Goal: Information Seeking & Learning: Learn about a topic

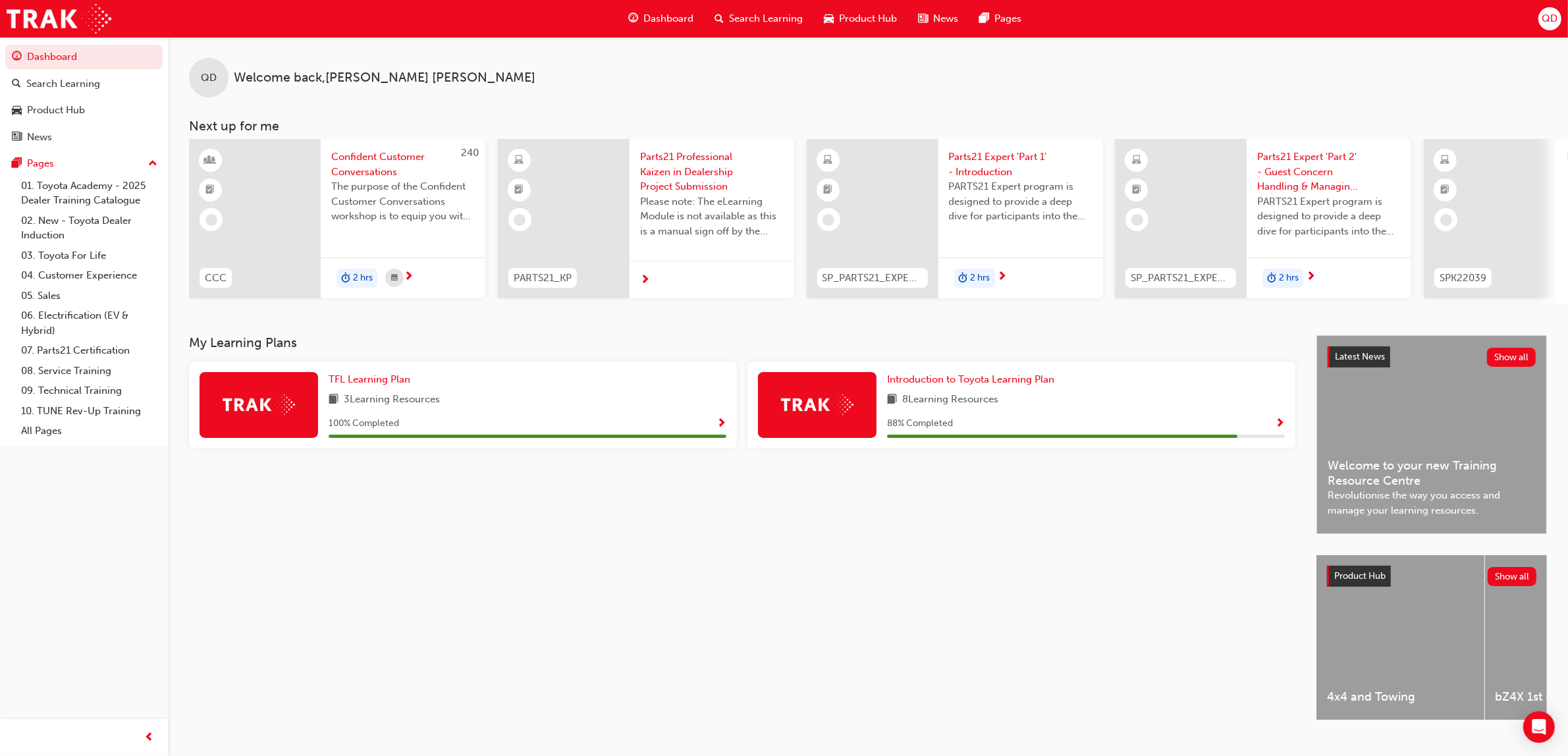
click at [765, 14] on span "Search Learning" at bounding box center [765, 19] width 73 height 15
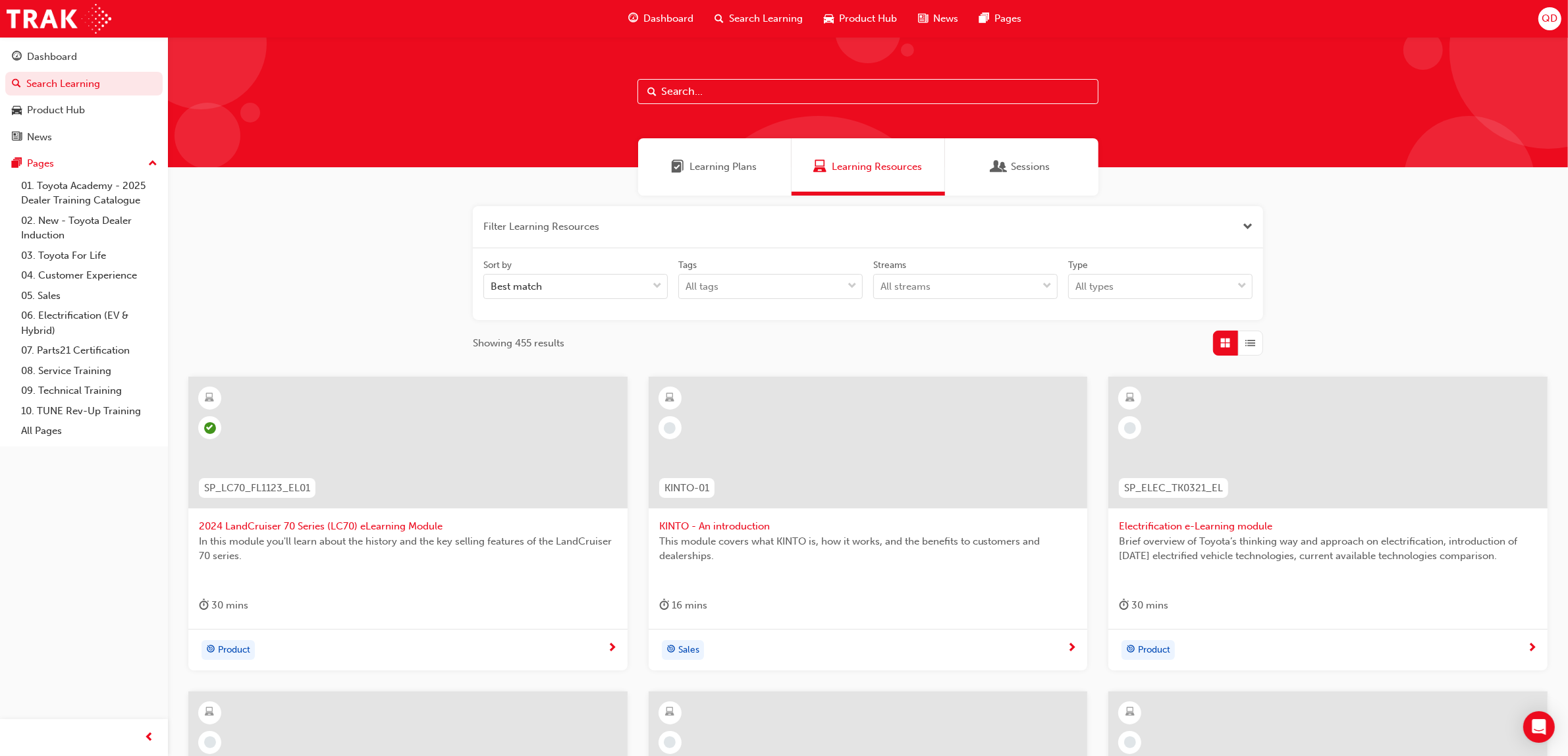
click at [703, 142] on div "Learning Plans" at bounding box center [715, 167] width 154 height 57
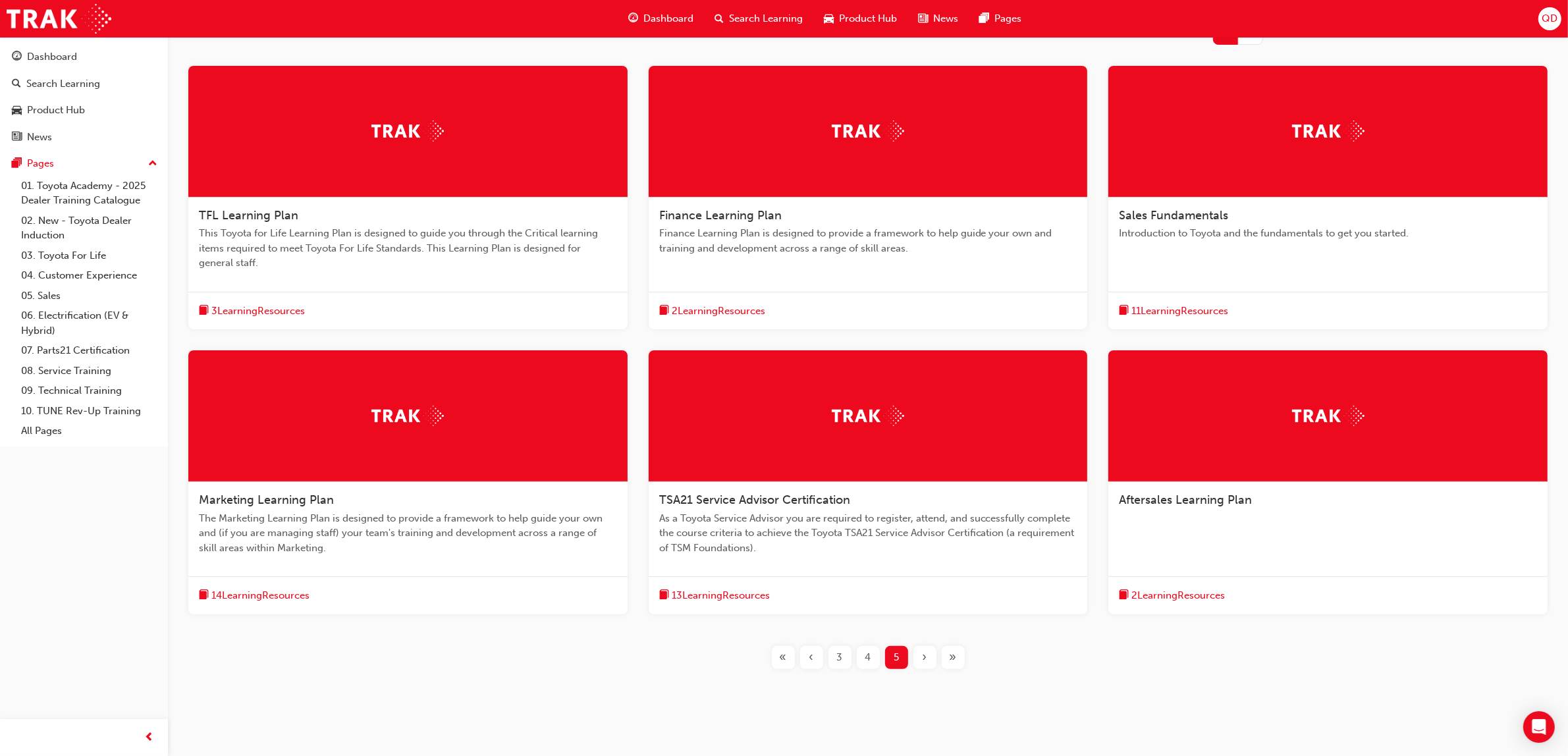
scroll to position [259, 0]
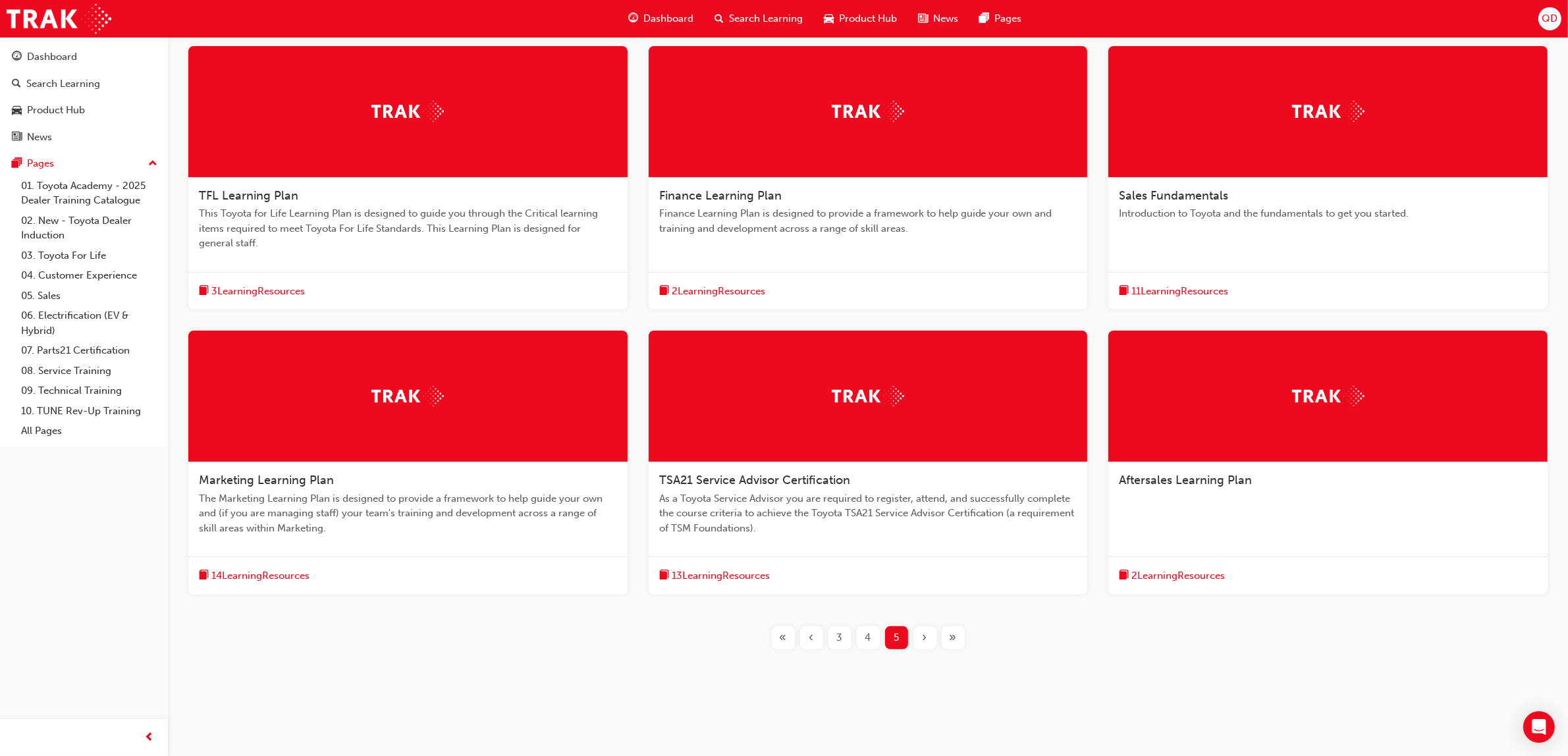
click at [738, 567] on div "13 Learning Resources" at bounding box center [868, 575] width 439 height 38
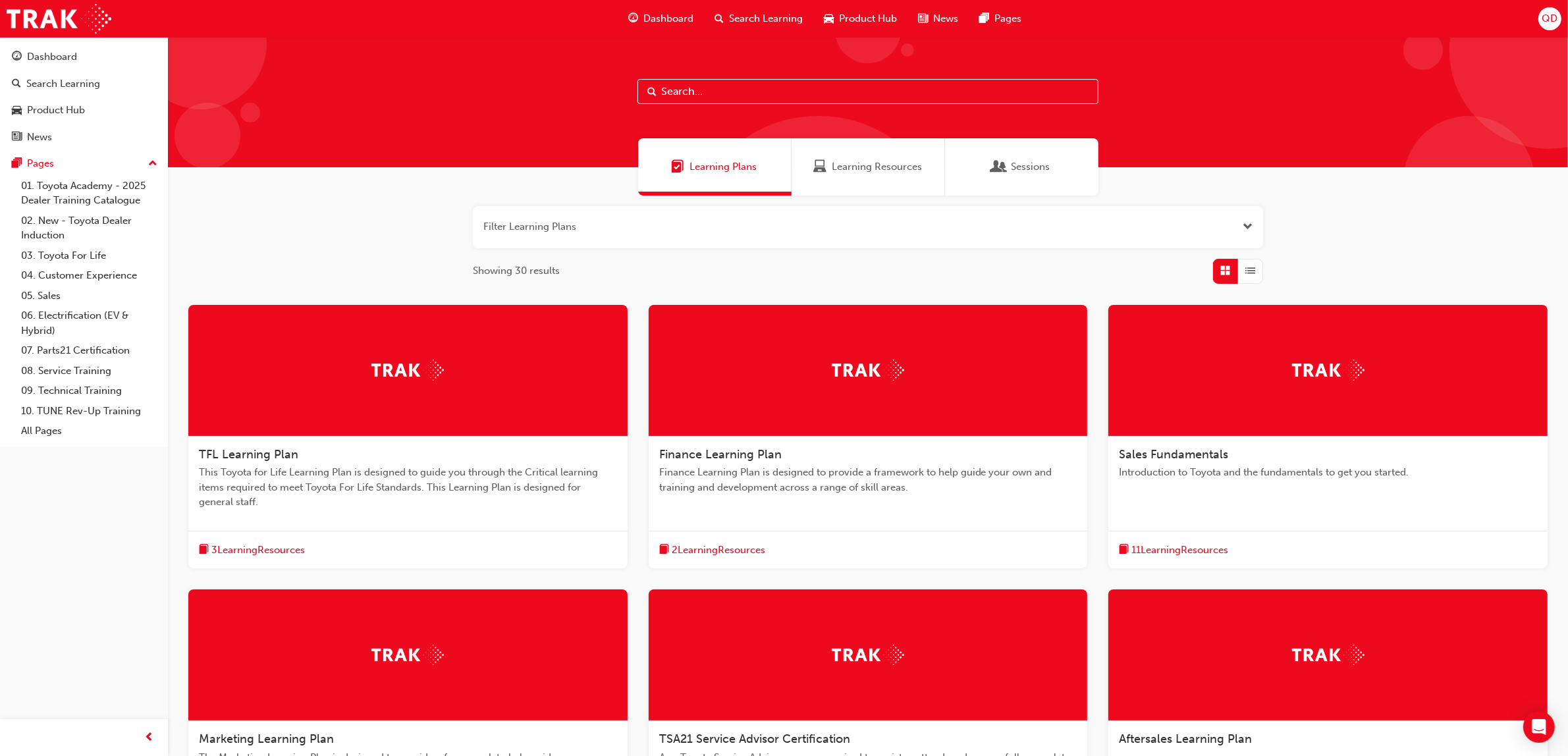
scroll to position [259, 0]
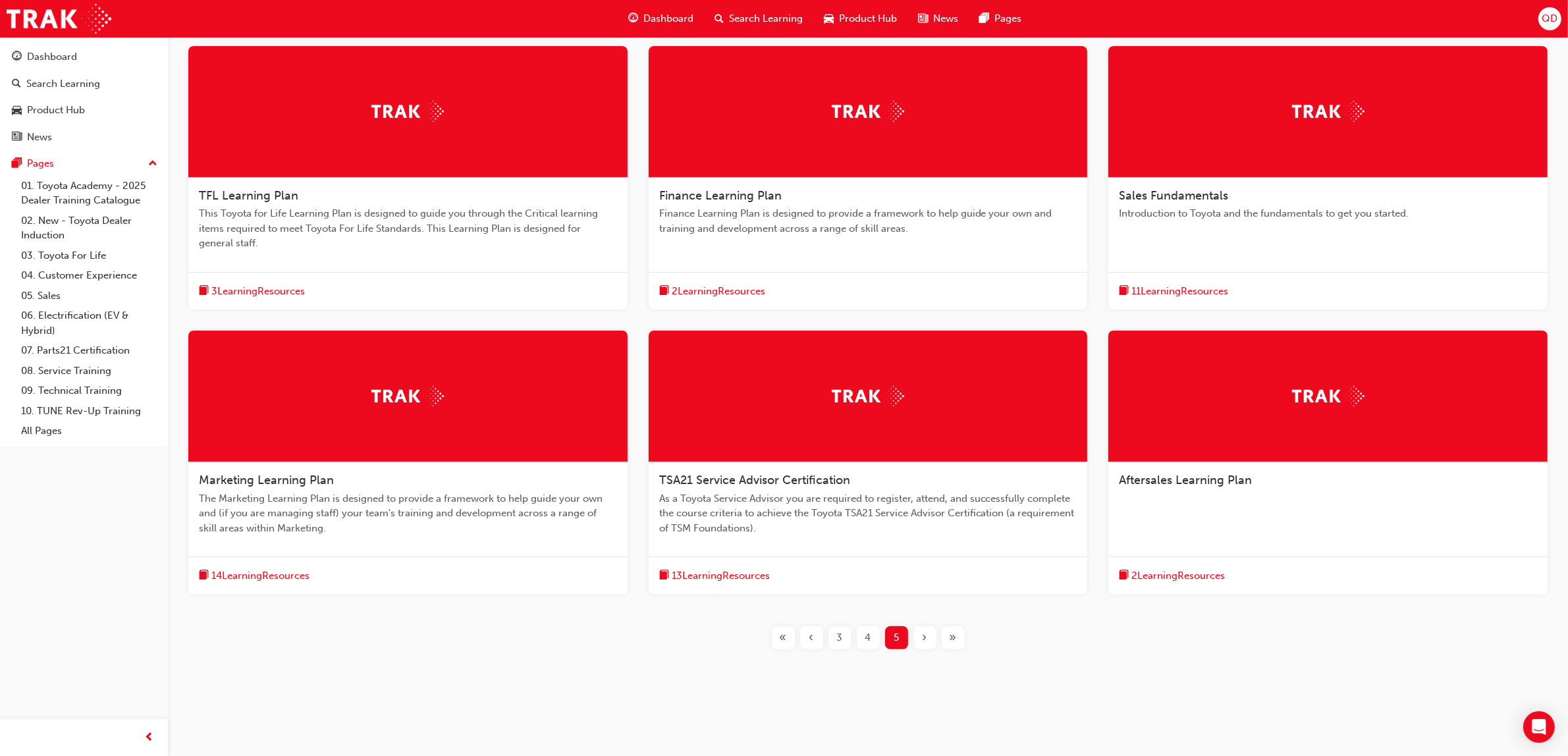
click at [1200, 284] on span "11 Learning Resources" at bounding box center [1180, 292] width 97 height 15
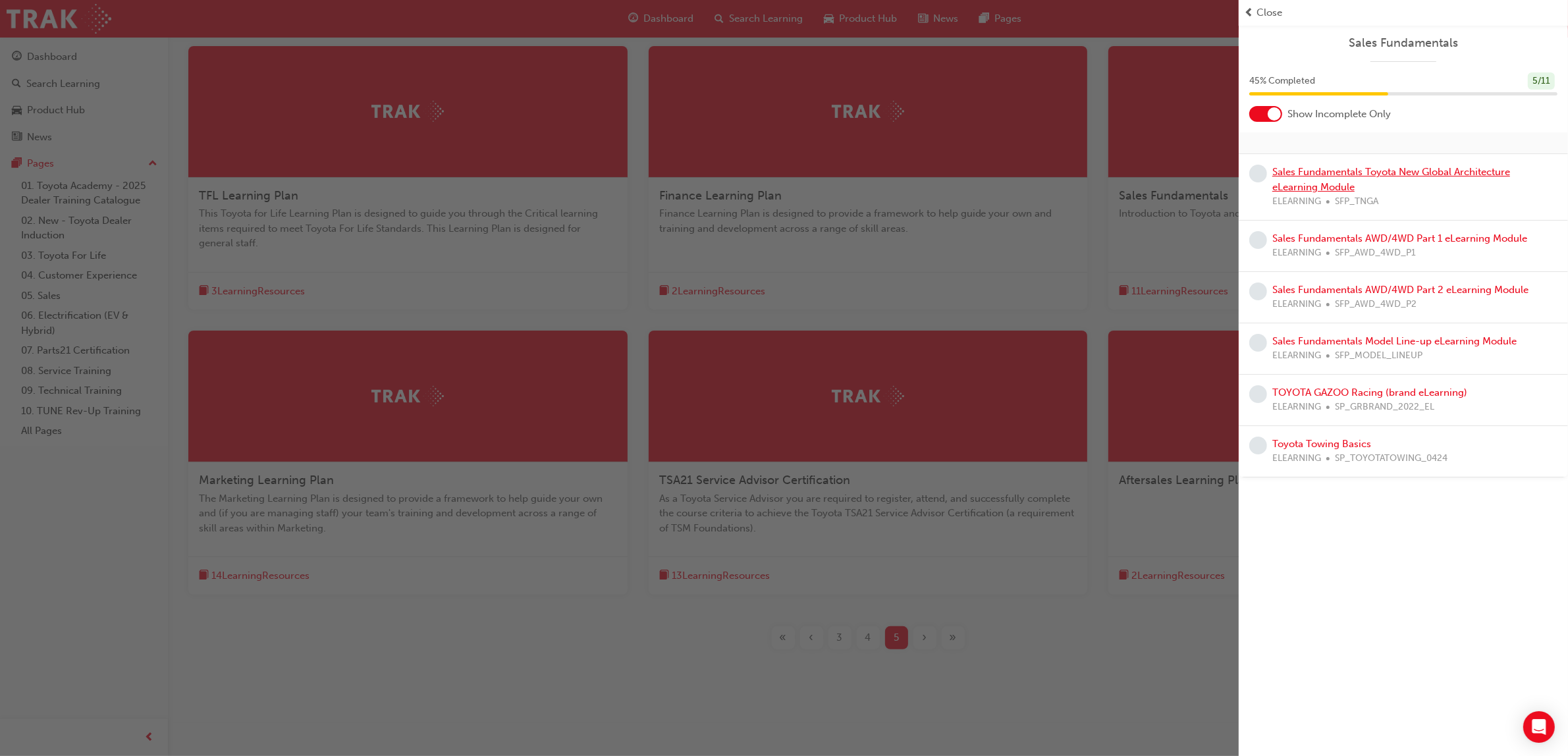
click at [1317, 185] on link "Sales Fundamentals Toyota New Global Architecture eLearning Module" at bounding box center [1392, 180] width 238 height 27
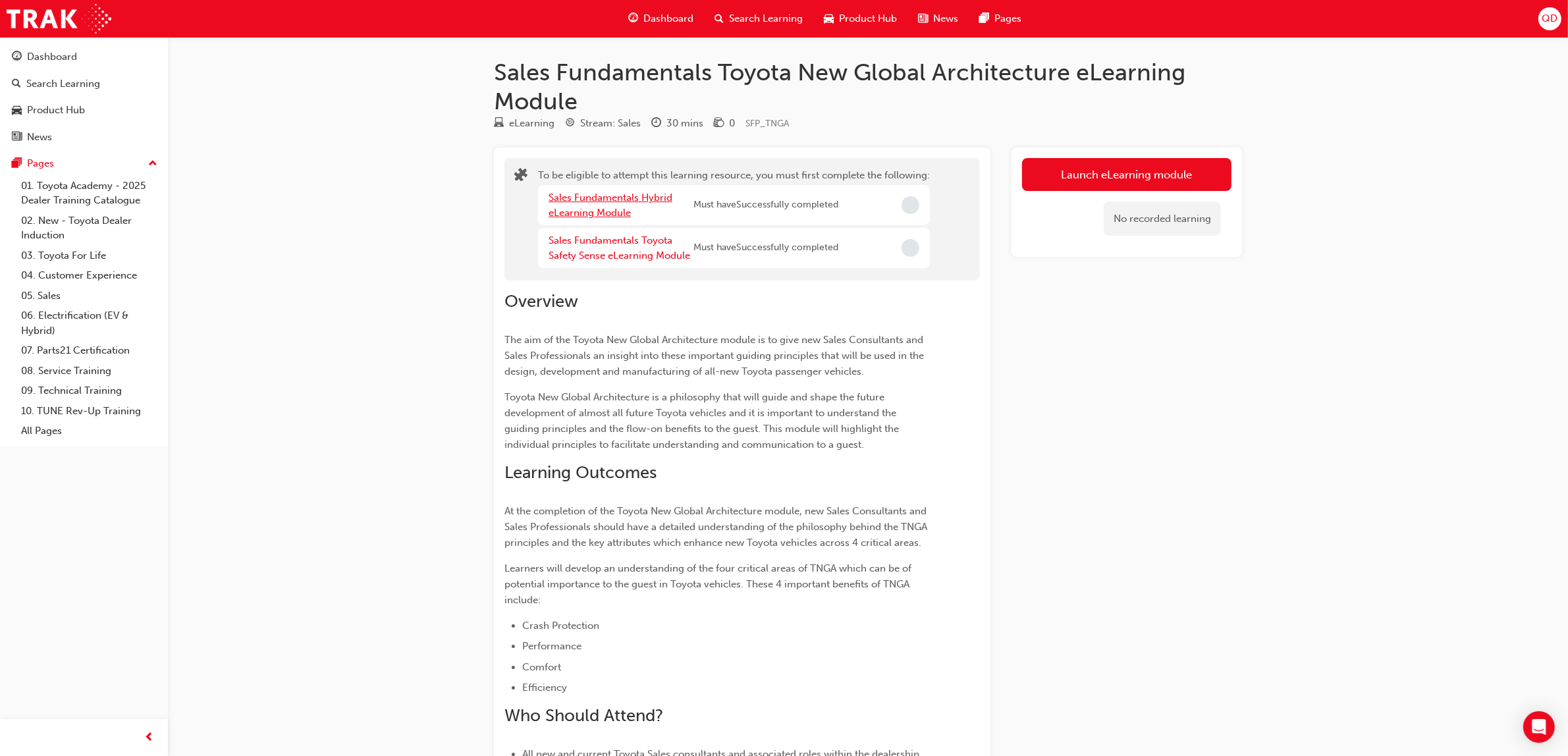
click at [620, 202] on link "Sales Fundamentals Hybrid eLearning Module" at bounding box center [611, 205] width 124 height 27
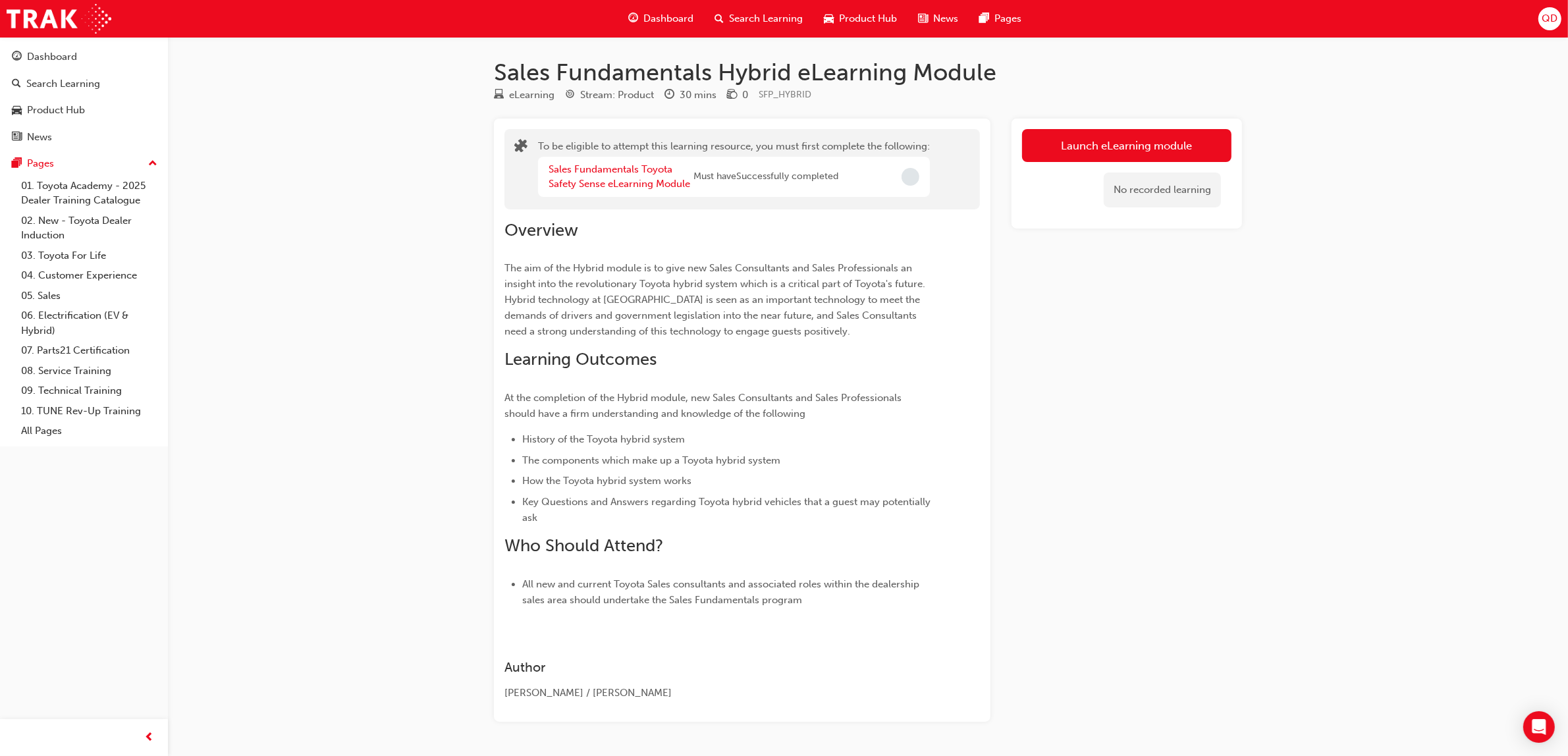
click at [643, 176] on div "Sales Fundamentals Toyota Safety Sense eLearning Module" at bounding box center [622, 176] width 145 height 30
drag, startPoint x: 547, startPoint y: 148, endPoint x: 585, endPoint y: 181, distance: 50.3
click at [555, 164] on div "To be eligible to attempt this learning resource, you must first complete the f…" at bounding box center [734, 170] width 392 height 61
click at [585, 181] on link "Sales Fundamentals Toyota Safety Sense eLearning Module" at bounding box center [620, 177] width 142 height 27
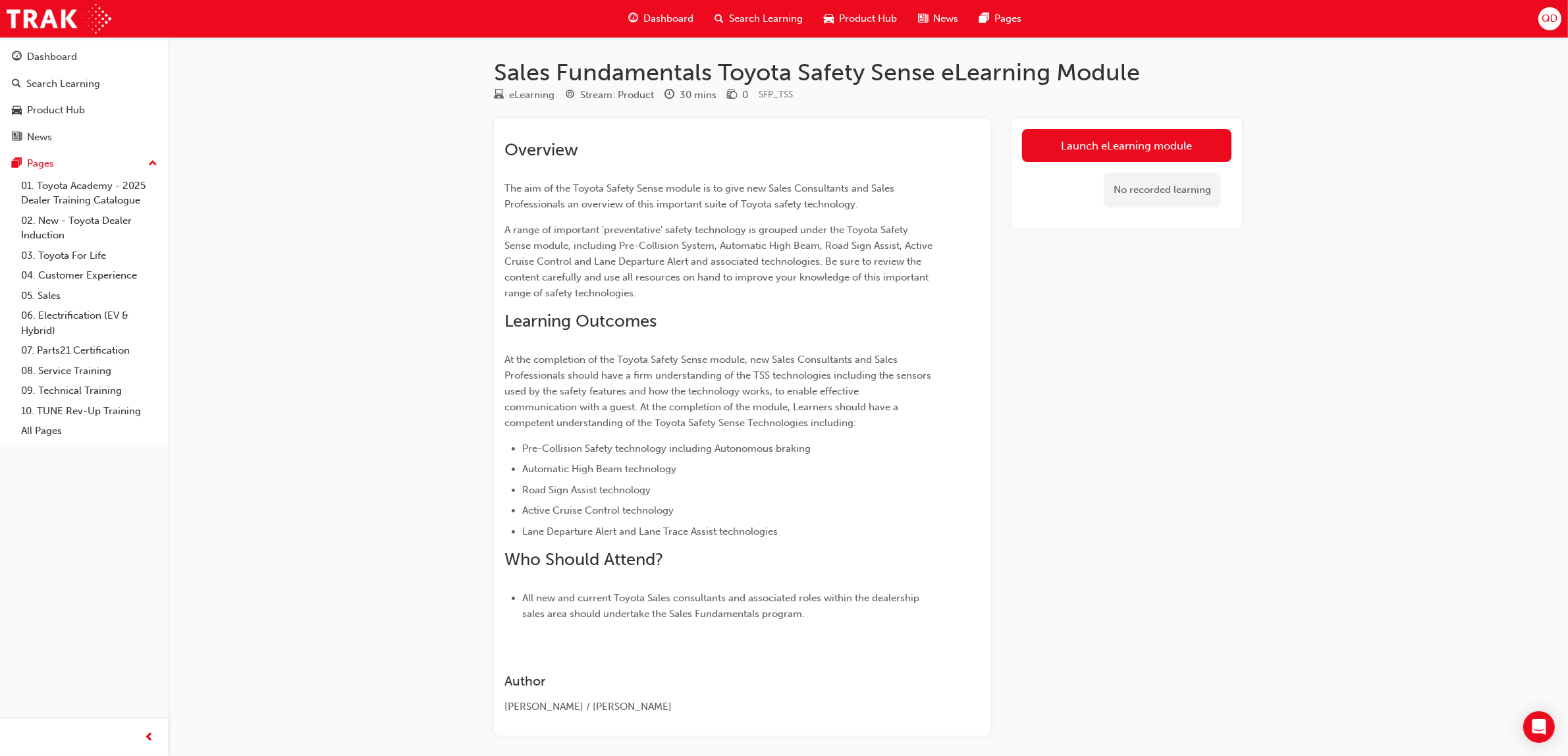
click at [675, 10] on div "Dashboard" at bounding box center [661, 19] width 86 height 27
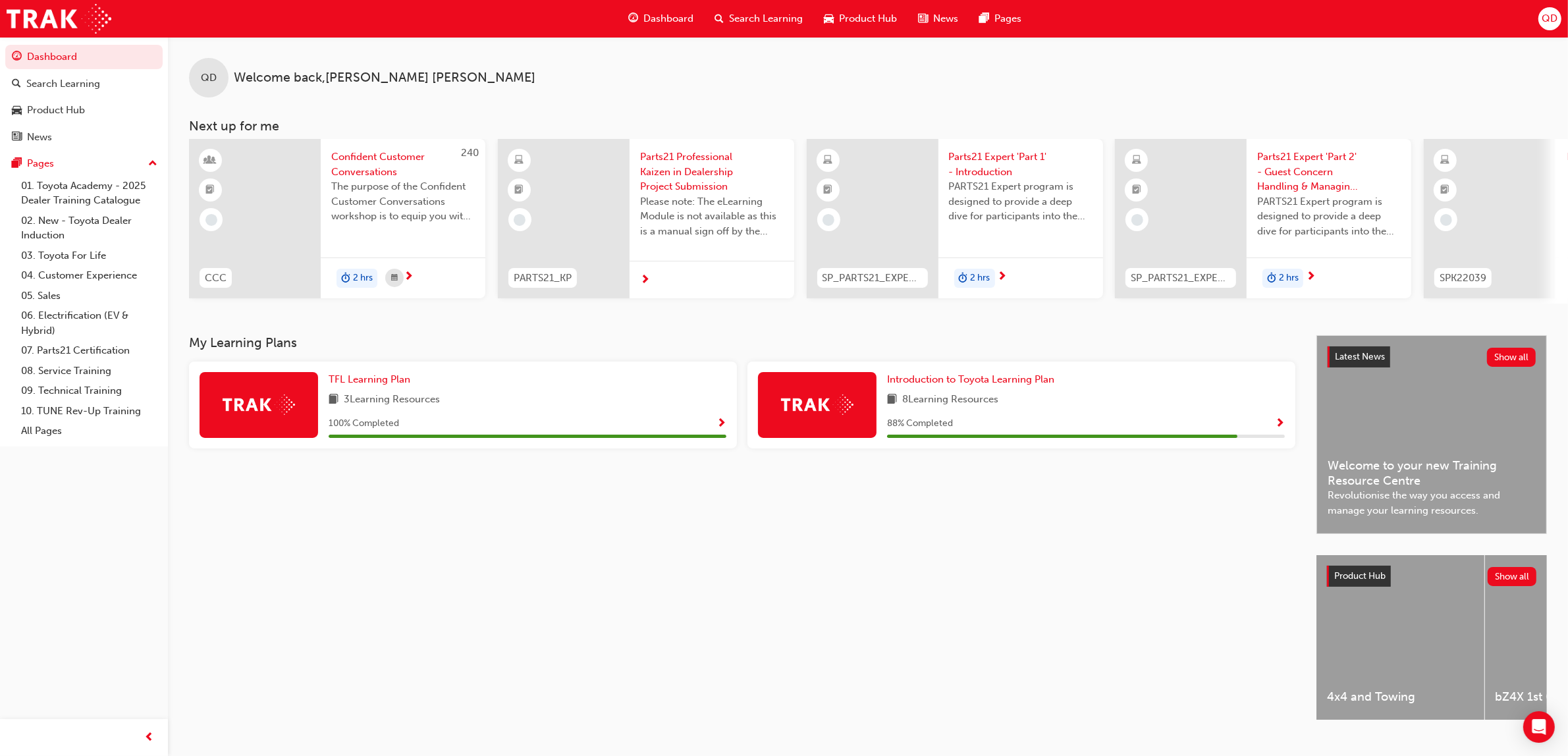
click at [765, 18] on span "Search Learning" at bounding box center [765, 19] width 73 height 15
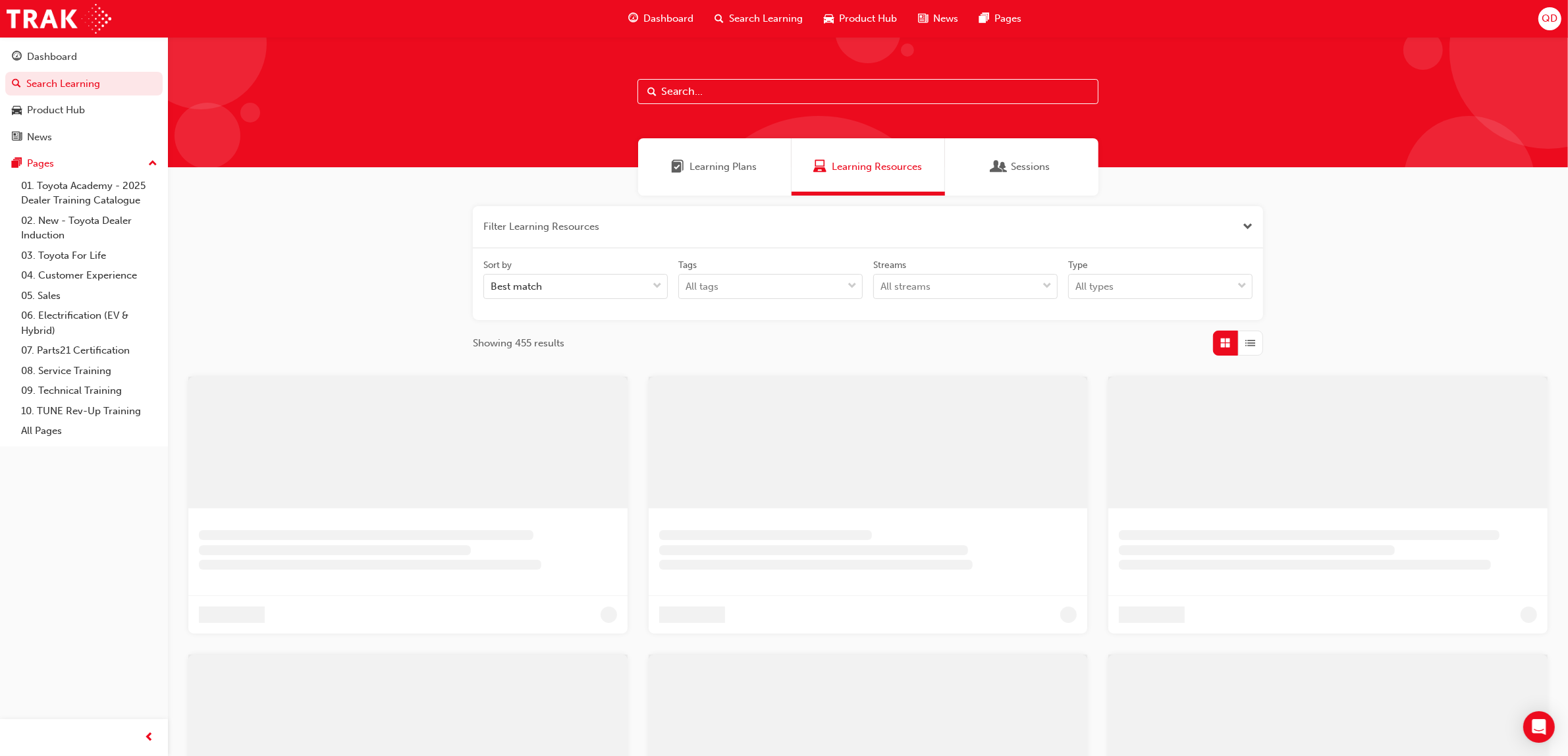
click at [697, 176] on div "Learning Plans" at bounding box center [715, 167] width 154 height 57
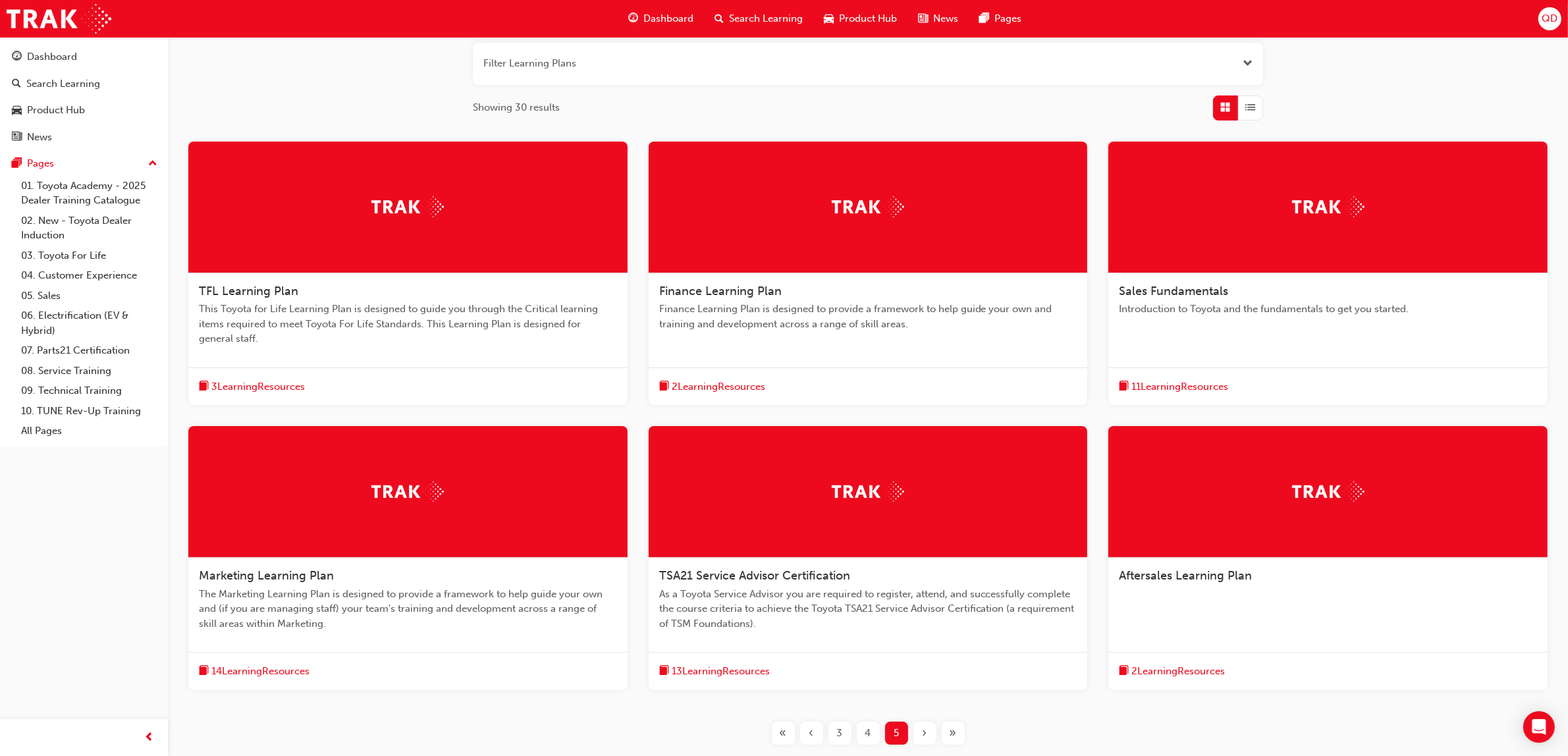
scroll to position [165, 0]
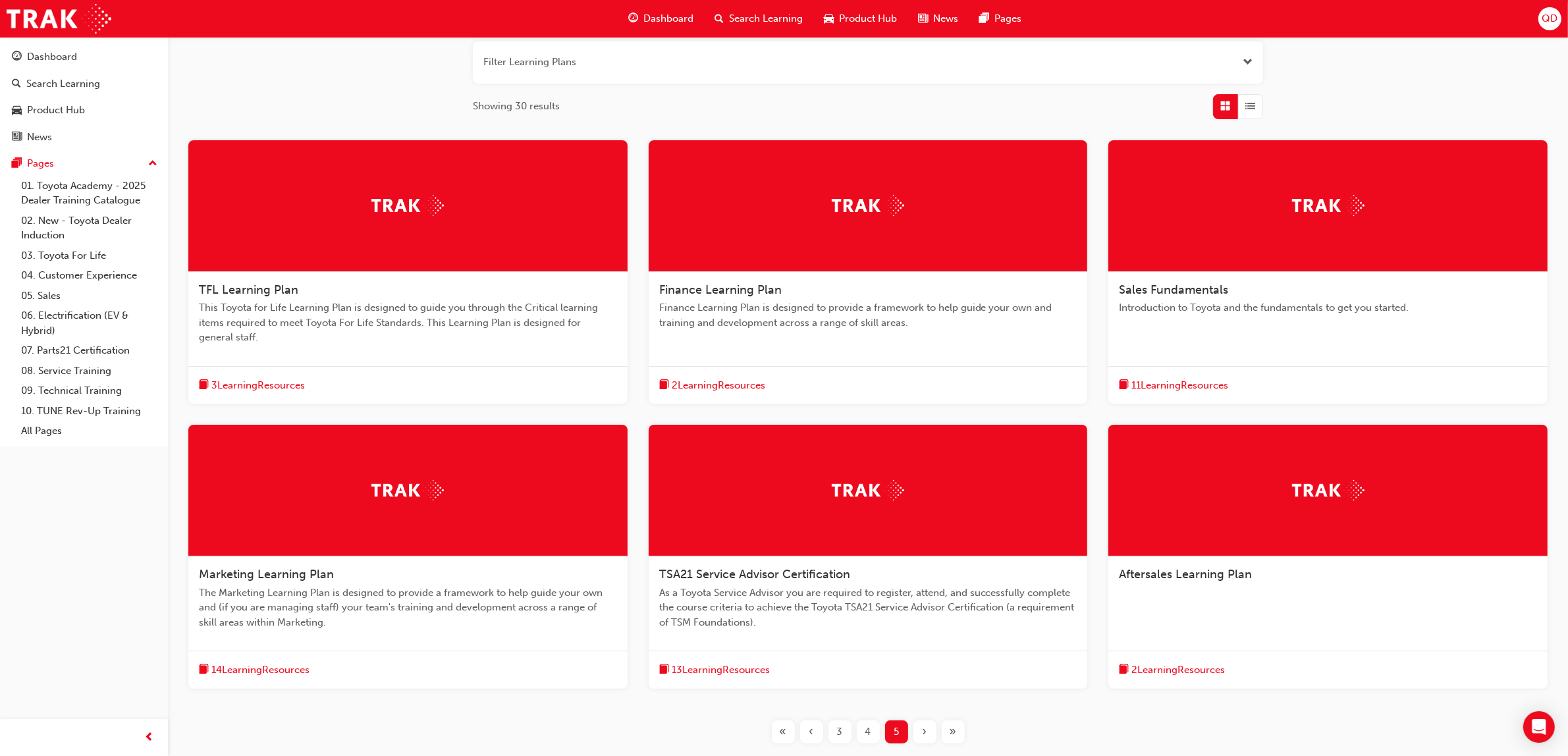
click at [777, 730] on div "«" at bounding box center [783, 732] width 23 height 23
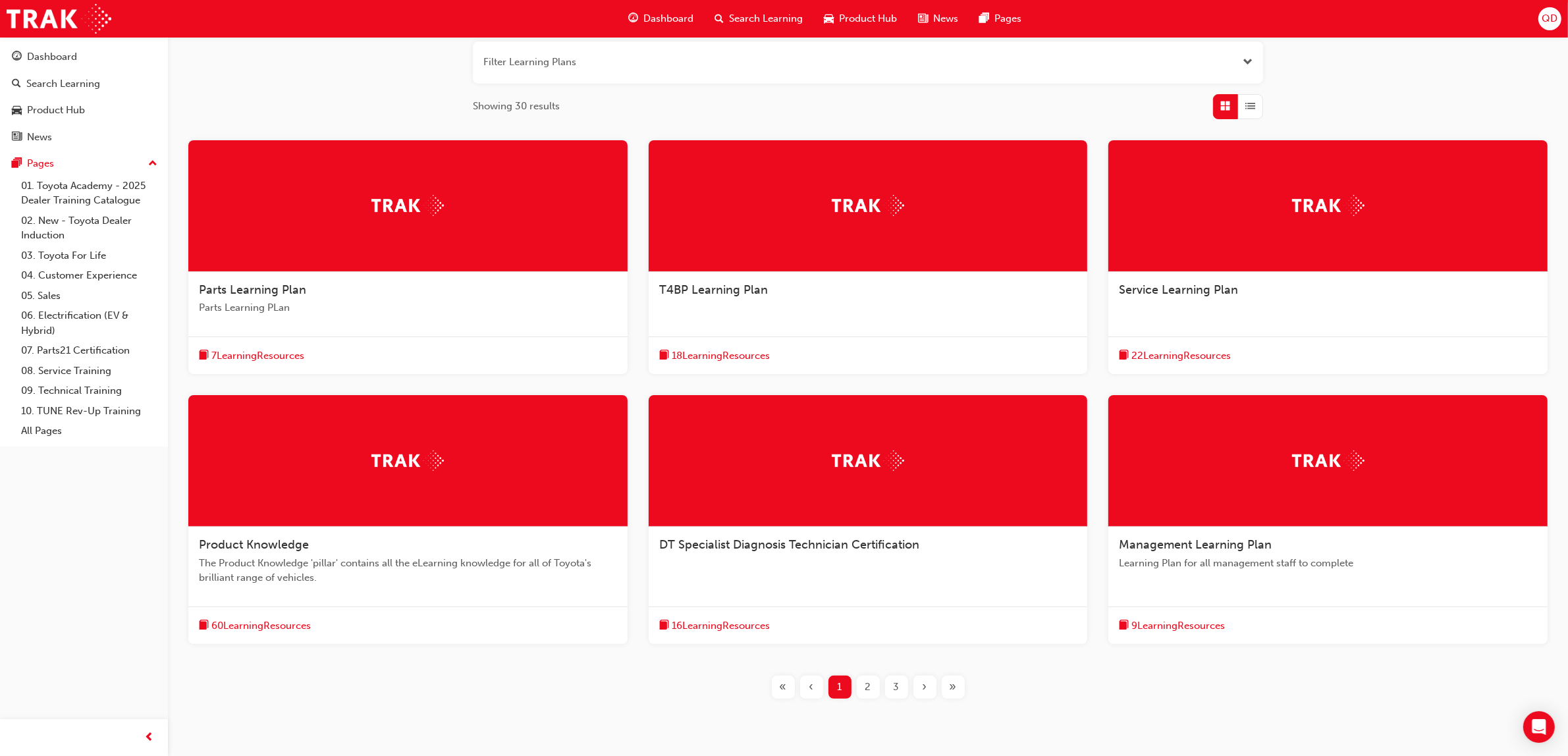
click at [1187, 341] on div "22 Learning Resources" at bounding box center [1328, 355] width 439 height 38
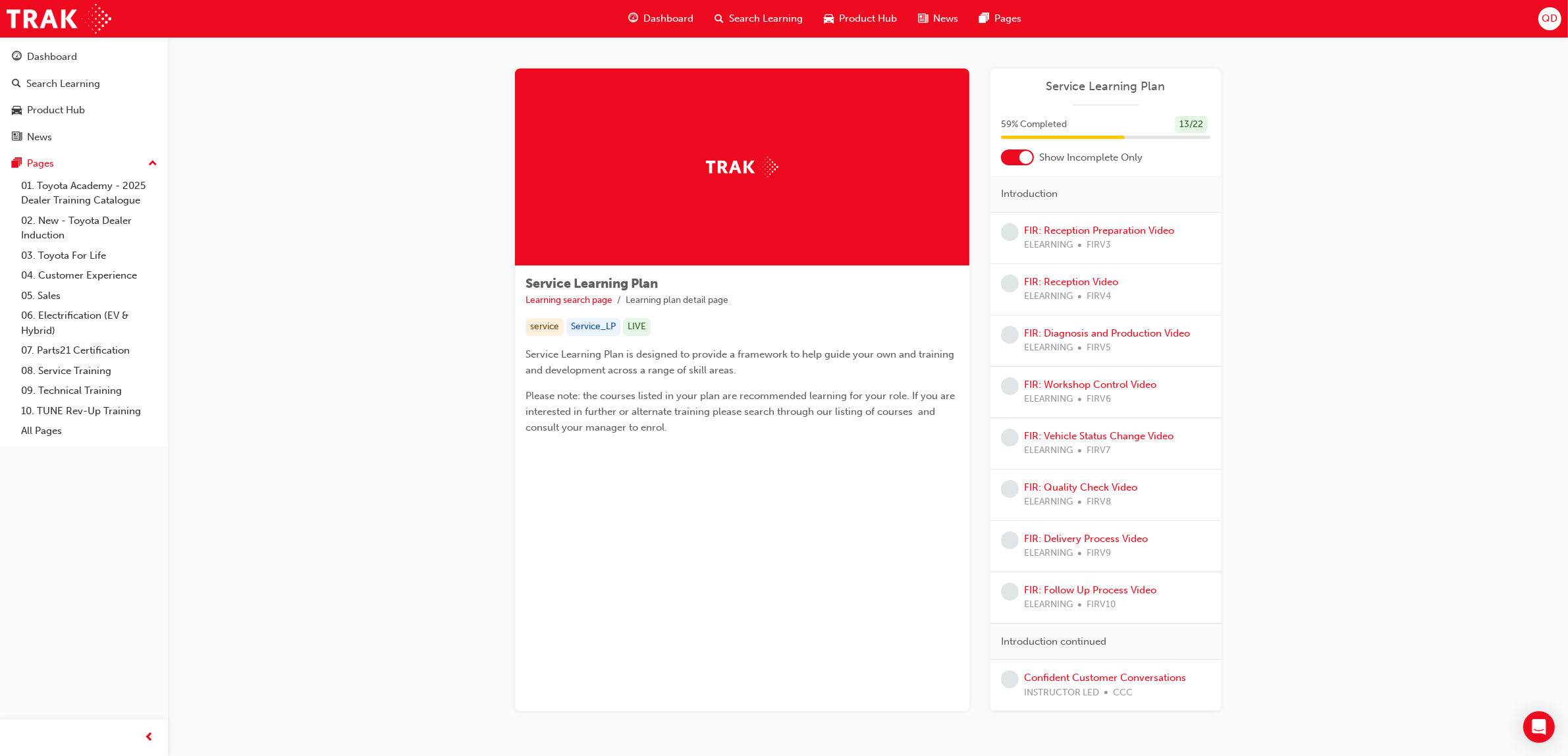
click at [1013, 156] on div at bounding box center [1017, 157] width 33 height 16
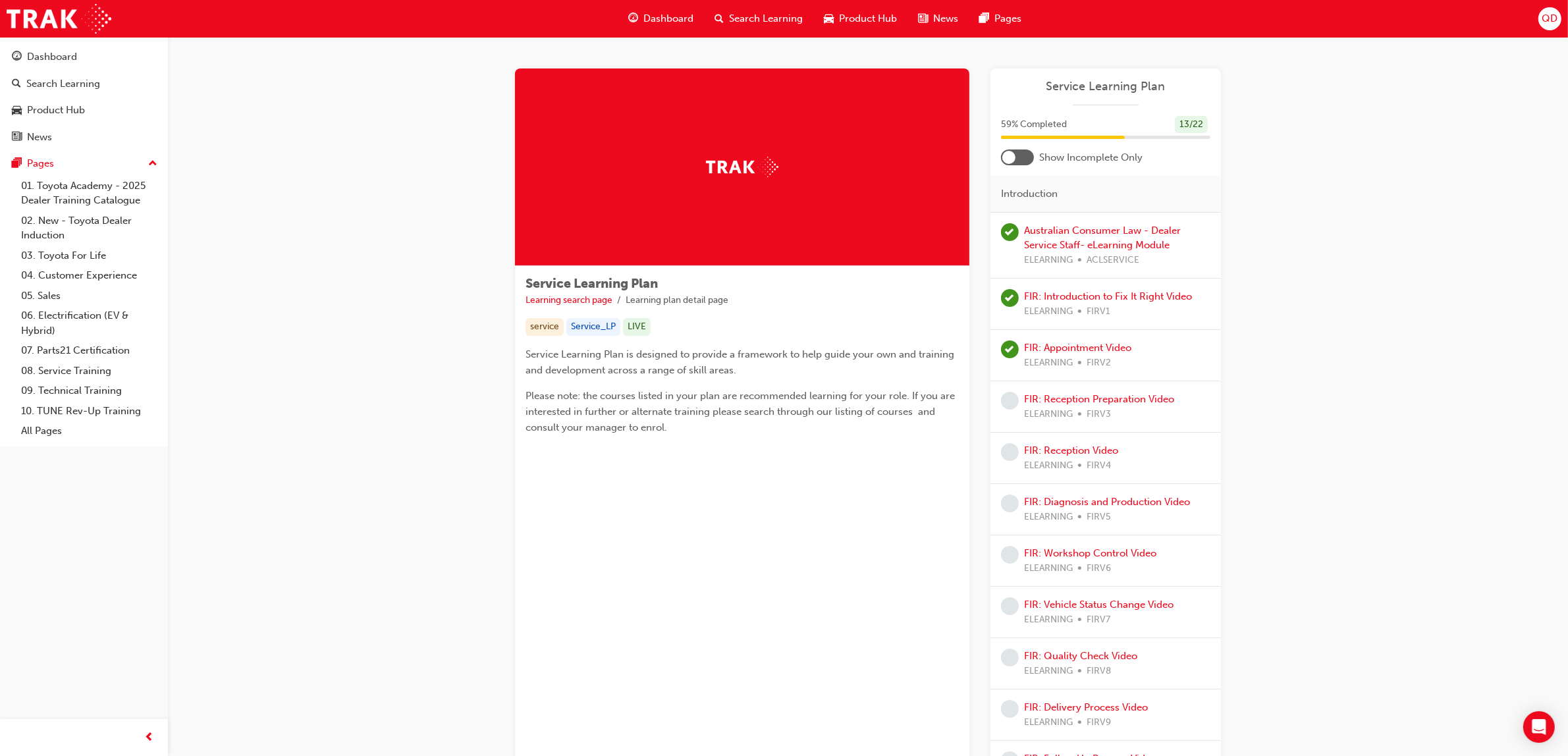
click at [1013, 156] on div at bounding box center [1010, 158] width 13 height 14
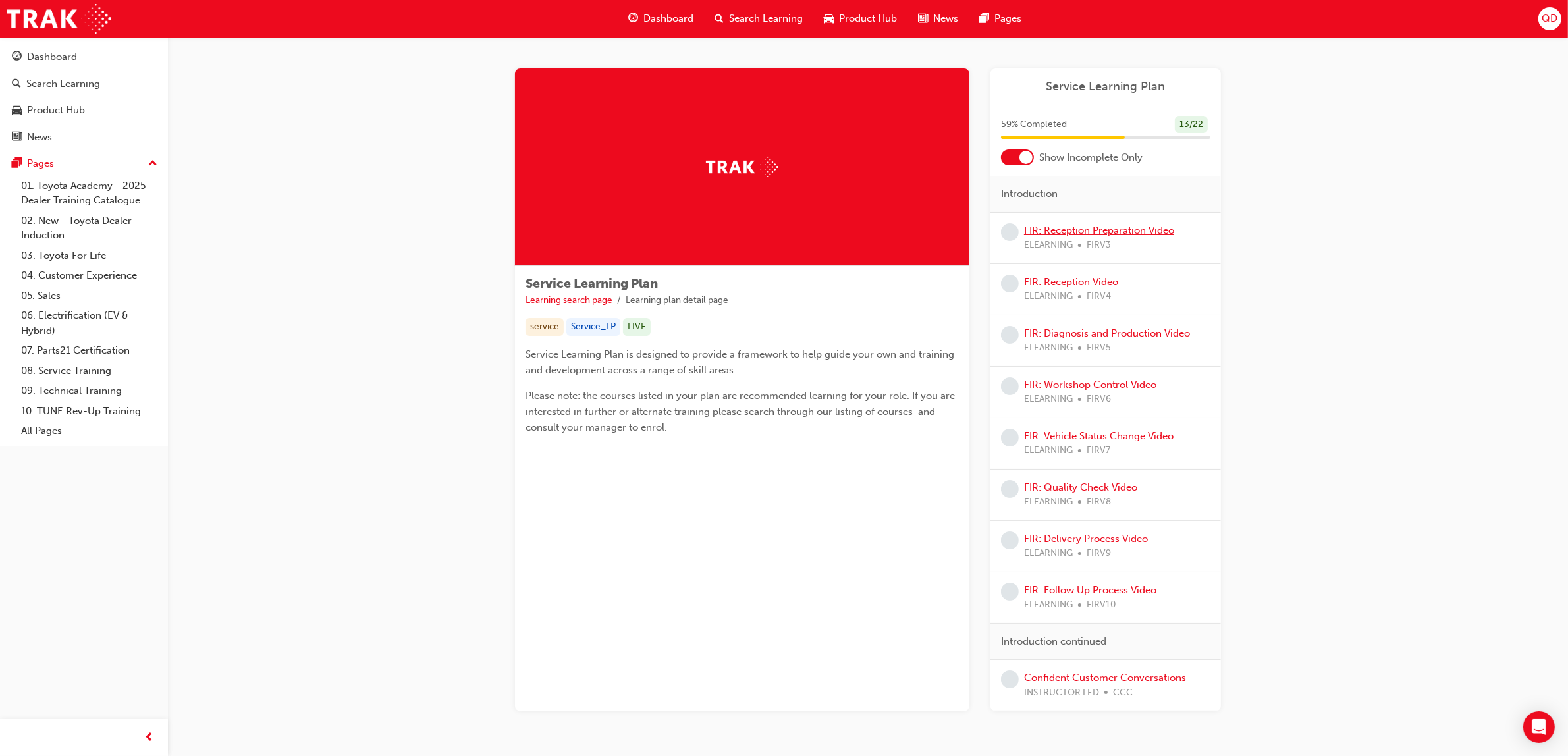
click at [1067, 230] on link "FIR: Reception Preparation Video" at bounding box center [1099, 230] width 150 height 12
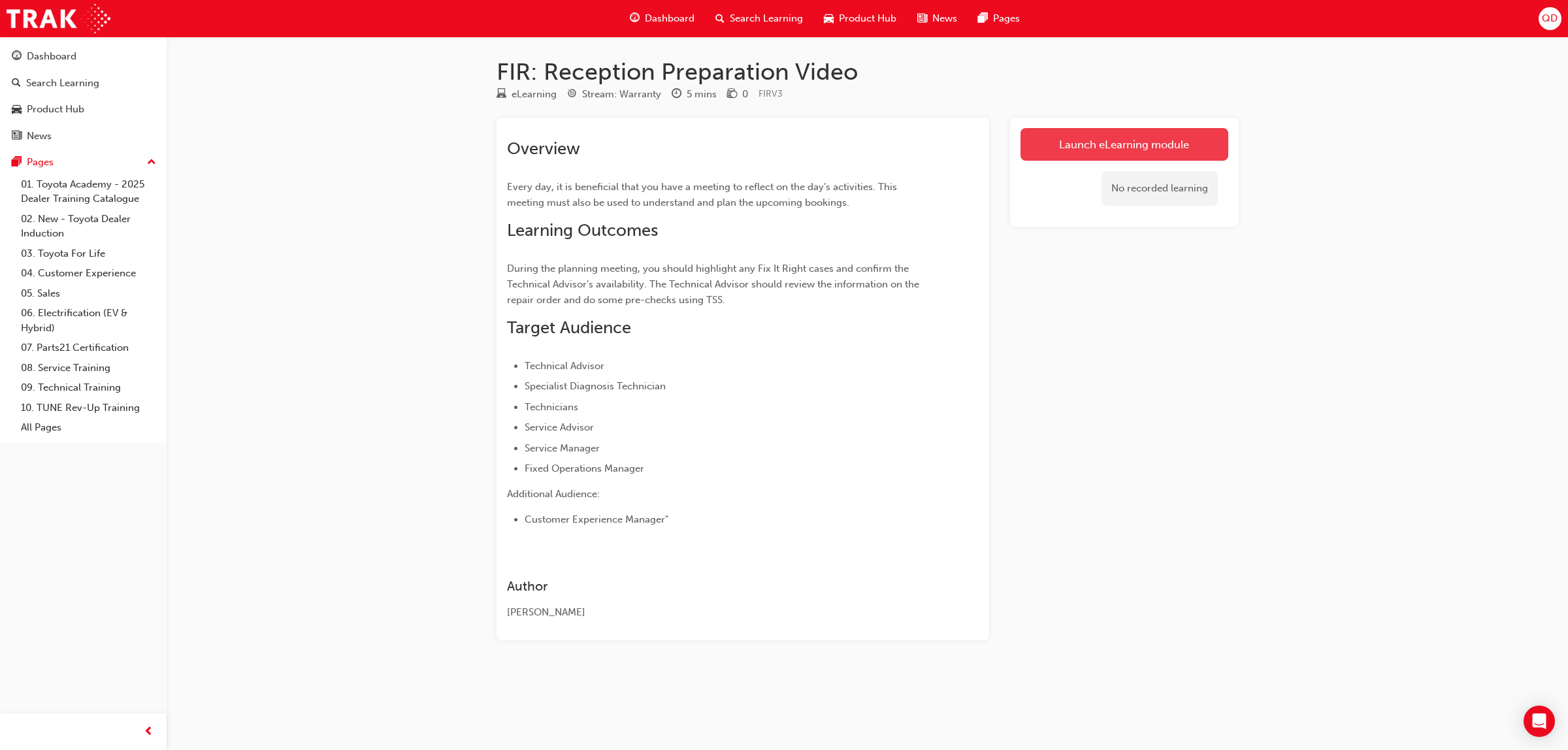
click at [1127, 152] on link "Launch eLearning module" at bounding box center [1125, 144] width 208 height 33
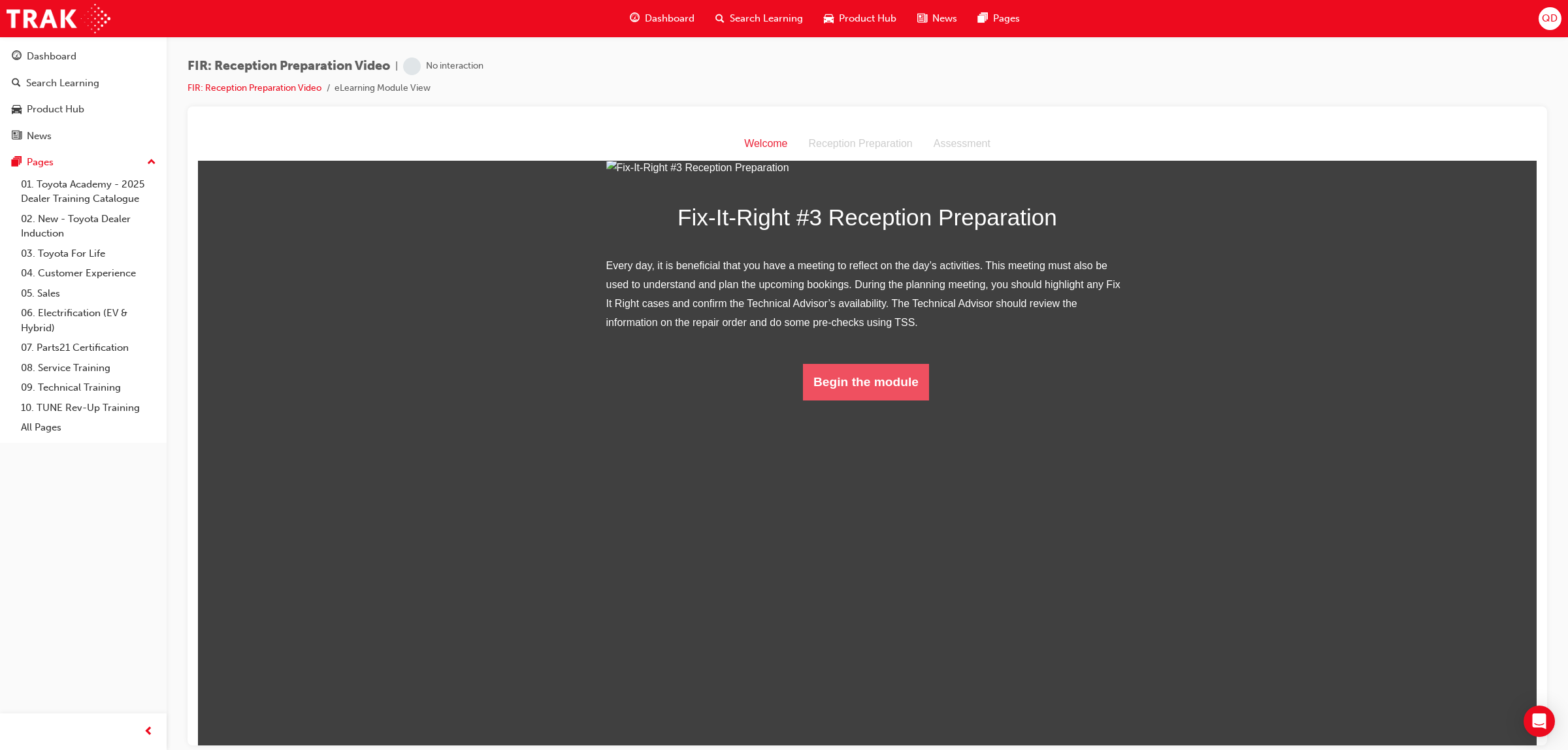
click at [848, 400] on button "Begin the module" at bounding box center [866, 382] width 126 height 37
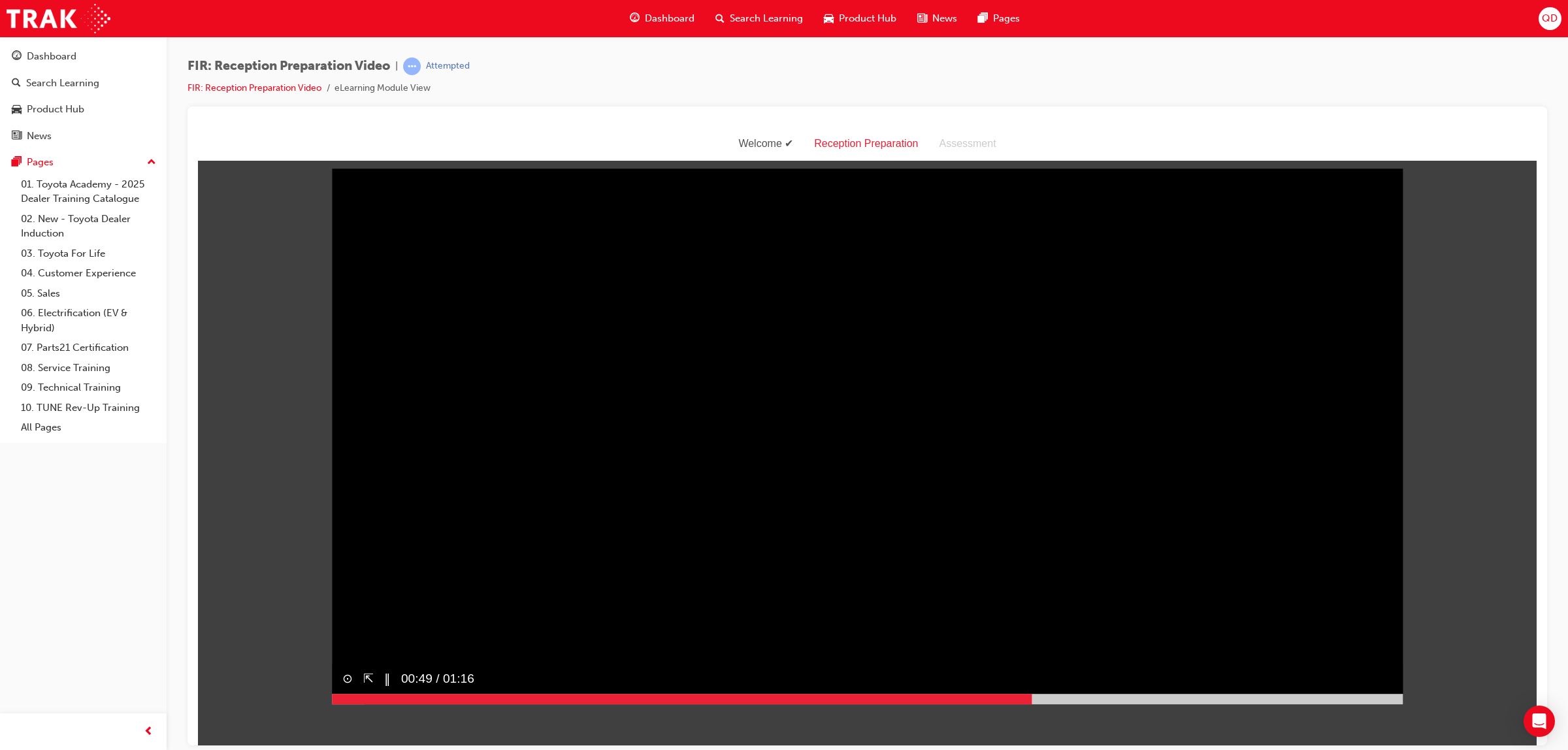
click at [1026, 704] on div at bounding box center [868, 699] width 1071 height 10
click at [1327, 704] on div at bounding box center [868, 699] width 1071 height 10
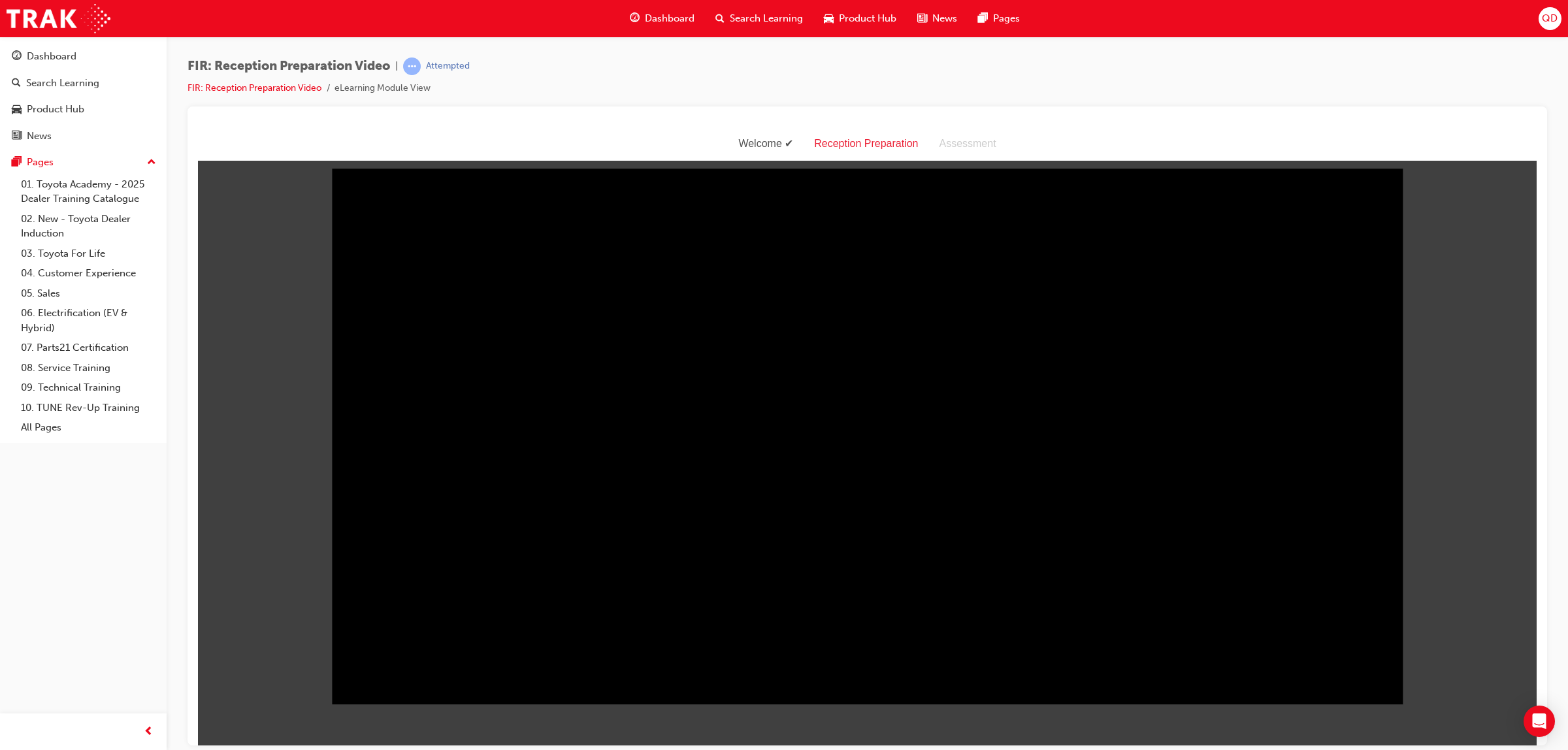
click at [667, 15] on span "Dashboard" at bounding box center [669, 18] width 49 height 15
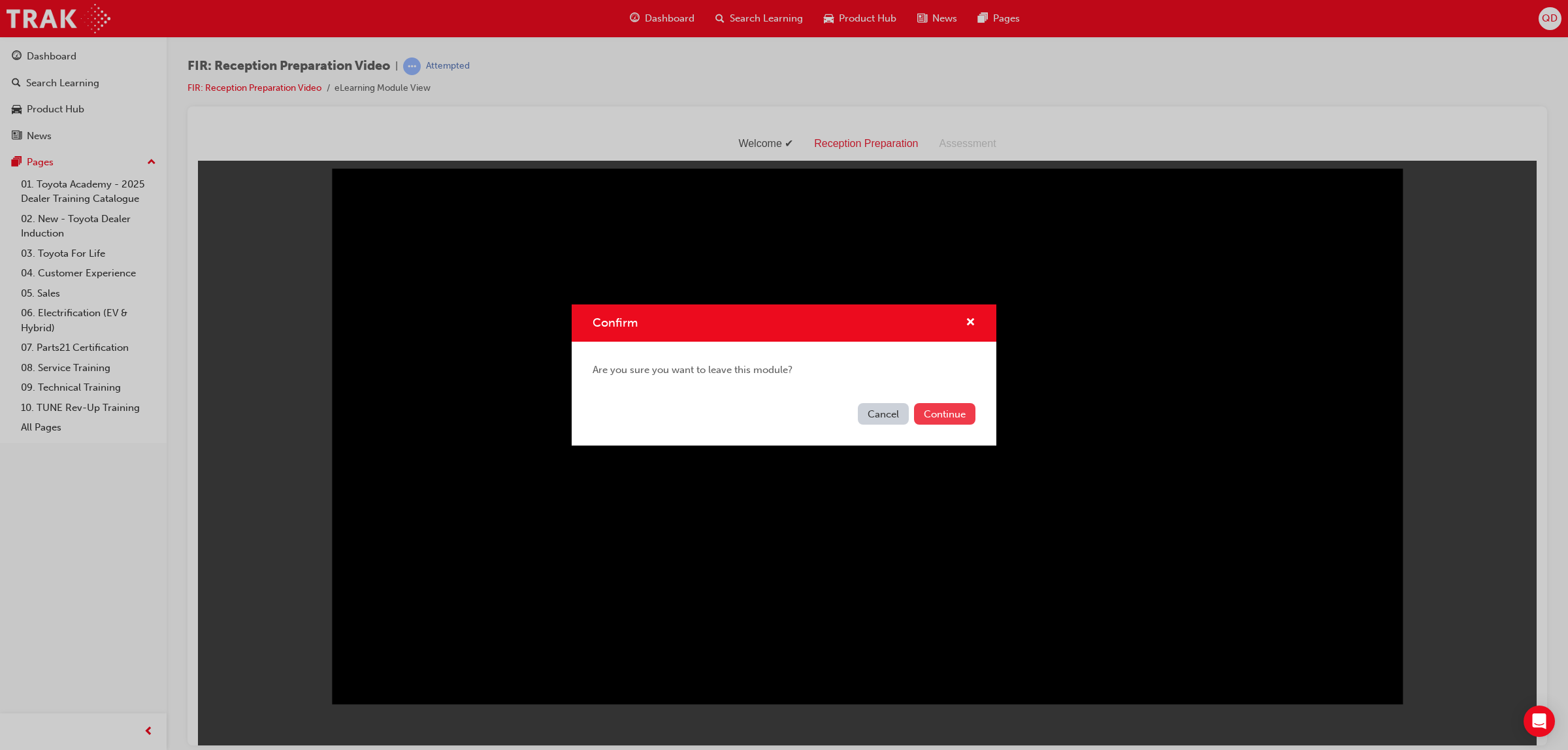
click at [952, 405] on button "Continue" at bounding box center [945, 414] width 61 height 22
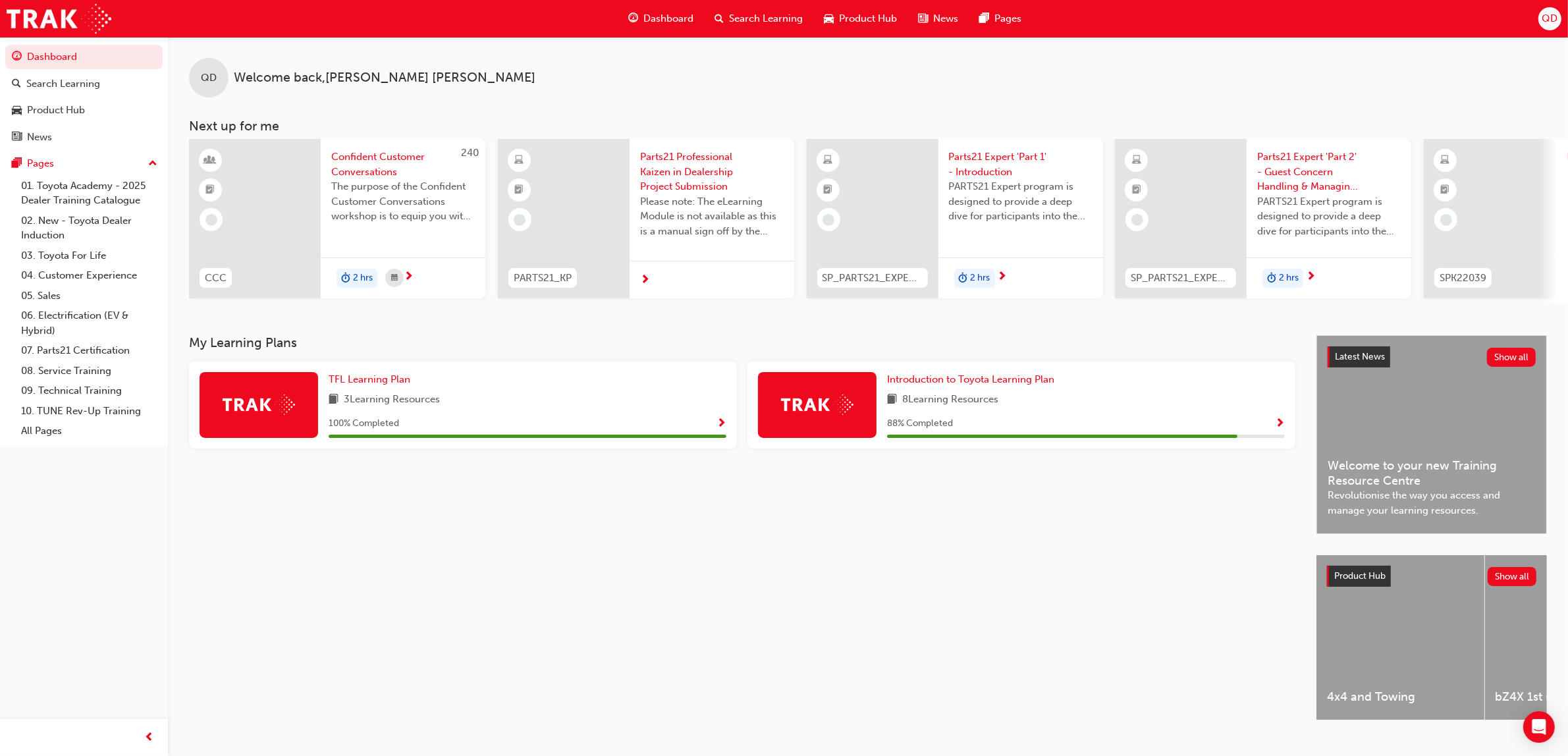
click at [769, 20] on span "Search Learning" at bounding box center [765, 19] width 73 height 15
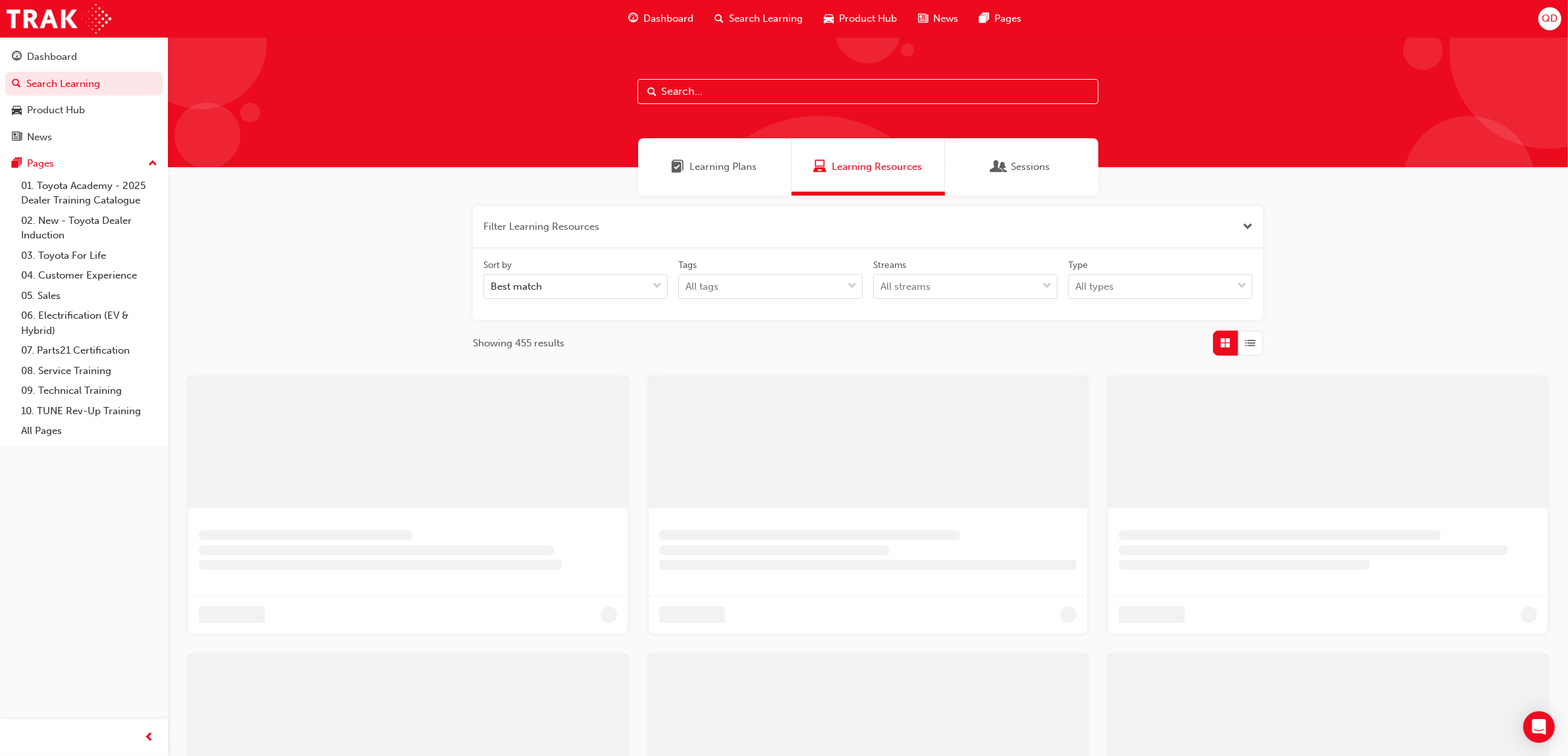
click at [711, 176] on div "Learning Plans" at bounding box center [715, 167] width 154 height 57
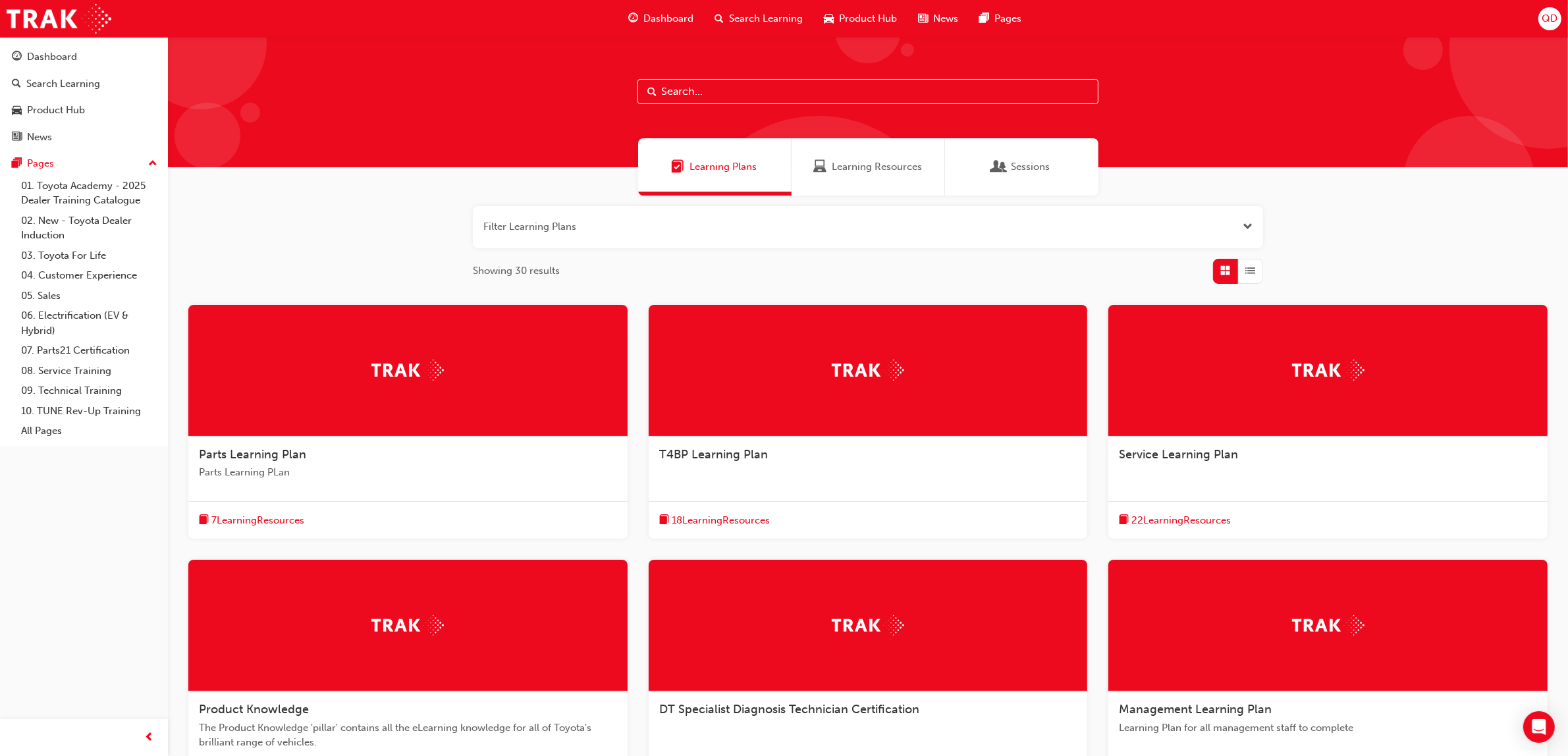
click at [755, 505] on div "18 Learning Resources" at bounding box center [868, 520] width 439 height 38
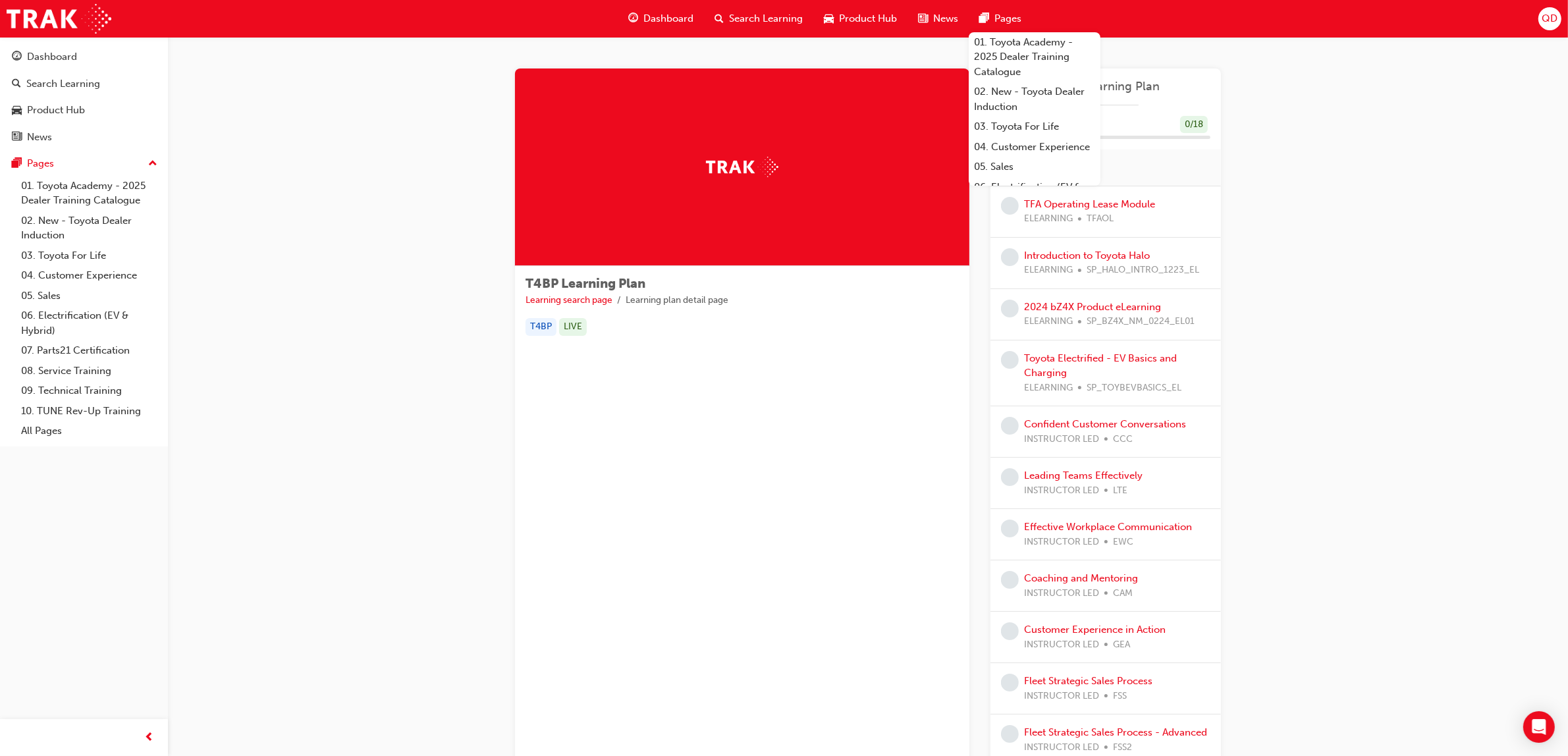
click at [744, 20] on span "Search Learning" at bounding box center [765, 19] width 73 height 15
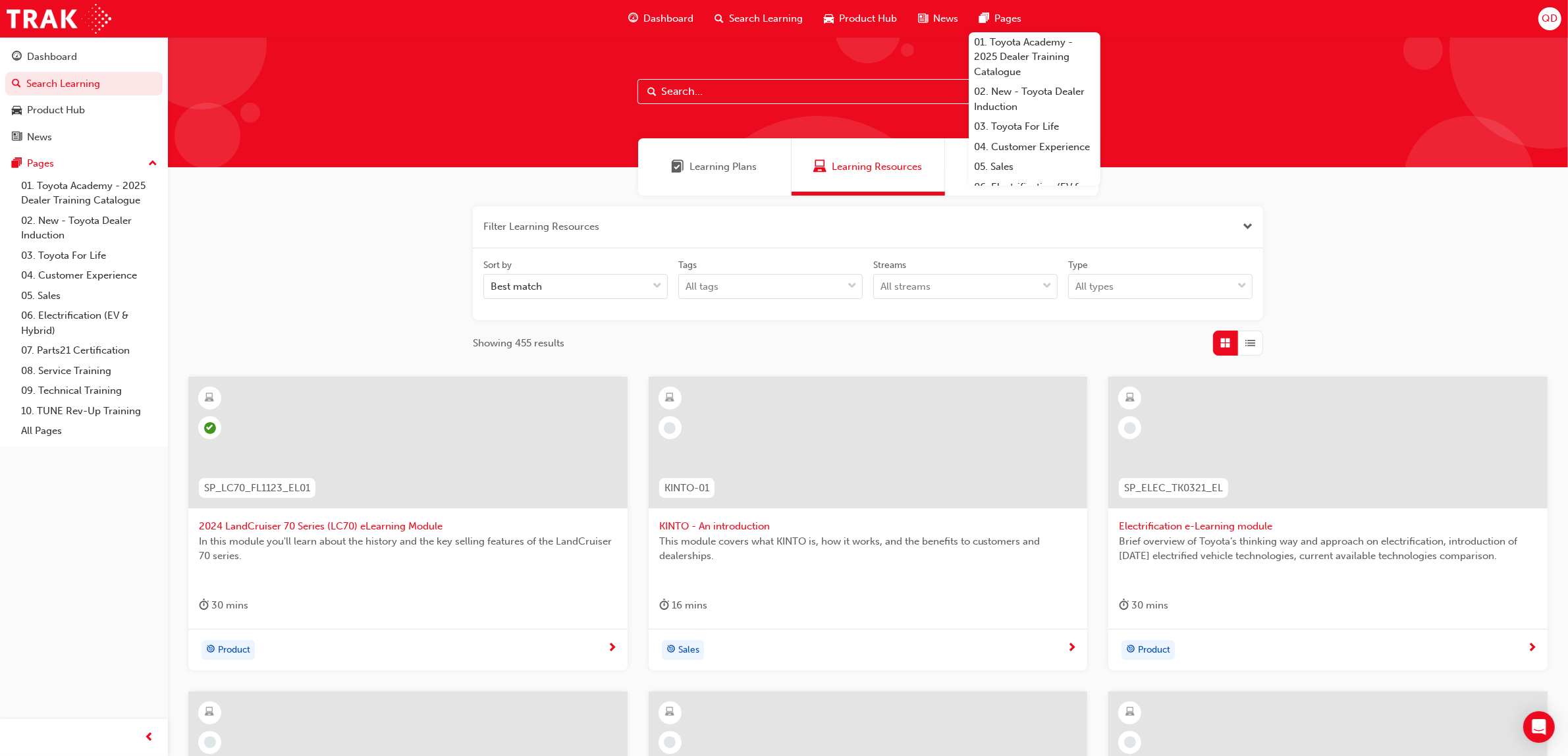
click at [706, 160] on span "Learning Plans" at bounding box center [724, 167] width 67 height 15
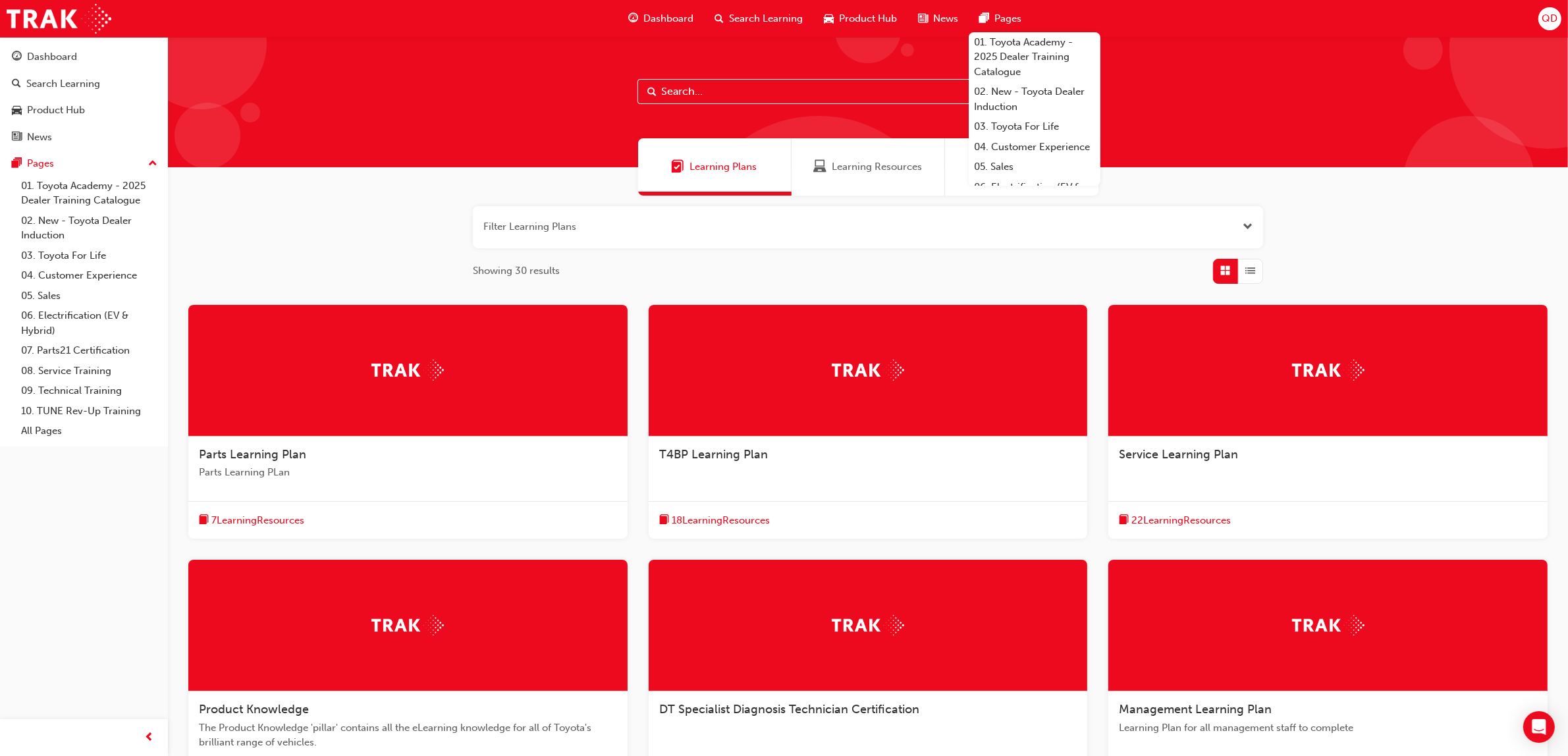
click at [1246, 225] on span "Open the filter" at bounding box center [1248, 227] width 10 height 15
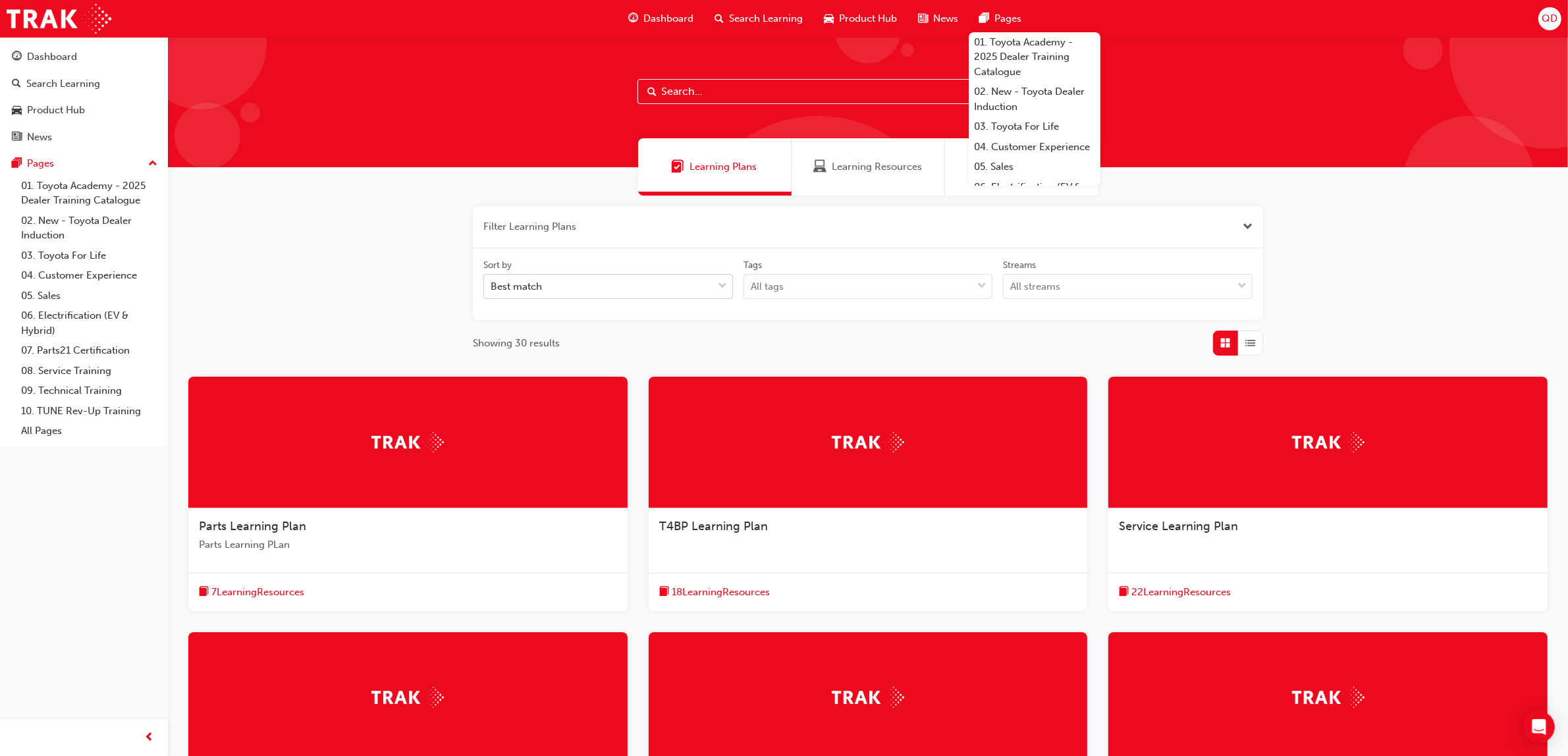
click at [641, 289] on div "Best match" at bounding box center [598, 286] width 229 height 23
click at [492, 289] on input "Sort by Best match" at bounding box center [492, 286] width 2 height 11
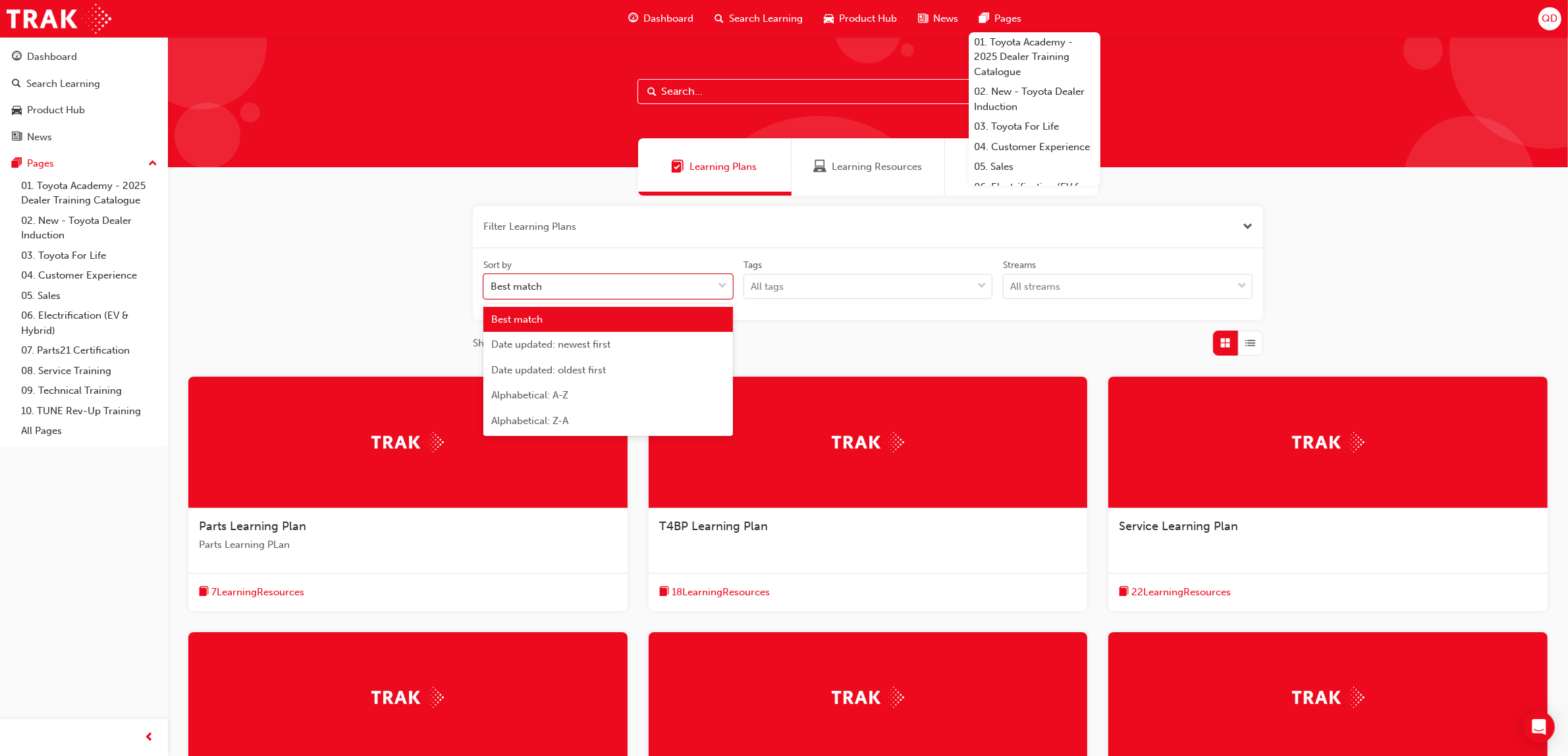
click at [667, 302] on div "Sort by option Best match focused, 1 of 5. 5 results available. Use Up and Down…" at bounding box center [868, 284] width 780 height 51
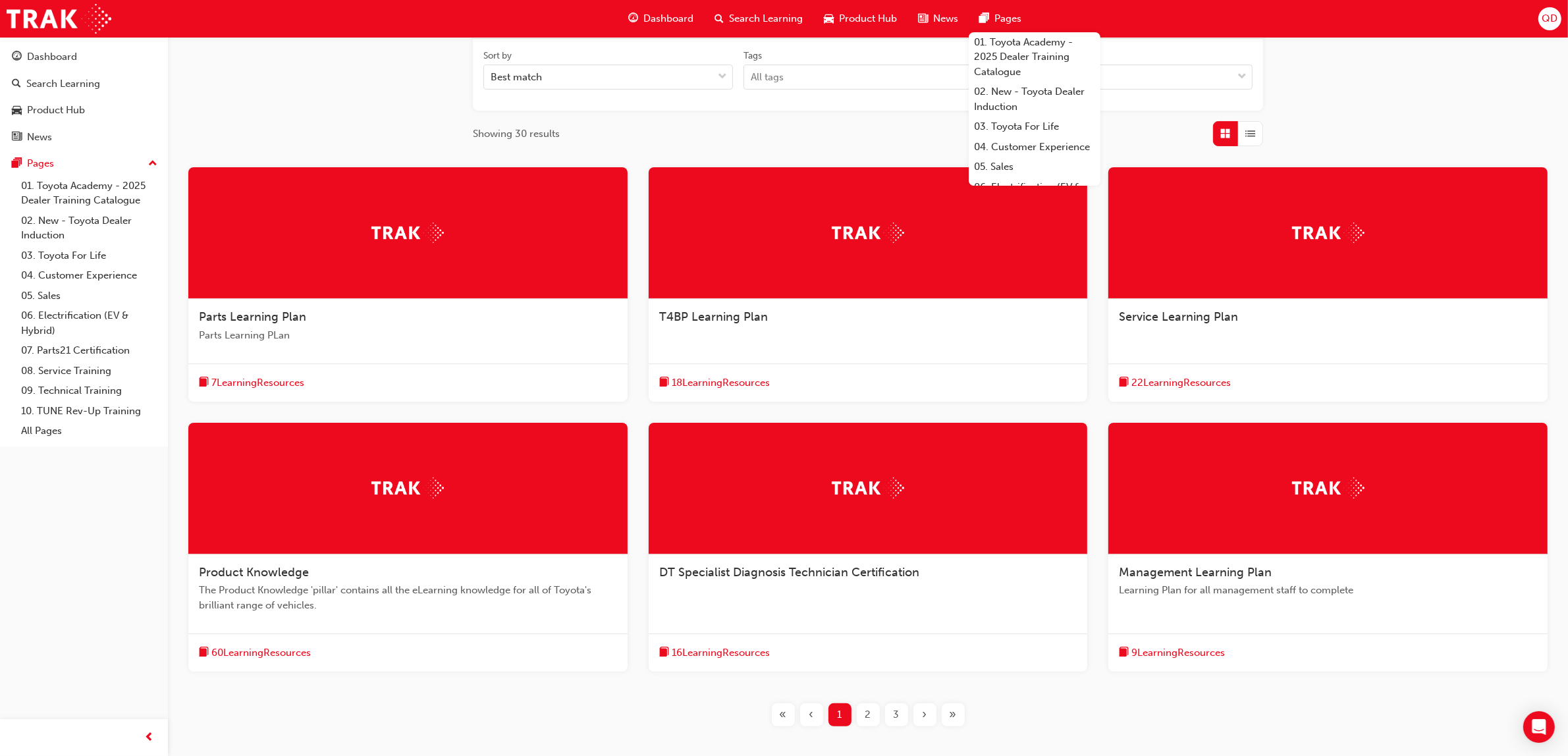
scroll to position [247, 0]
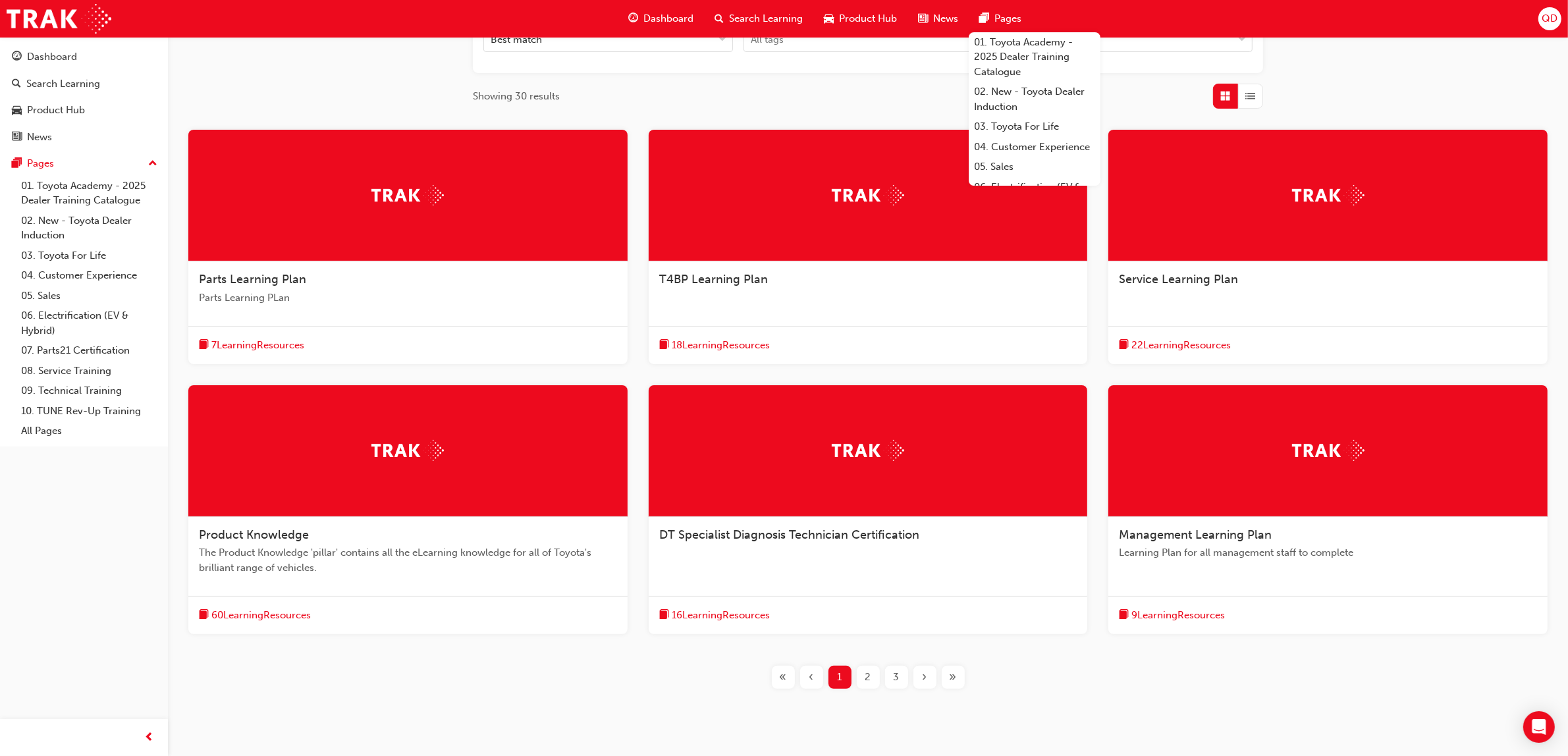
click at [1212, 732] on div "Learning Plans Learning Resources Sessions Filter Learning Plans Sort by Best m…" at bounding box center [868, 276] width 1400 height 973
click at [865, 683] on div "2" at bounding box center [868, 678] width 23 height 23
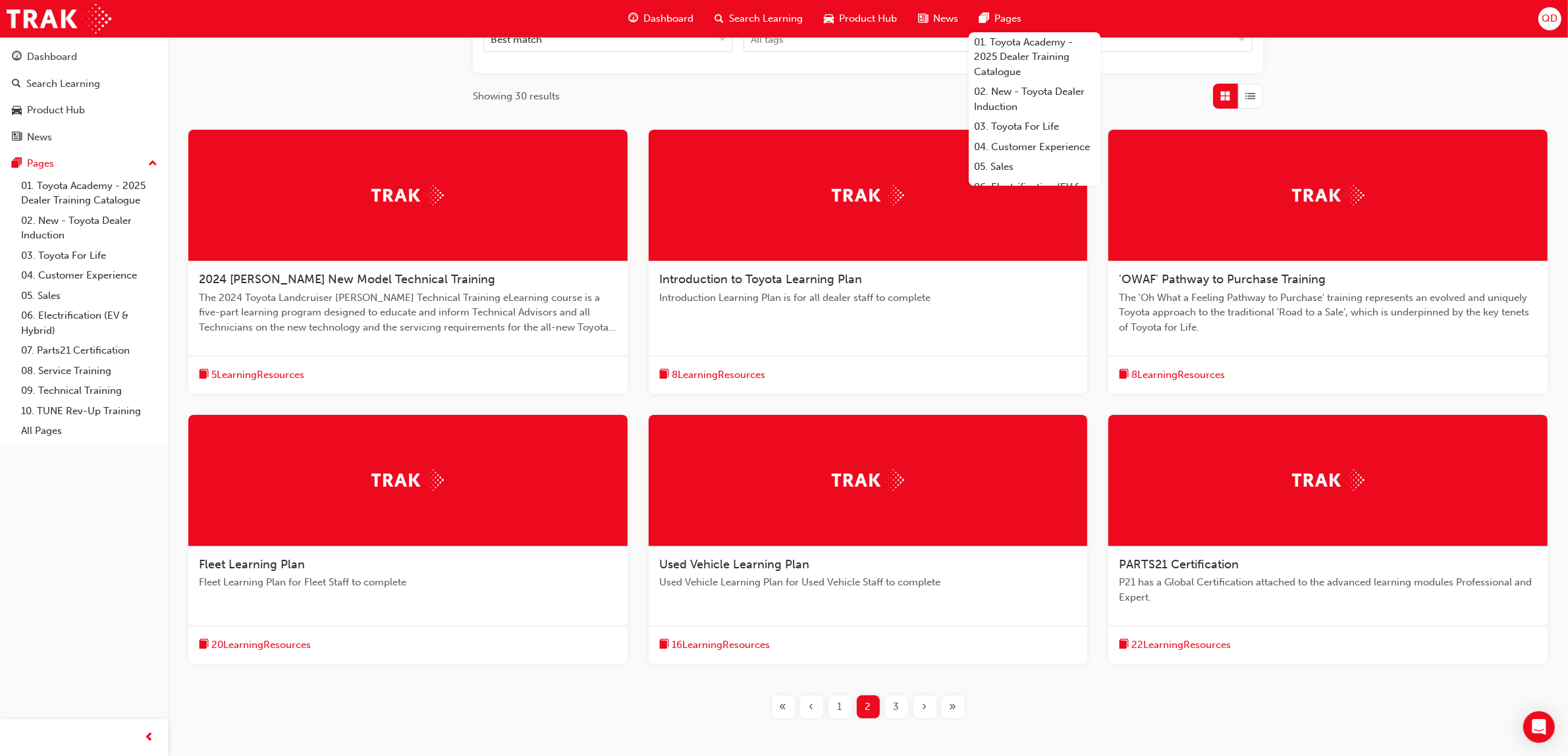
click at [892, 710] on div "3" at bounding box center [897, 707] width 23 height 23
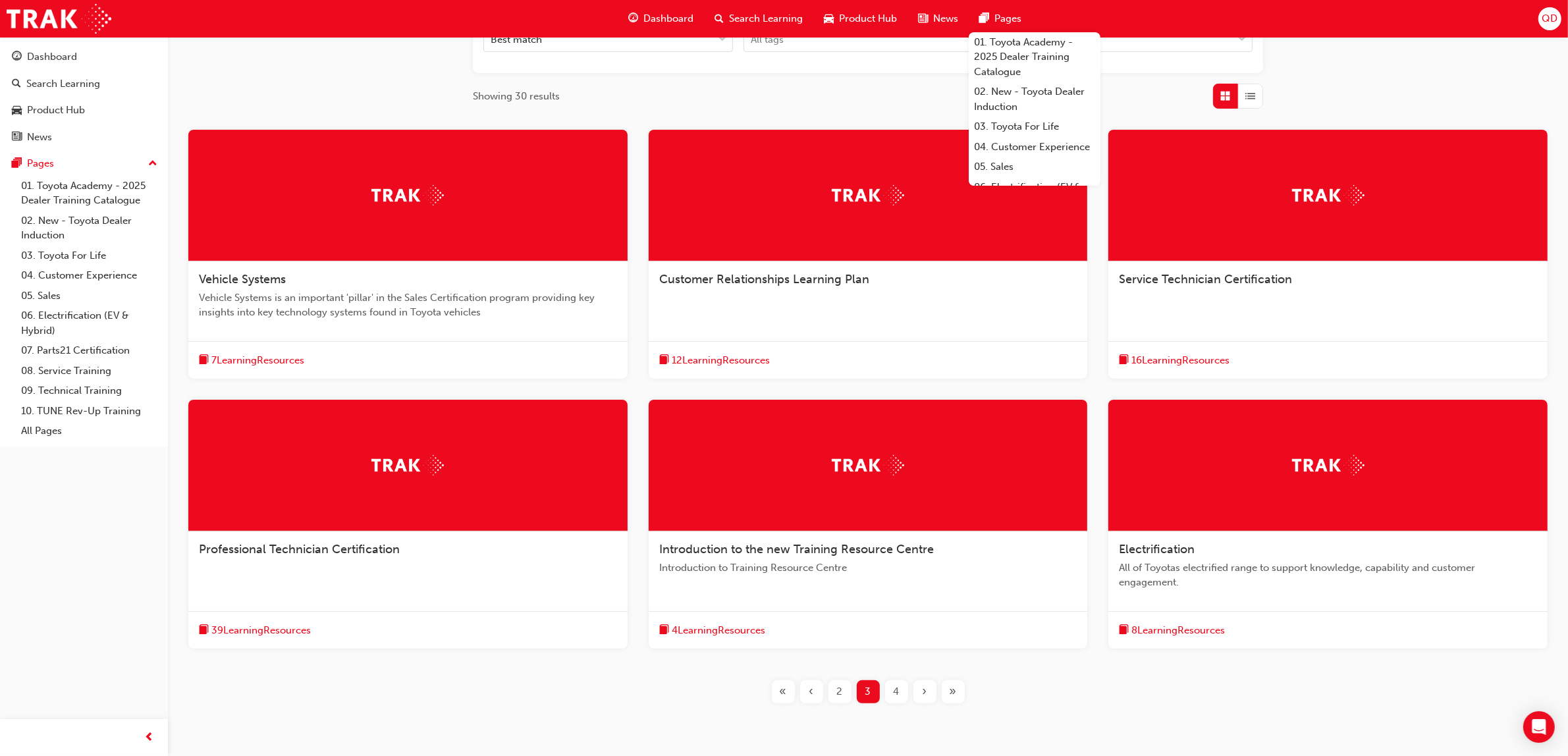
click at [1217, 347] on div "16 Learning Resources" at bounding box center [1328, 360] width 439 height 38
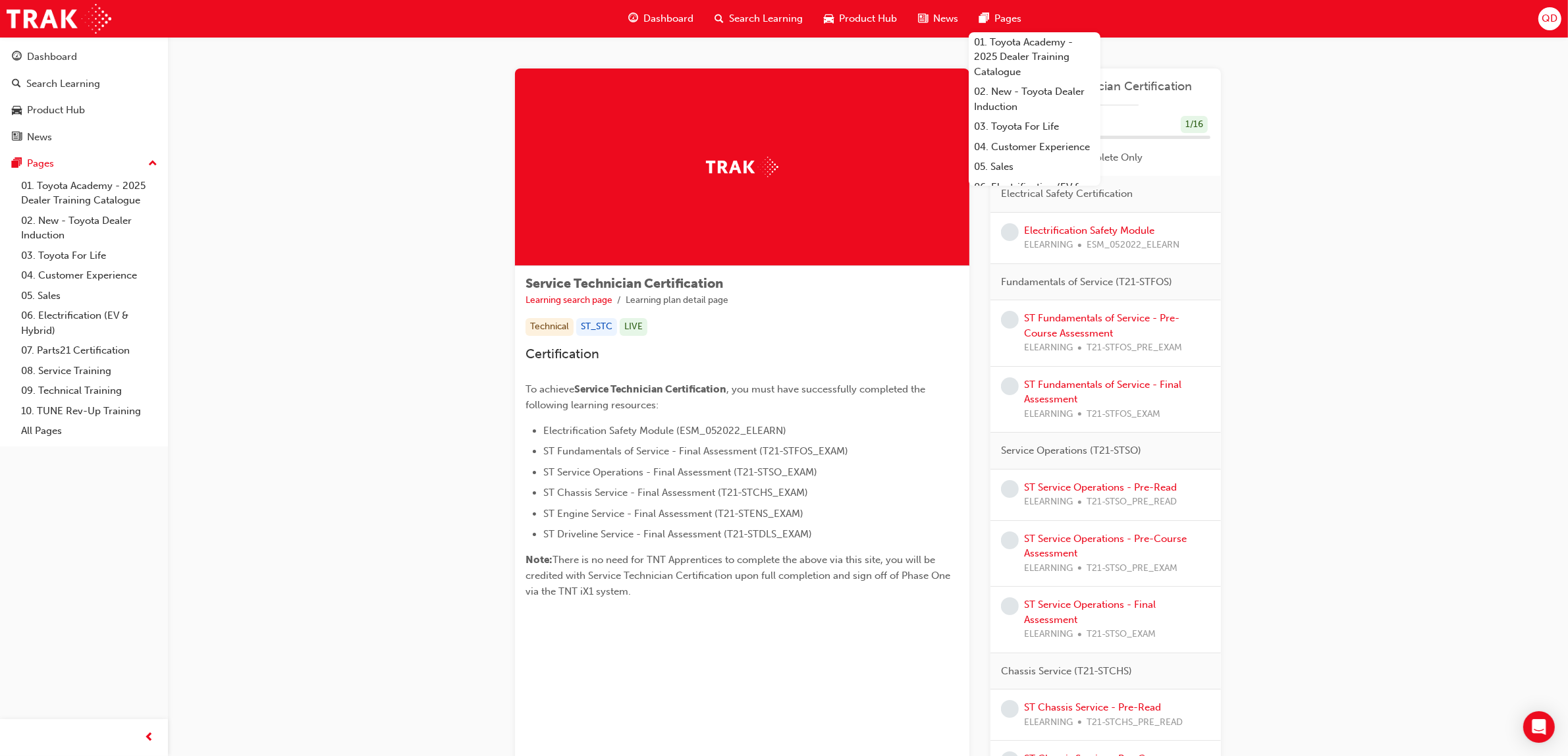
click at [1355, 157] on div "Service Technician Certification Learning search page Learning plan detail page…" at bounding box center [868, 685] width 1400 height 1297
click at [1026, 166] on div "Service Technician Certification 6 % Completed 1 / 16 Show Incomplete Only Elec…" at bounding box center [1106, 669] width 230 height 1202
click at [1021, 158] on div at bounding box center [1026, 158] width 13 height 14
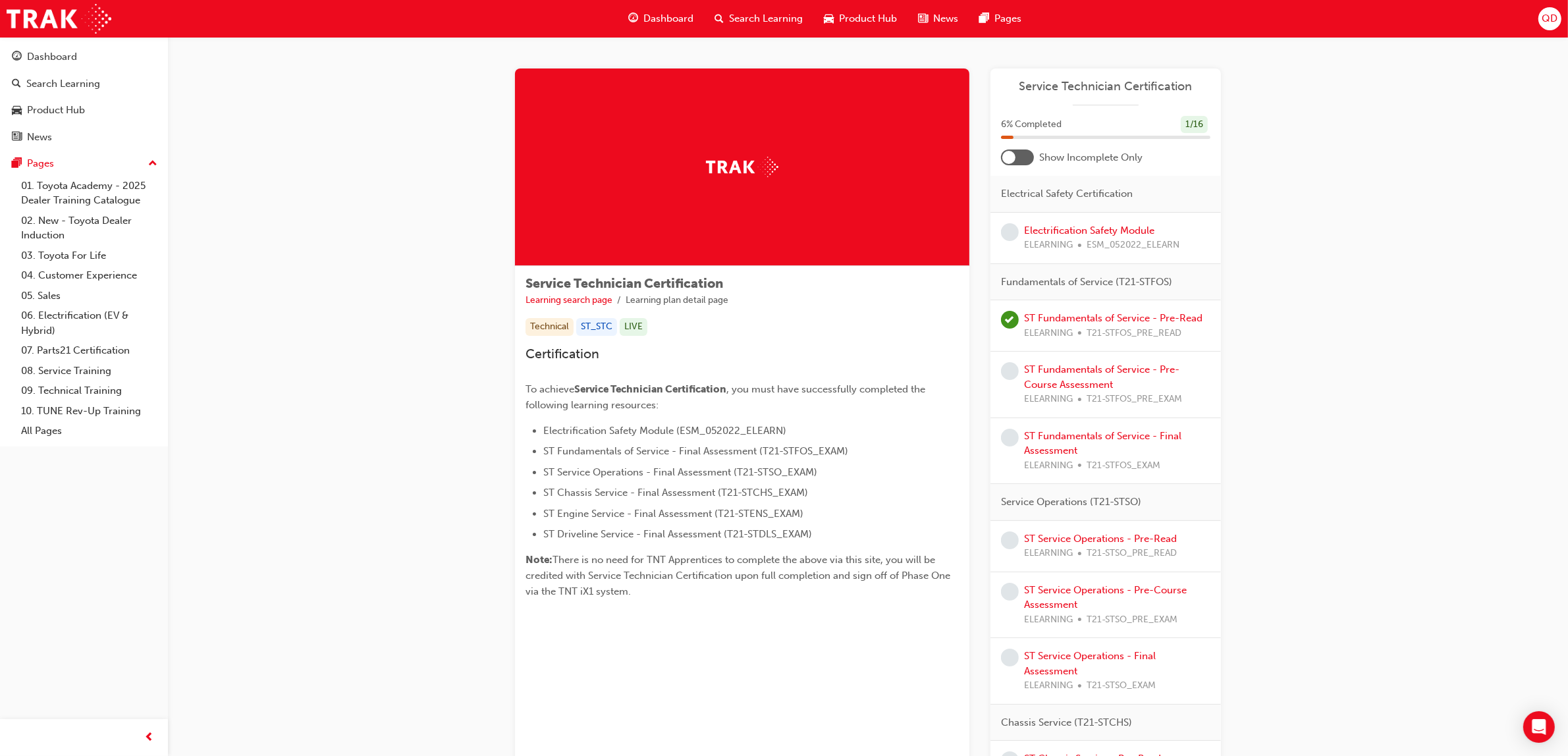
click at [1021, 158] on div at bounding box center [1017, 157] width 33 height 16
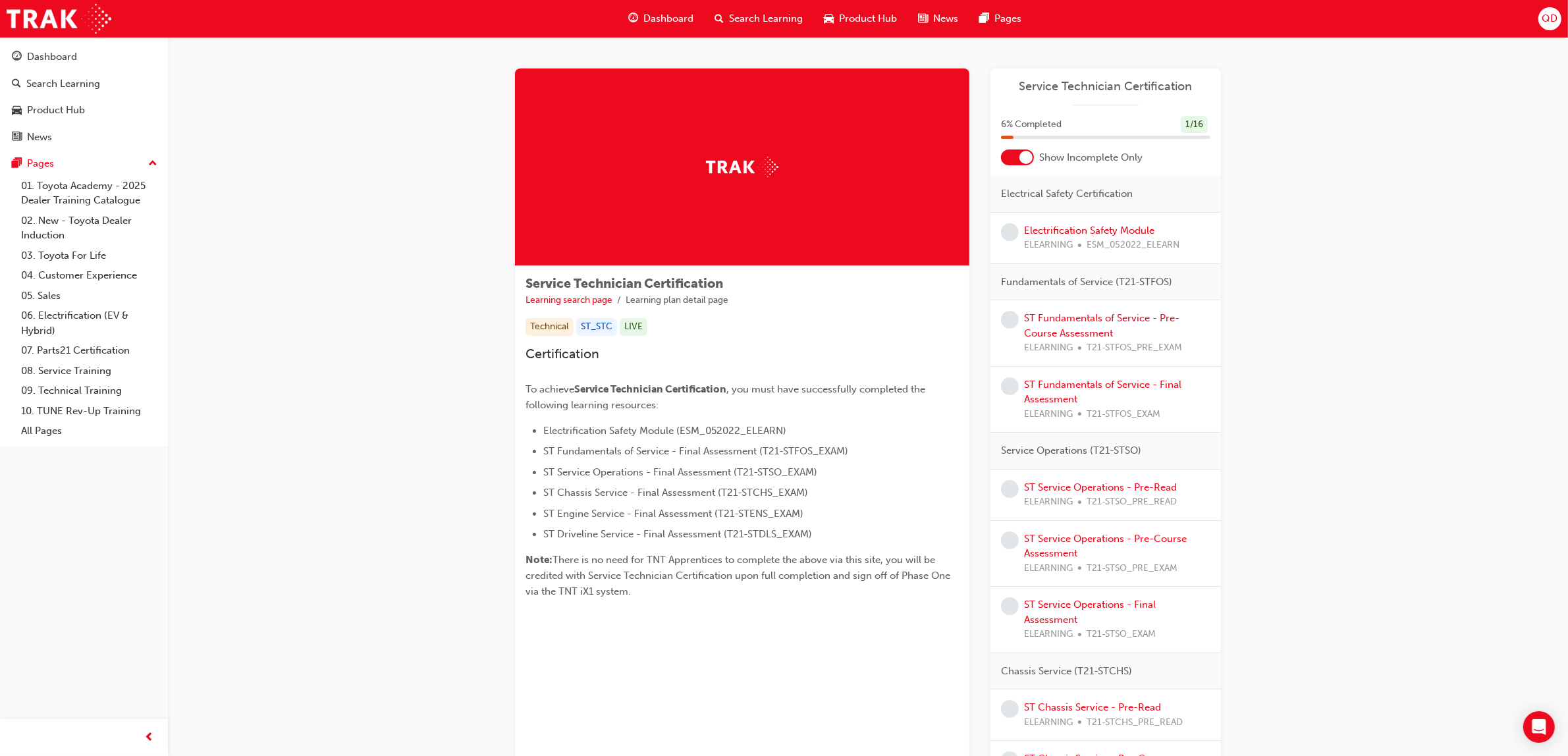
click at [1091, 239] on span "ESM_052022_ELEARN" at bounding box center [1134, 246] width 93 height 15
click at [1085, 232] on link "Electrification Safety Module" at bounding box center [1089, 230] width 131 height 12
click at [1108, 318] on link "ST Fundamentals of Service - Pre-Course Assessment" at bounding box center [1102, 326] width 155 height 27
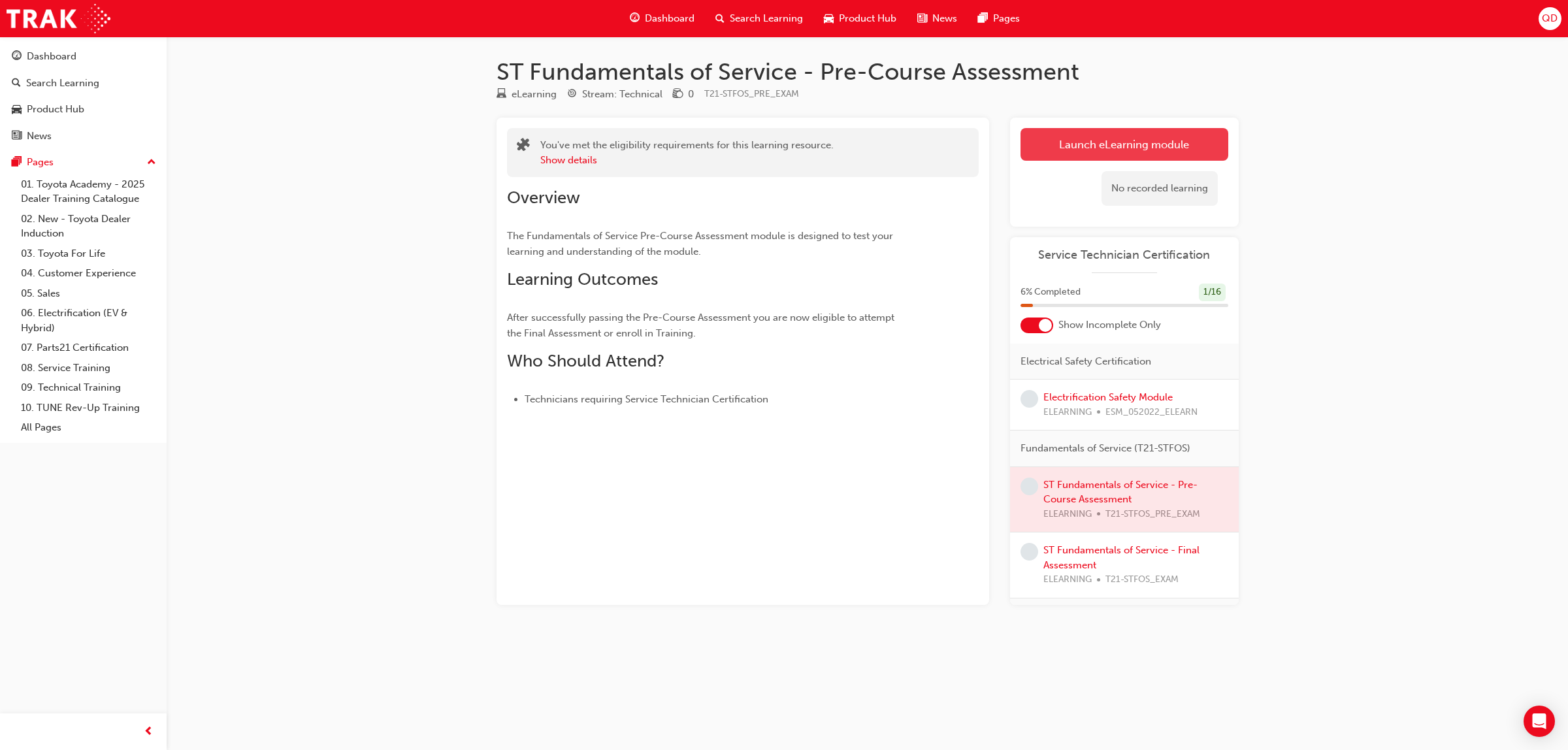
click at [1115, 147] on link "Launch eLearning module" at bounding box center [1125, 144] width 208 height 33
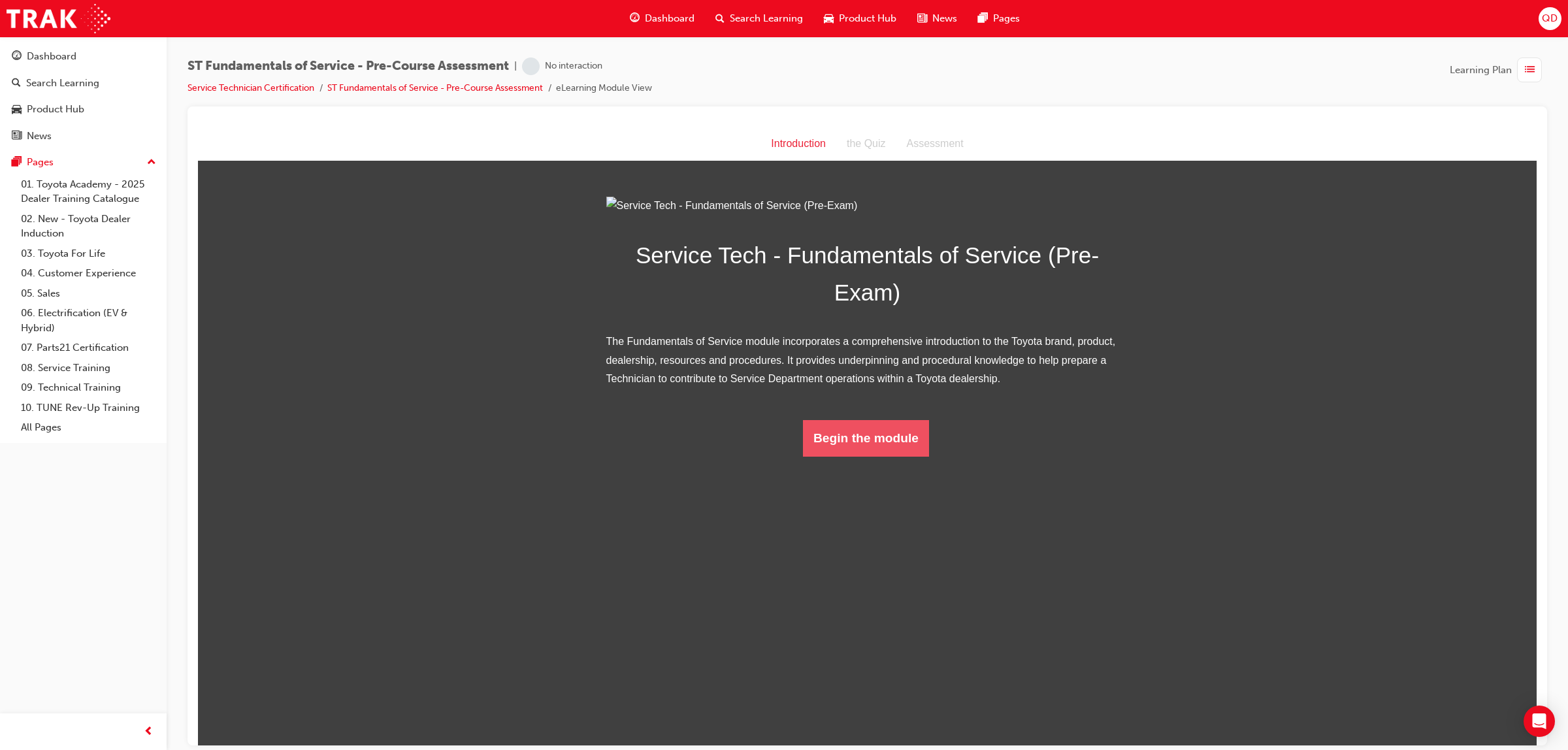
click at [896, 456] on button "Begin the module" at bounding box center [866, 438] width 126 height 37
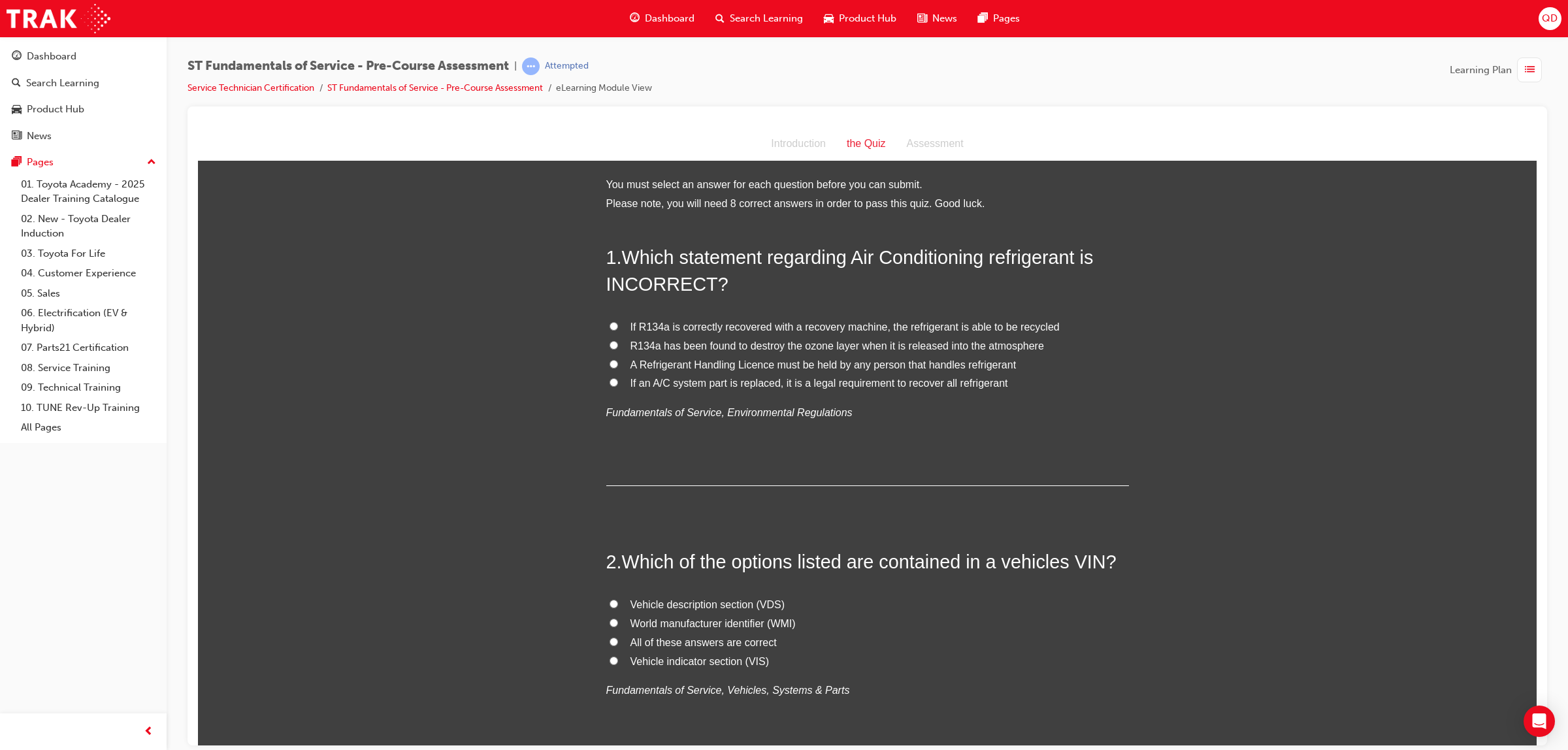
click at [610, 360] on input "A Refrigerant Handling Licence must be held by any person that handles refriger…" at bounding box center [614, 364] width 8 height 8
radio input "true"
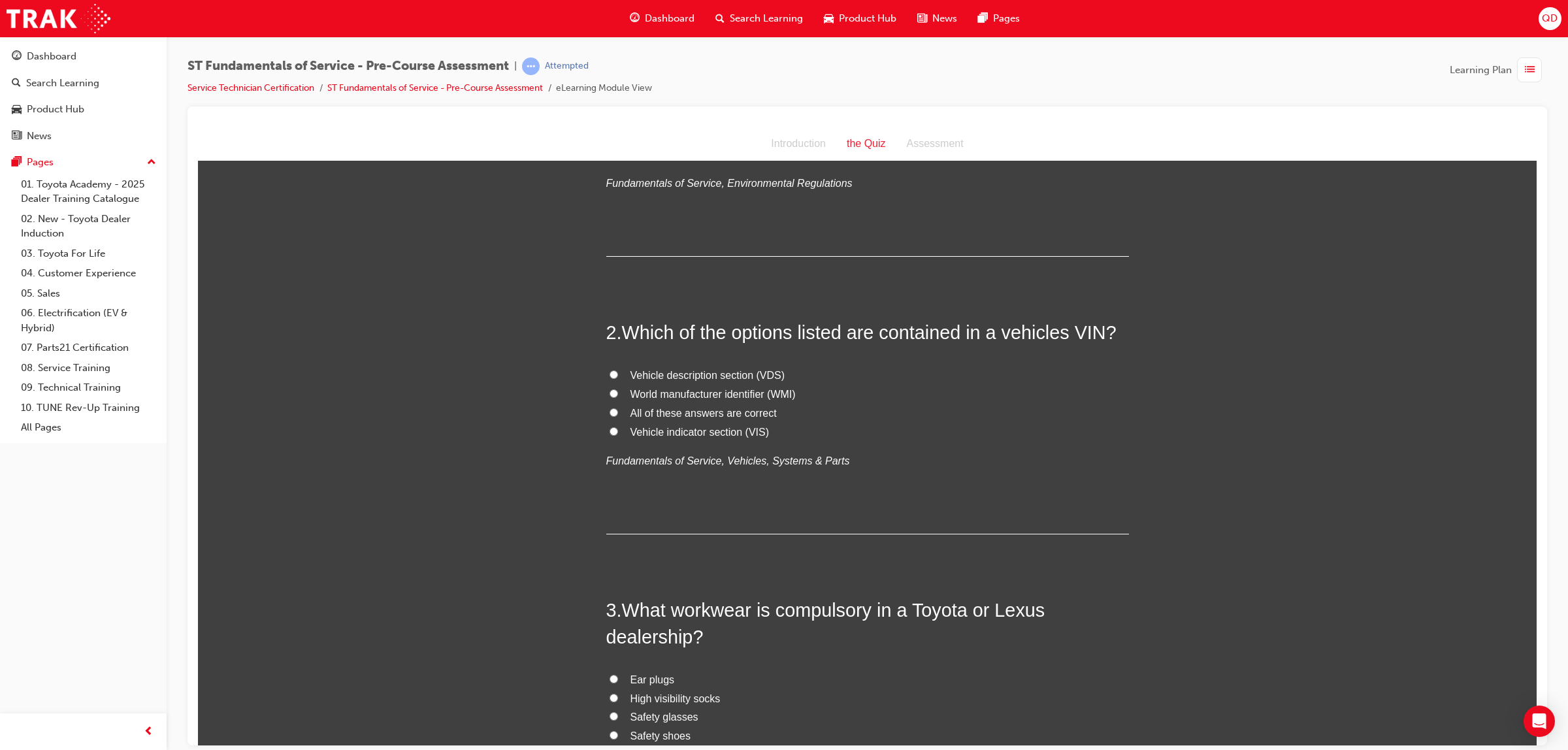
scroll to position [245, 0]
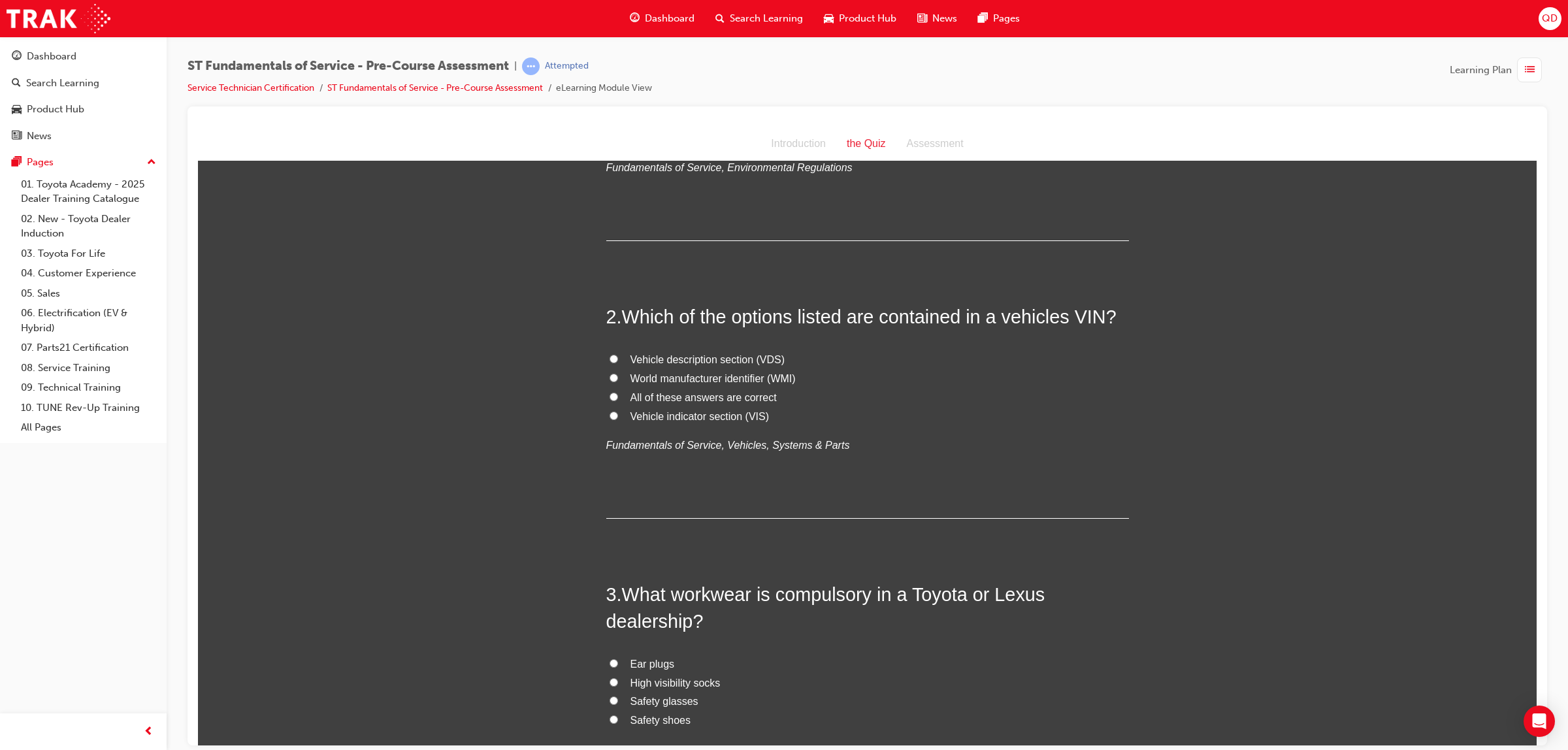
click at [658, 395] on span "All of these answers are correct" at bounding box center [704, 397] width 146 height 11
click at [618, 395] on input "All of these answers are correct" at bounding box center [614, 397] width 8 height 8
radio input "true"
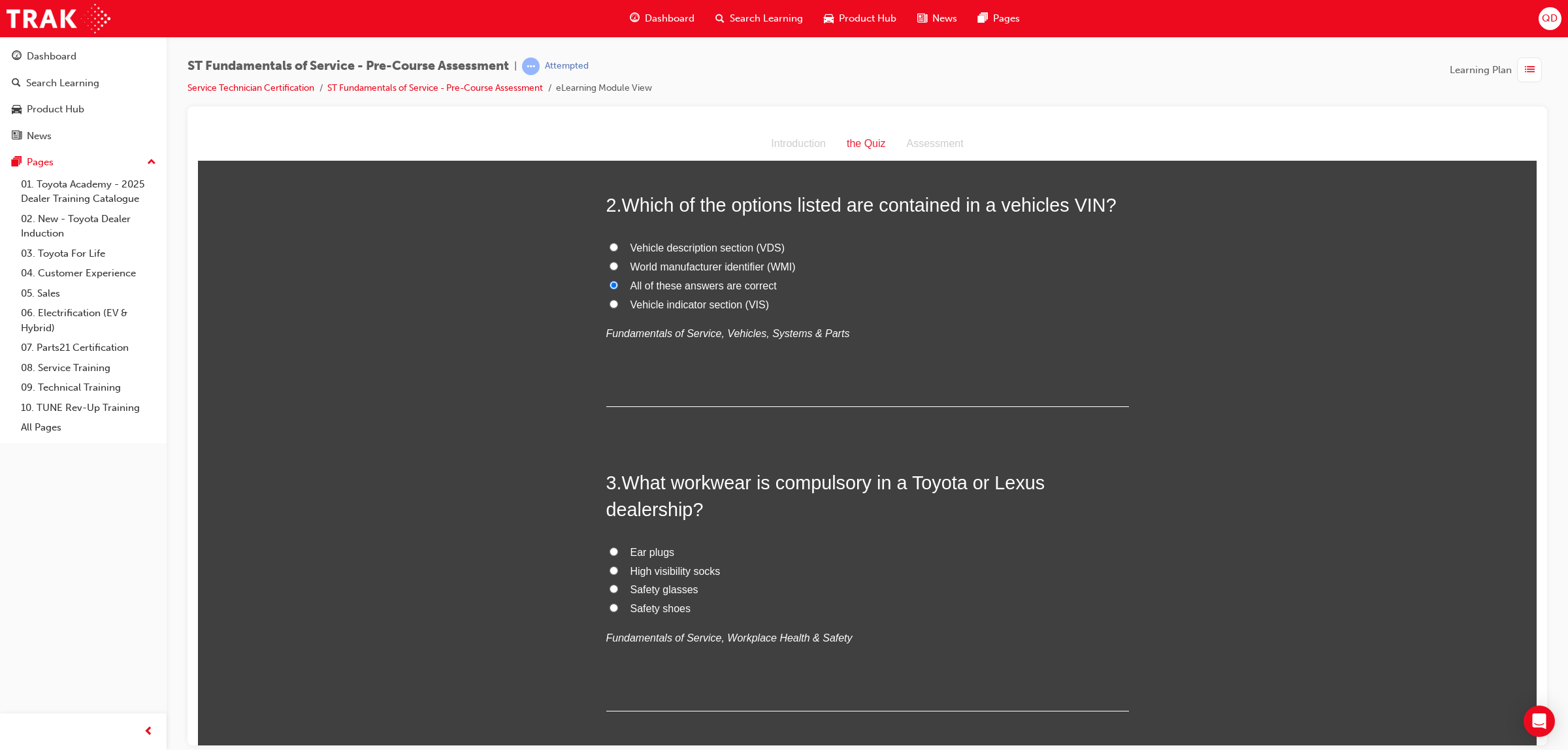
scroll to position [491, 0]
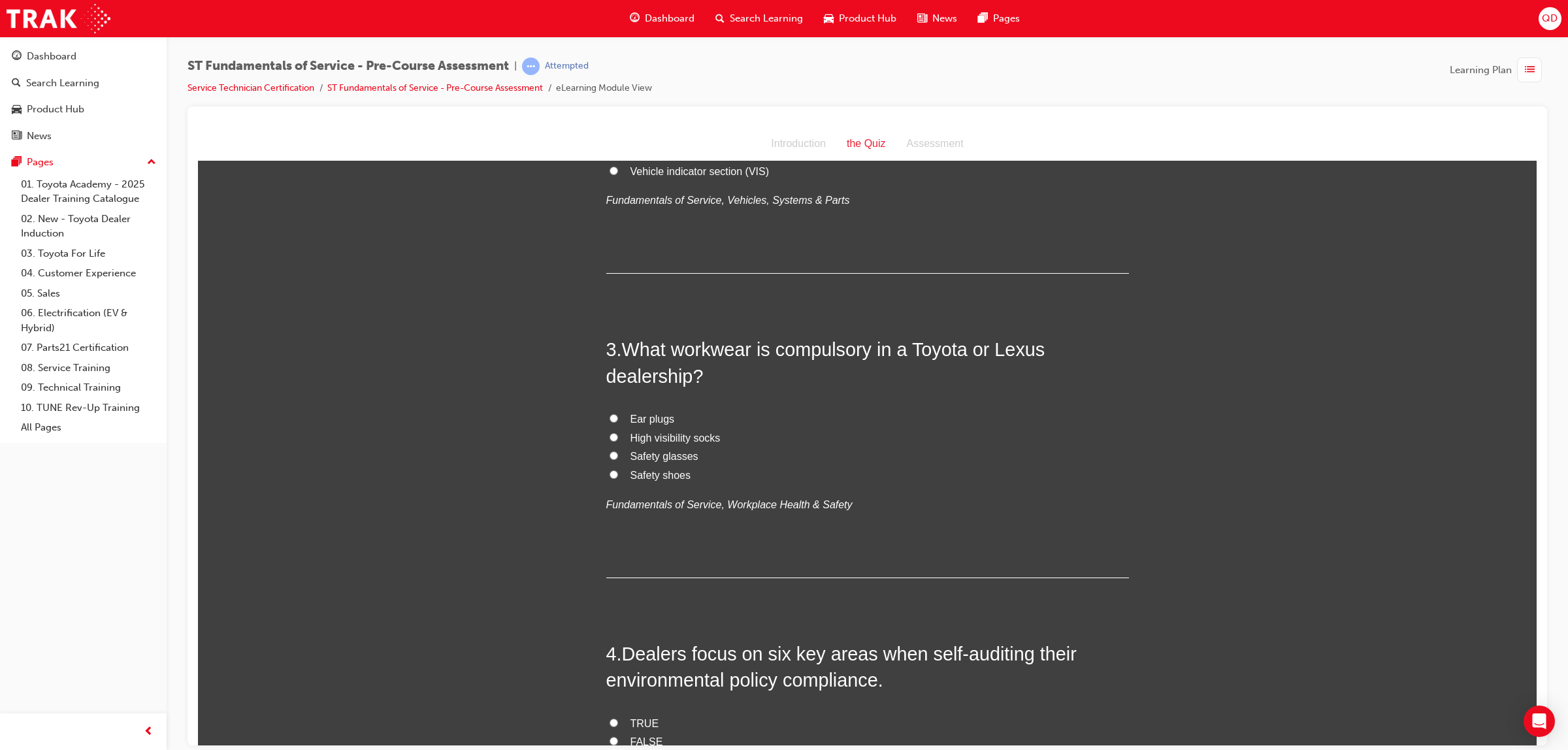
click at [654, 478] on span "Safety shoes" at bounding box center [661, 475] width 61 height 11
click at [618, 478] on input "Safety shoes" at bounding box center [614, 474] width 8 height 8
radio input "true"
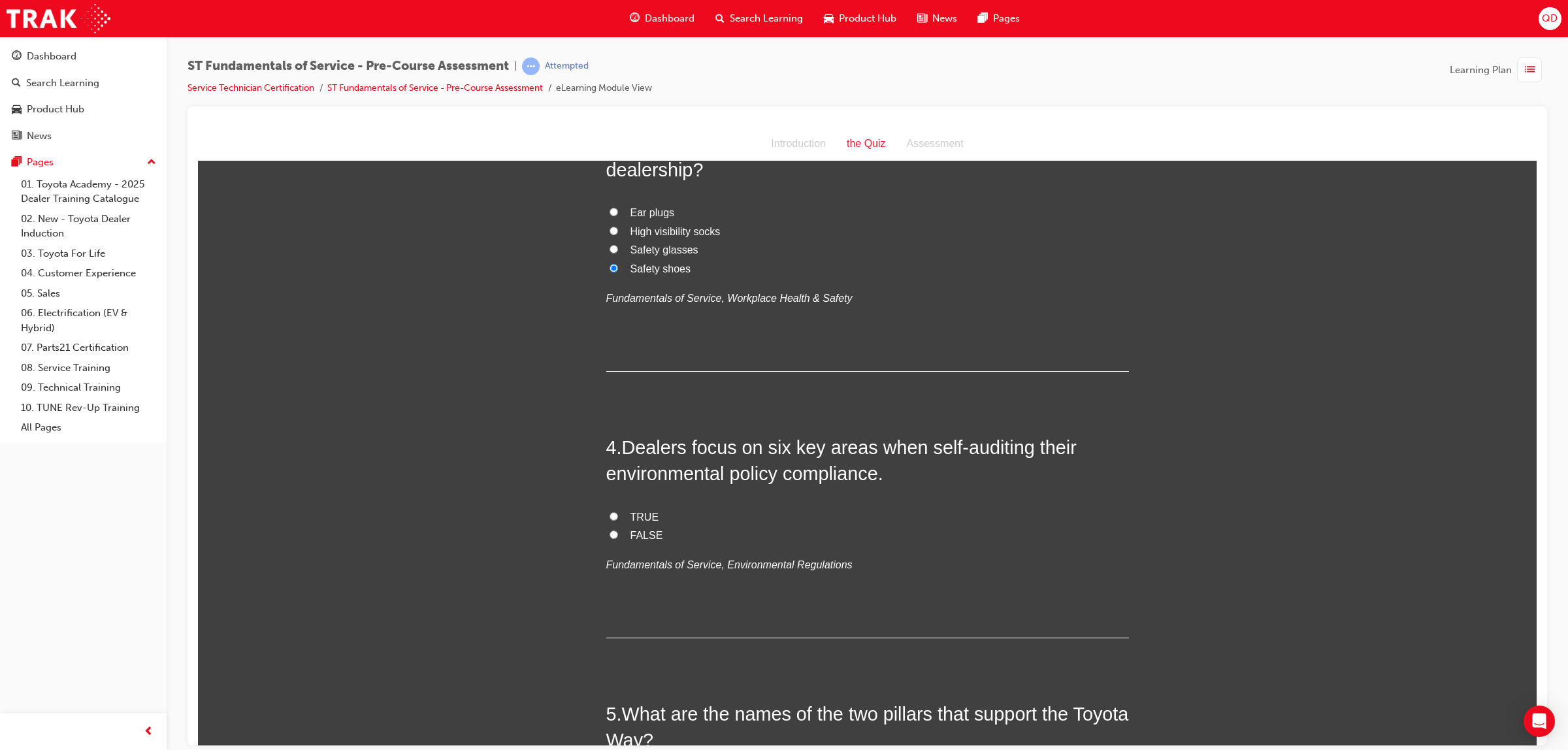
scroll to position [736, 0]
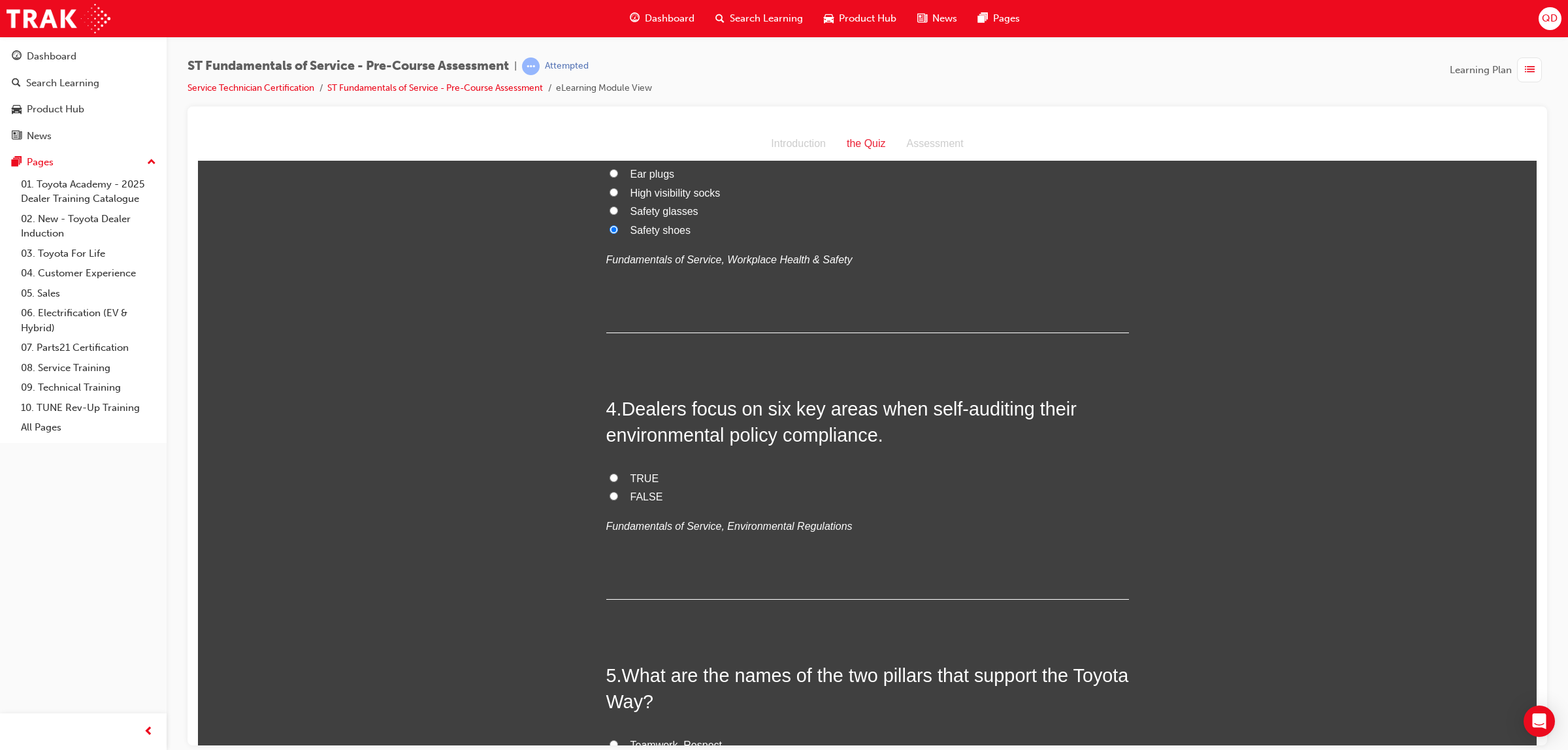
click at [631, 476] on span "TRUE" at bounding box center [645, 478] width 28 height 11
click at [618, 476] on input "TRUE" at bounding box center [614, 477] width 8 height 8
radio input "true"
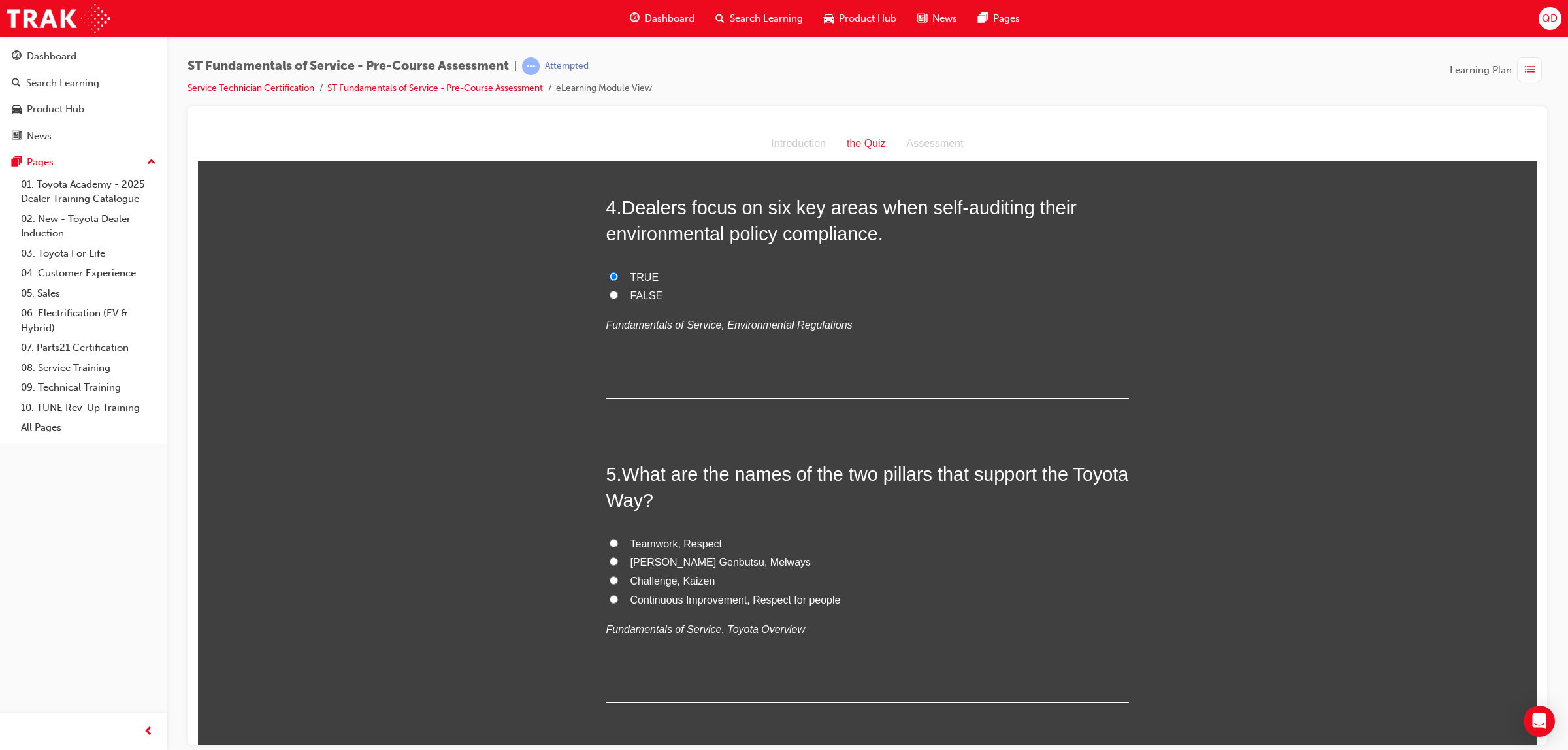
scroll to position [980, 0]
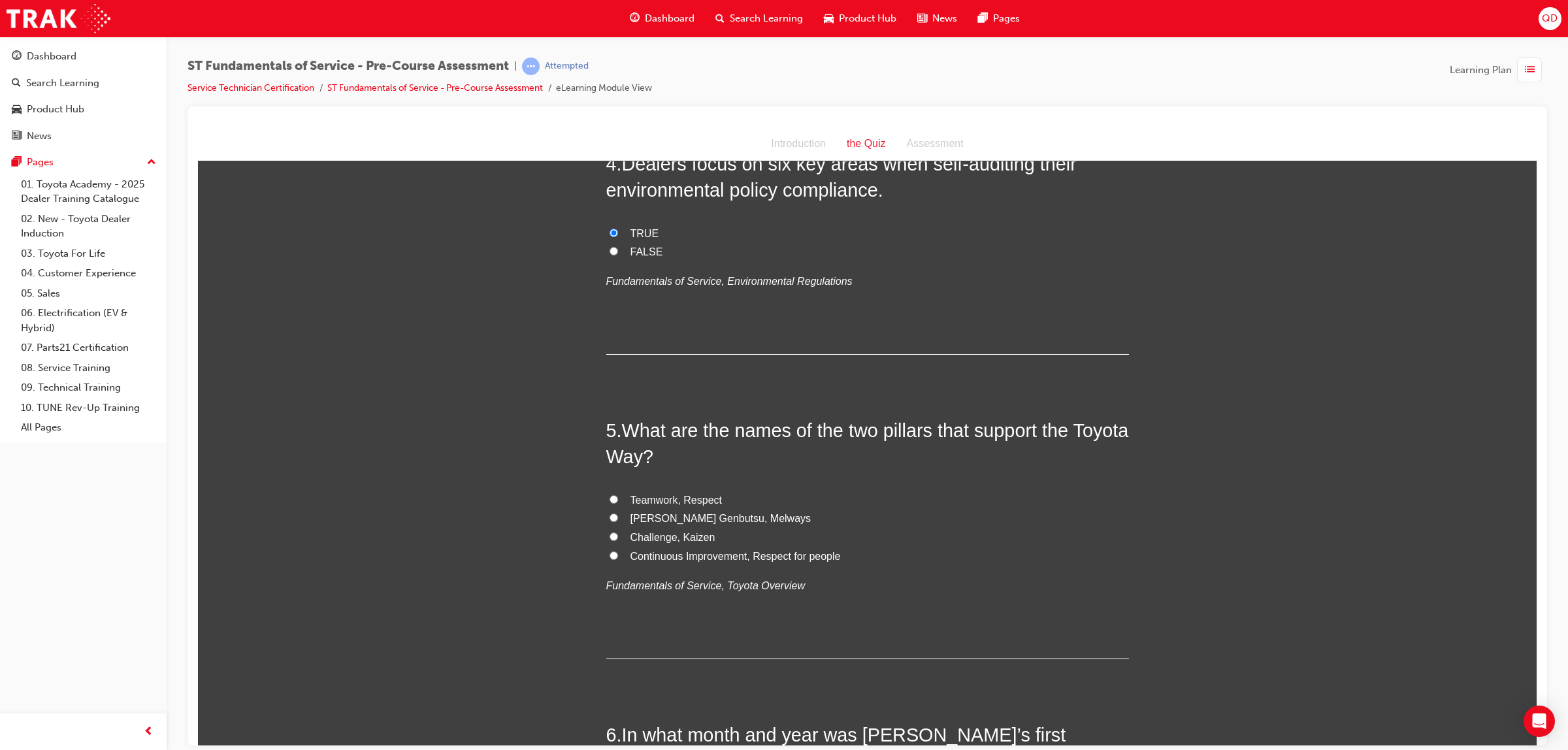
click at [648, 537] on span "Challenge, Kaizen" at bounding box center [674, 537] width 85 height 11
click at [618, 537] on input "Challenge, Kaizen" at bounding box center [614, 537] width 8 height 8
radio input "true"
click at [667, 539] on span "Challenge, Kaizen" at bounding box center [674, 537] width 85 height 11
click at [618, 539] on input "Challenge, Kaizen" at bounding box center [614, 537] width 8 height 8
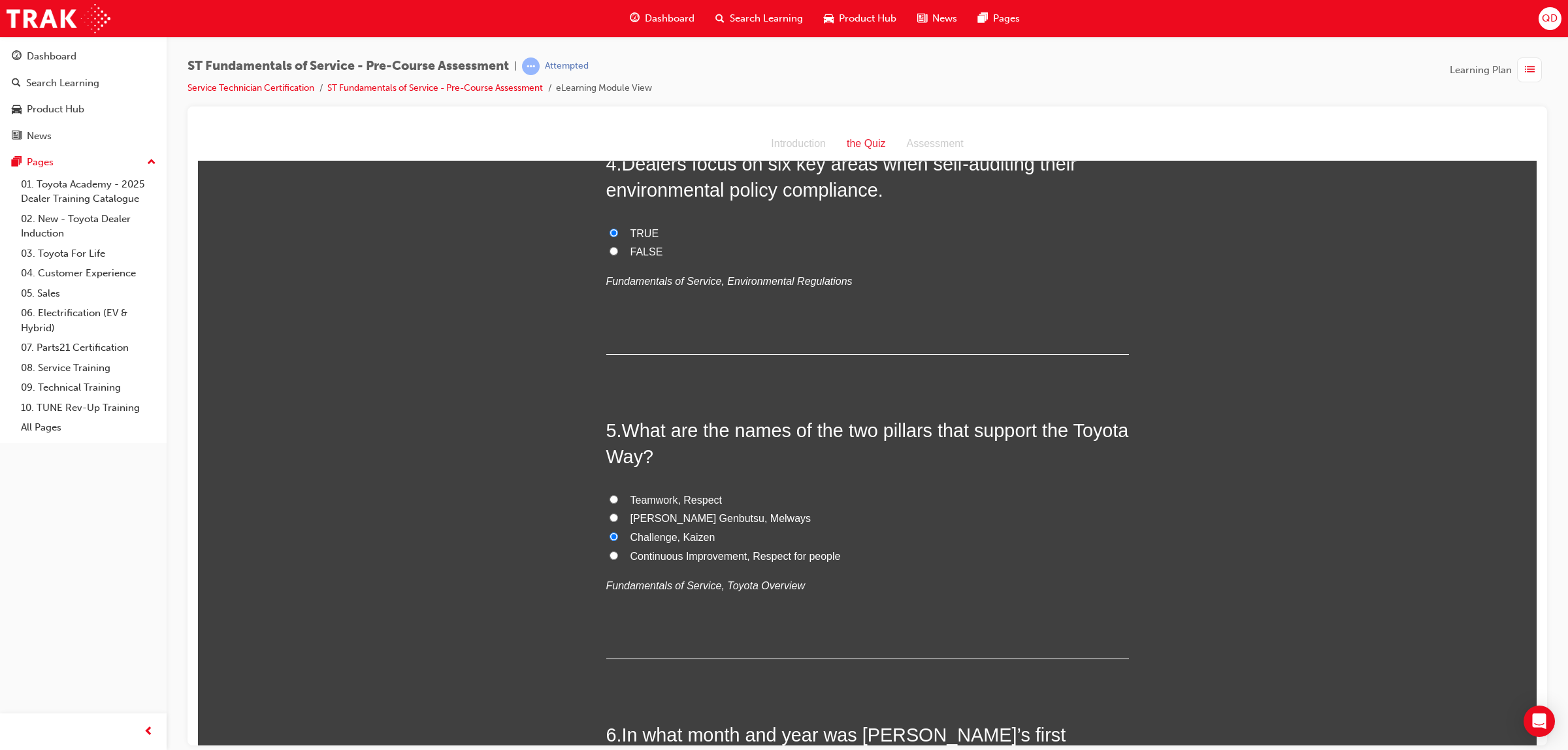
click at [665, 558] on span "Continuous Improvement, Respect for people" at bounding box center [735, 556] width 210 height 11
click at [618, 558] on input "Continuous Improvement, Respect for people" at bounding box center [614, 555] width 8 height 8
radio input "true"
click at [654, 501] on span "Teamwork, Respect" at bounding box center [677, 499] width 92 height 11
click at [618, 501] on input "Teamwork, Respect" at bounding box center [614, 499] width 8 height 8
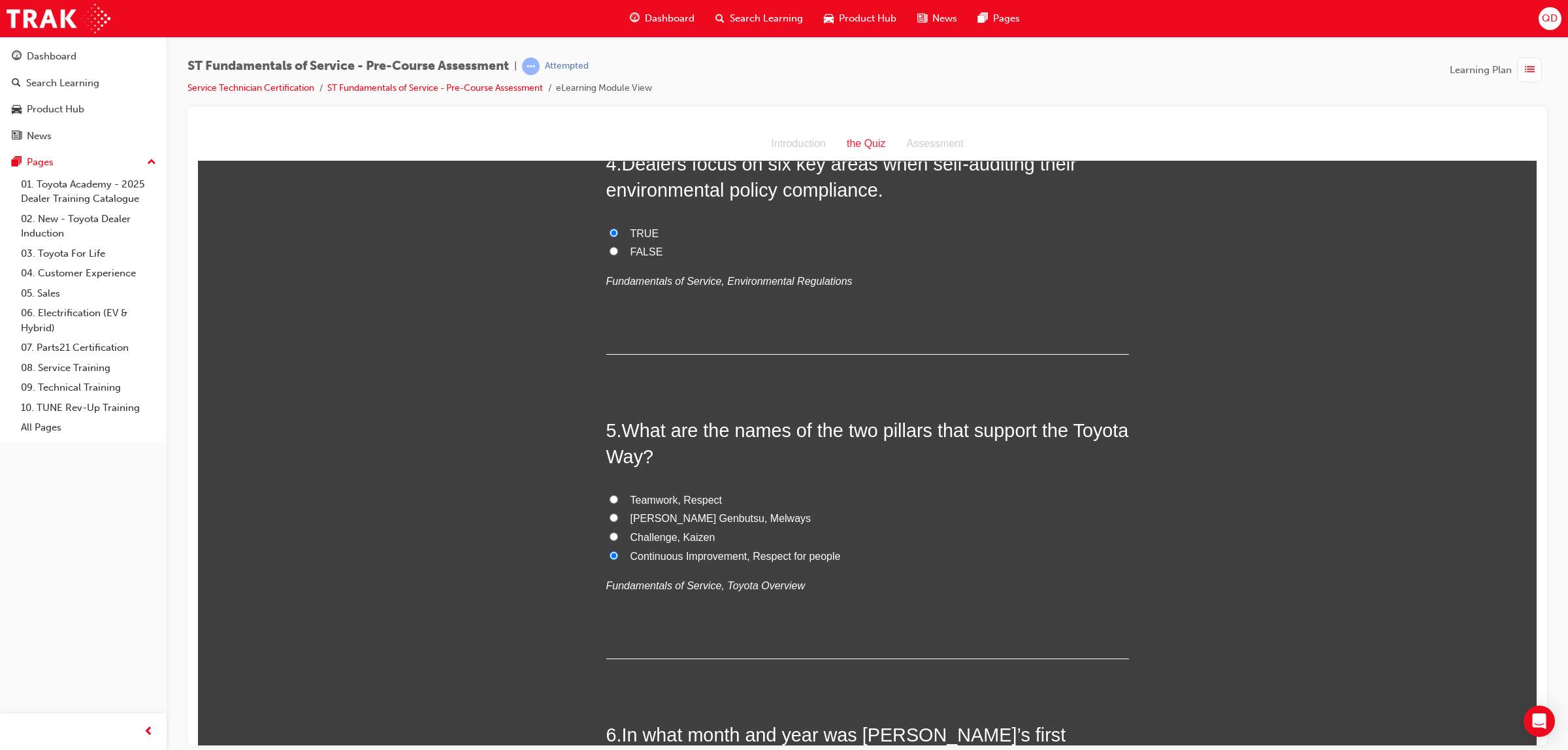
radio input "true"
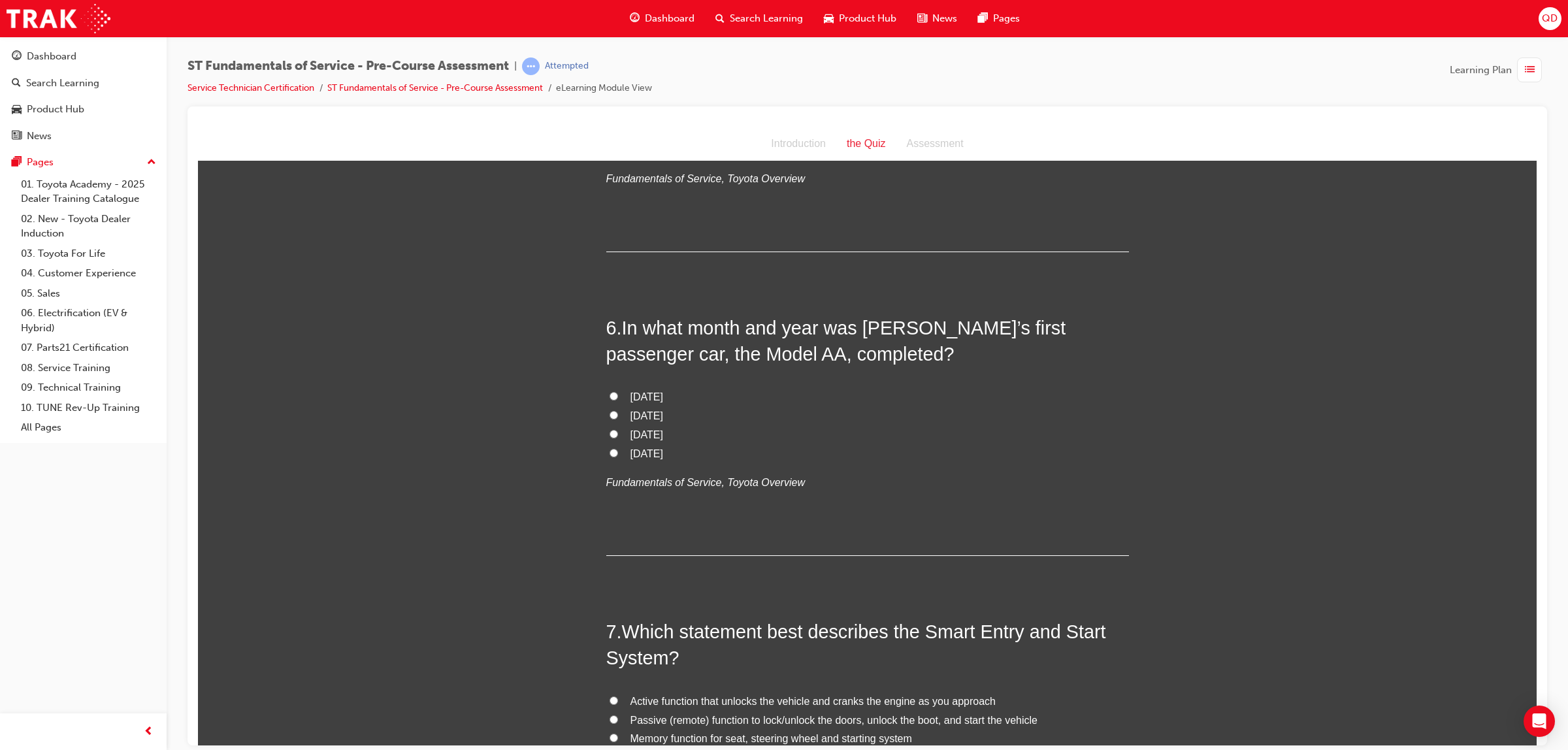
scroll to position [1389, 0]
click at [611, 393] on input "[DATE]" at bounding box center [614, 394] width 8 height 8
radio input "true"
click at [612, 452] on label "[DATE]" at bounding box center [868, 452] width 523 height 19
click at [612, 452] on input "[DATE]" at bounding box center [614, 451] width 8 height 8
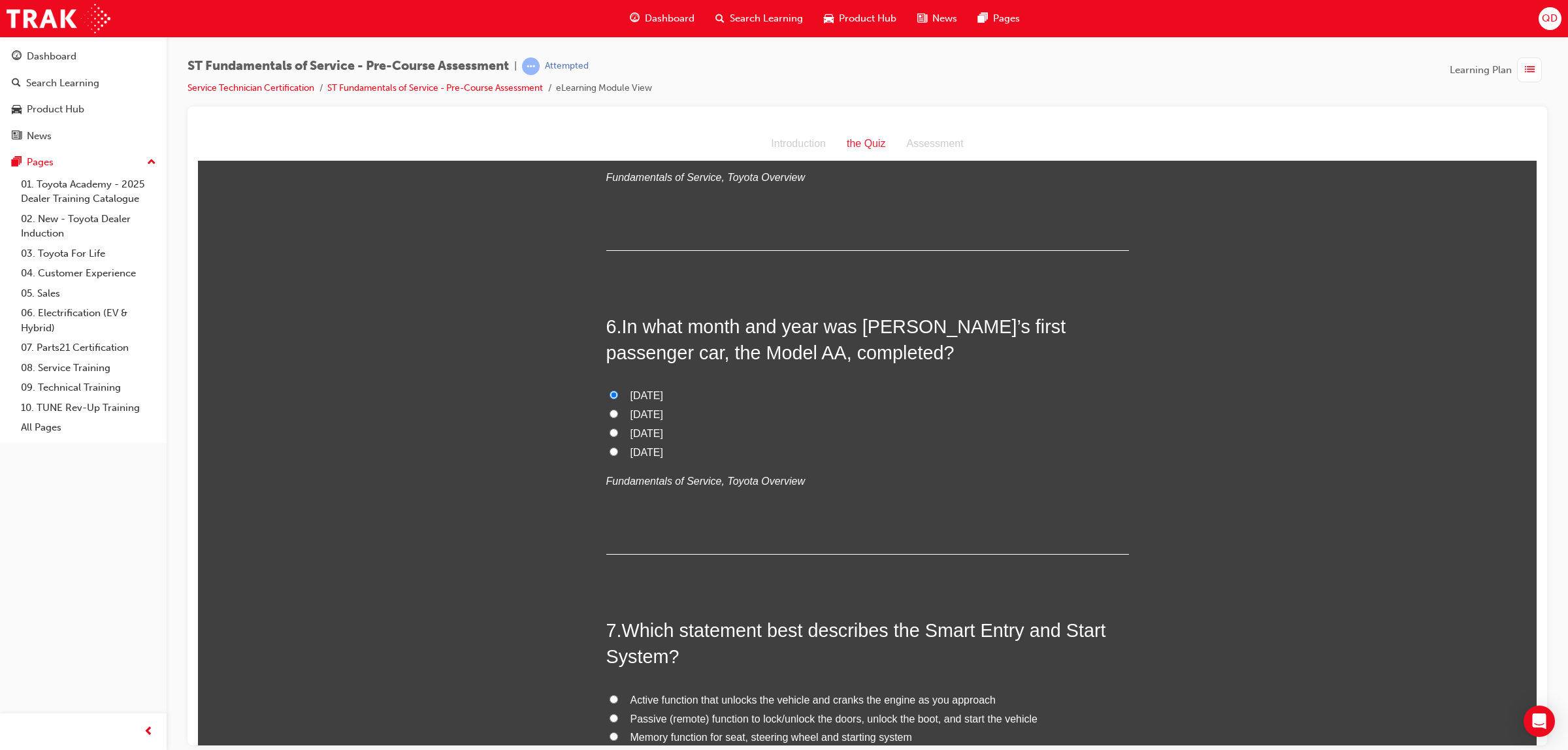
radio input "true"
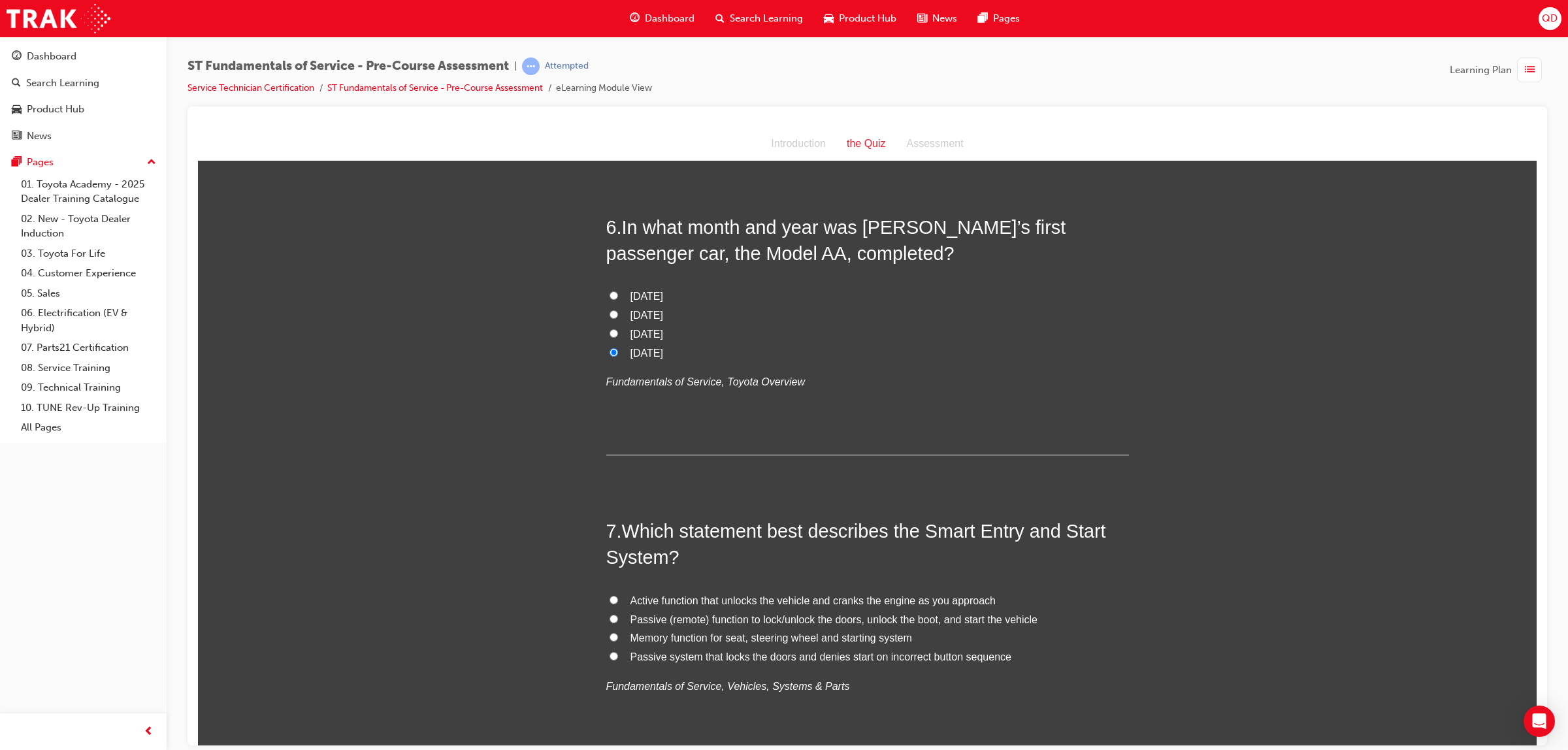
scroll to position [1634, 0]
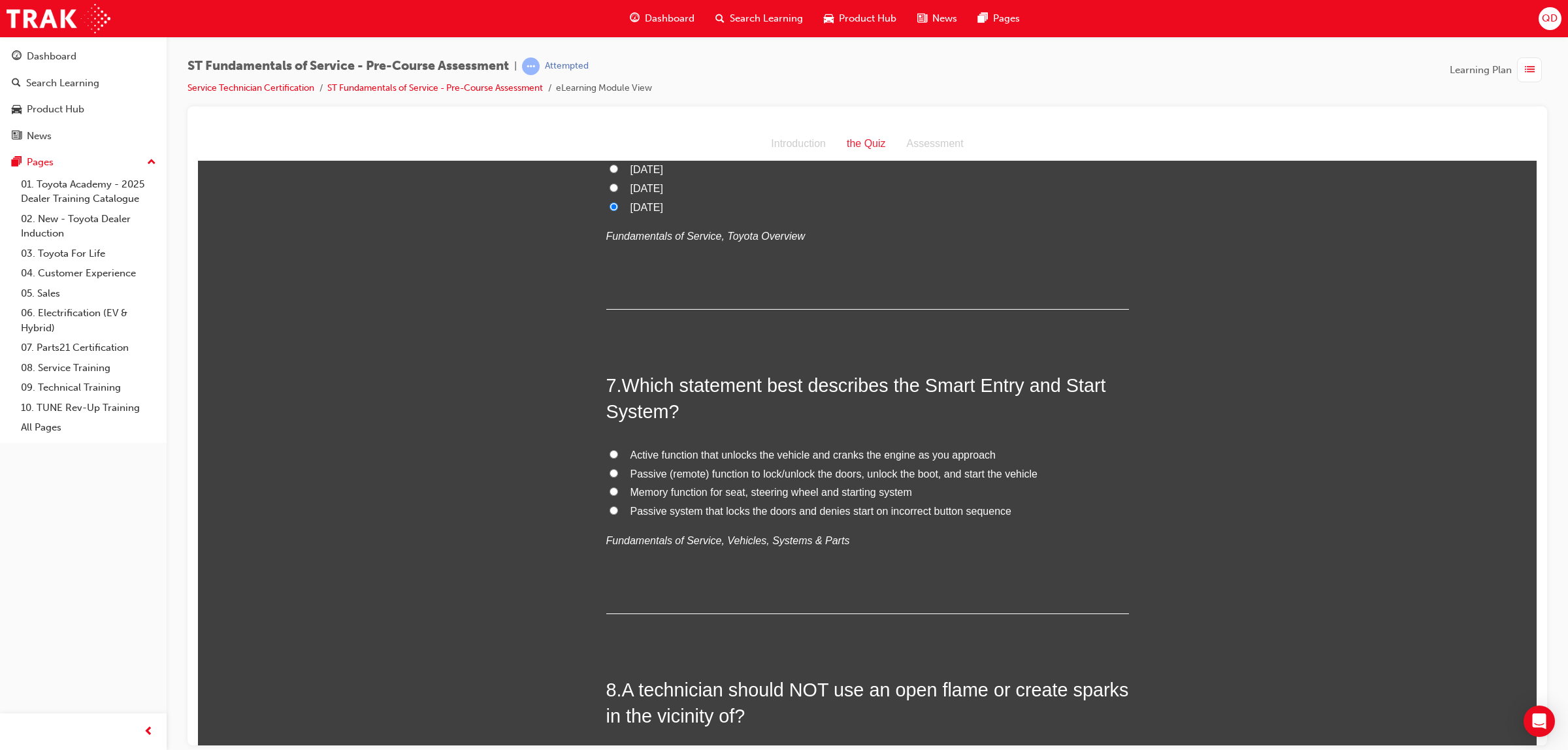
click at [611, 475] on input "Passive (remote) function to lock/unlock the doors, unlock the boot, and start …" at bounding box center [614, 473] width 8 height 8
radio input "true"
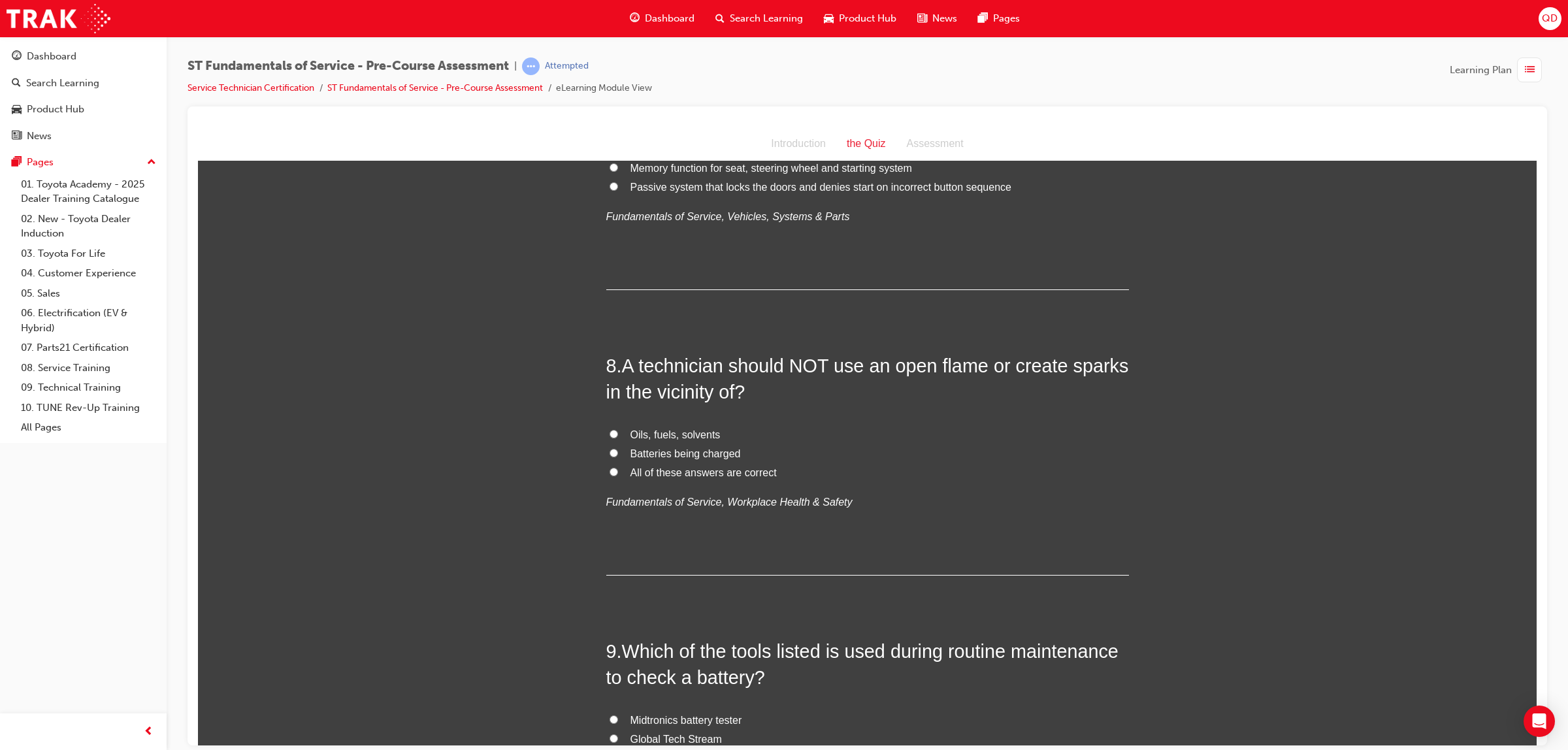
scroll to position [1961, 0]
click at [607, 476] on label "All of these answers are correct" at bounding box center [868, 470] width 523 height 19
click at [610, 473] on input "All of these answers are correct" at bounding box center [614, 469] width 8 height 8
radio input "true"
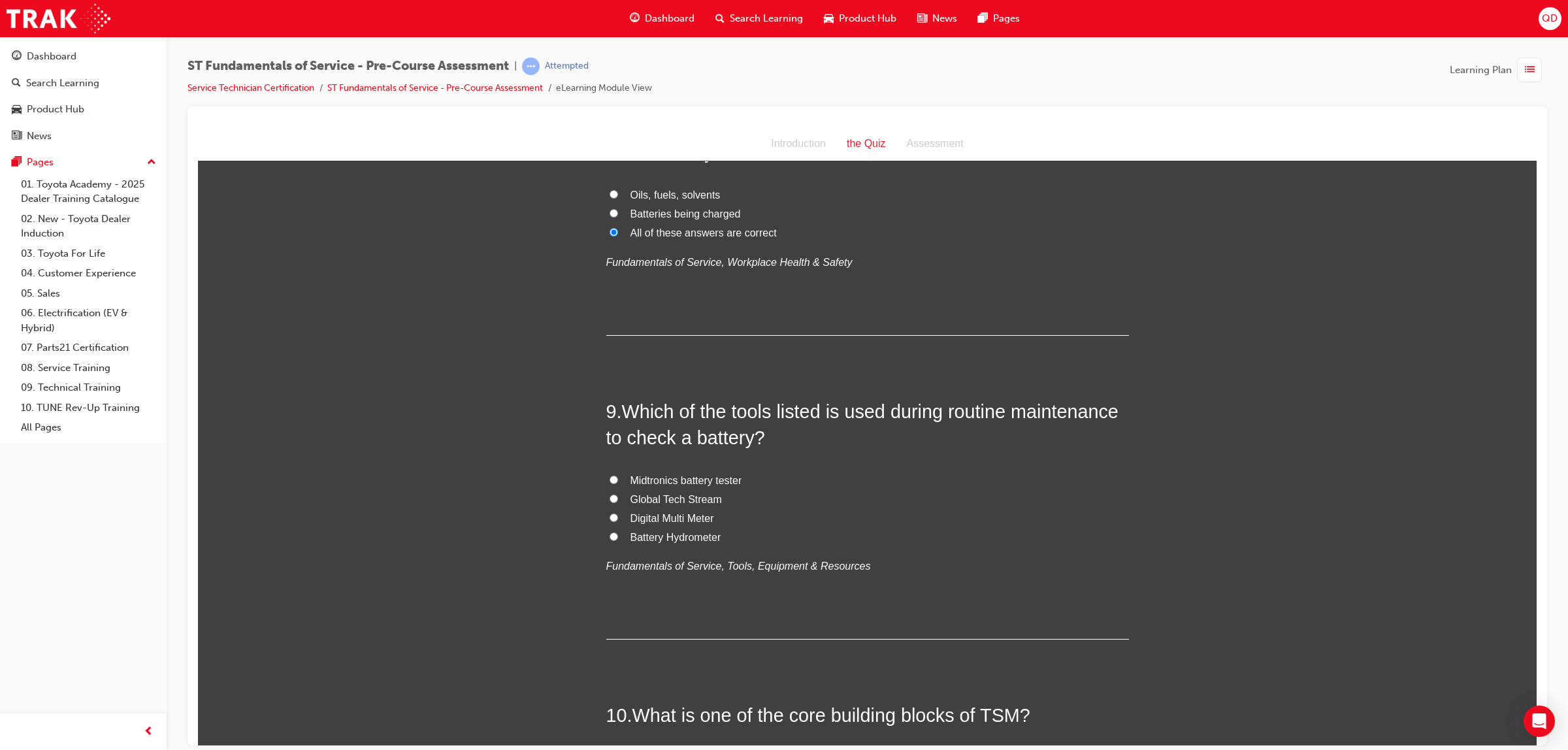
scroll to position [2206, 0]
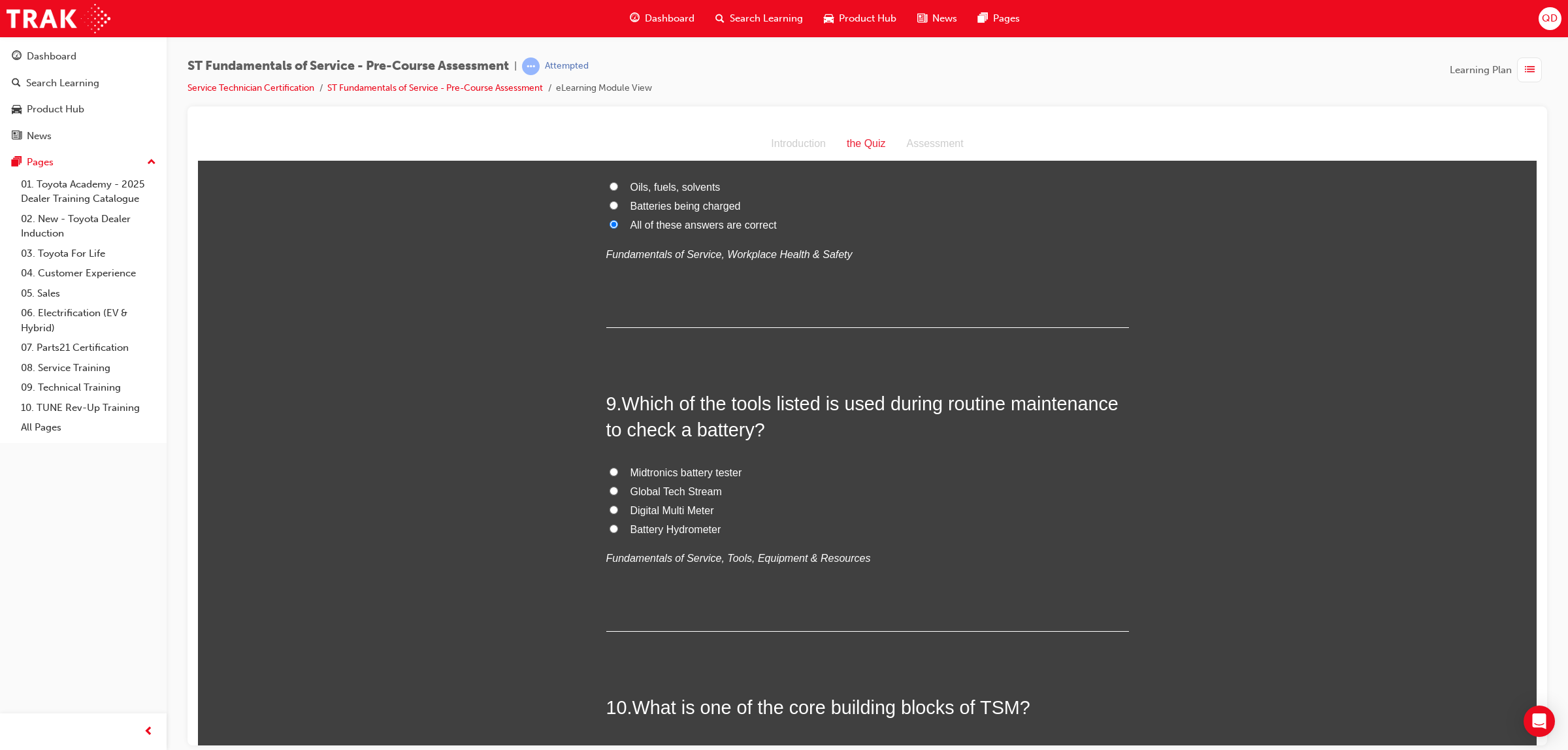
click at [610, 491] on input "Global Tech Stream" at bounding box center [614, 491] width 8 height 8
radio input "true"
click at [607, 467] on label "Midtronics battery tester" at bounding box center [868, 473] width 523 height 19
click at [610, 467] on input "Midtronics battery tester" at bounding box center [614, 471] width 8 height 8
radio input "true"
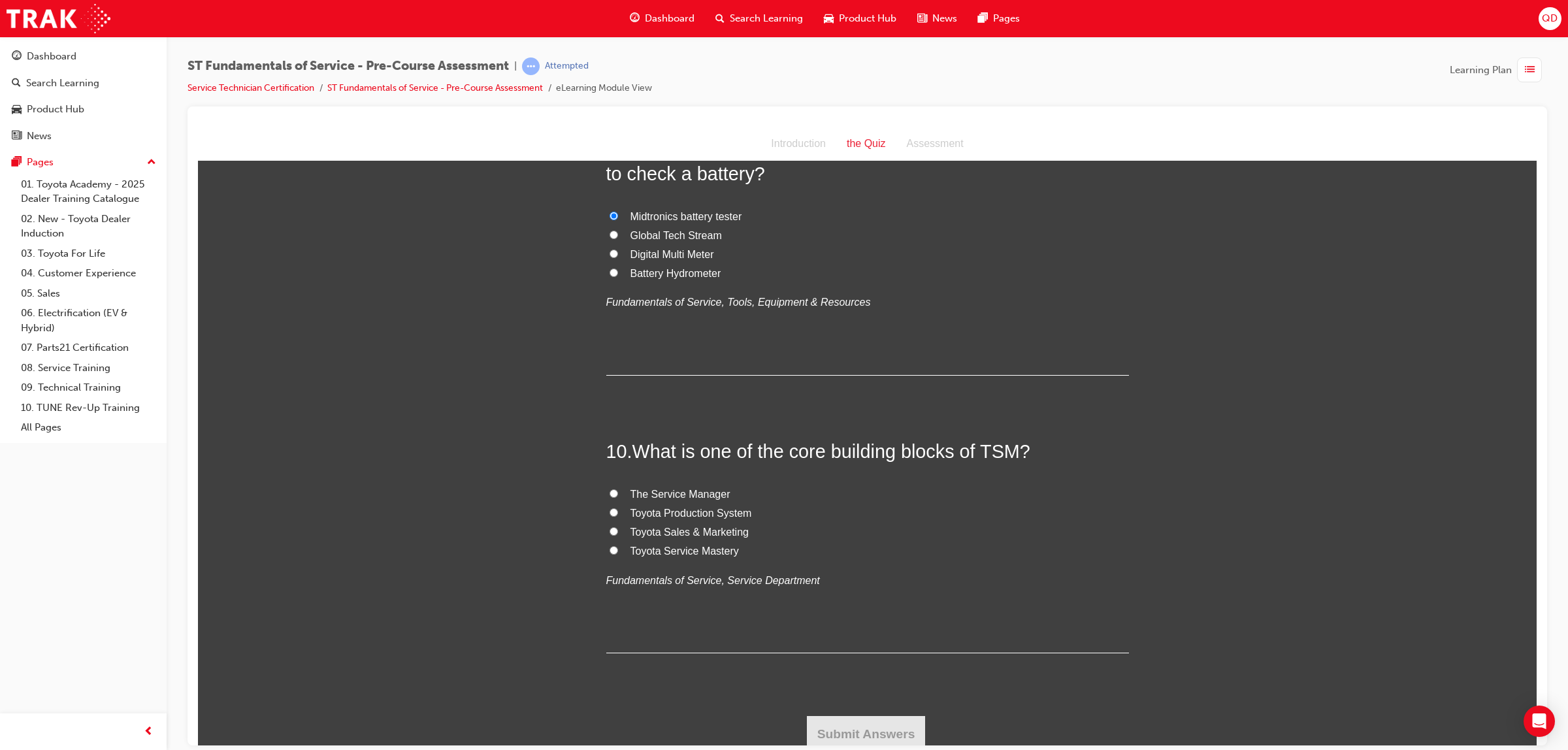
scroll to position [2471, 0]
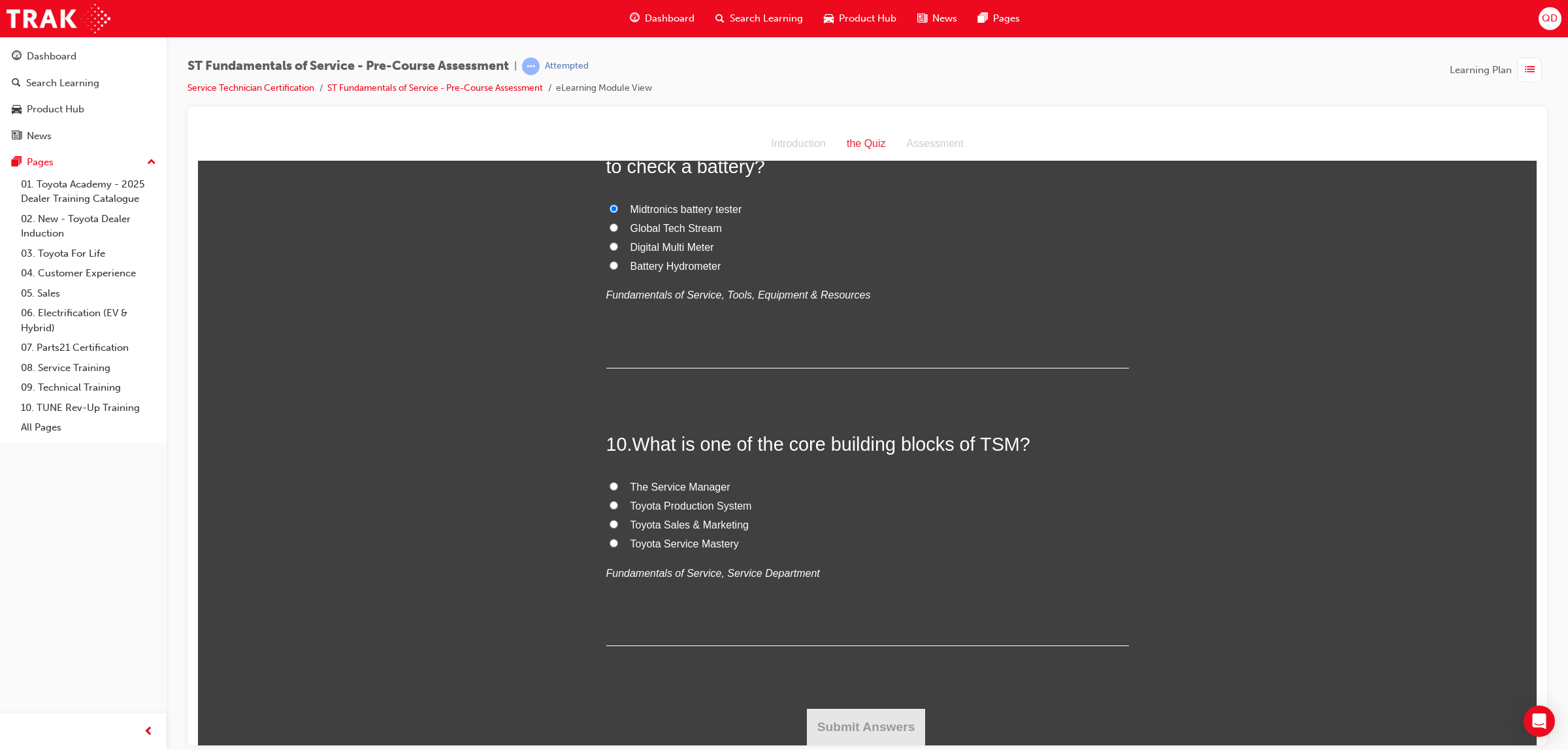
click at [658, 543] on span "Toyota Service Mastery" at bounding box center [685, 543] width 109 height 11
click at [618, 543] on input "Toyota Service Mastery" at bounding box center [614, 542] width 8 height 8
radio input "true"
click at [863, 718] on button "Submit Answers" at bounding box center [866, 727] width 119 height 37
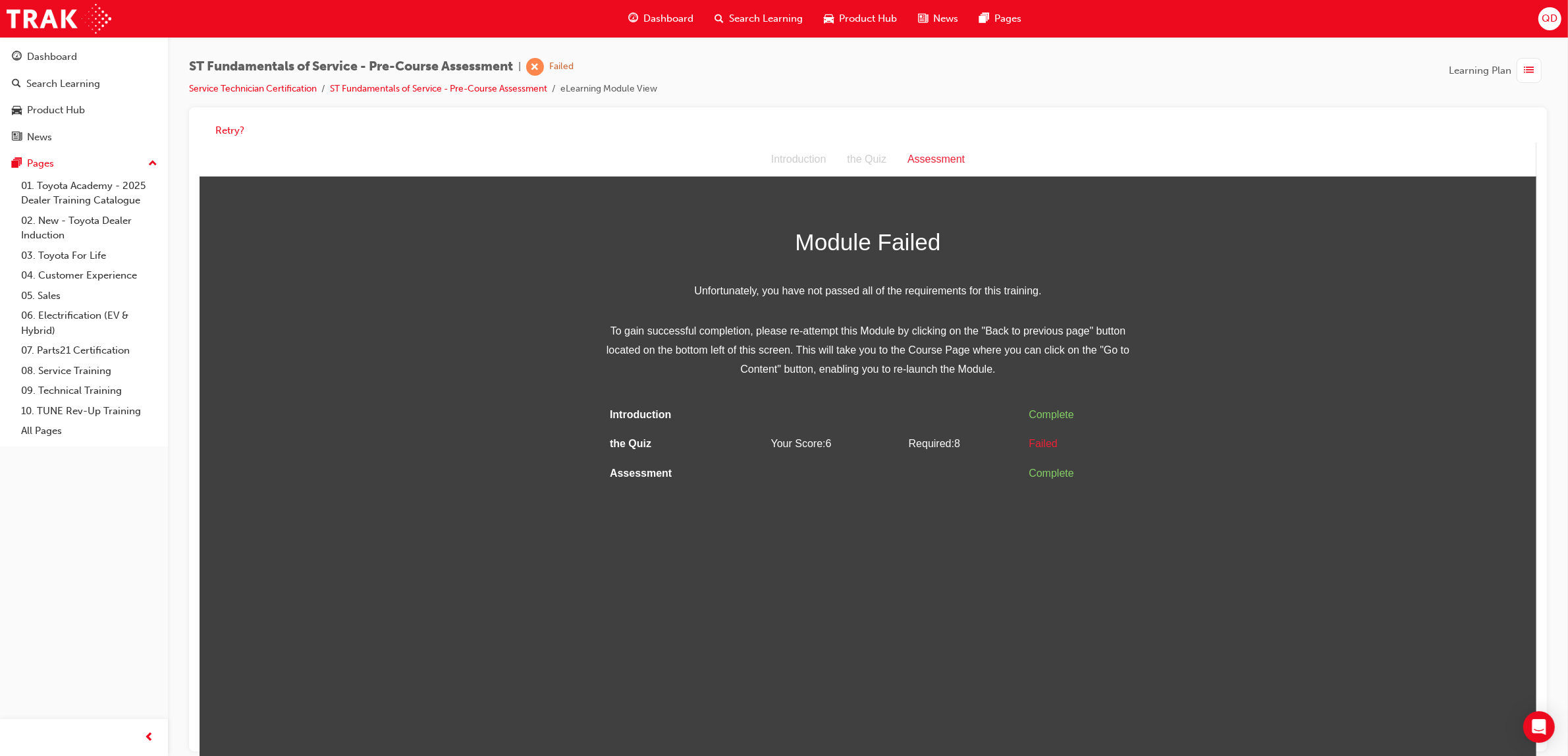
scroll to position [10, 0]
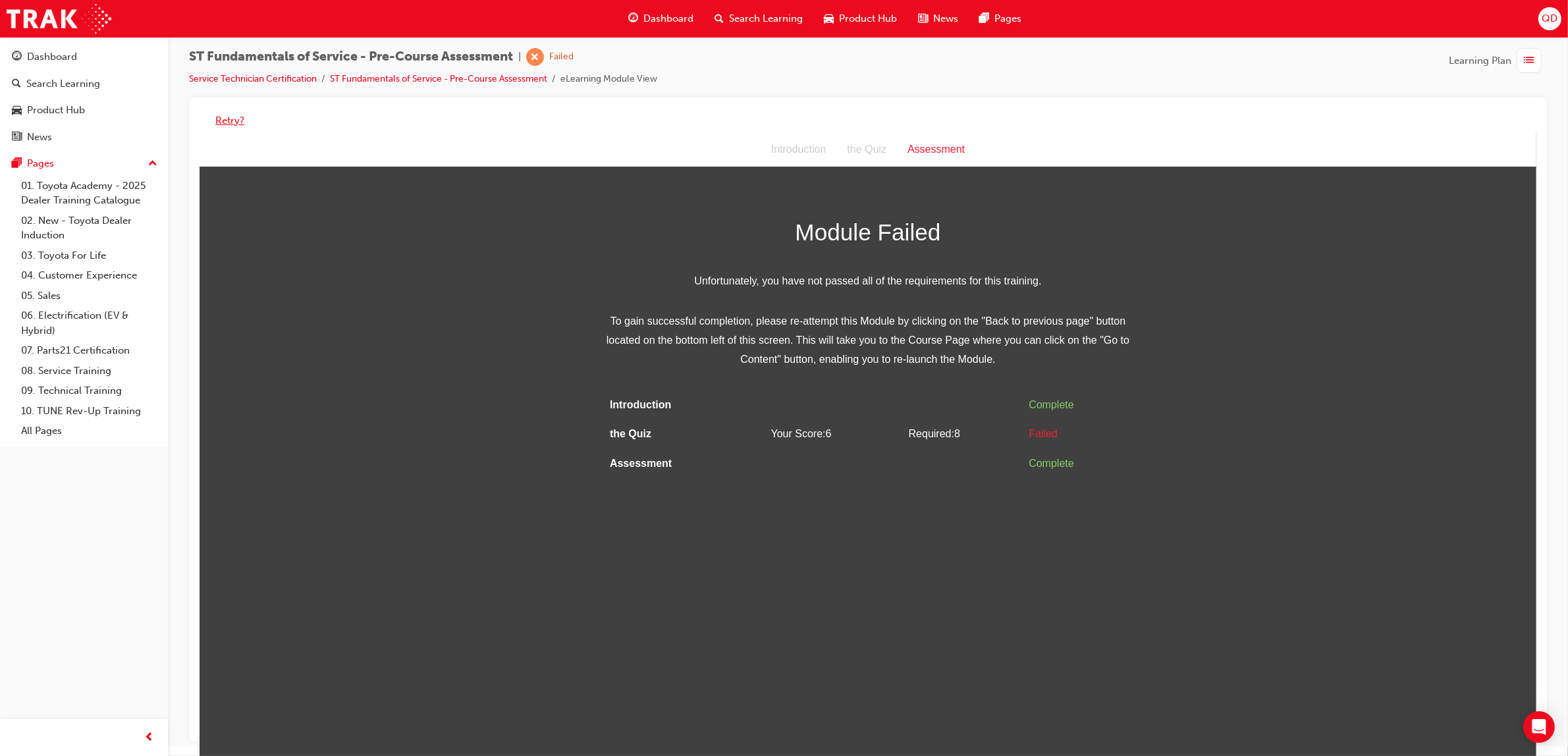
click at [224, 122] on button "Retry?" at bounding box center [229, 121] width 29 height 15
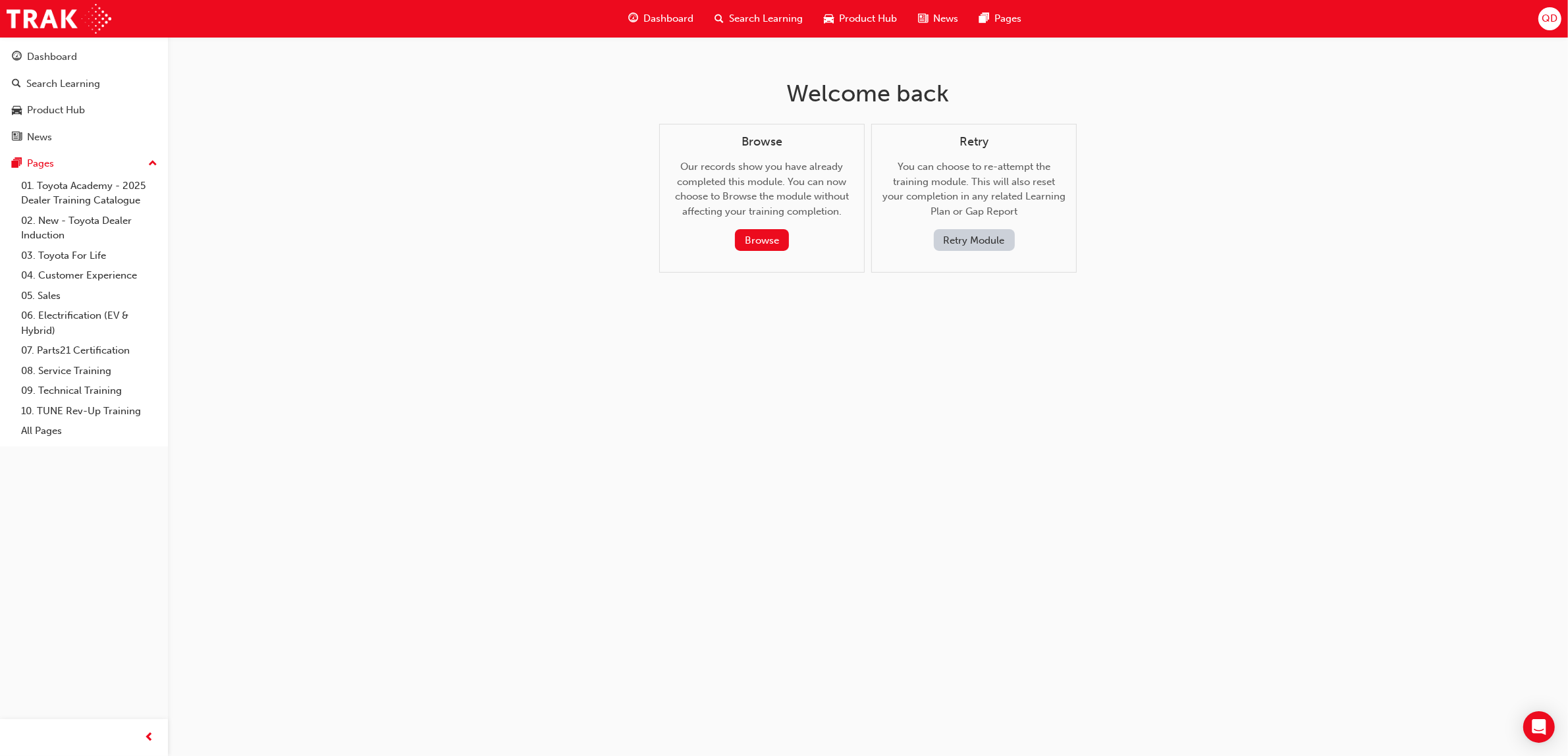
scroll to position [0, 0]
click at [991, 242] on button "Retry Module" at bounding box center [980, 240] width 81 height 22
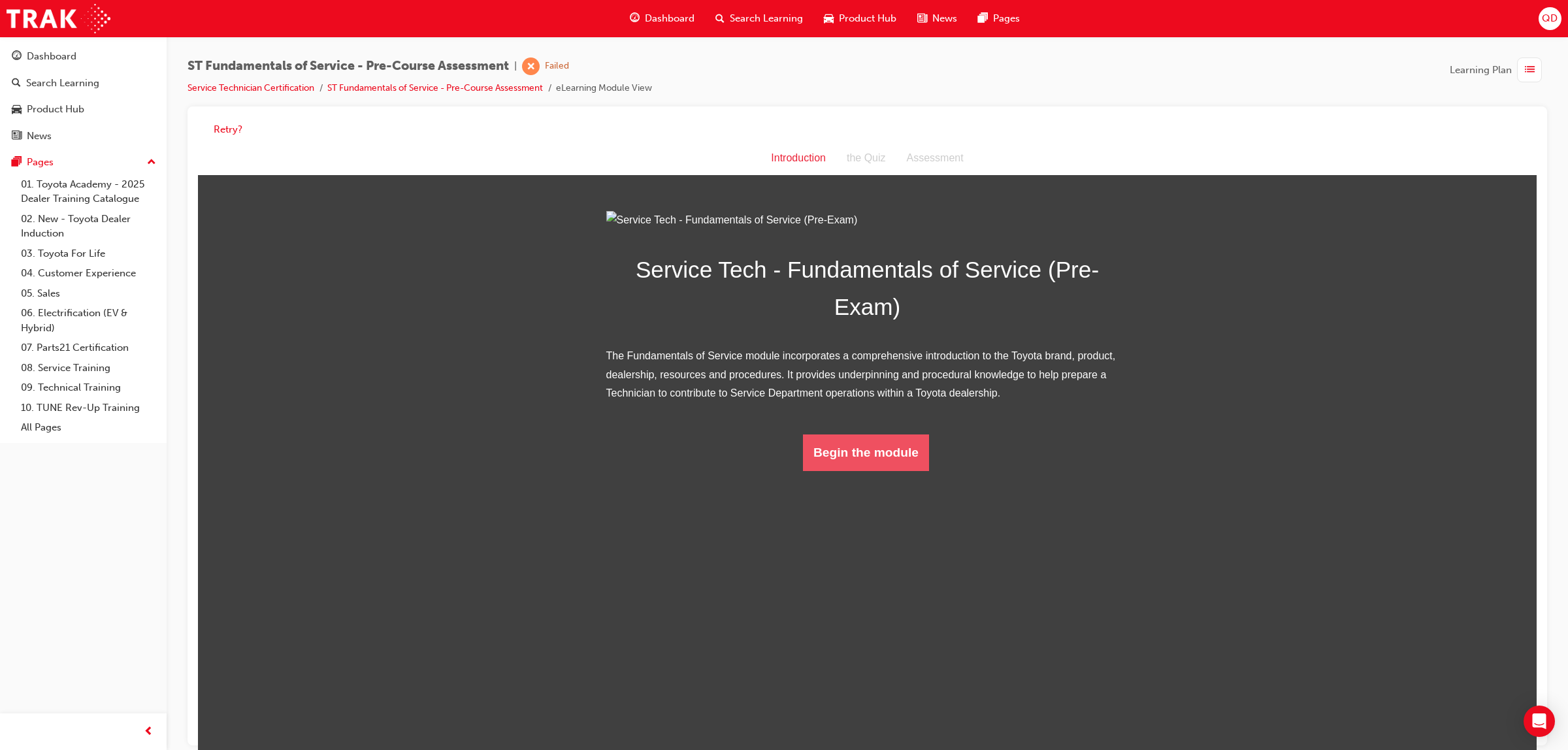
click at [861, 471] on button "Begin the module" at bounding box center [866, 453] width 126 height 37
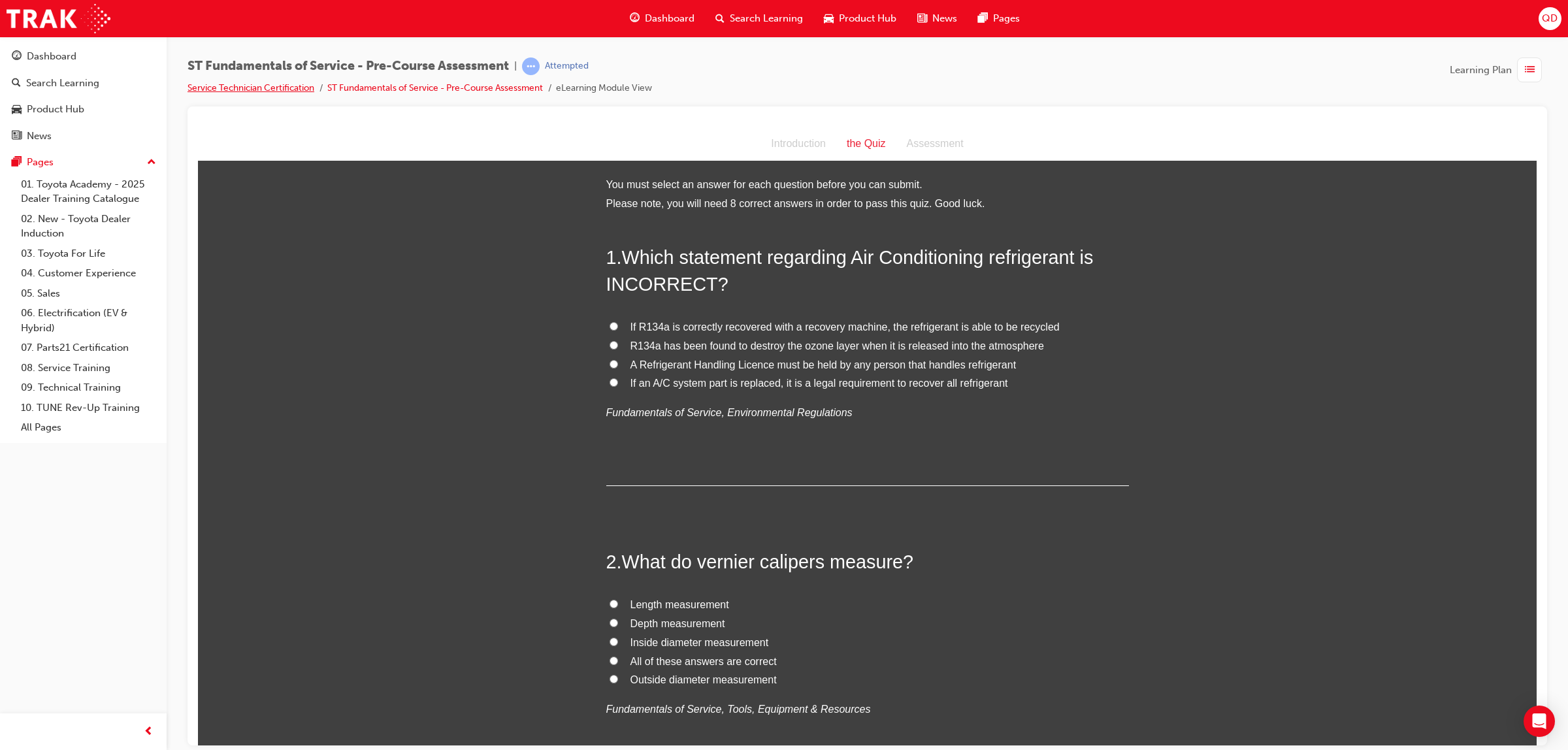
click at [279, 84] on link "Service Technician Certification" at bounding box center [250, 87] width 126 height 11
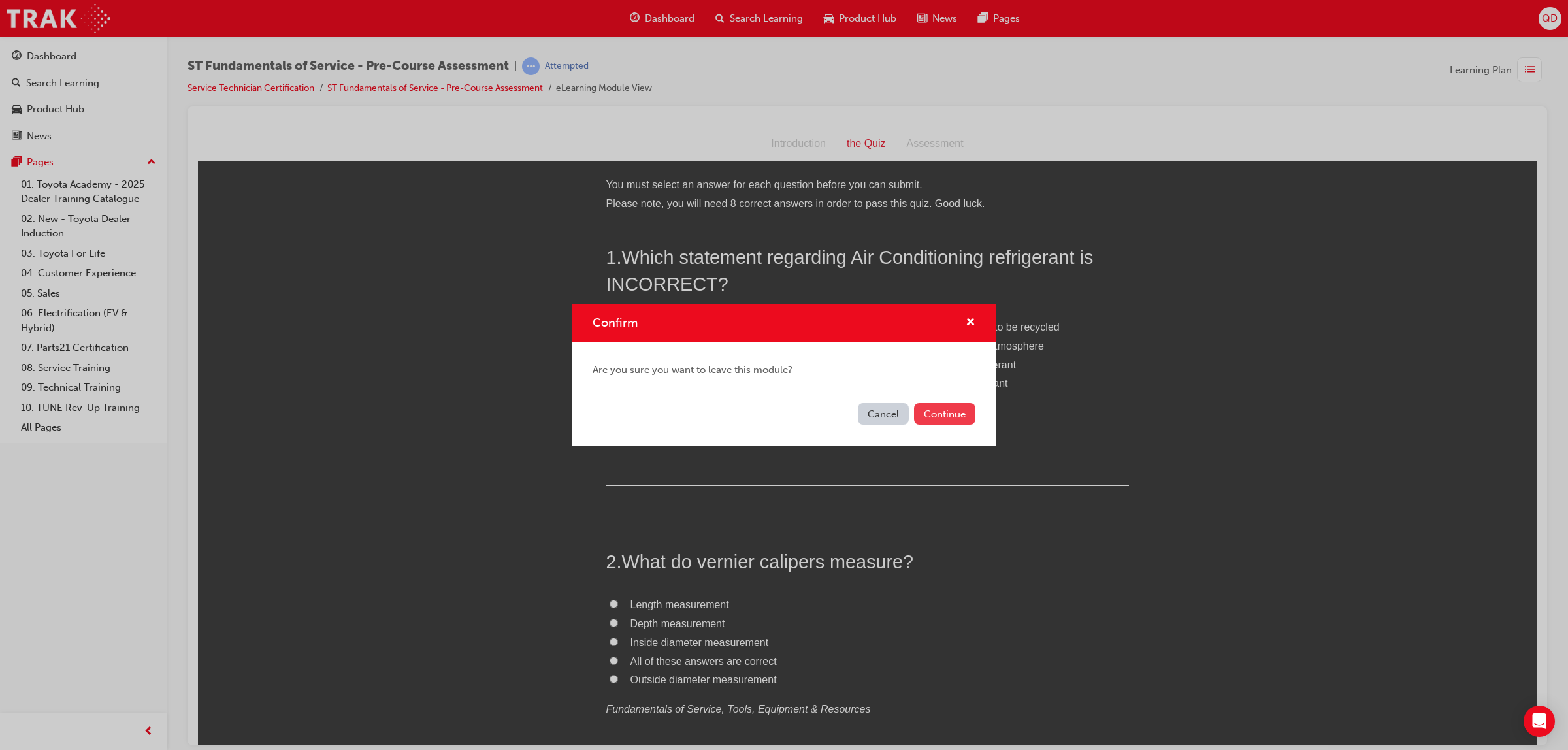
click at [965, 405] on button "Continue" at bounding box center [945, 414] width 61 height 22
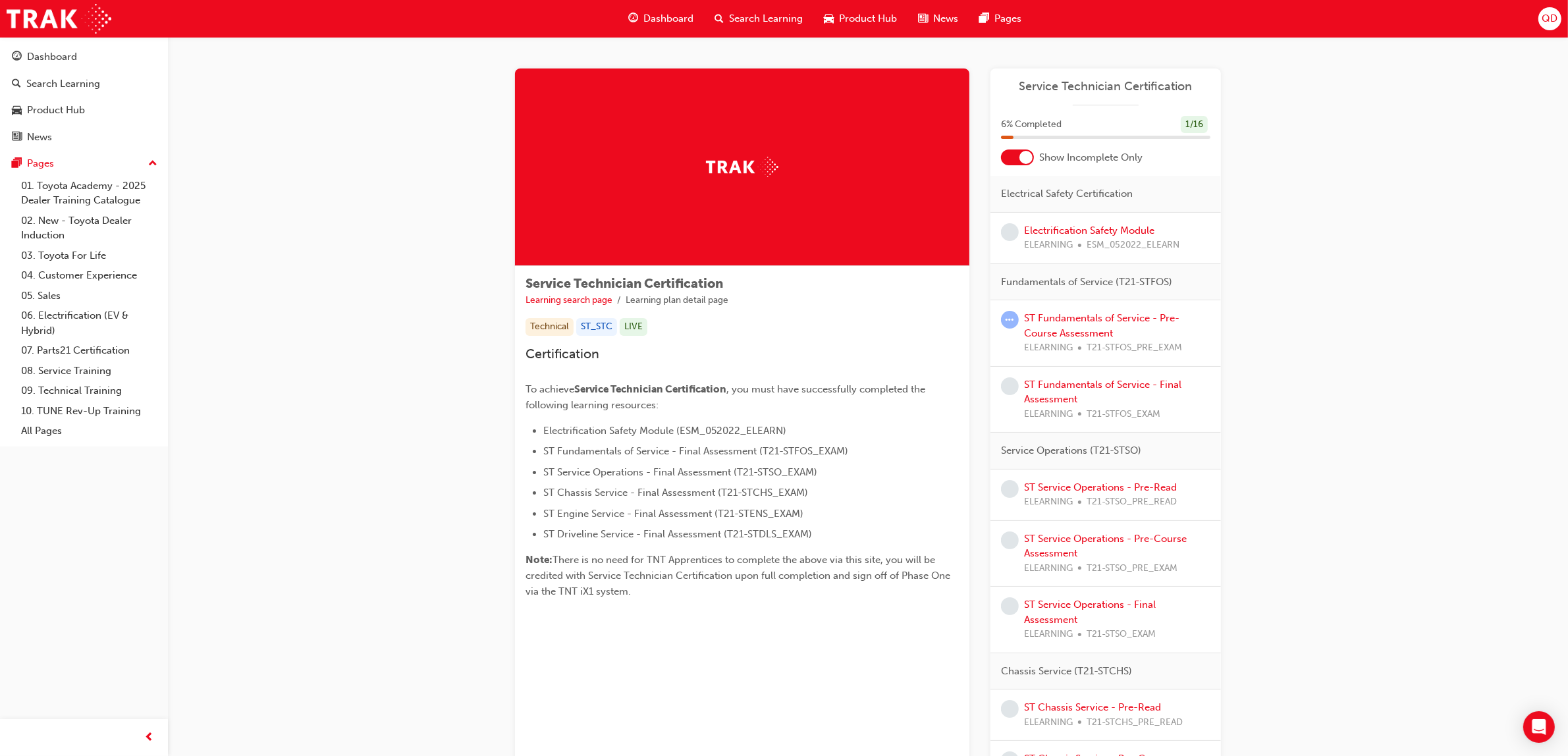
click at [1019, 163] on div at bounding box center [1017, 157] width 33 height 16
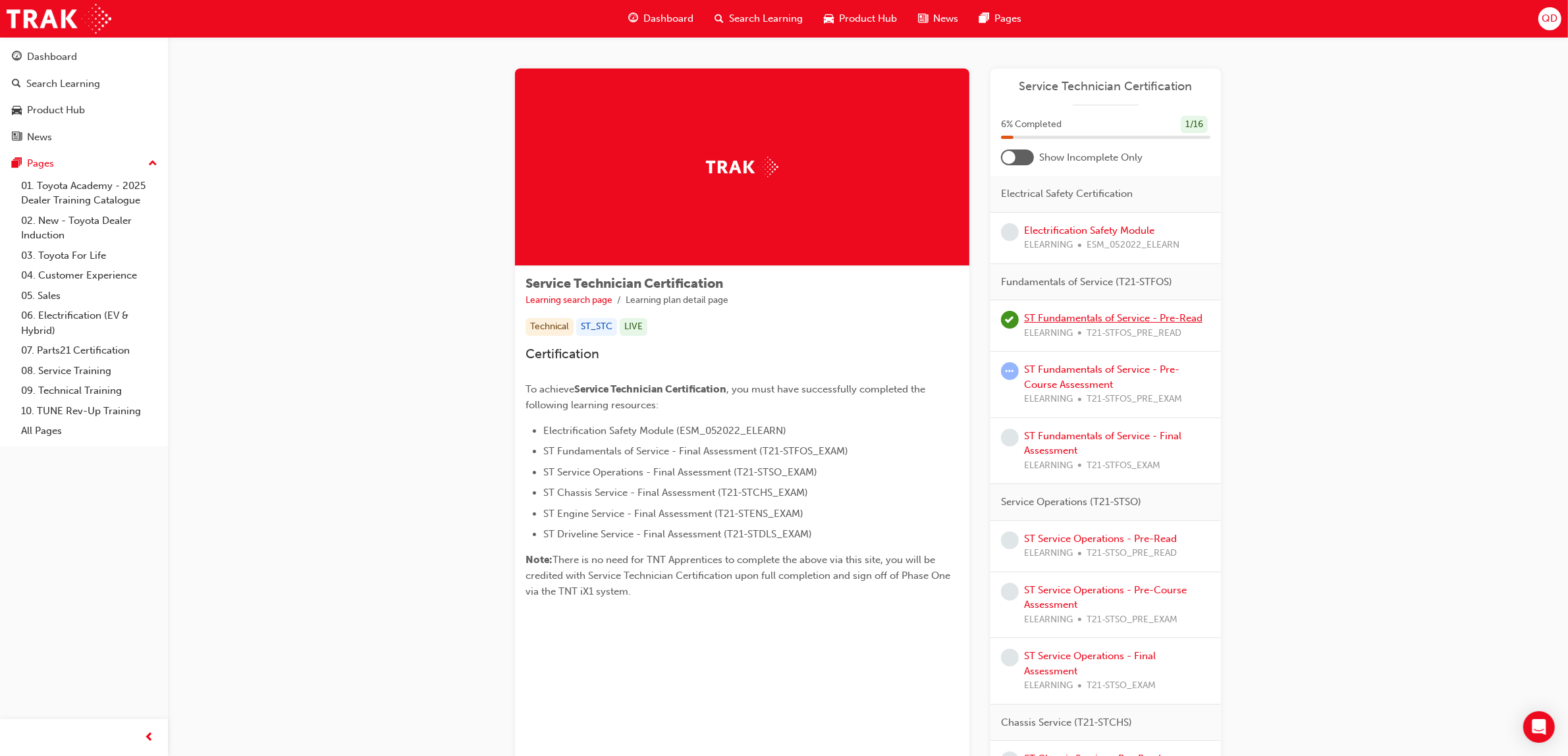
click at [1078, 316] on link "ST Fundamentals of Service - Pre-Read" at bounding box center [1113, 318] width 179 height 12
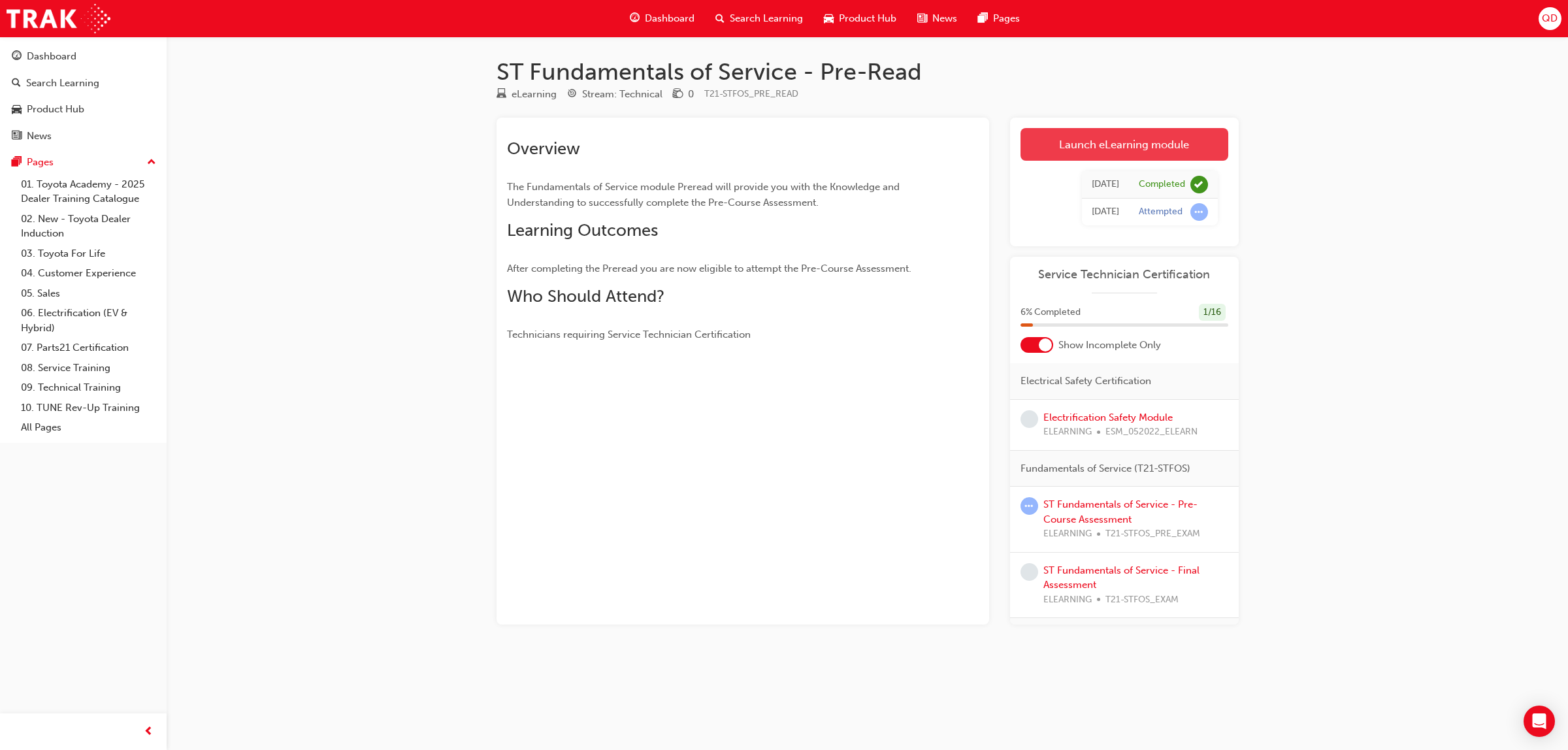
click at [1090, 146] on link "Launch eLearning module" at bounding box center [1125, 144] width 208 height 33
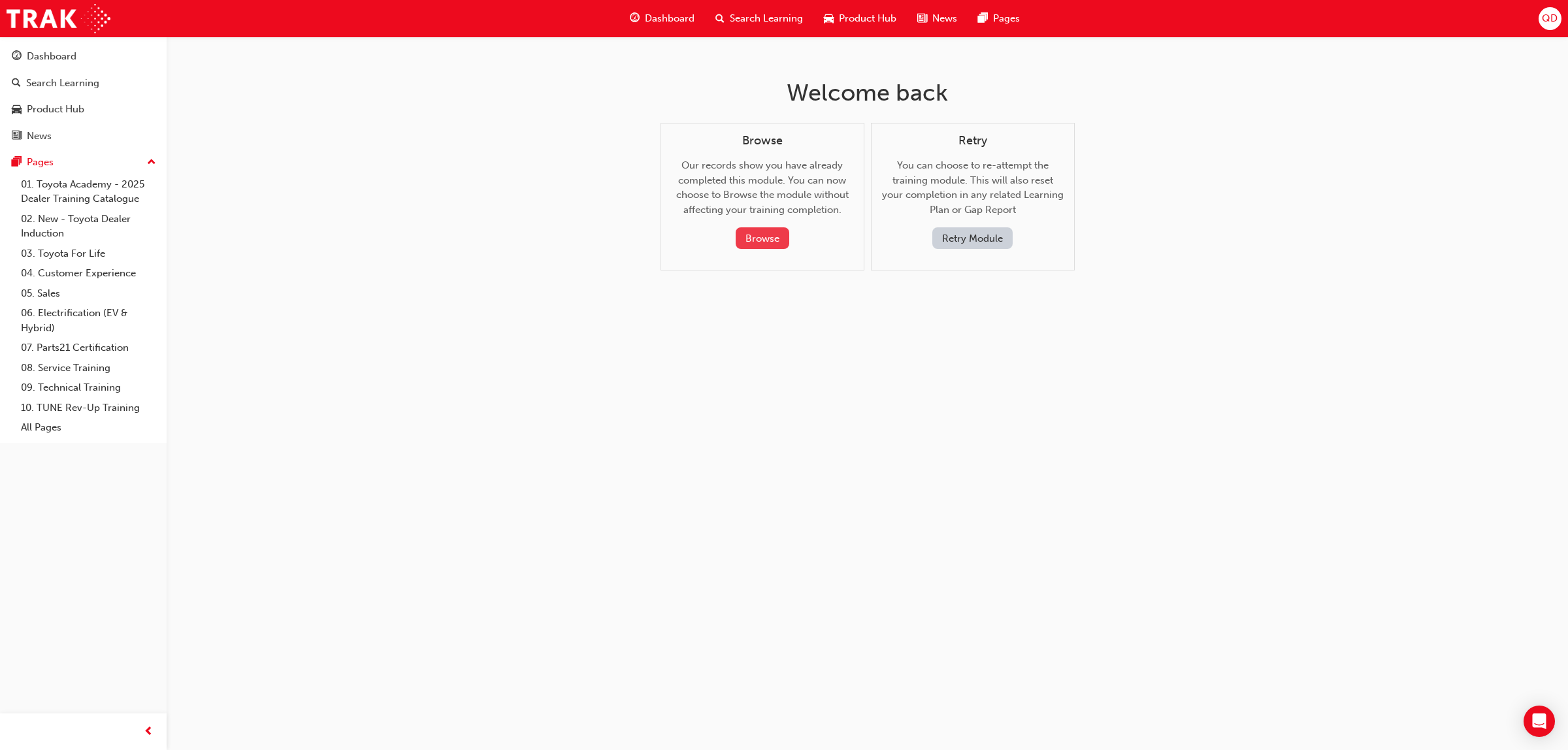
click at [781, 232] on button "Browse" at bounding box center [762, 239] width 54 height 22
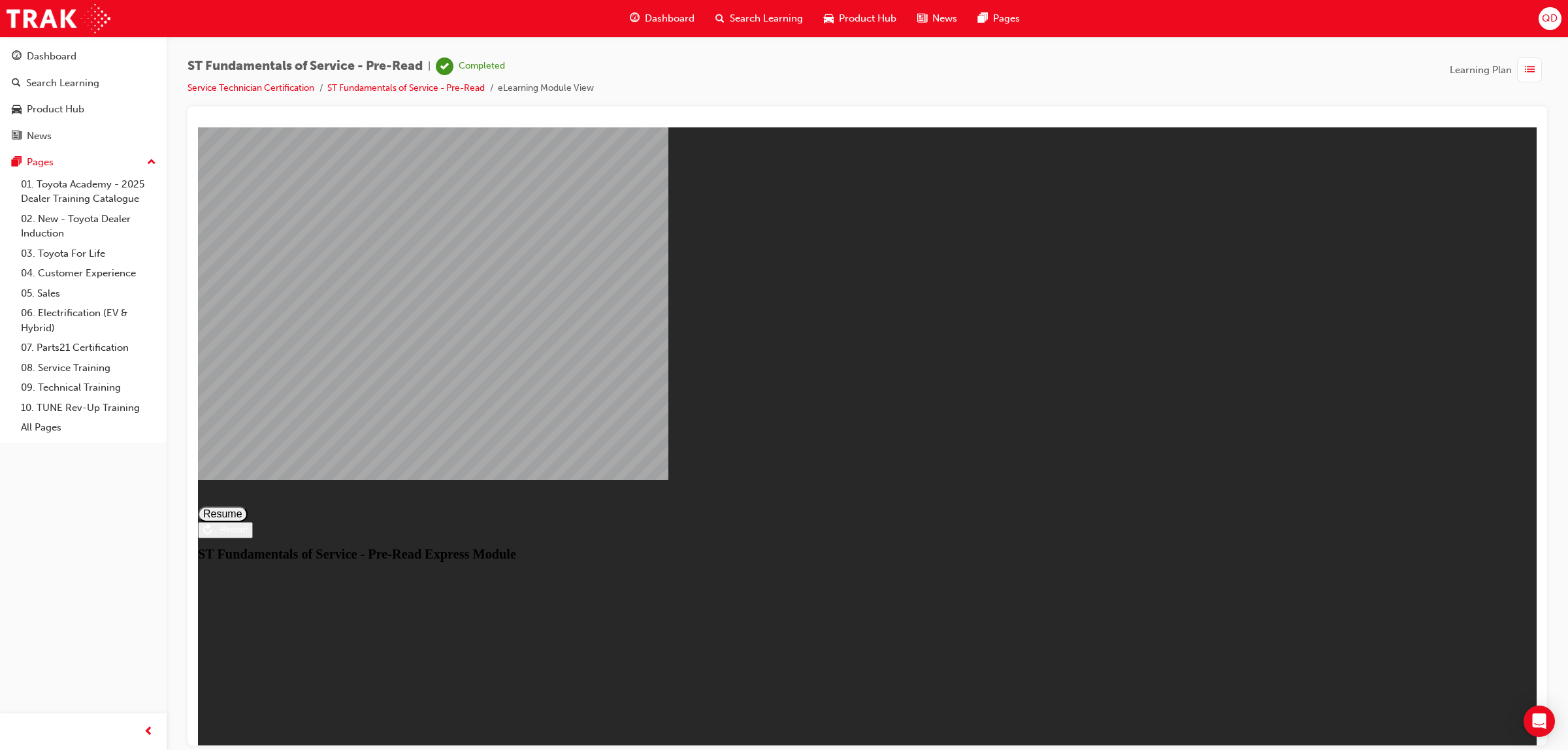
click at [248, 506] on button "Resume" at bounding box center [223, 513] width 49 height 16
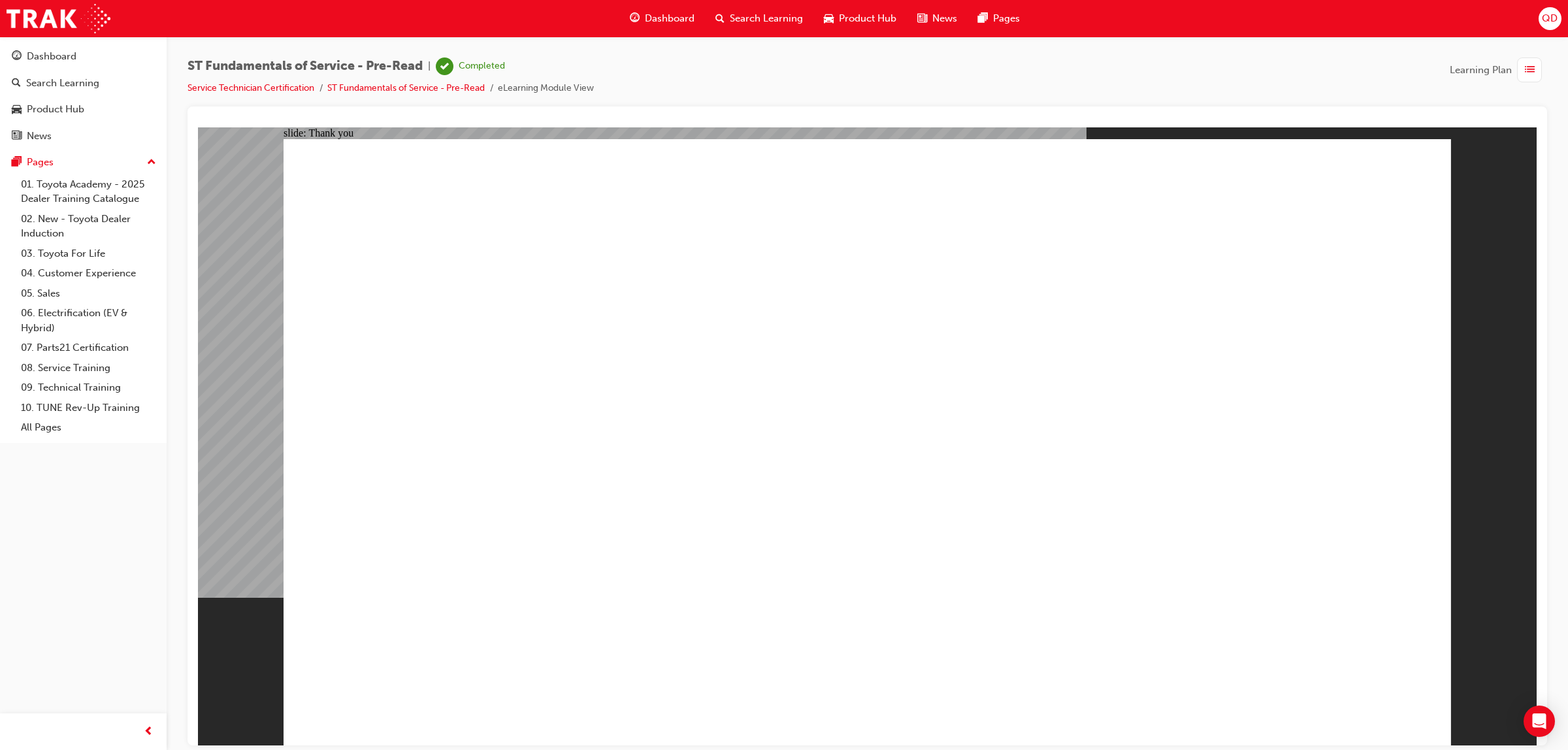
click at [288, 89] on link "Service Technician Certification" at bounding box center [250, 87] width 126 height 11
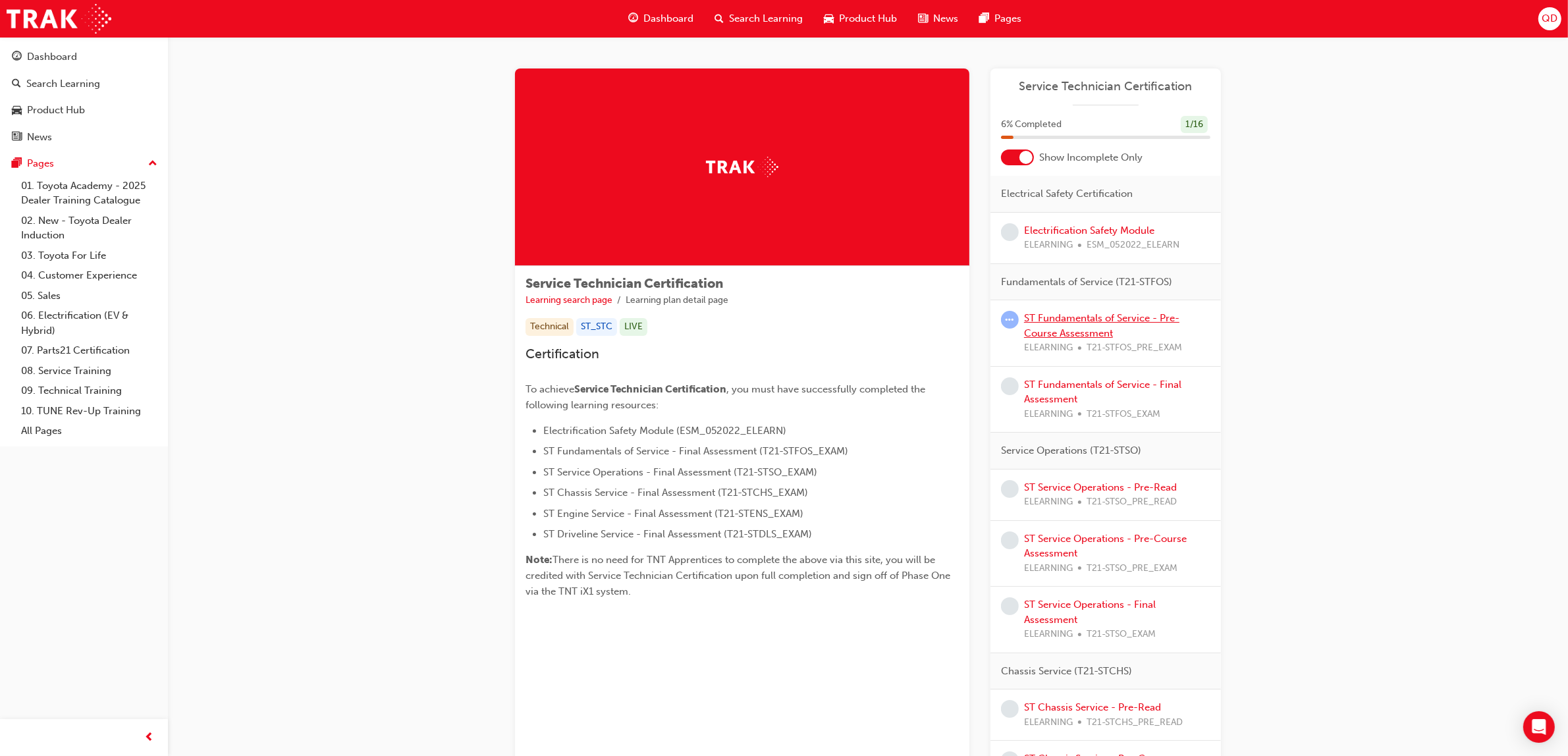
click at [1081, 316] on link "ST Fundamentals of Service - Pre-Course Assessment" at bounding box center [1102, 326] width 155 height 27
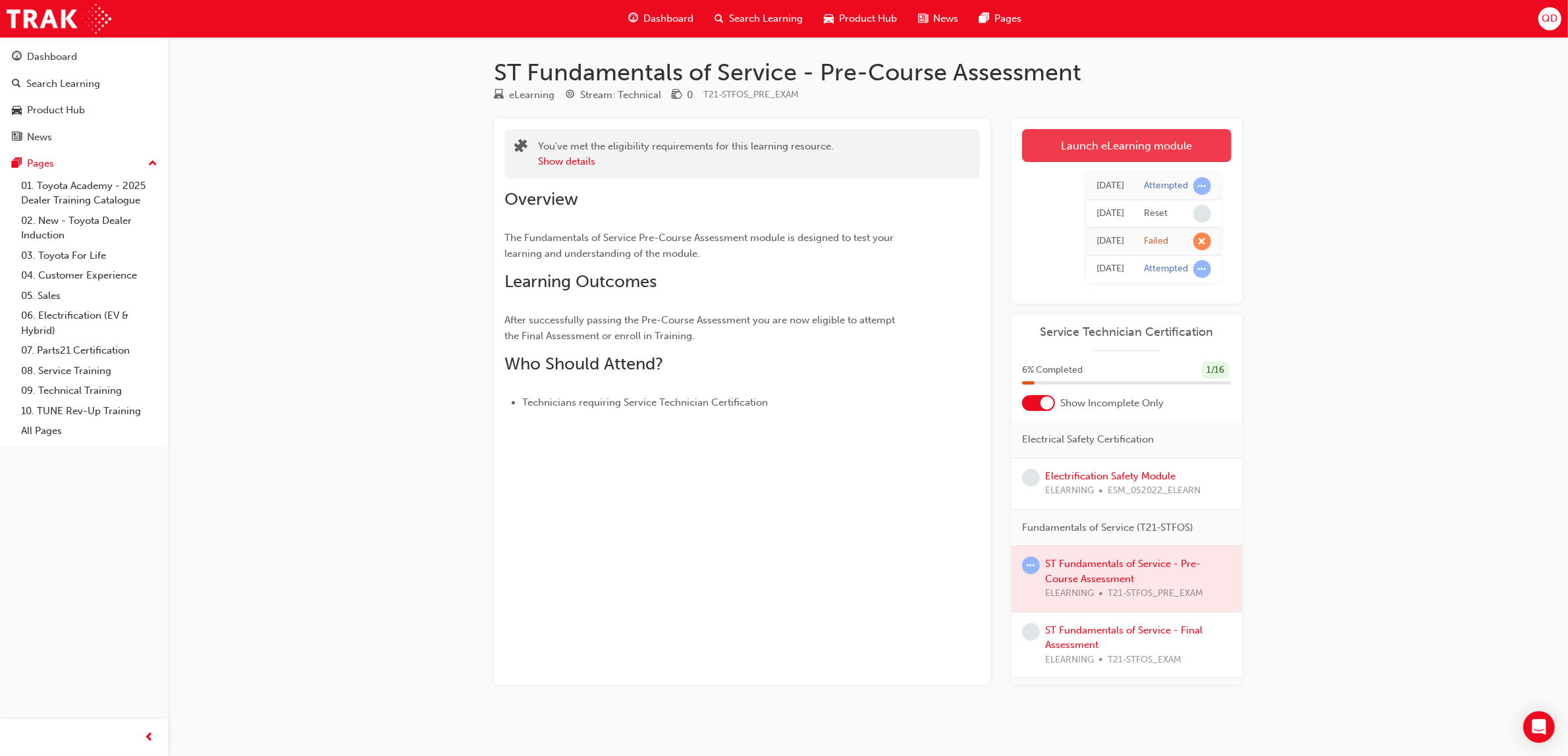
click at [1091, 140] on link "Launch eLearning module" at bounding box center [1127, 145] width 209 height 33
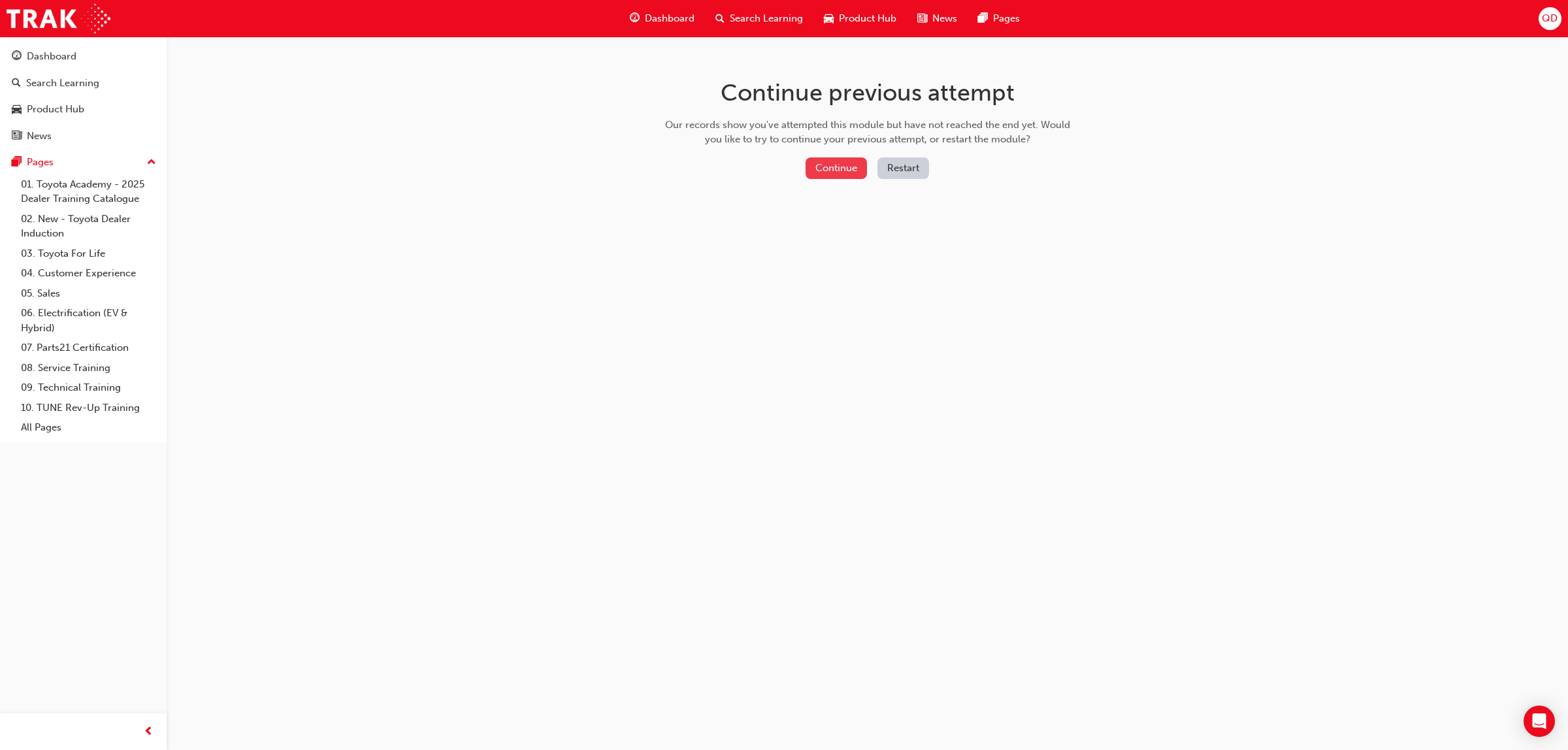
click at [858, 170] on button "Continue" at bounding box center [836, 168] width 61 height 22
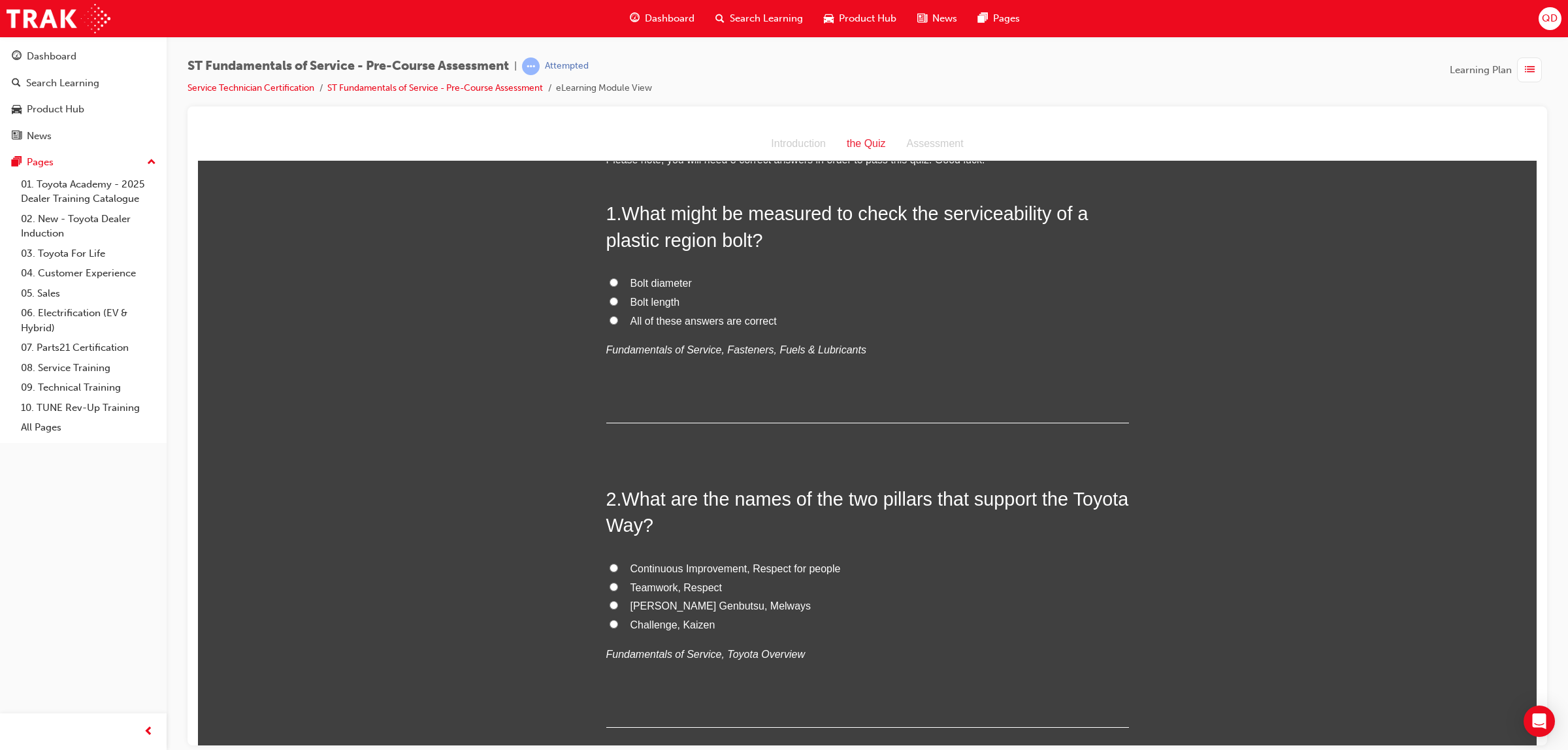
scroll to position [82, 0]
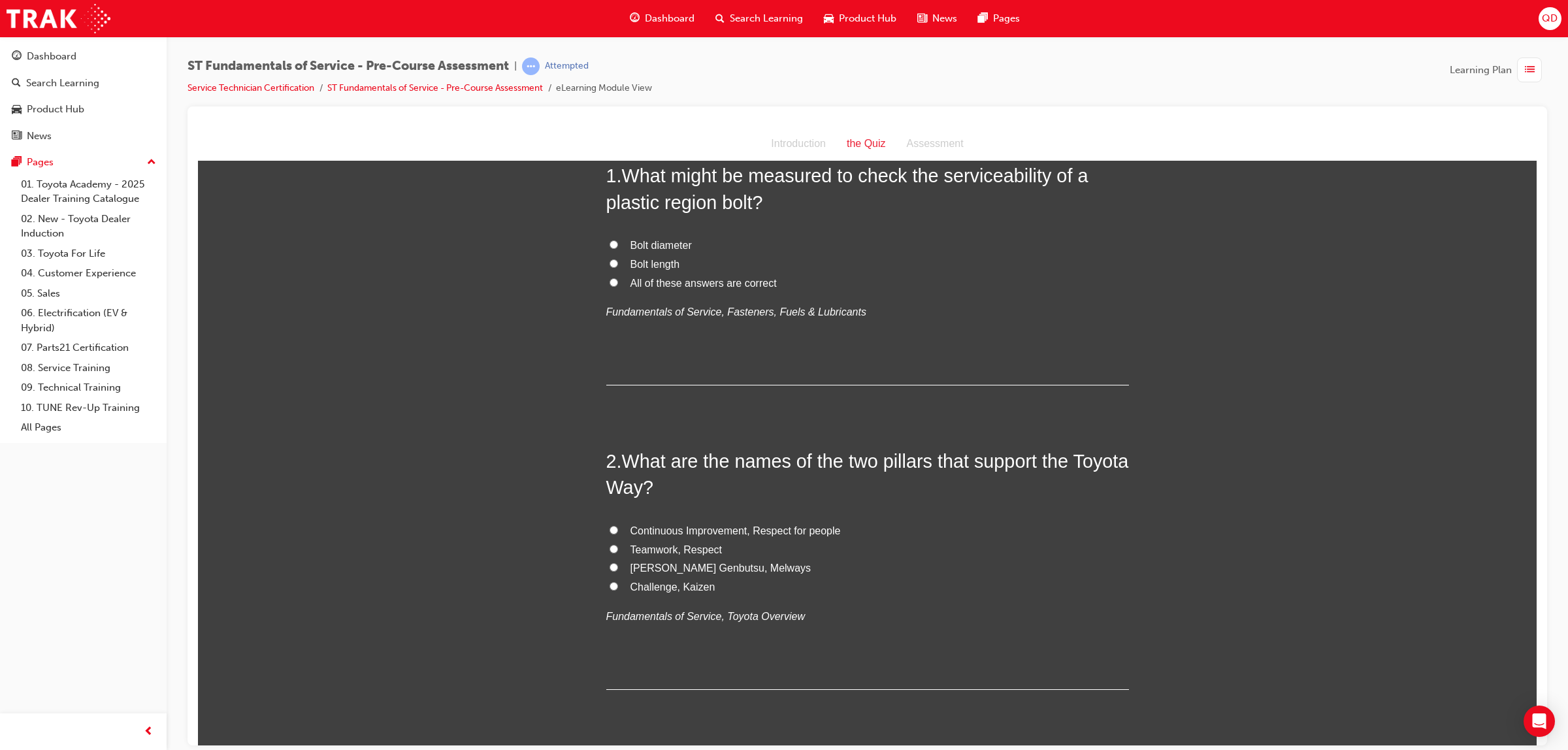
click at [694, 526] on span "Continuous Improvement, Respect for people" at bounding box center [735, 530] width 210 height 11
click at [618, 526] on input "Continuous Improvement, Respect for people" at bounding box center [614, 530] width 8 height 8
radio input "true"
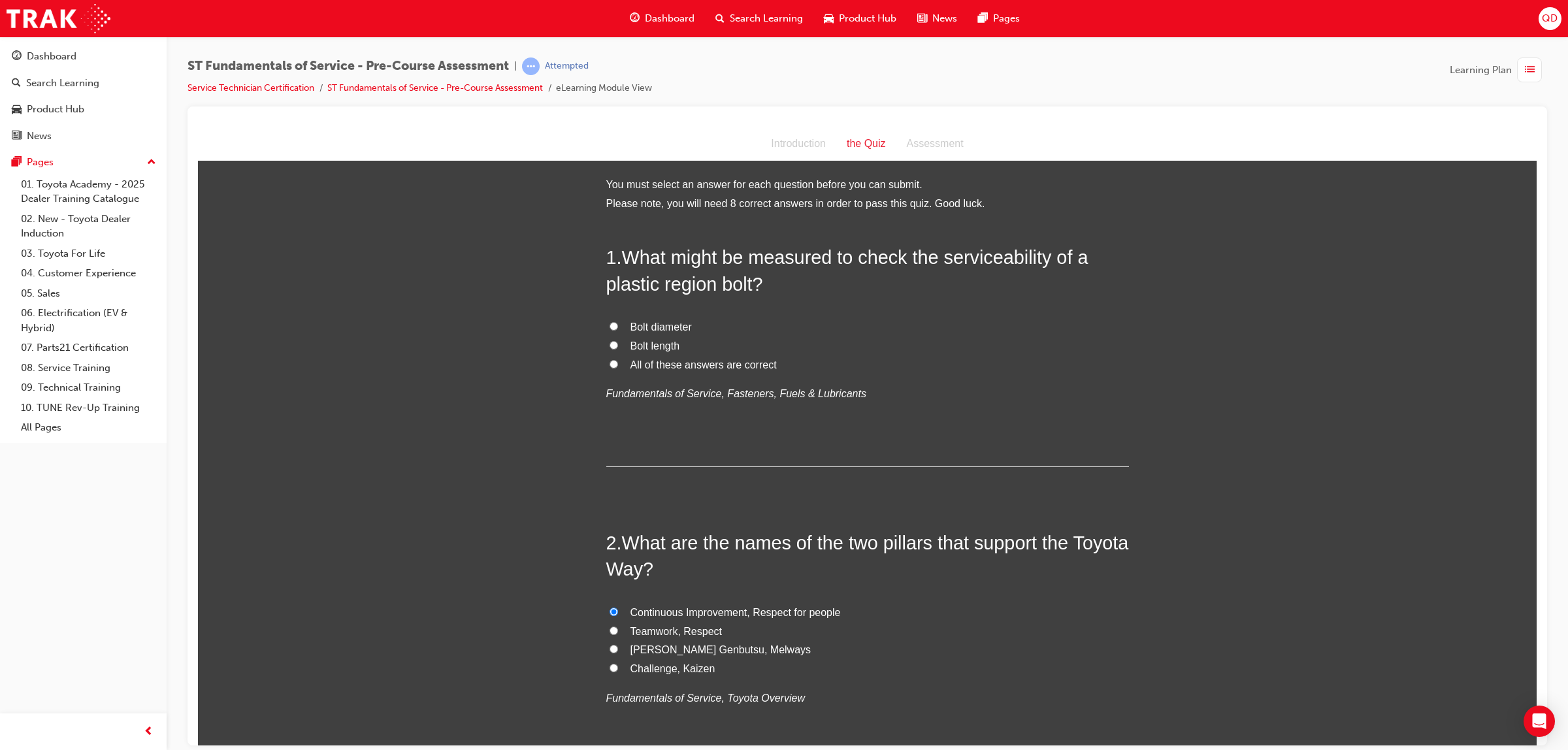
click at [616, 365] on label "All of these answers are correct" at bounding box center [868, 365] width 523 height 19
click at [616, 365] on input "All of these answers are correct" at bounding box center [614, 364] width 8 height 8
radio input "true"
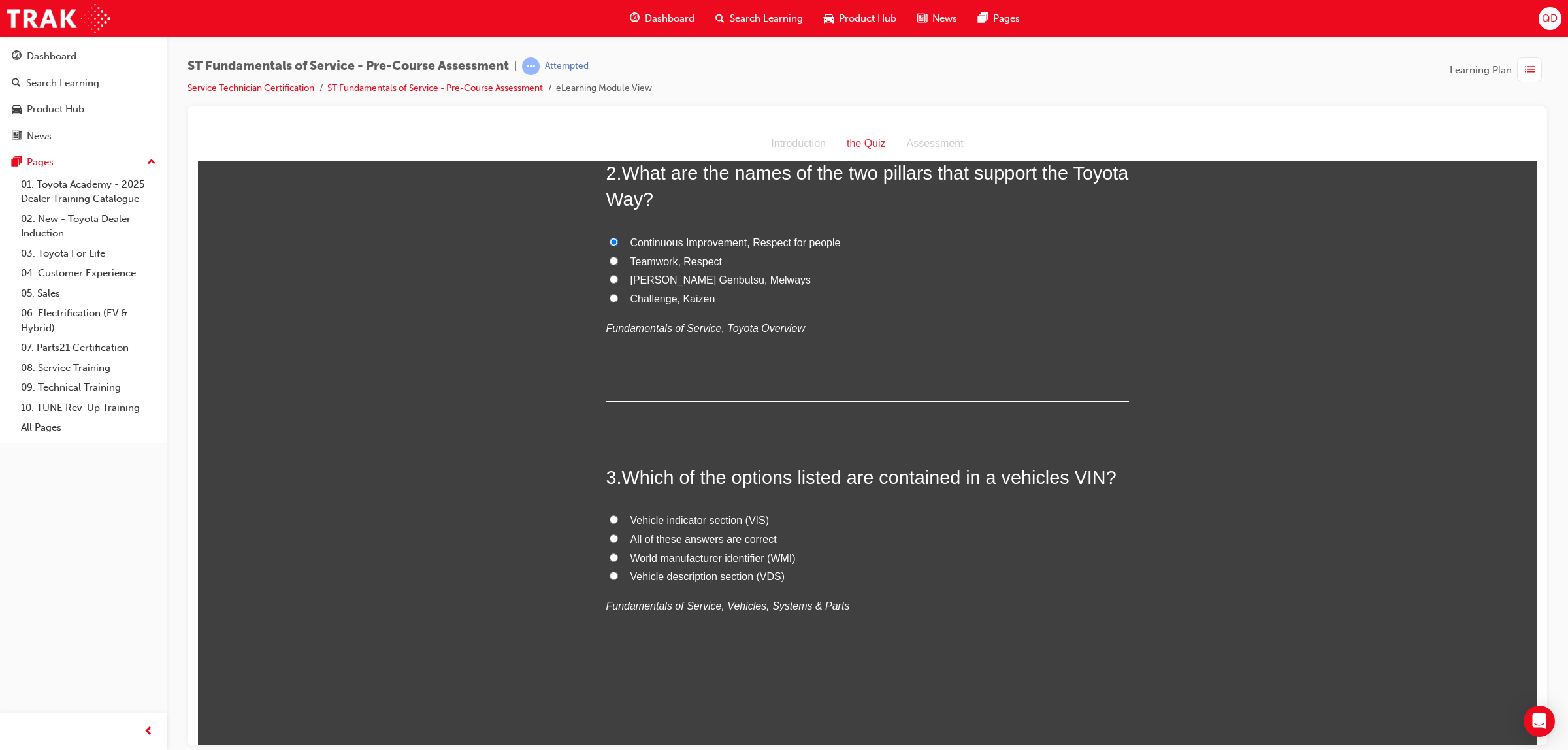
scroll to position [408, 0]
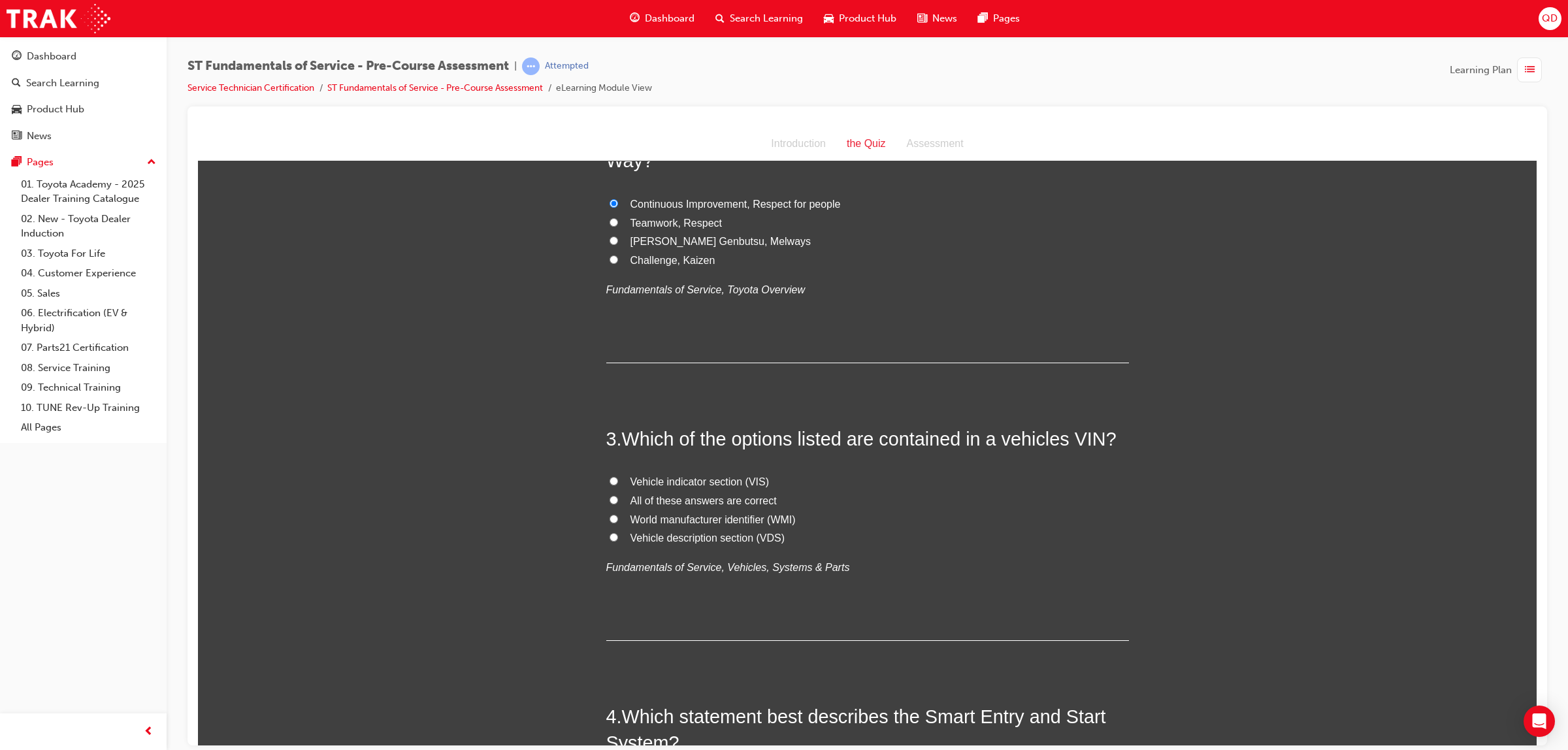
click at [611, 496] on input "All of these answers are correct" at bounding box center [614, 500] width 8 height 8
radio input "true"
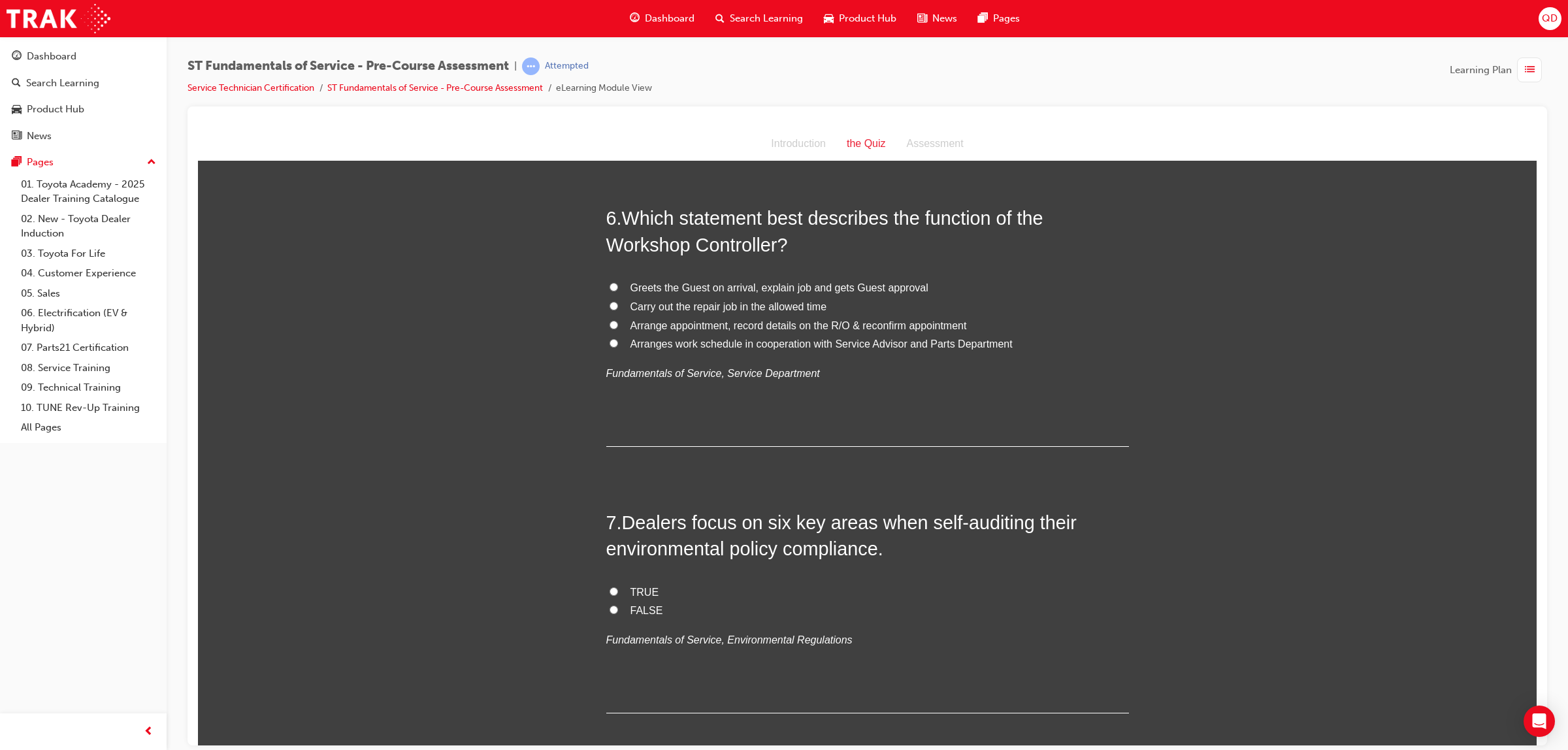
scroll to position [1471, 0]
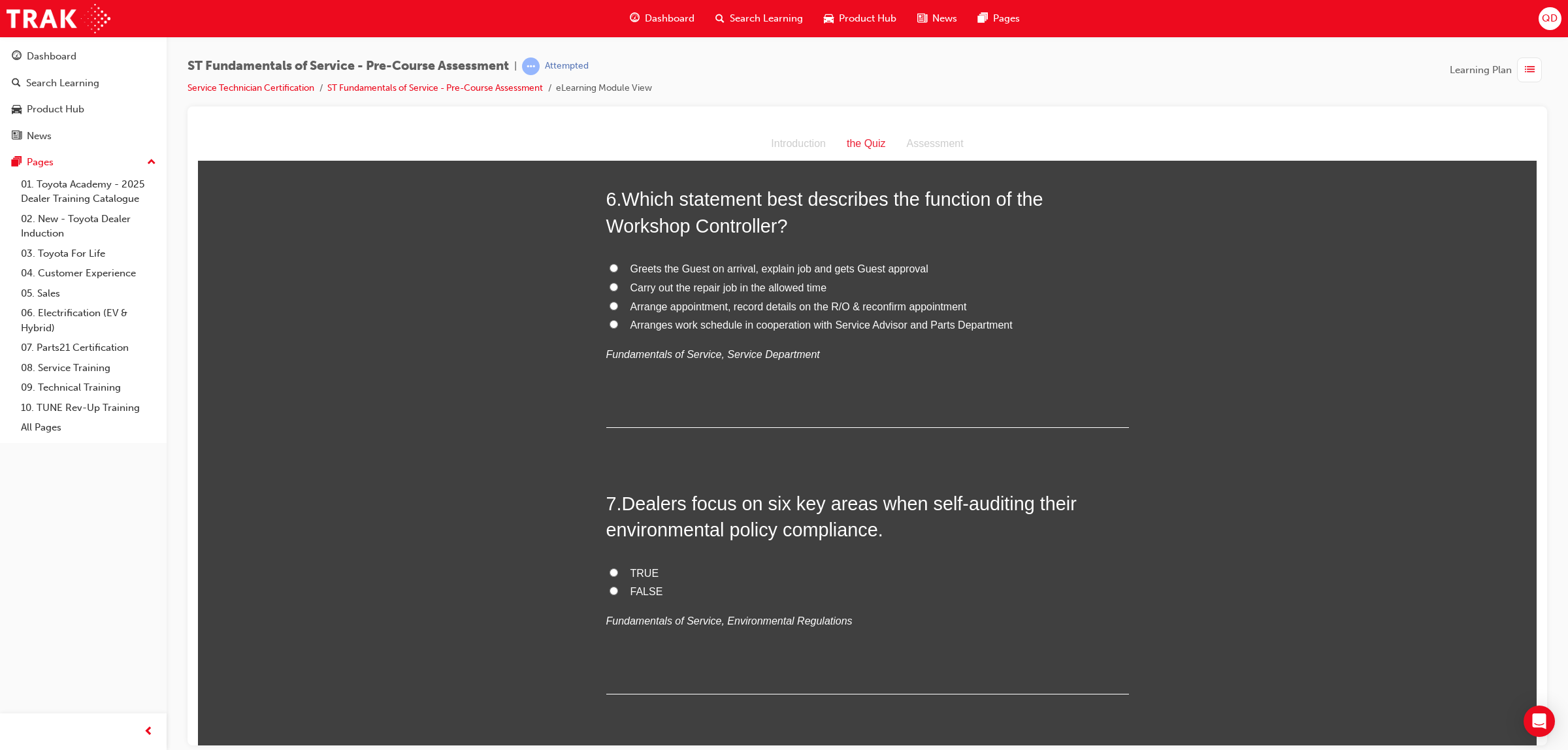
click at [610, 323] on input "Arranges work schedule in cooperation with Service Advisor and Parts Department" at bounding box center [614, 324] width 8 height 8
radio input "true"
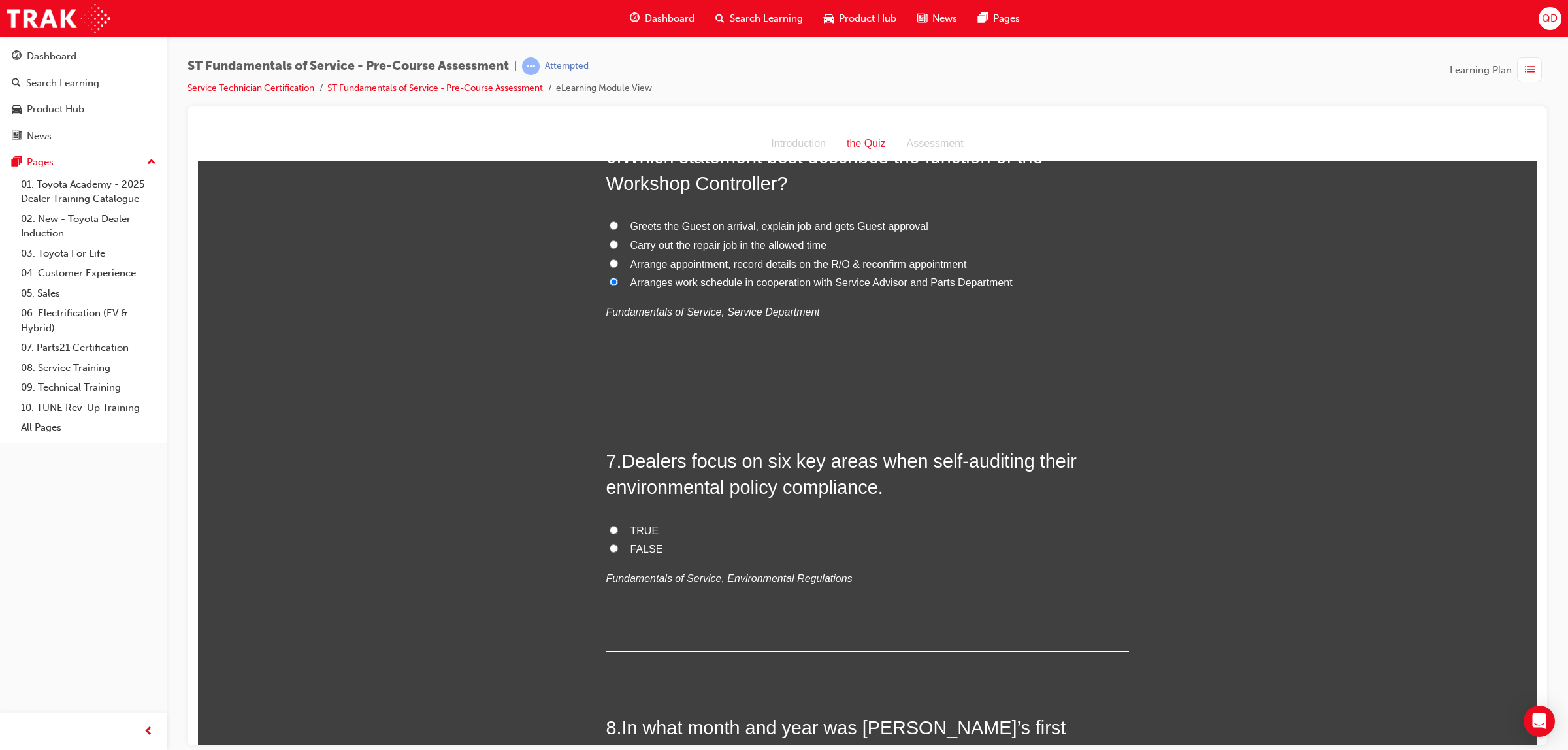
scroll to position [1553, 0]
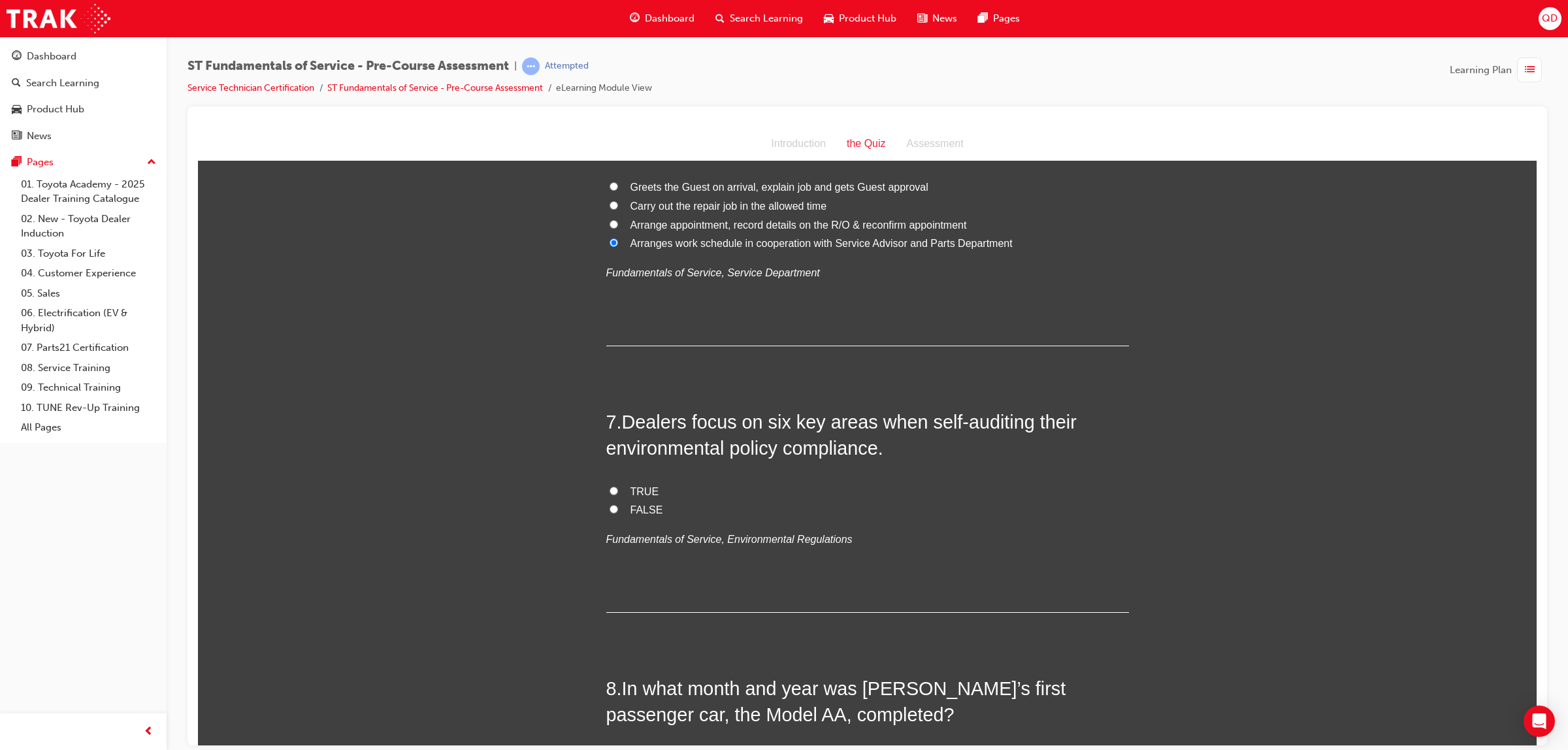
click at [644, 485] on span "TRUE" at bounding box center [645, 491] width 28 height 11
click at [618, 486] on input "TRUE" at bounding box center [614, 491] width 8 height 8
radio input "true"
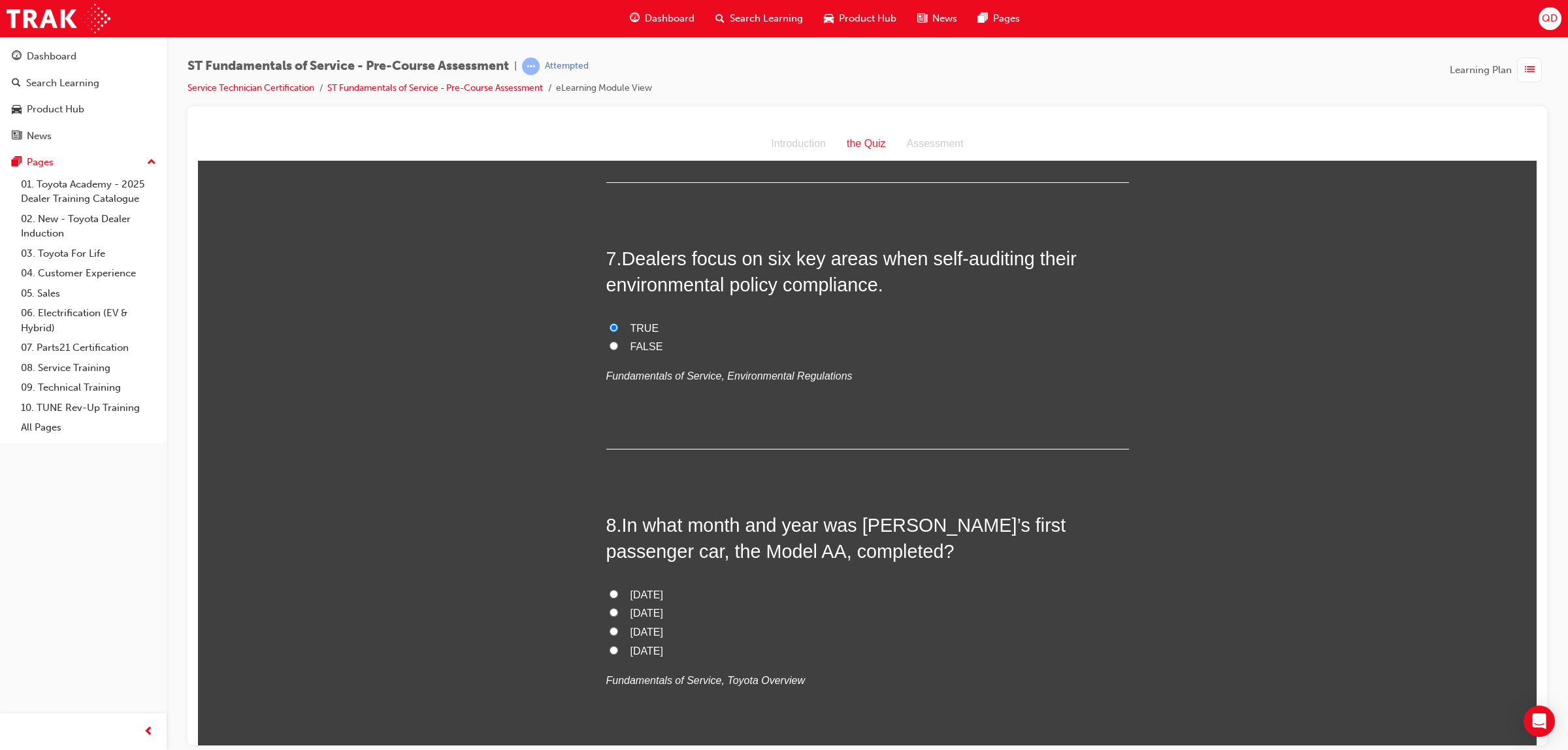
scroll to position [1879, 0]
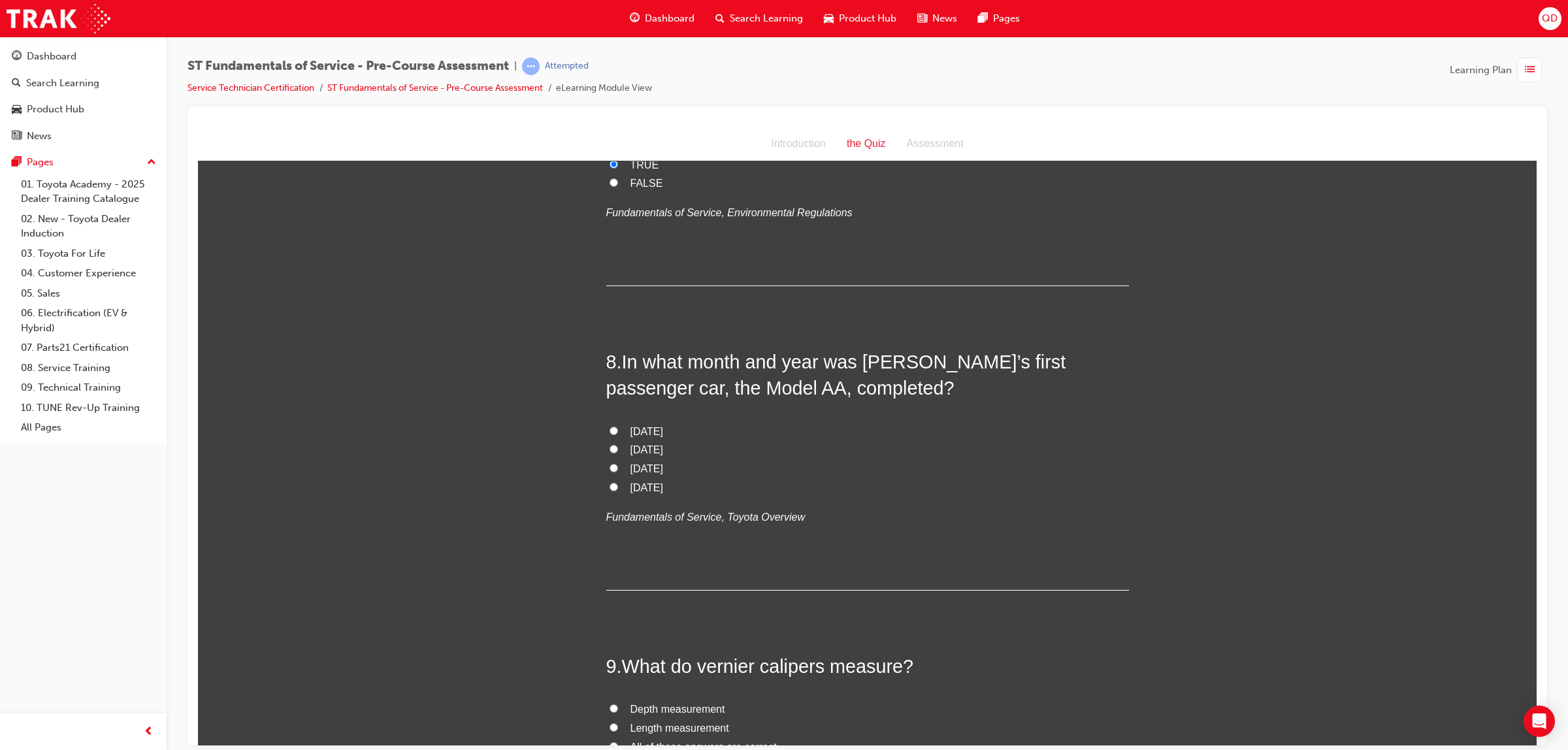
click at [615, 470] on label "[DATE]" at bounding box center [868, 469] width 523 height 19
click at [615, 470] on input "[DATE]" at bounding box center [614, 468] width 8 height 8
radio input "true"
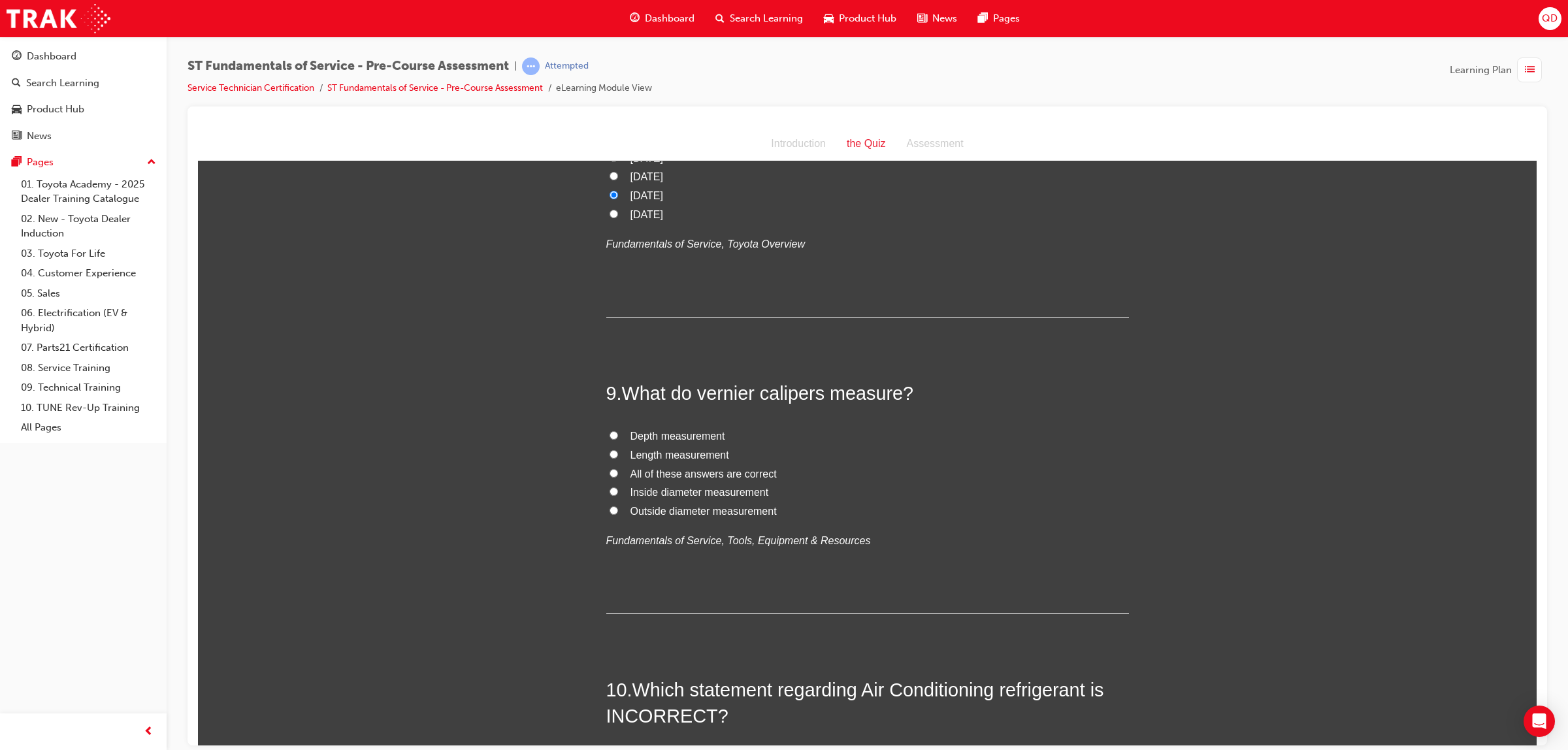
scroll to position [2206, 0]
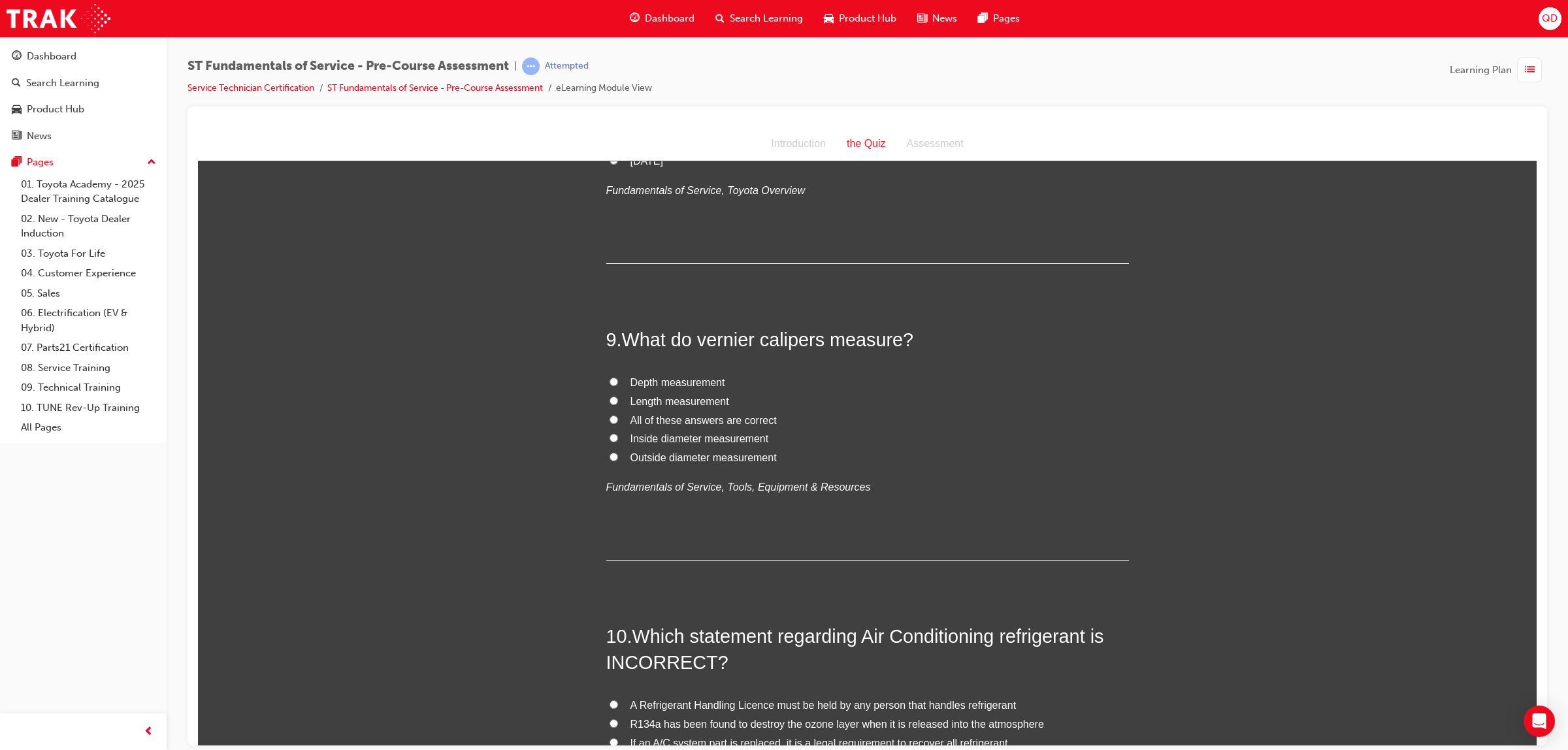
click at [710, 413] on label "All of these answers are correct" at bounding box center [868, 420] width 523 height 19
click at [618, 415] on input "All of these answers are correct" at bounding box center [614, 419] width 8 height 8
radio input "true"
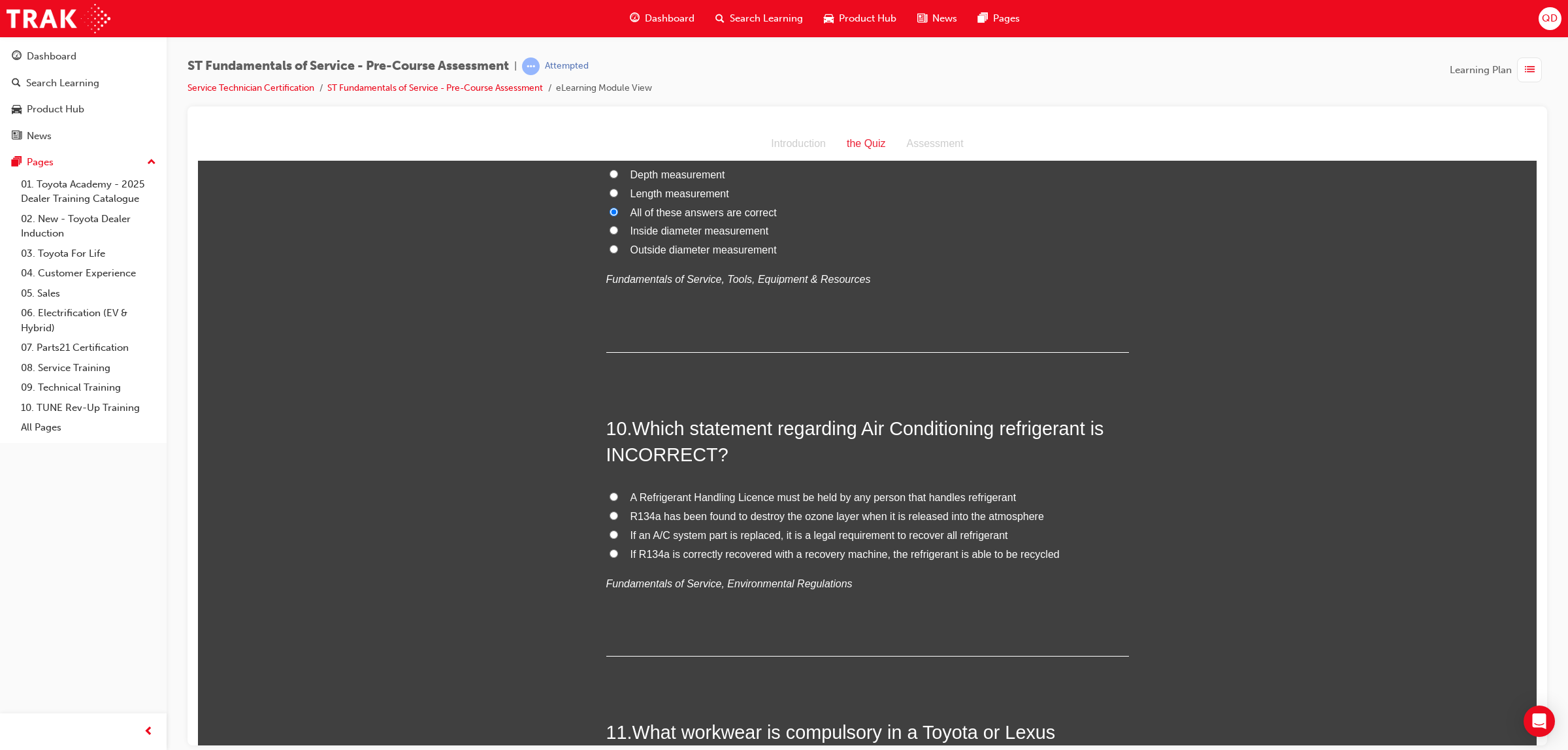
scroll to position [2451, 0]
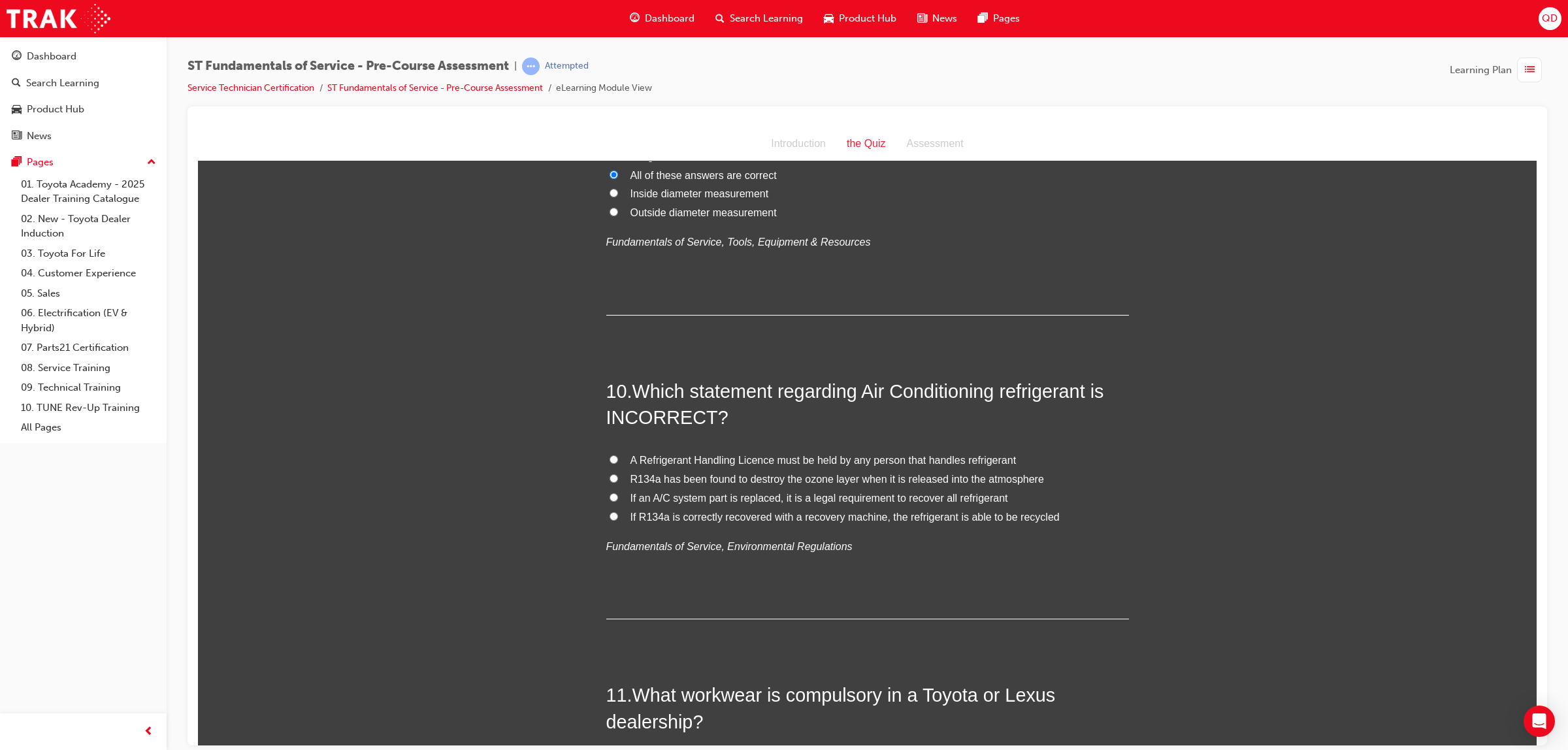
click at [658, 478] on span "R134a has been found to destroy the ozone layer when it is released into the at…" at bounding box center [838, 478] width 413 height 11
click at [618, 478] on input "R134a has been found to destroy the ozone layer when it is released into the at…" at bounding box center [614, 478] width 8 height 8
radio input "true"
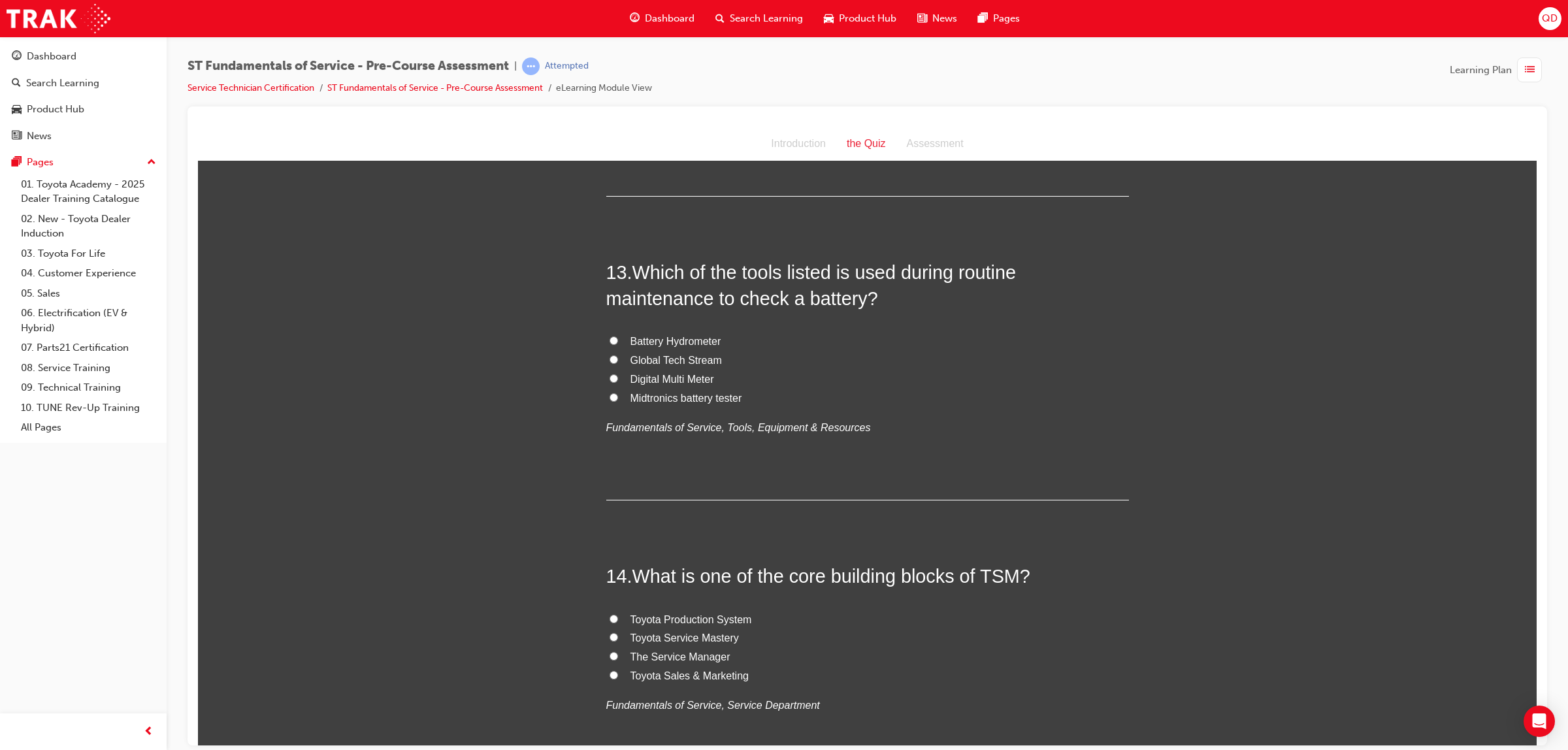
scroll to position [3436, 0]
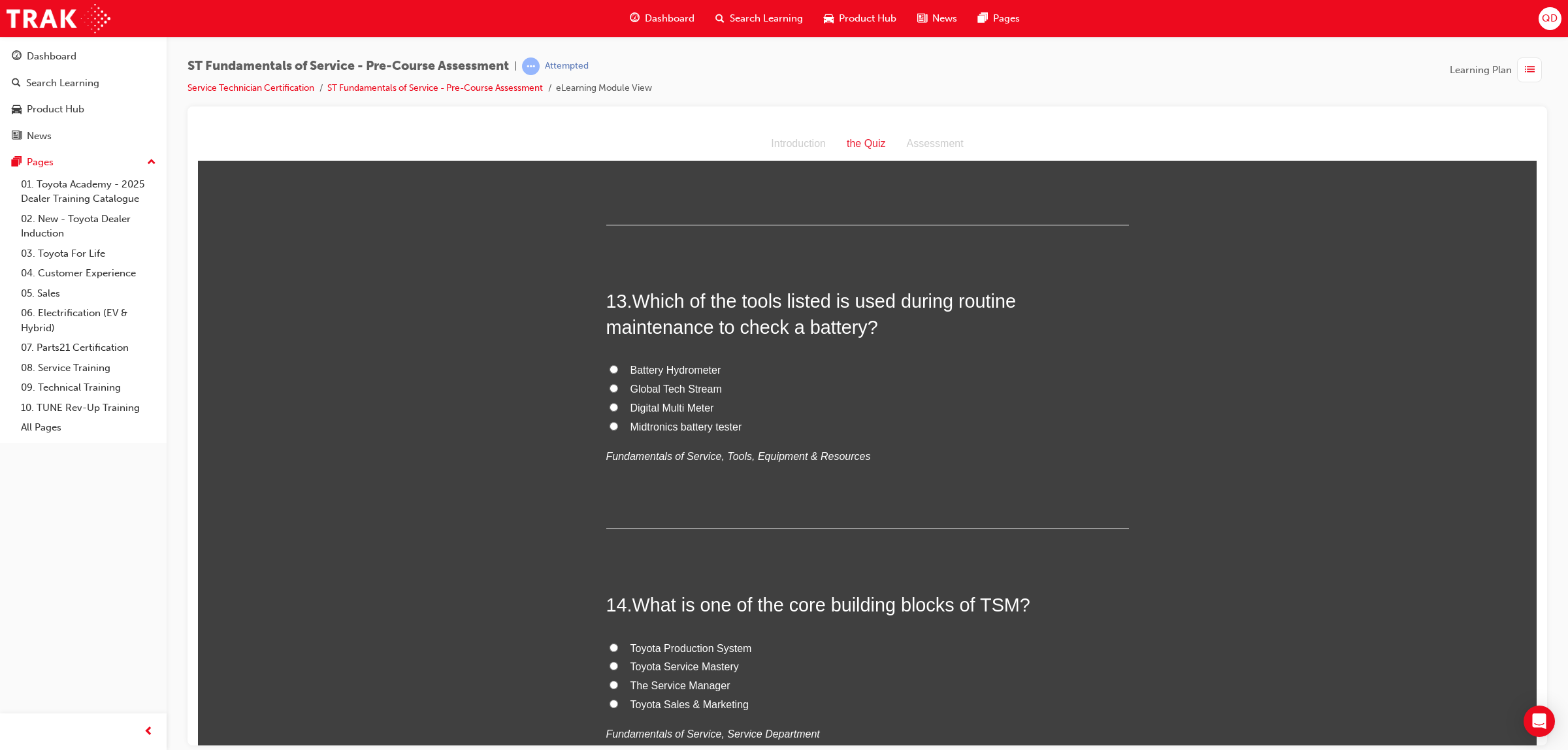
click at [610, 430] on input "Midtronics battery tester" at bounding box center [614, 426] width 8 height 8
radio input "true"
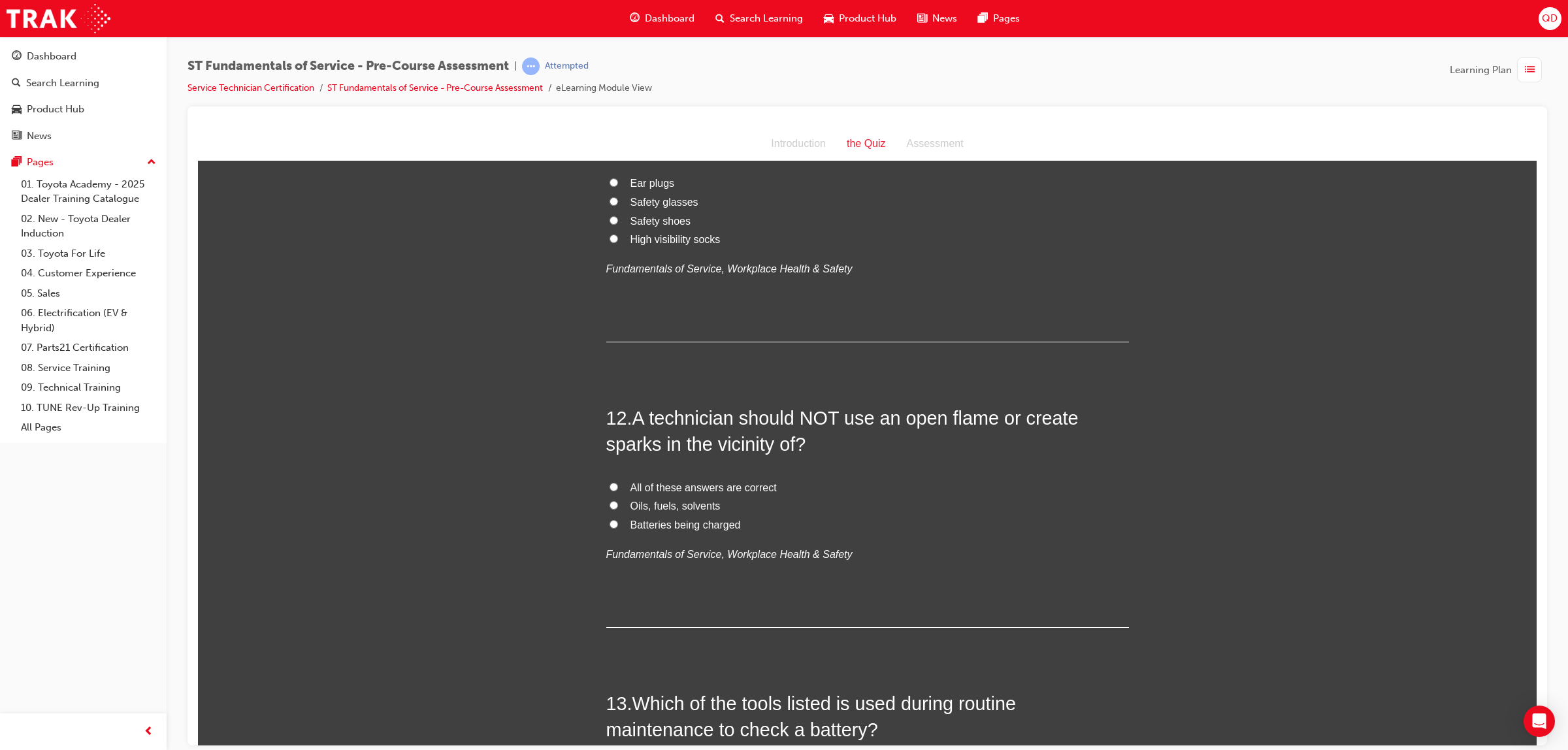
scroll to position [3027, 0]
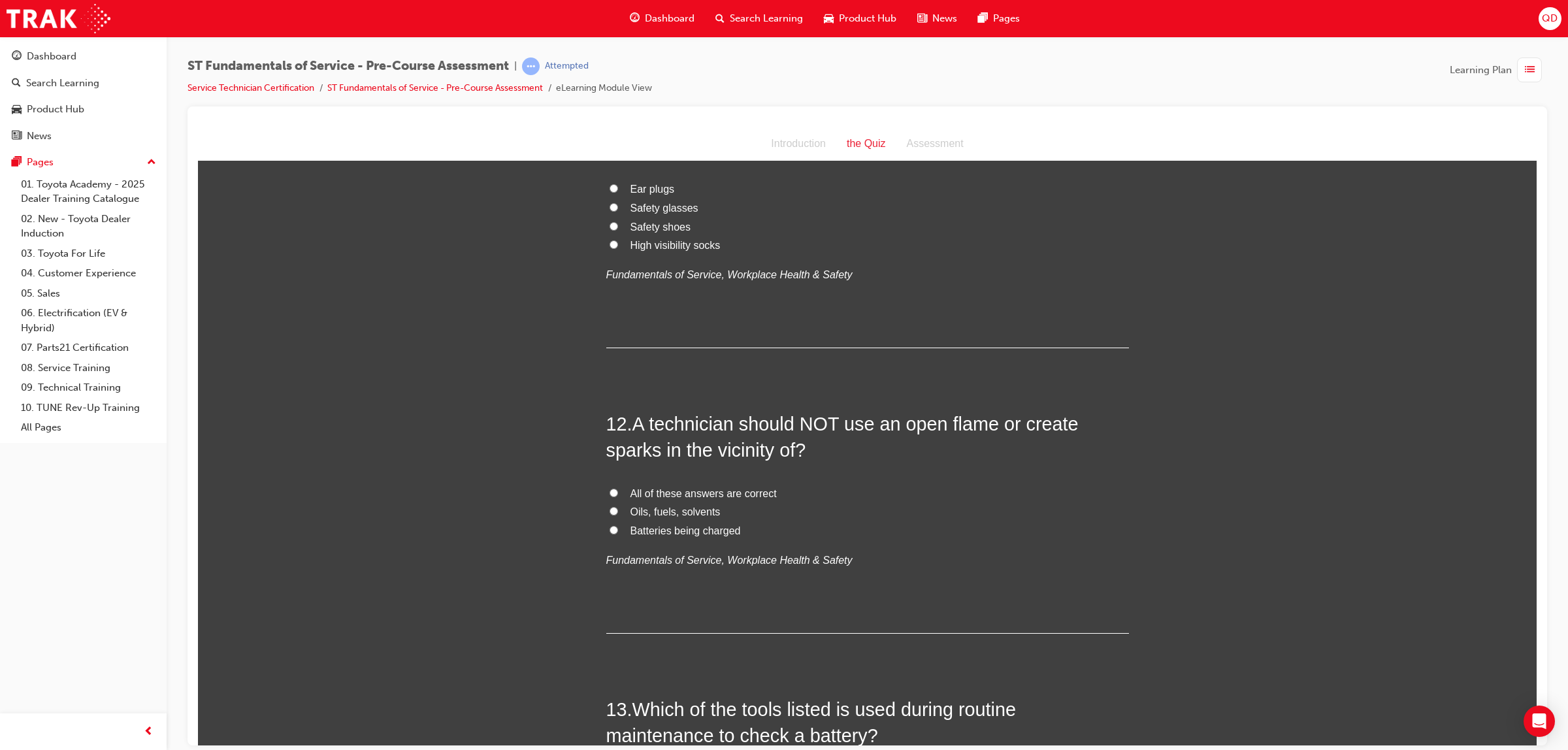
click at [610, 492] on input "All of these answers are correct" at bounding box center [614, 492] width 8 height 8
radio input "true"
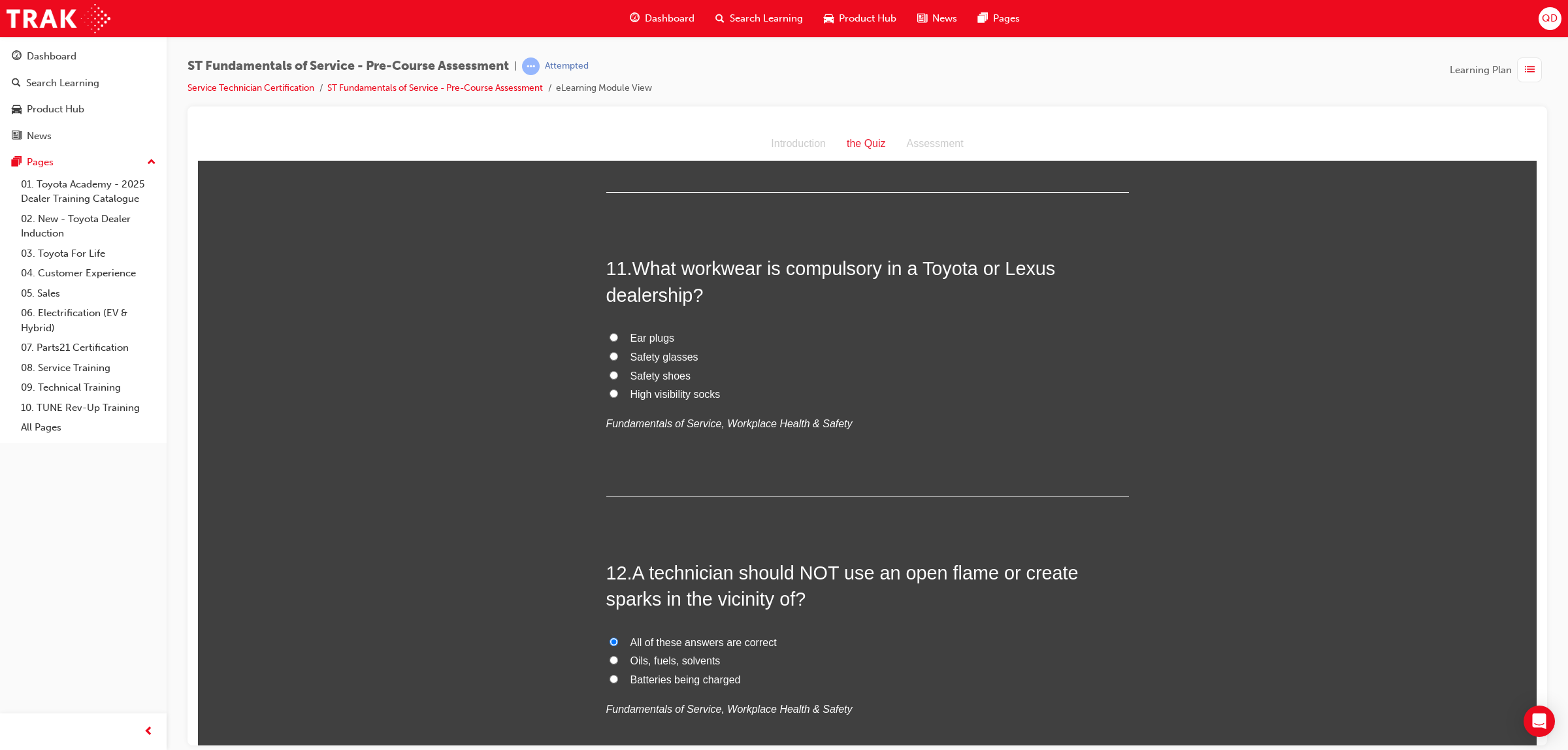
scroll to position [2864, 0]
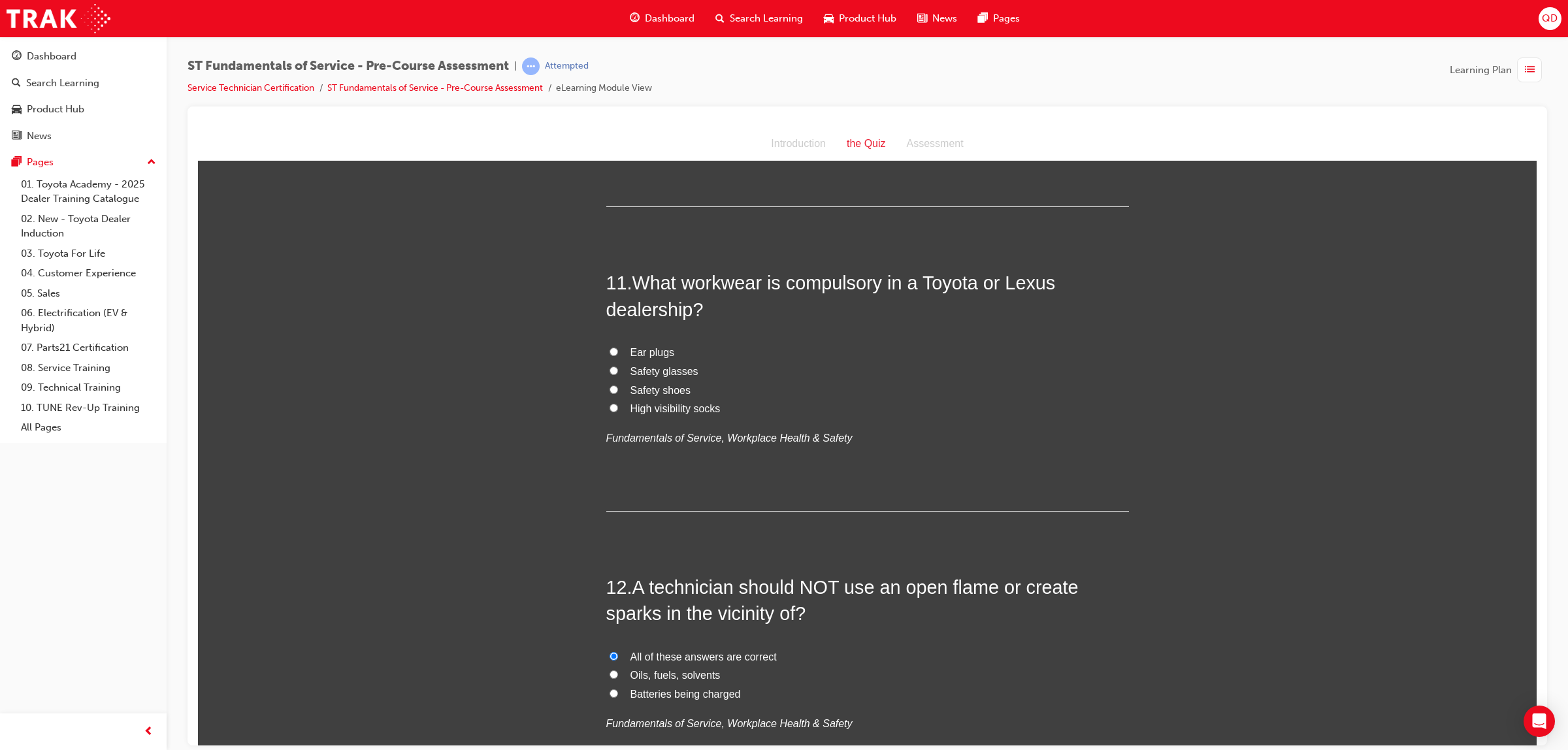
click at [612, 388] on label "Safety shoes" at bounding box center [868, 390] width 523 height 19
click at [612, 388] on input "Safety shoes" at bounding box center [614, 389] width 8 height 8
radio input "true"
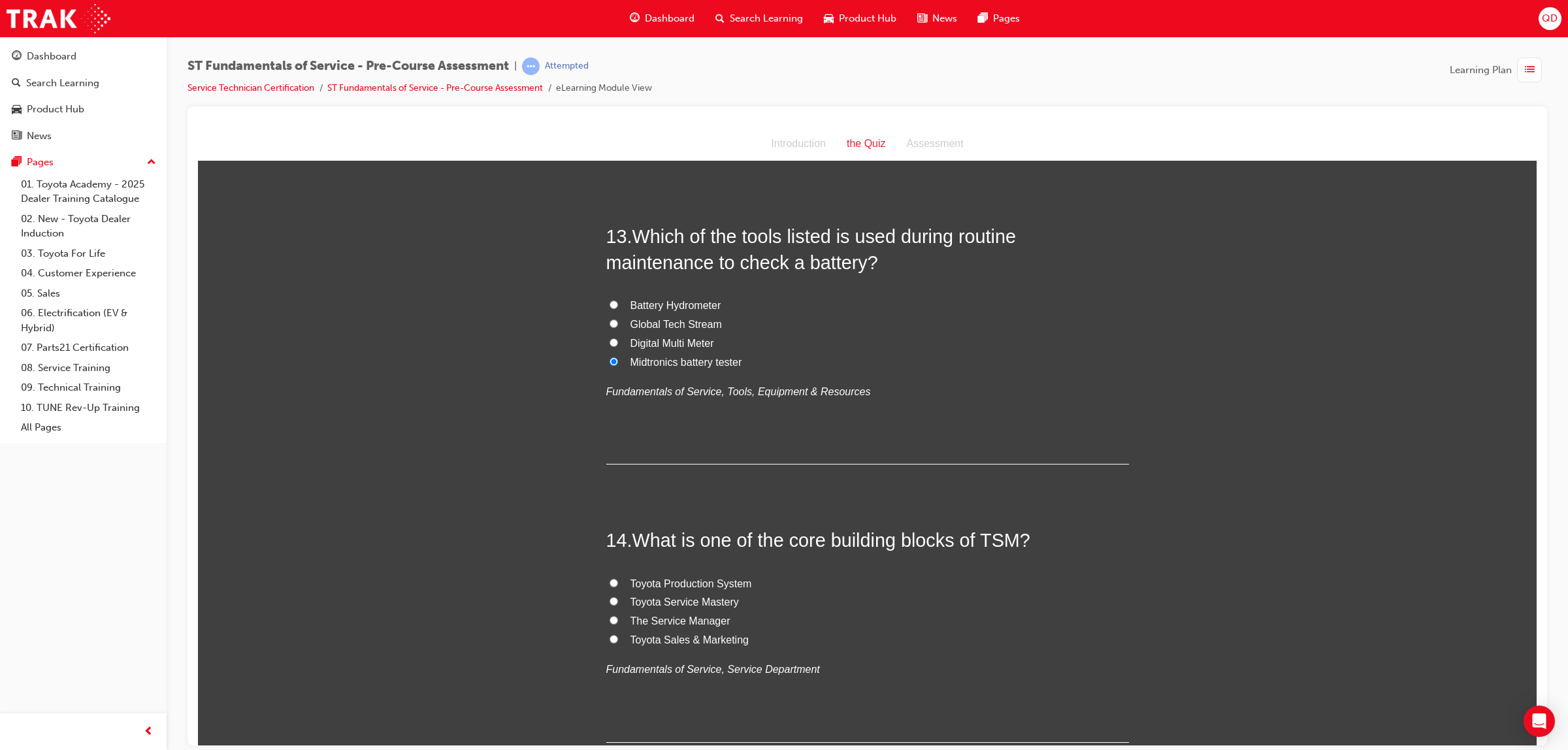
scroll to position [3517, 0]
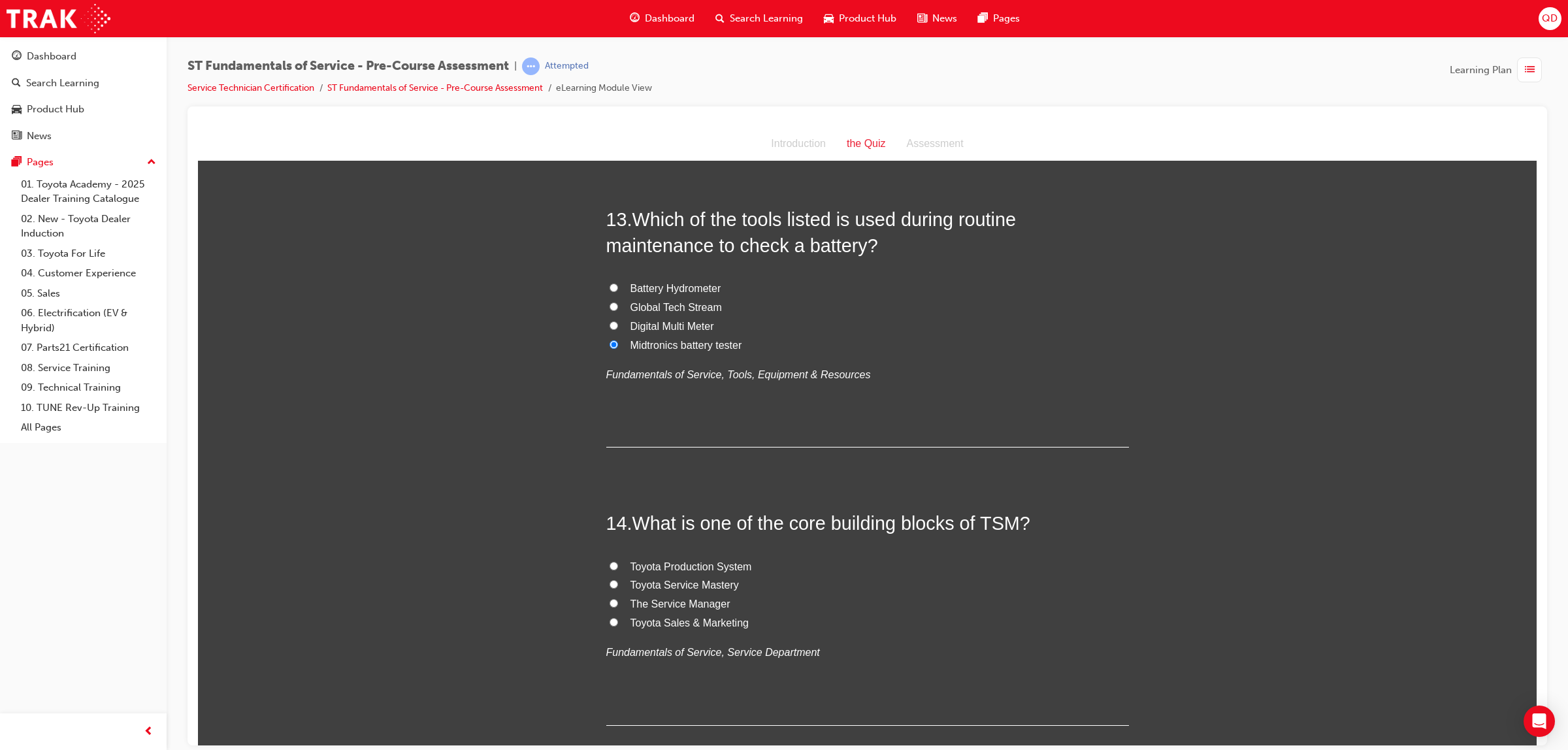
click at [675, 586] on span "Toyota Service Mastery" at bounding box center [685, 584] width 109 height 11
click at [618, 586] on input "Toyota Service Mastery" at bounding box center [614, 584] width 8 height 8
radio input "true"
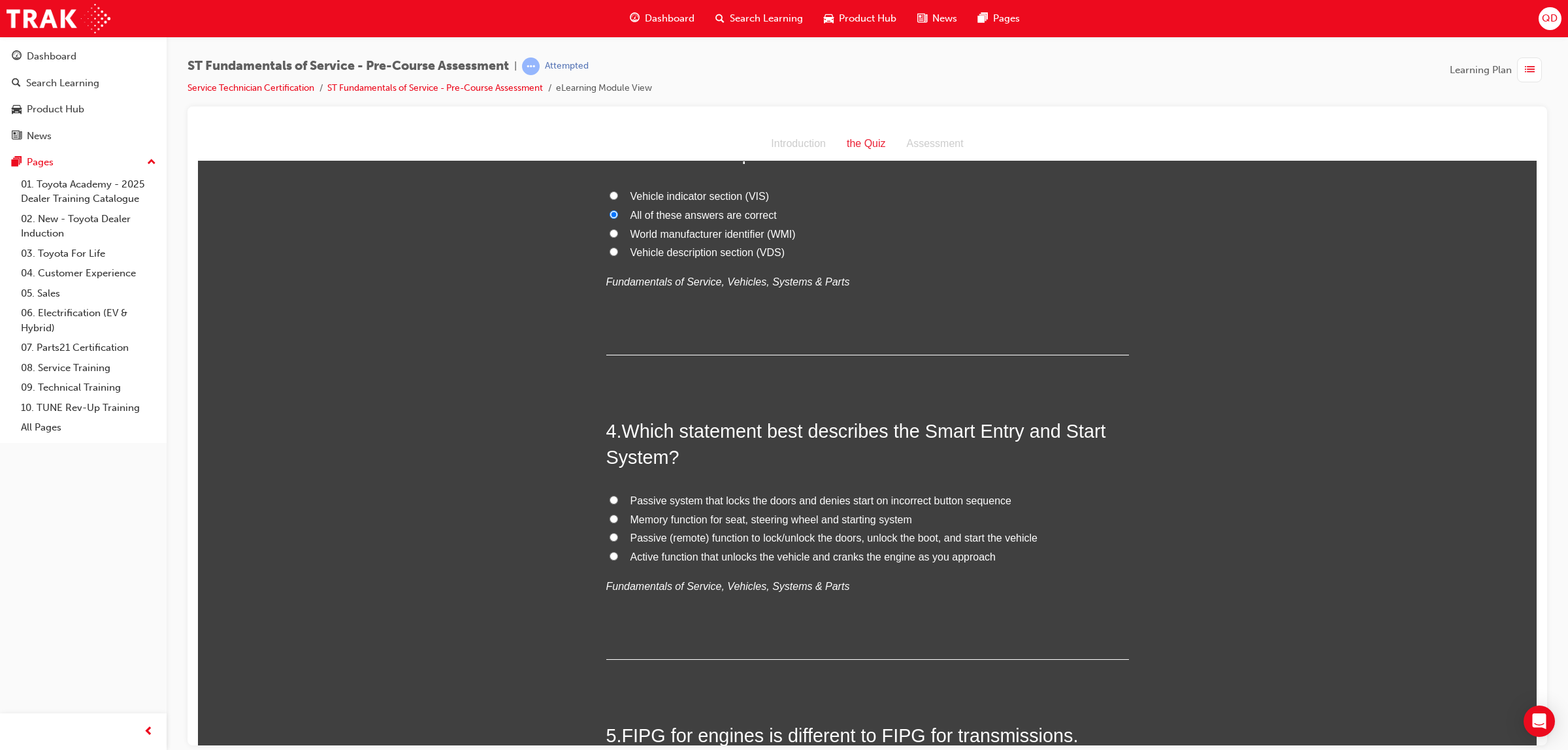
scroll to position [736, 0]
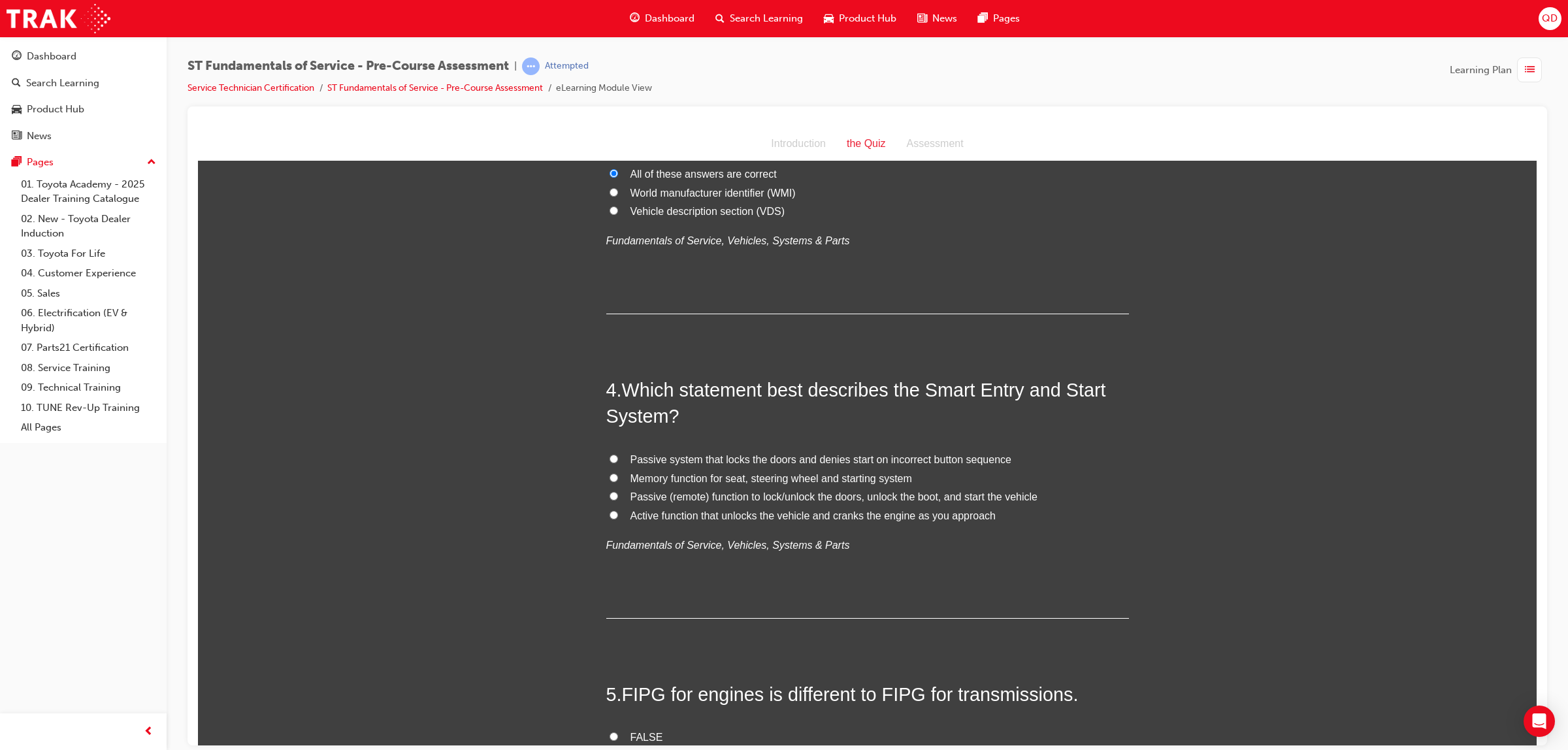
click at [678, 502] on span "Passive (remote) function to lock/unlock the doors, unlock the boot, and start …" at bounding box center [834, 496] width 407 height 11
click at [618, 500] on input "Passive (remote) function to lock/unlock the doors, unlock the boot, and start …" at bounding box center [614, 496] width 8 height 8
radio input "true"
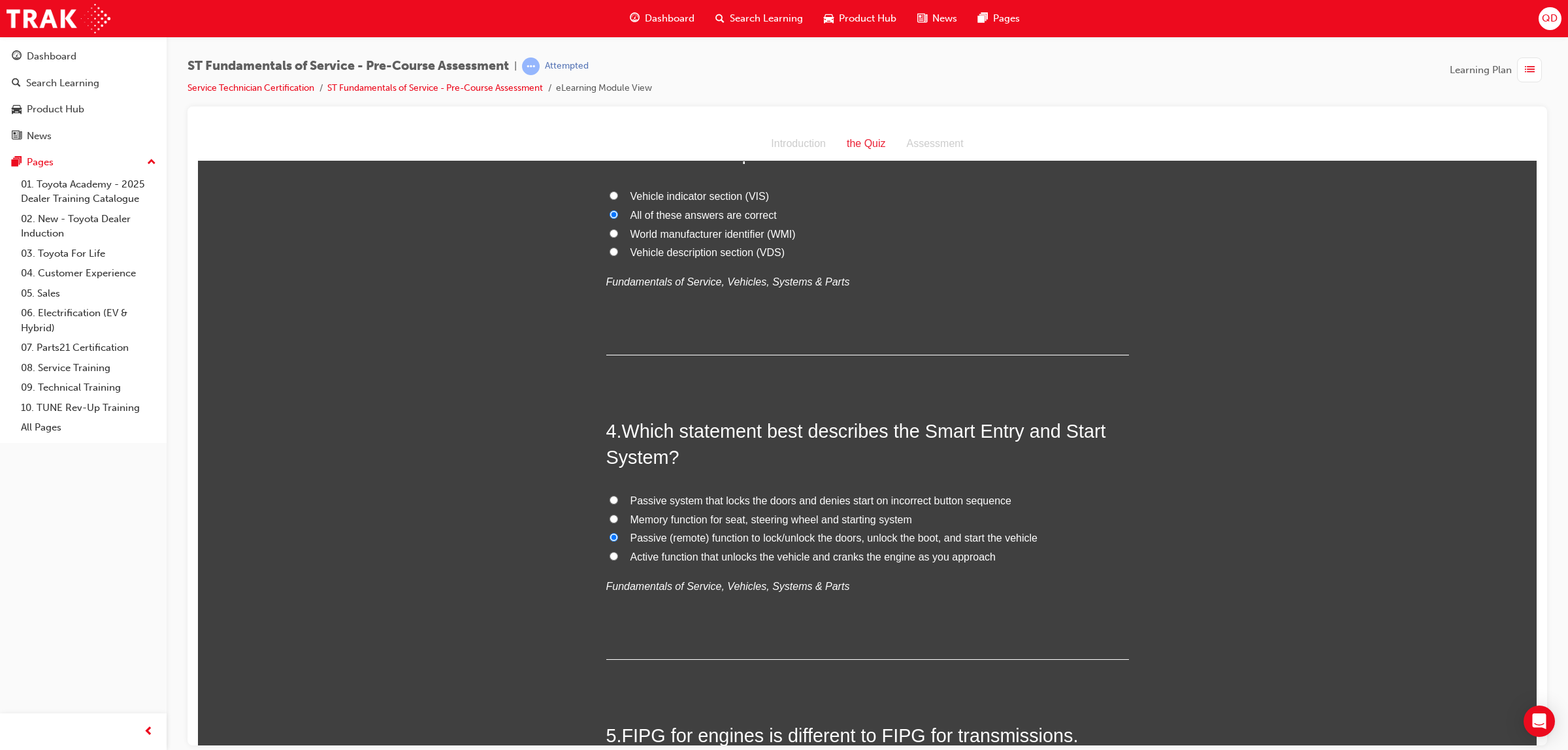
scroll to position [821, 0]
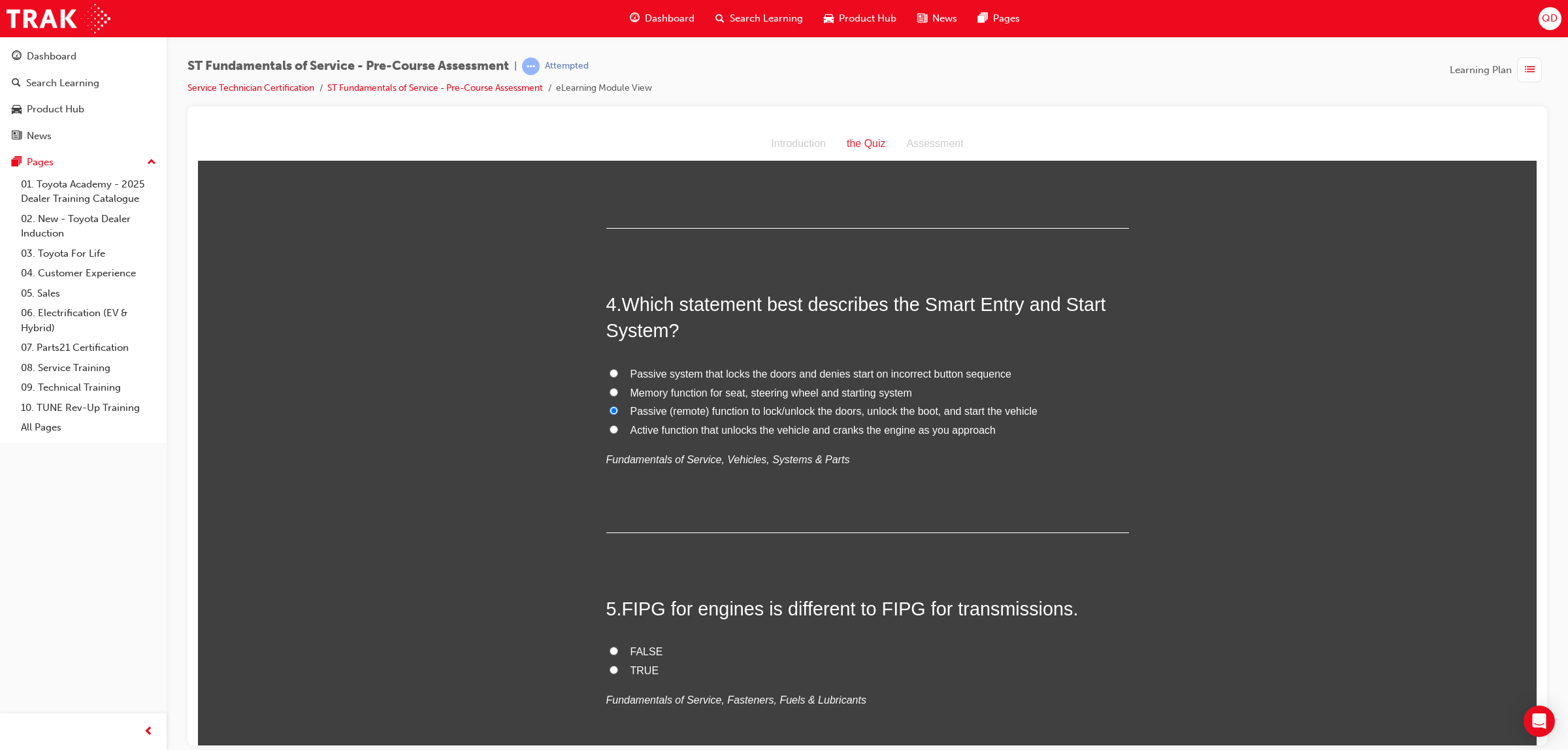
click at [616, 649] on label "FALSE" at bounding box center [868, 652] width 523 height 19
click at [616, 649] on input "FALSE" at bounding box center [614, 650] width 8 height 8
radio input "true"
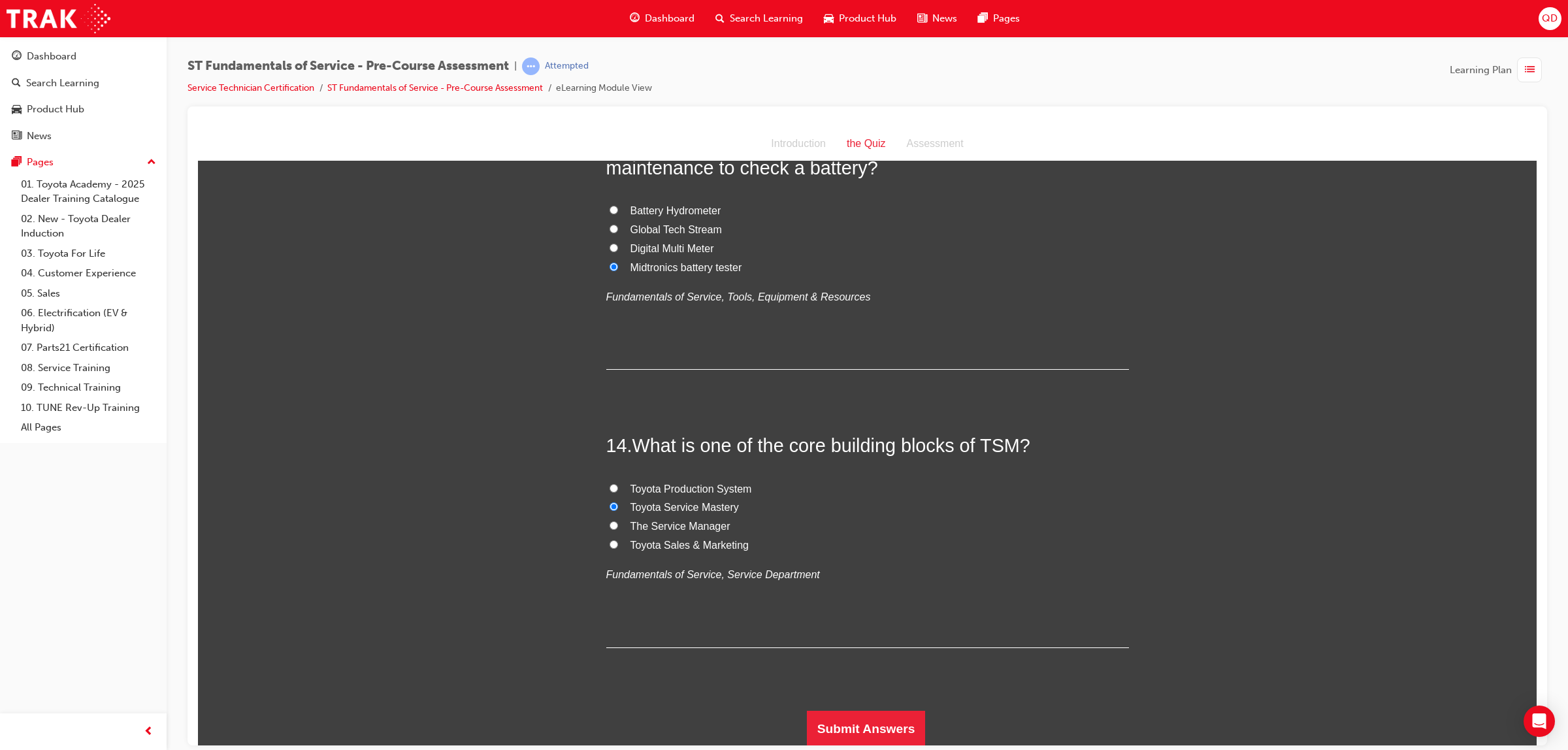
scroll to position [3599, 0]
click at [856, 726] on button "Submit Answers" at bounding box center [866, 727] width 119 height 37
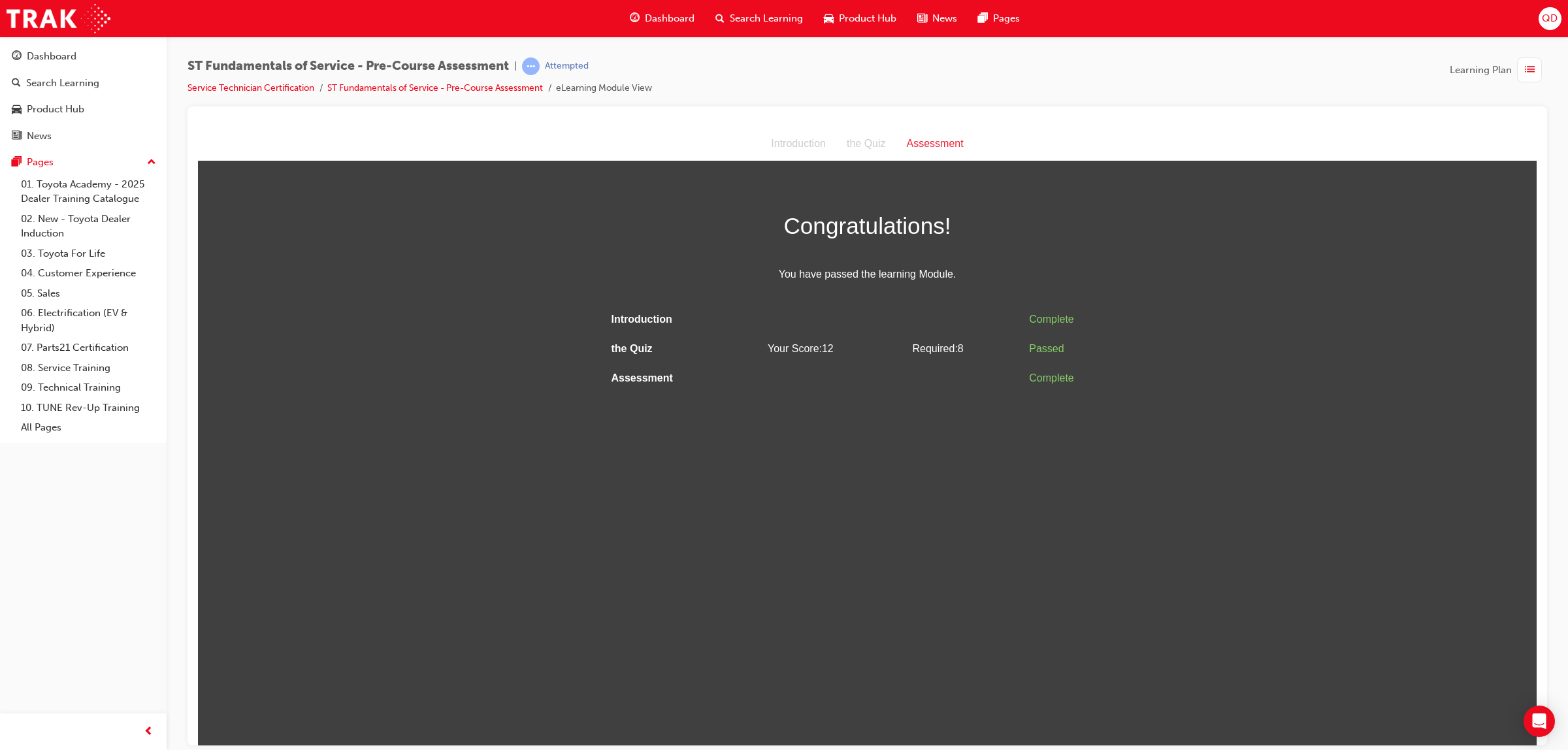
scroll to position [0, 0]
click at [297, 90] on link "Service Technician Certification" at bounding box center [250, 87] width 126 height 11
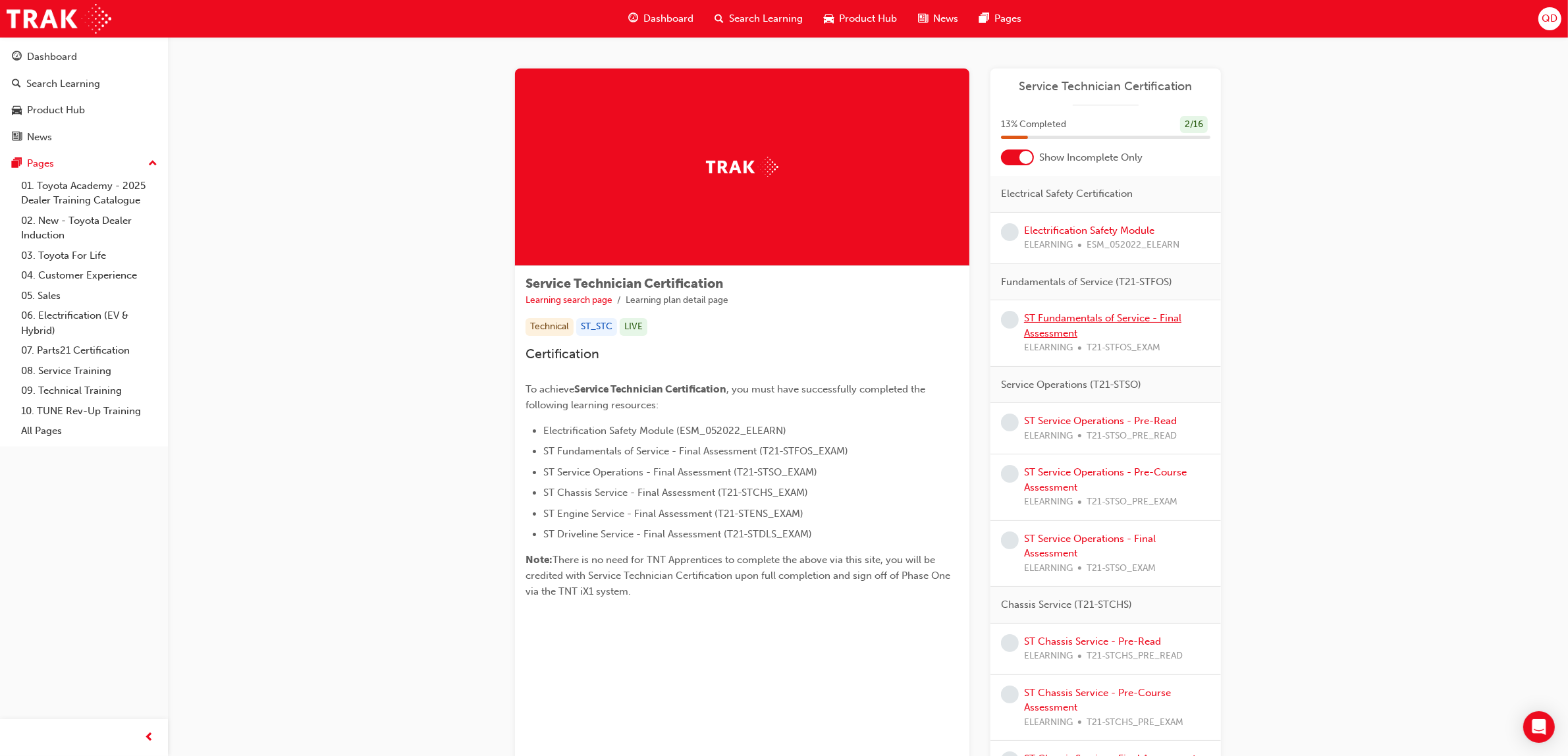
click at [1118, 317] on link "ST Fundamentals of Service - Final Assessment" at bounding box center [1102, 326] width 158 height 27
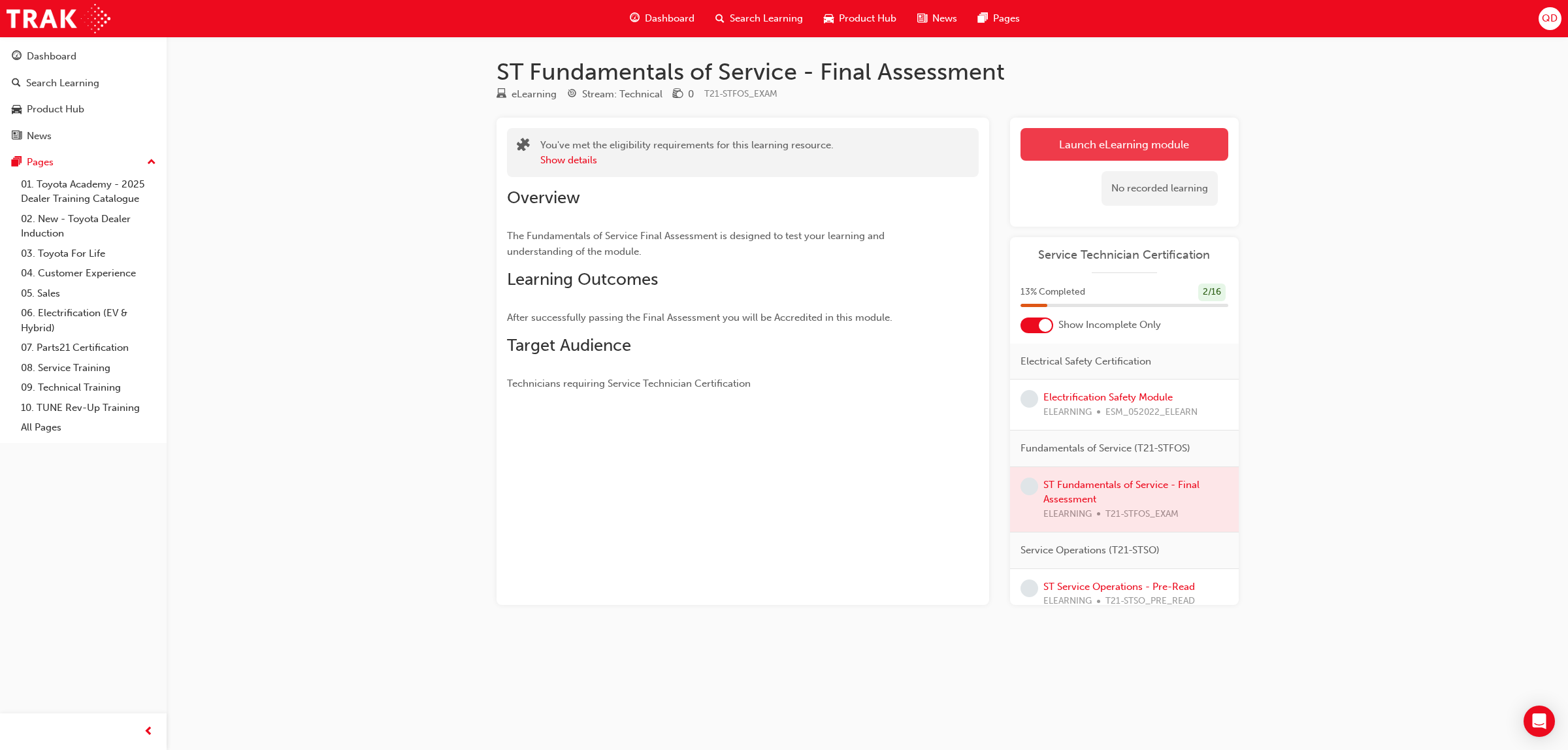
click at [1096, 147] on link "Launch eLearning module" at bounding box center [1125, 144] width 208 height 33
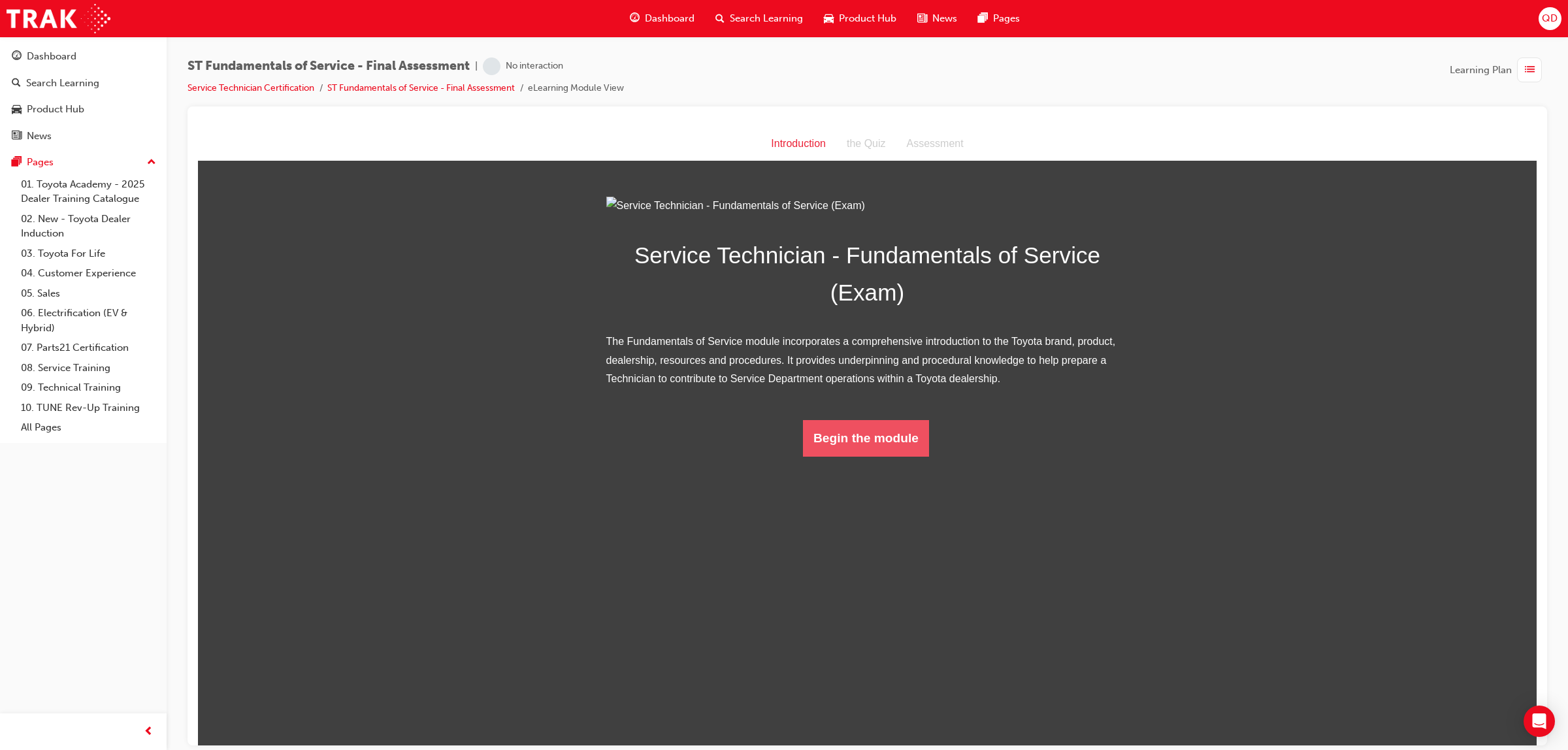
click at [859, 456] on button "Begin the module" at bounding box center [866, 438] width 126 height 37
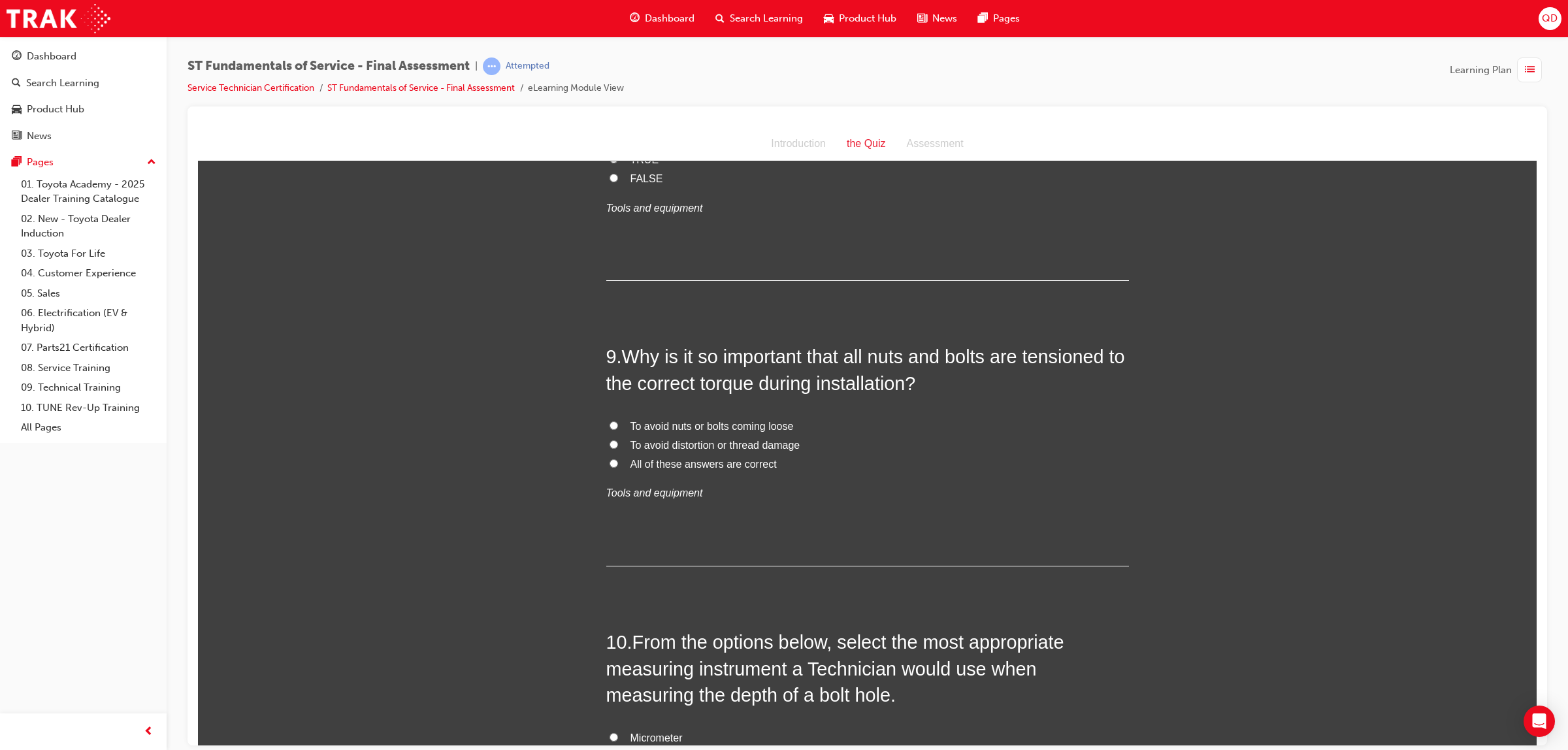
scroll to position [2042, 0]
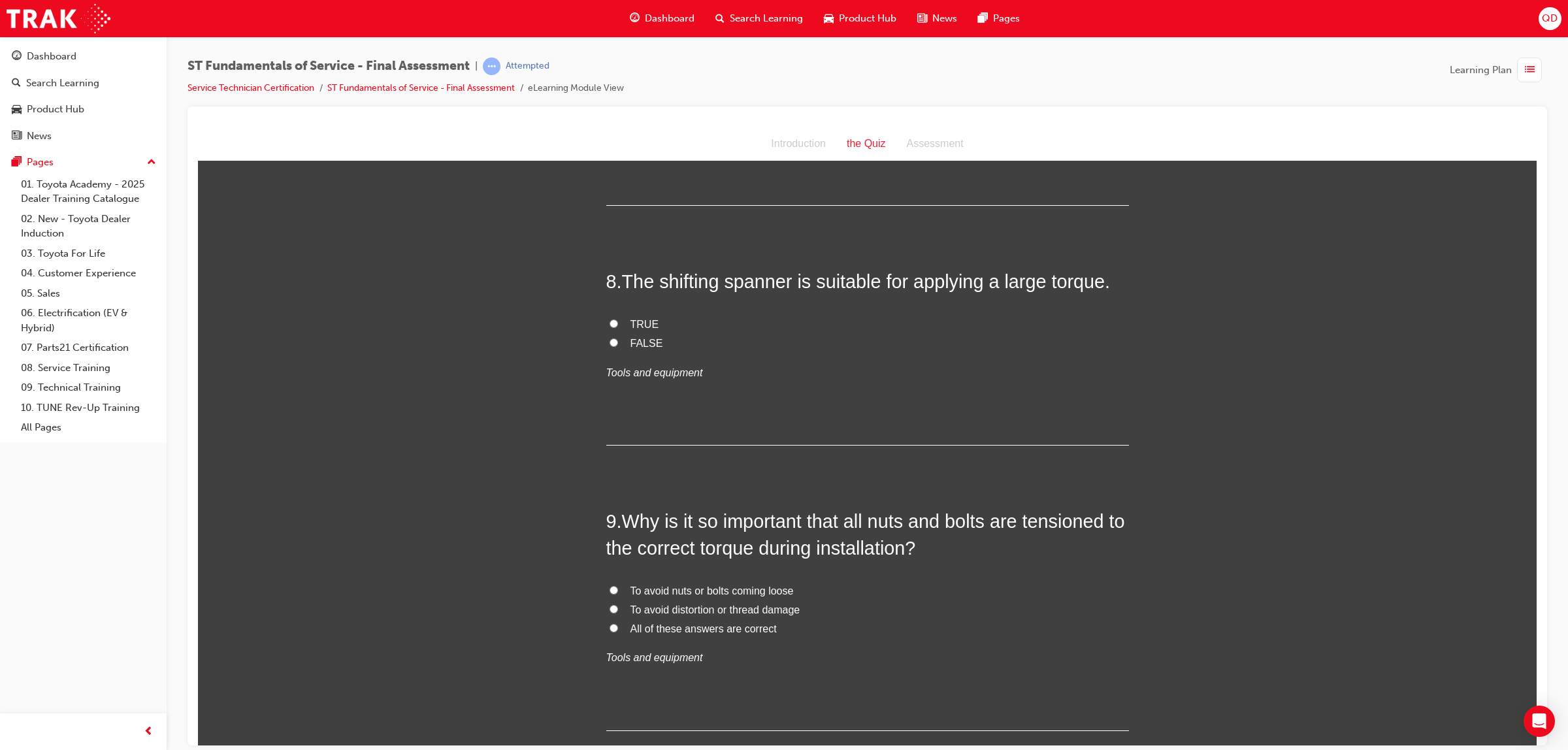
click at [619, 345] on label "FALSE" at bounding box center [868, 343] width 523 height 19
click at [618, 345] on input "FALSE" at bounding box center [614, 342] width 8 height 8
radio input "true"
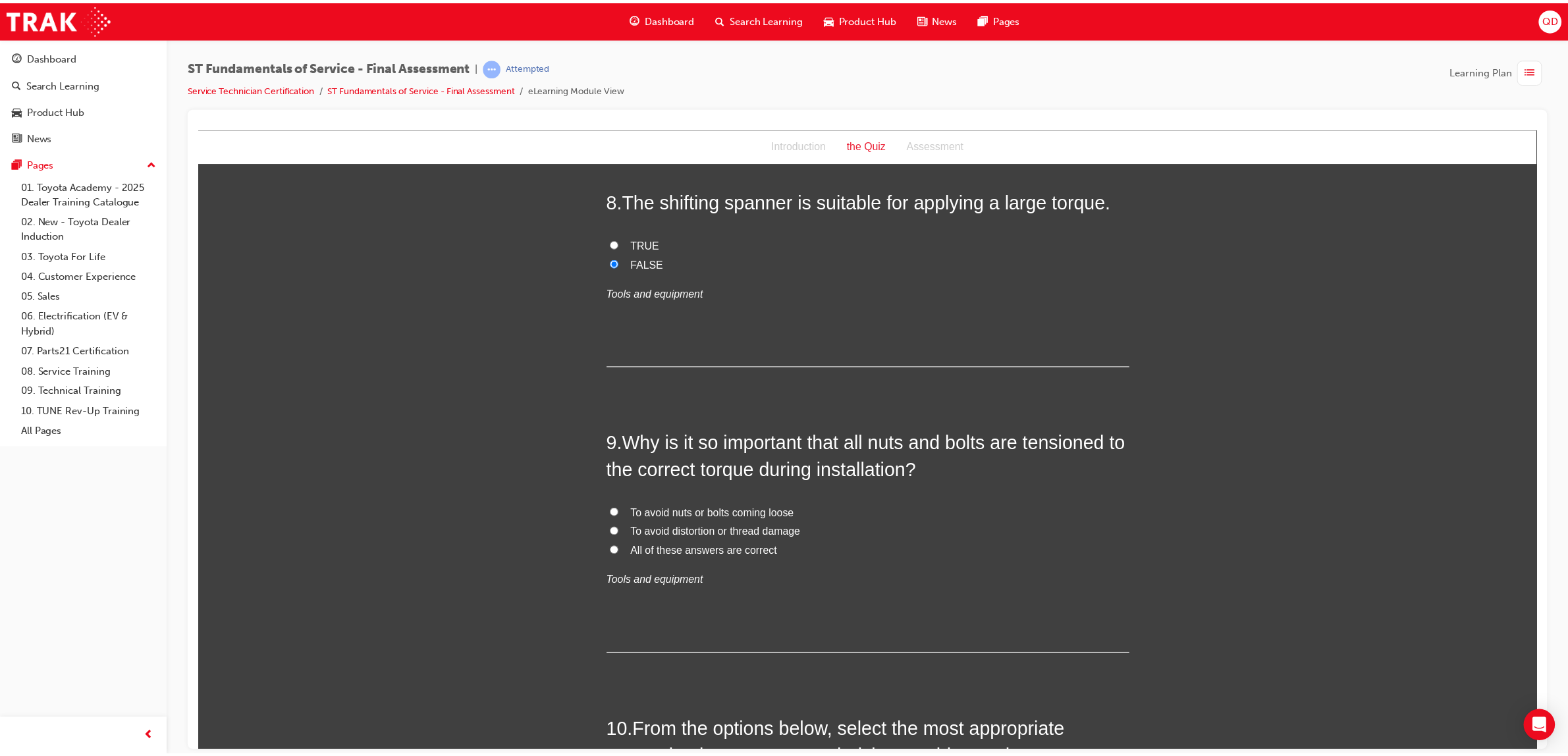
scroll to position [1647, 0]
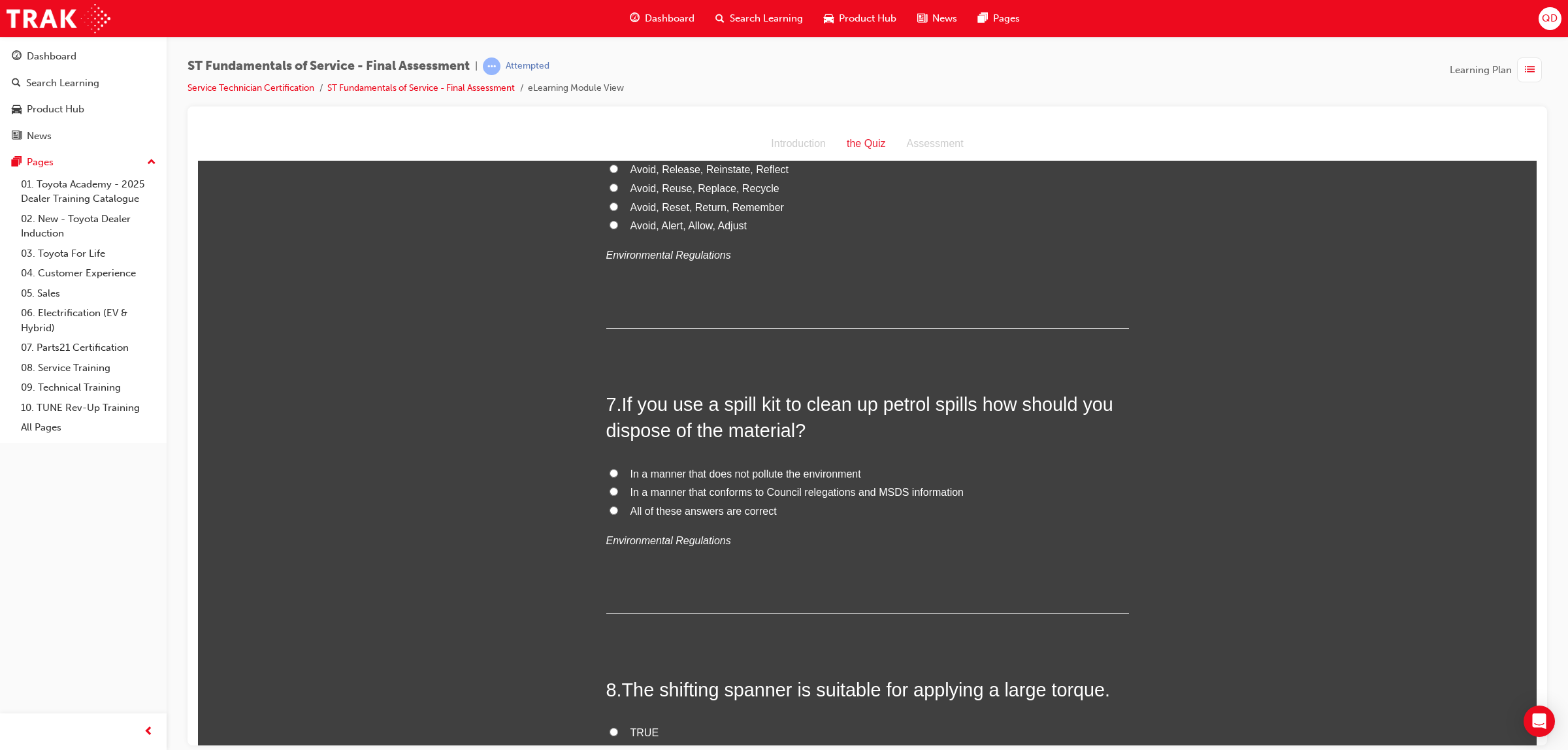
click at [652, 19] on span "Dashboard" at bounding box center [669, 18] width 49 height 15
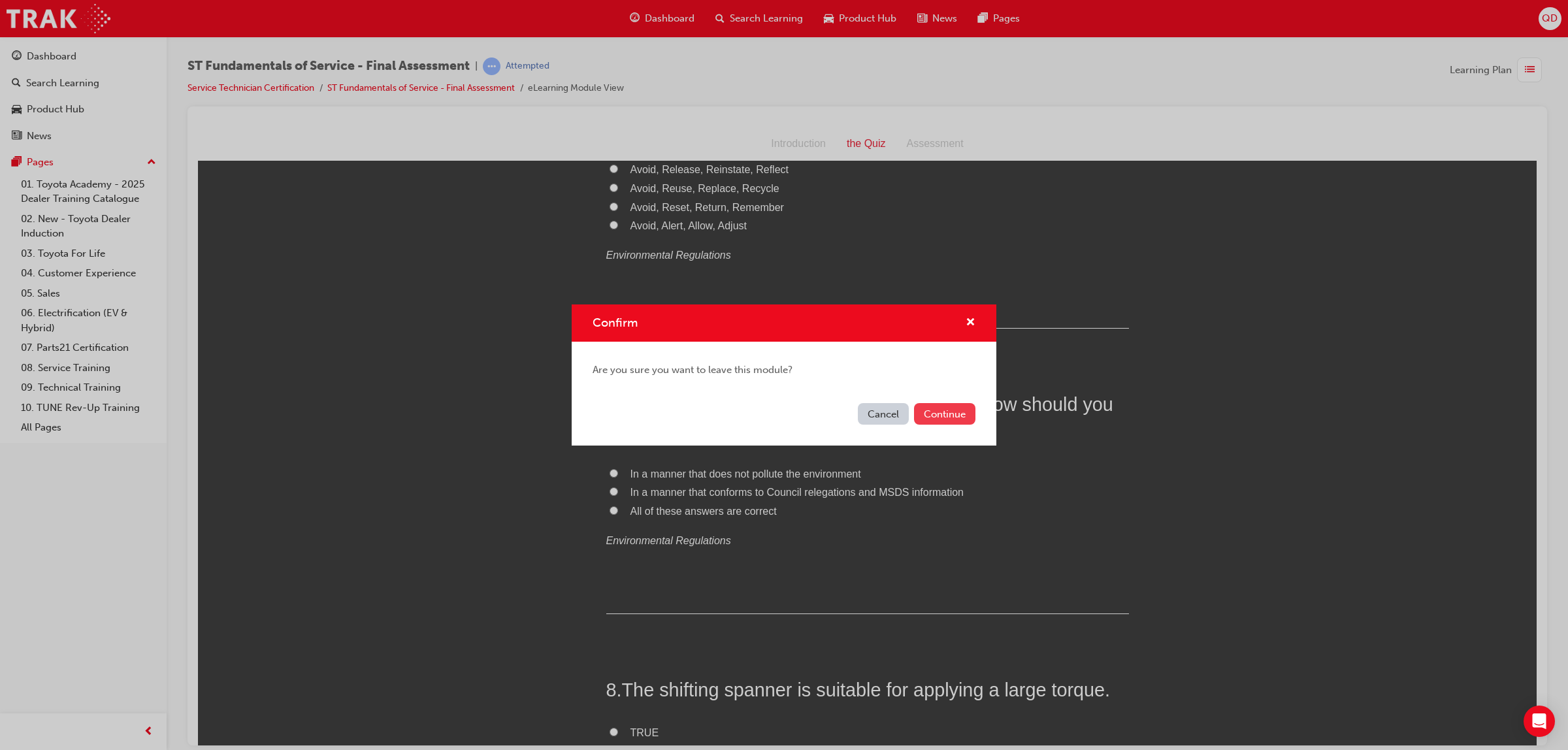
click at [947, 413] on button "Continue" at bounding box center [945, 414] width 61 height 22
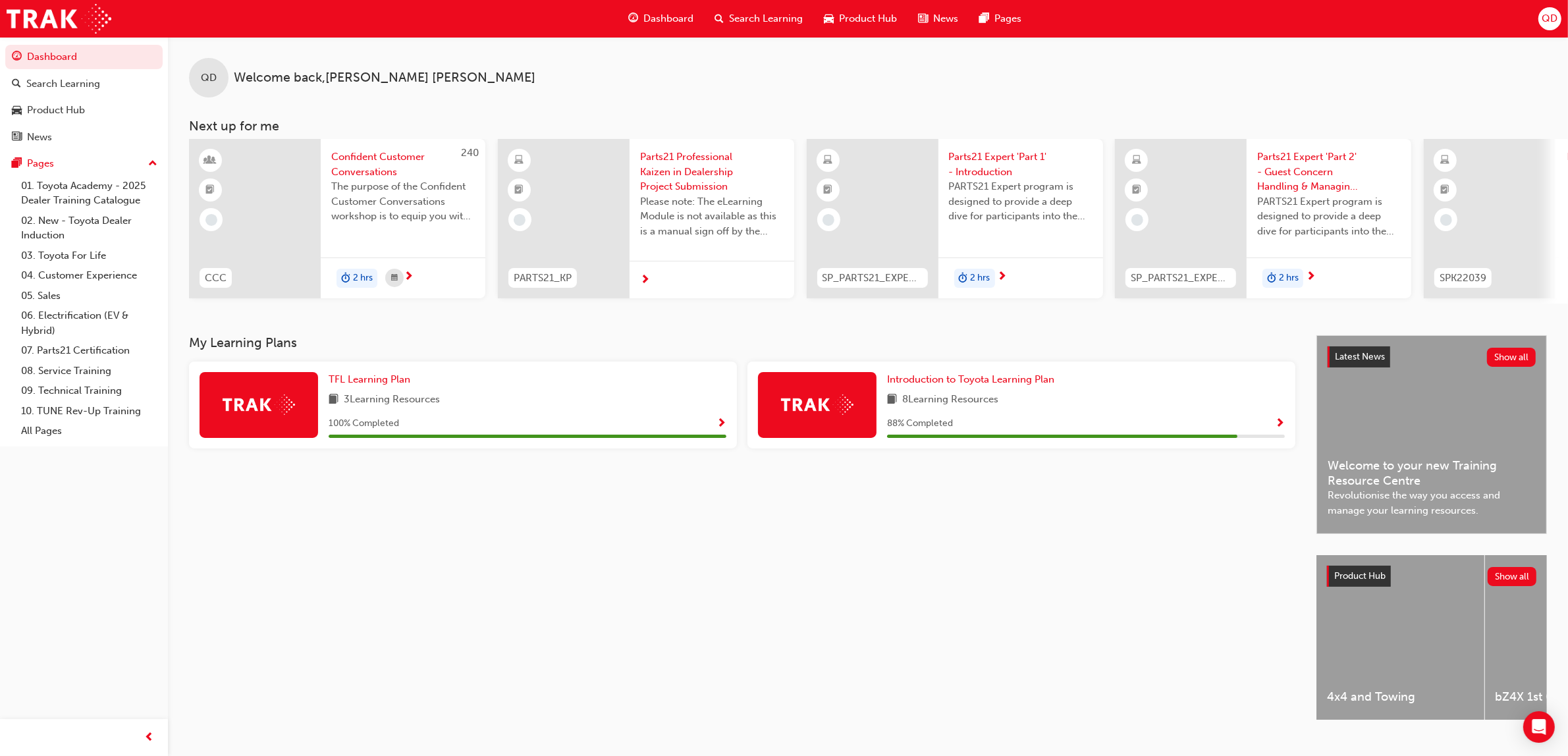
click at [969, 88] on div "QD Welcome back , [PERSON_NAME]" at bounding box center [868, 68] width 1400 height 61
click at [776, 17] on span "Search Learning" at bounding box center [765, 19] width 73 height 15
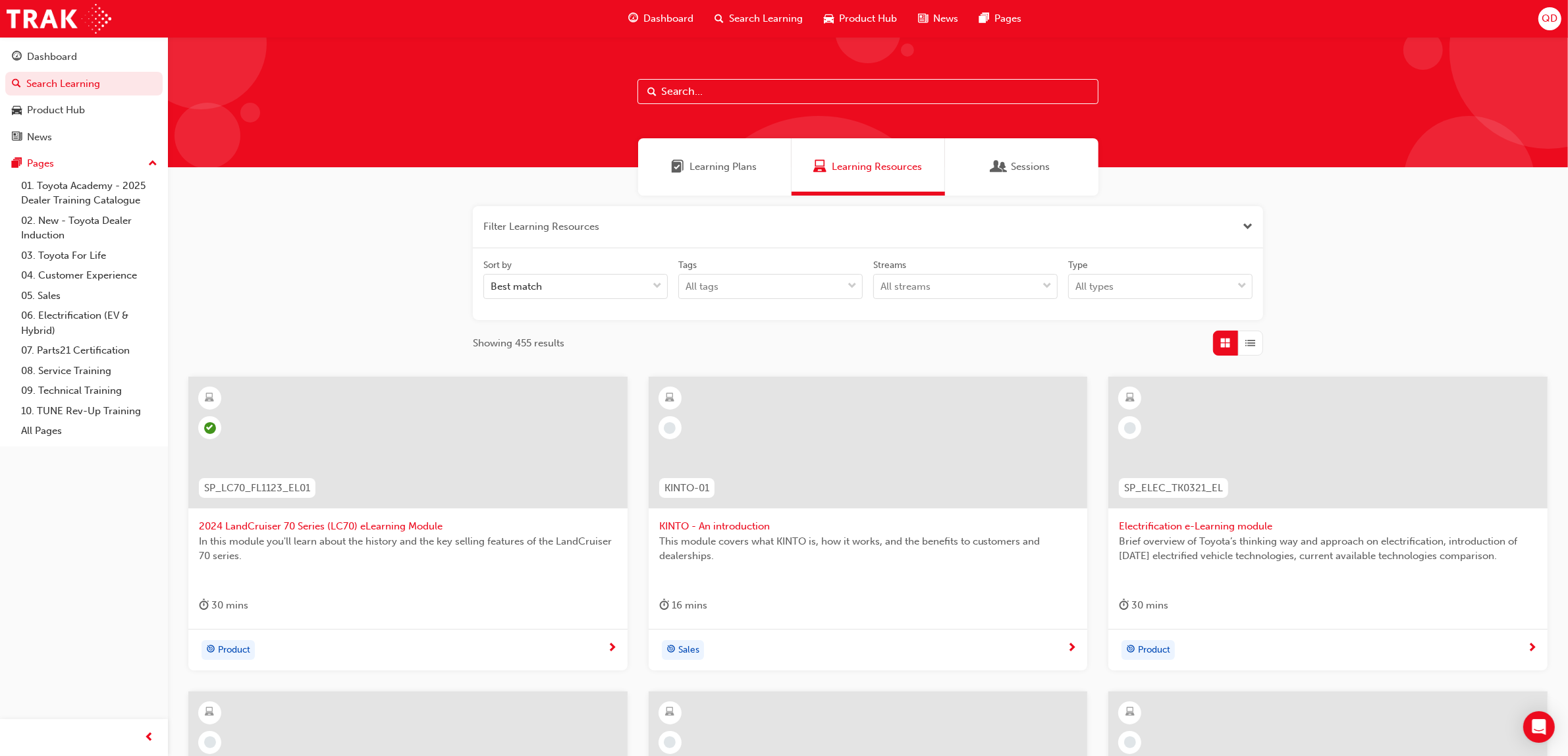
click at [725, 170] on span "Learning Plans" at bounding box center [724, 167] width 67 height 15
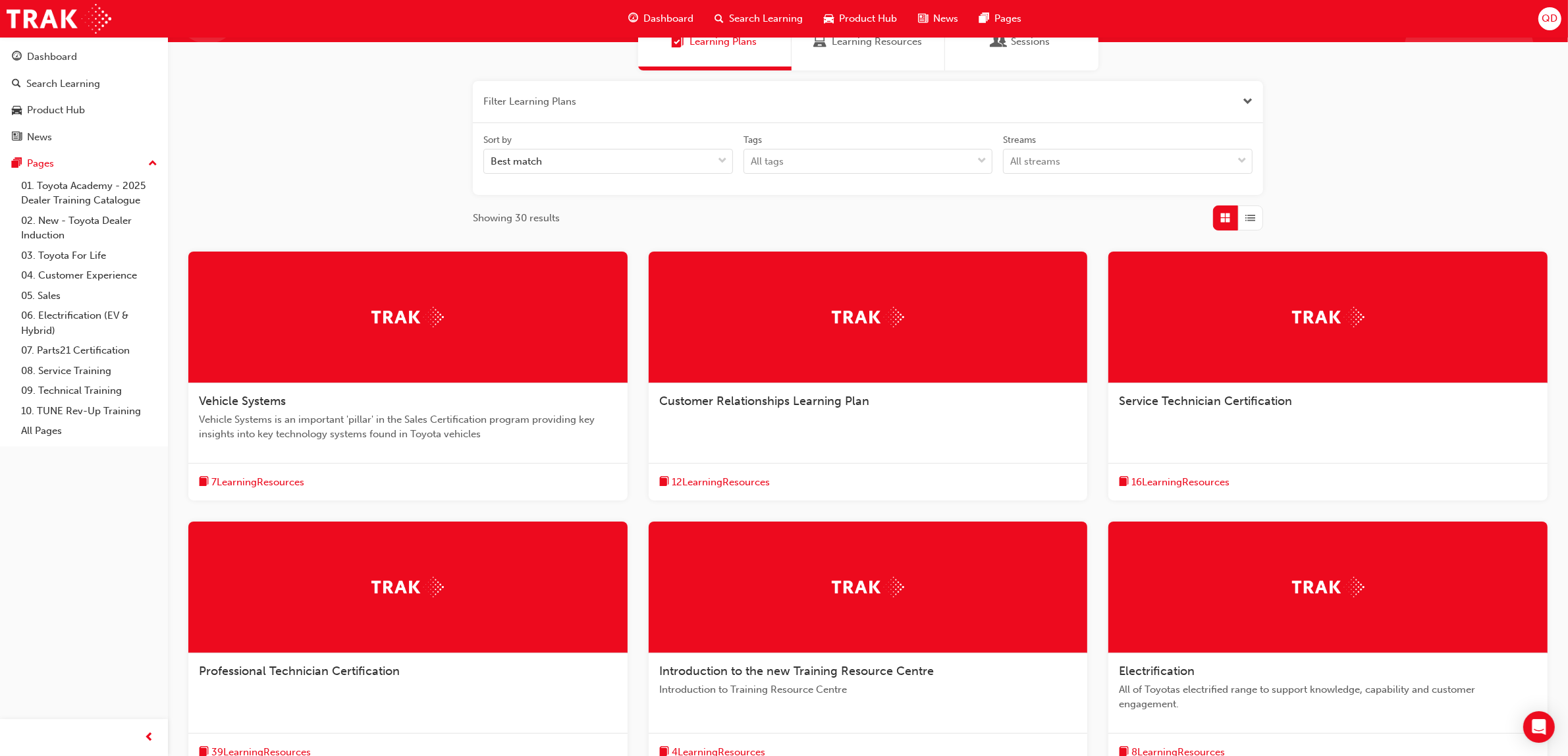
scroll to position [165, 0]
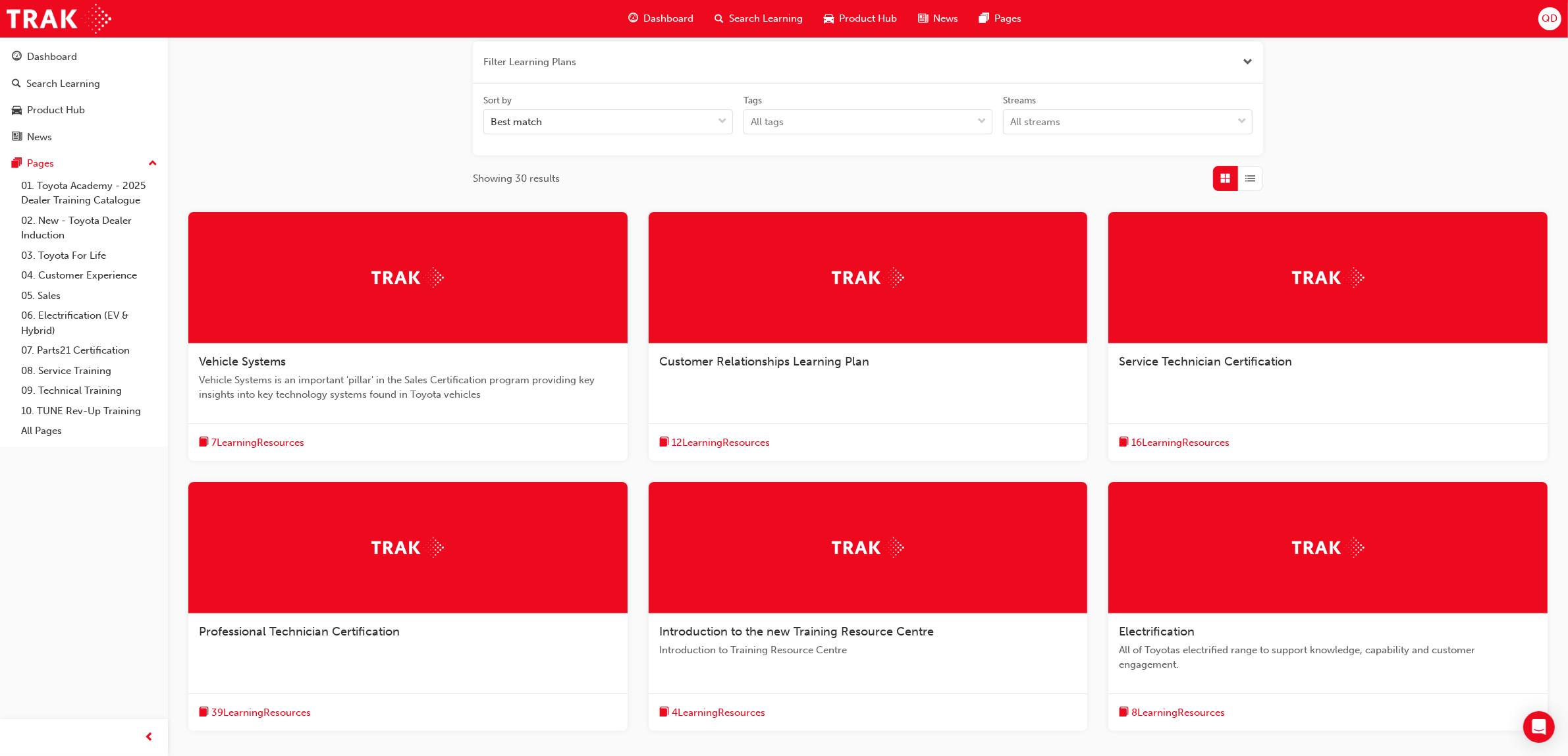
click at [1212, 397] on div "Service Technician Certification 16 Learning Resources" at bounding box center [1328, 336] width 439 height 249
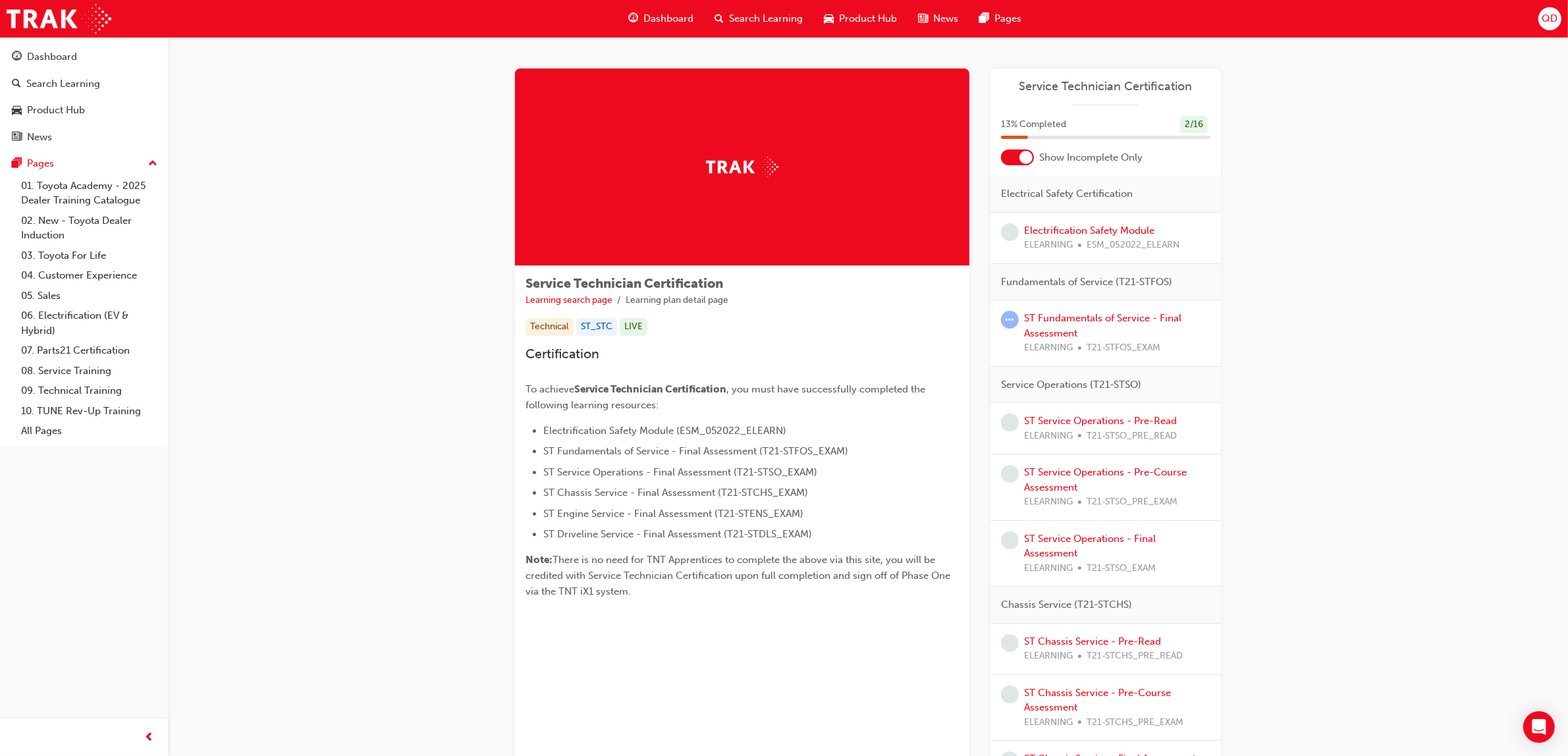
click at [1025, 159] on div at bounding box center [1026, 158] width 13 height 14
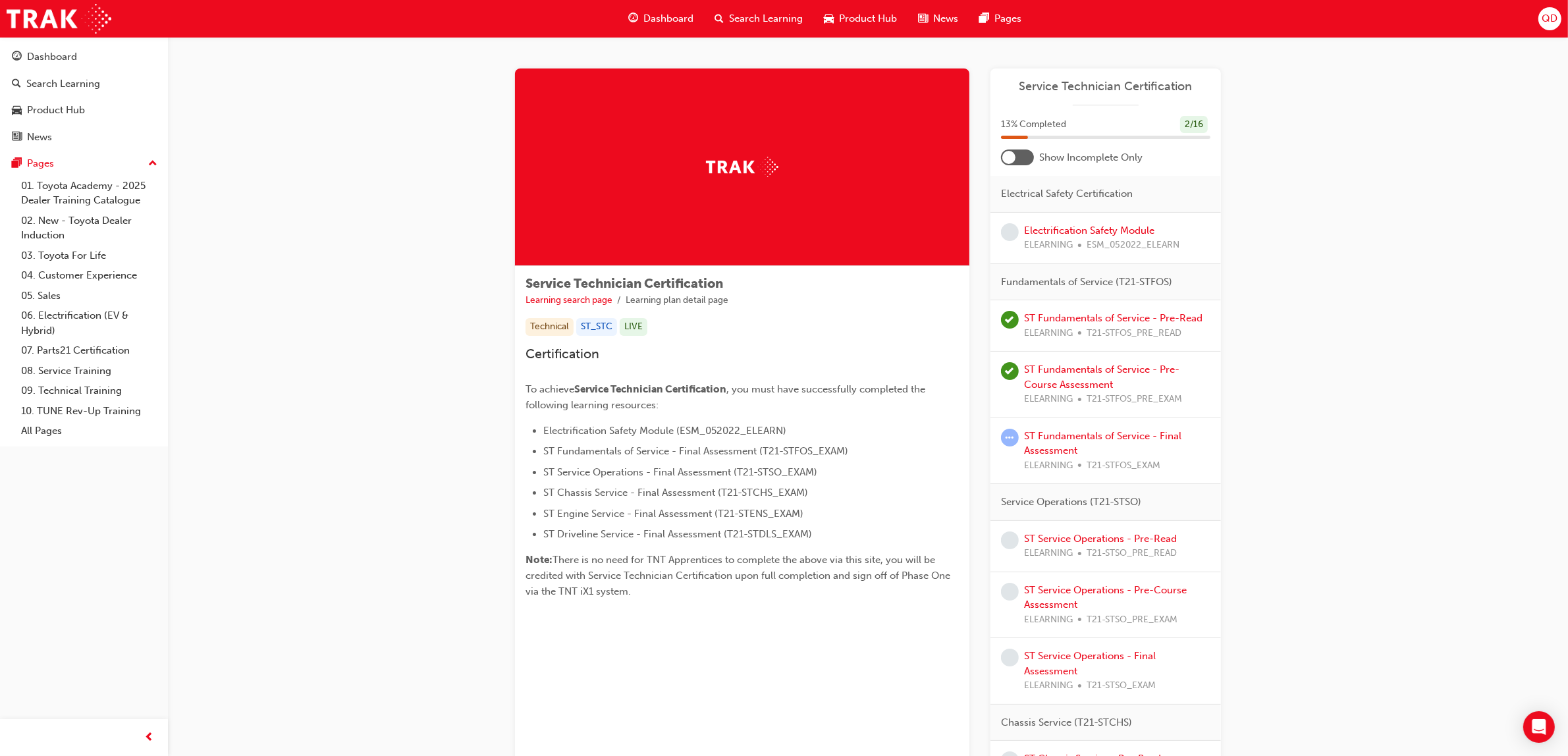
click at [1025, 159] on div at bounding box center [1017, 157] width 33 height 16
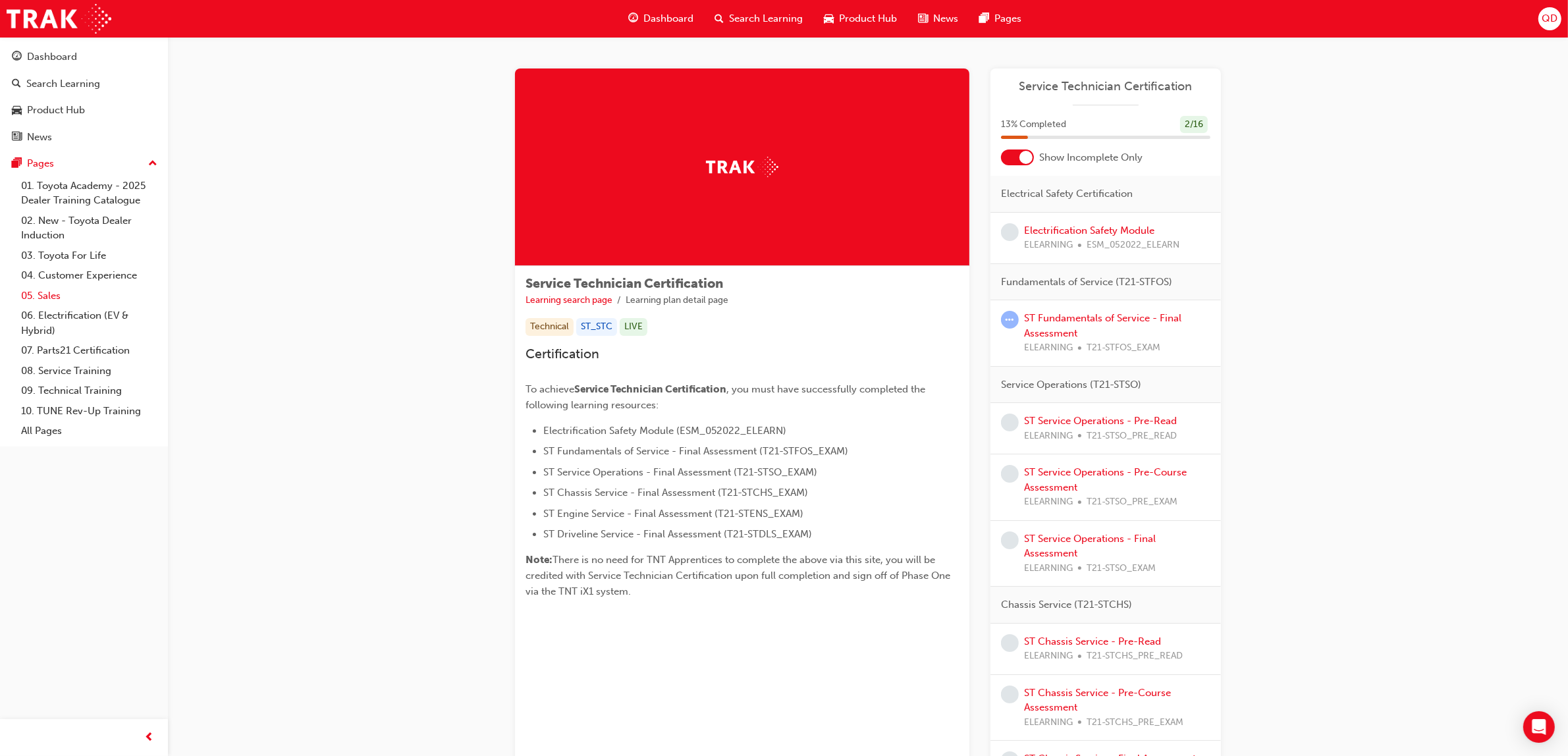
click at [47, 295] on link "05. Sales" at bounding box center [89, 296] width 147 height 20
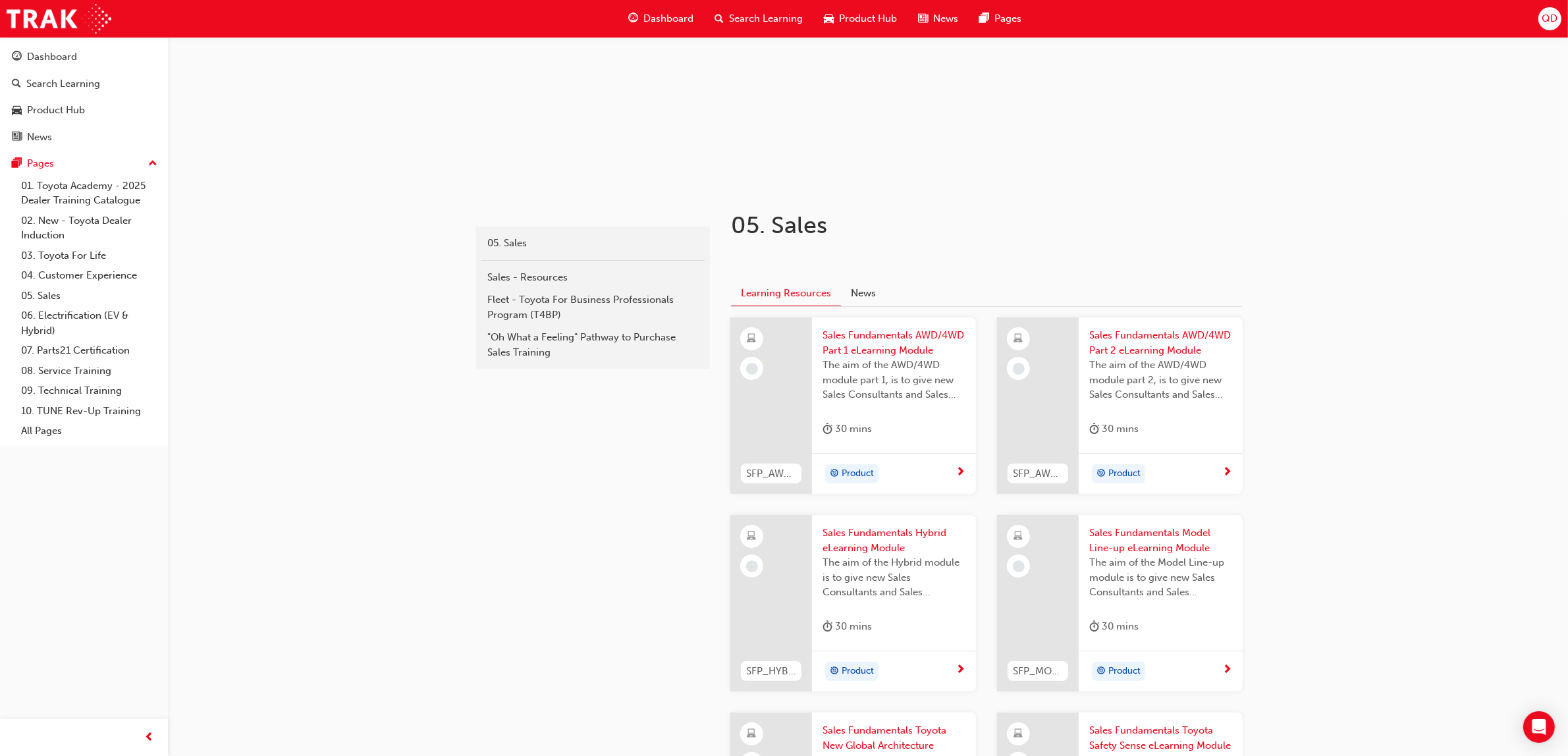
scroll to position [329, 0]
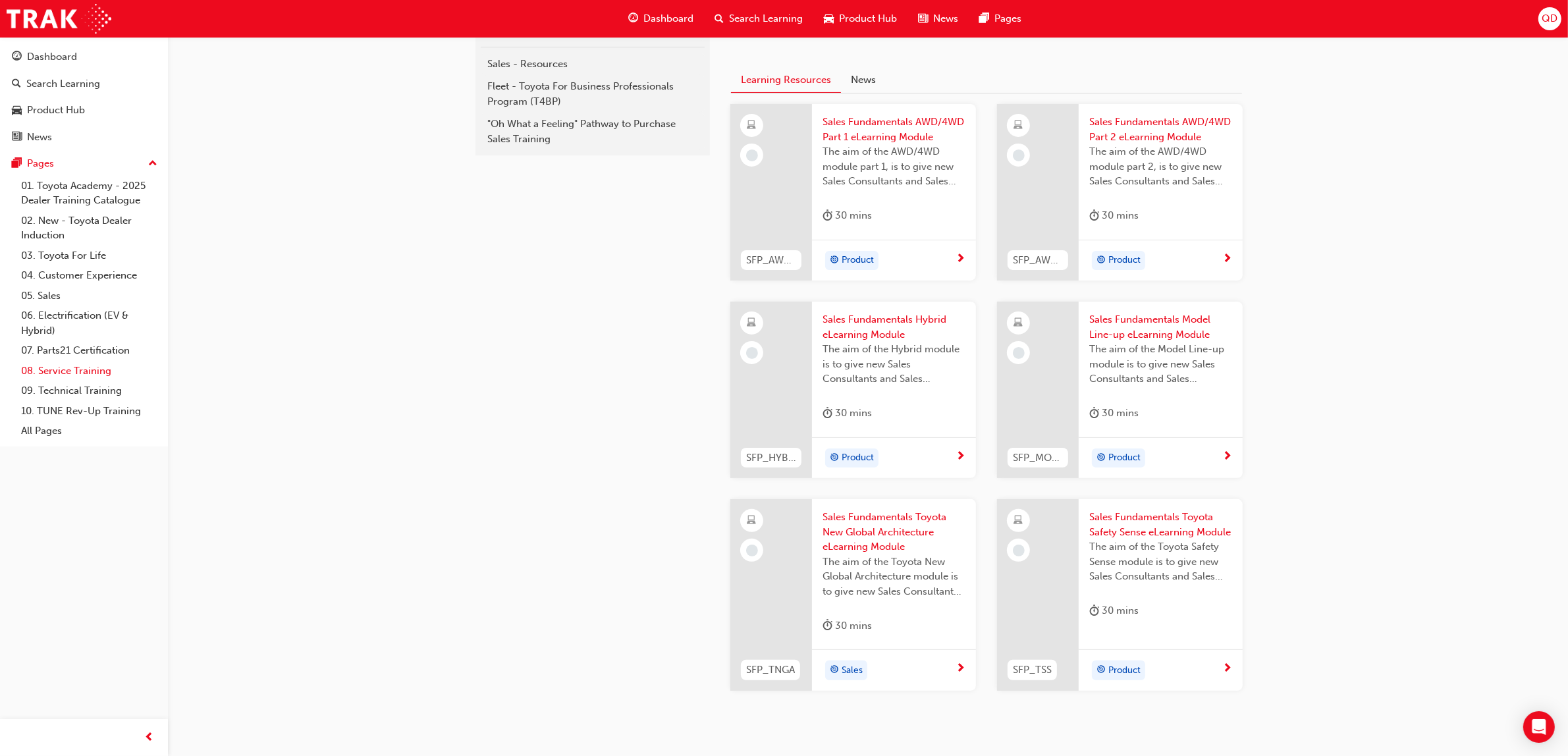
click at [70, 379] on link "08. Service Training" at bounding box center [89, 371] width 147 height 20
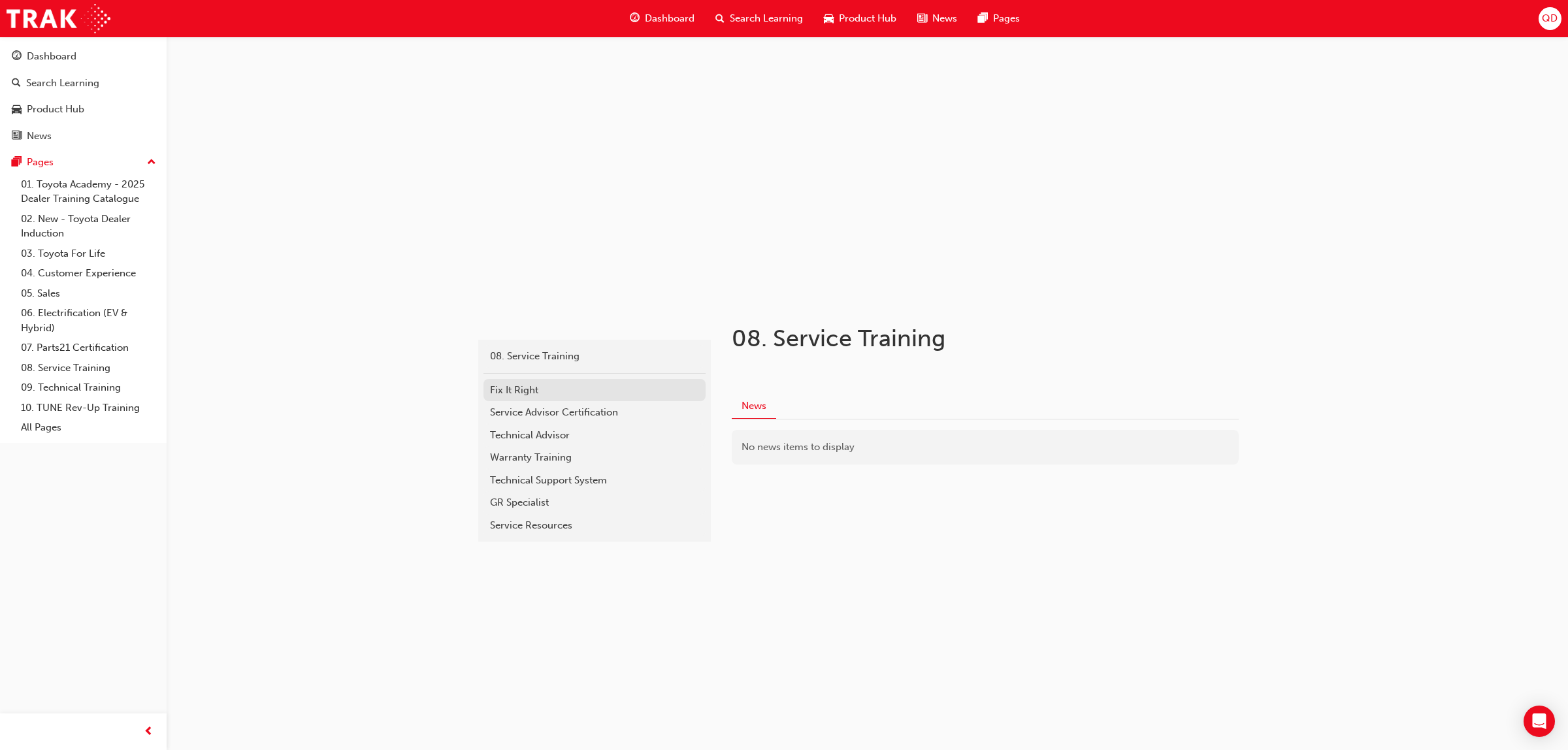
click at [537, 384] on div "Fix It Right" at bounding box center [595, 391] width 209 height 15
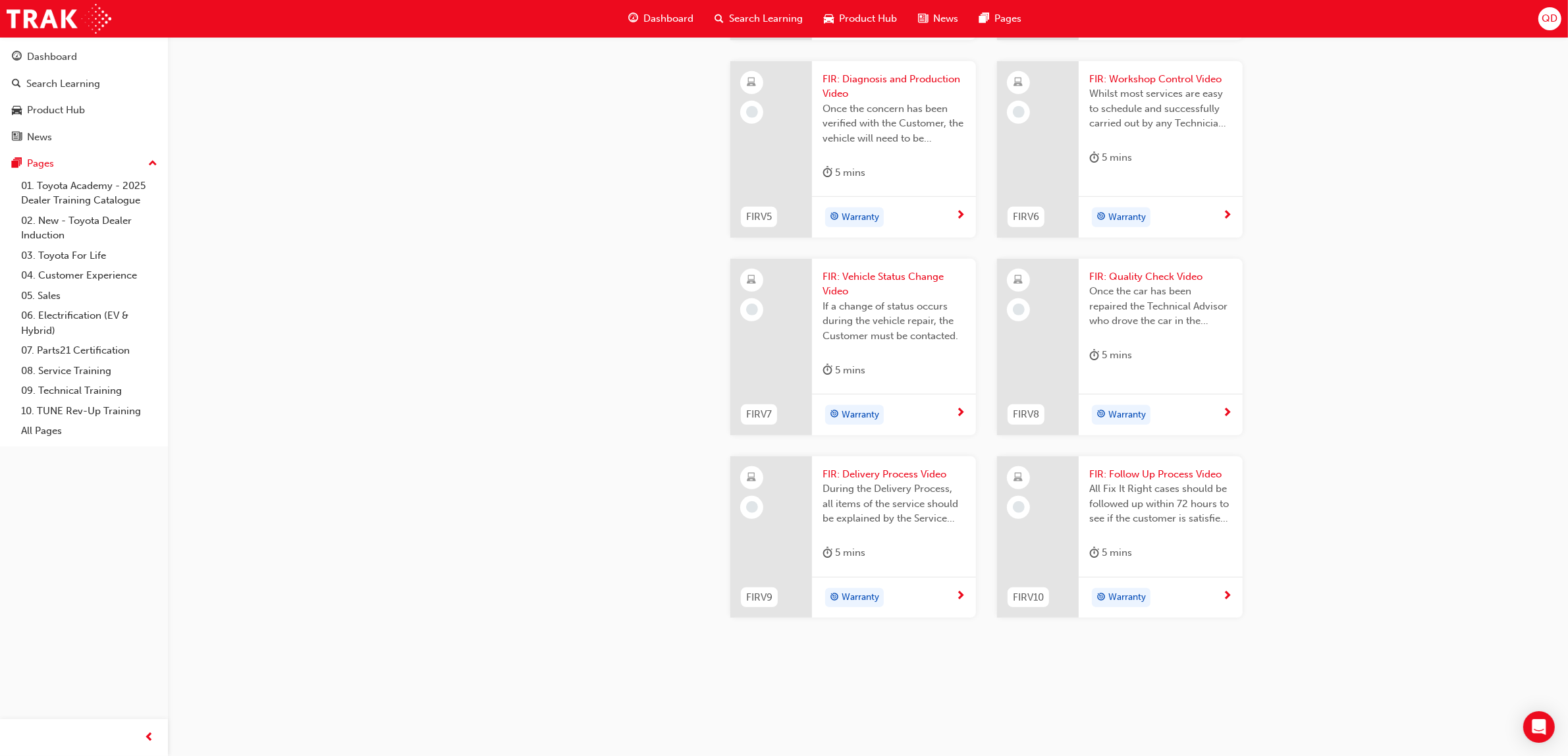
scroll to position [1228, 0]
click at [83, 389] on link "09. Technical Training" at bounding box center [89, 391] width 147 height 20
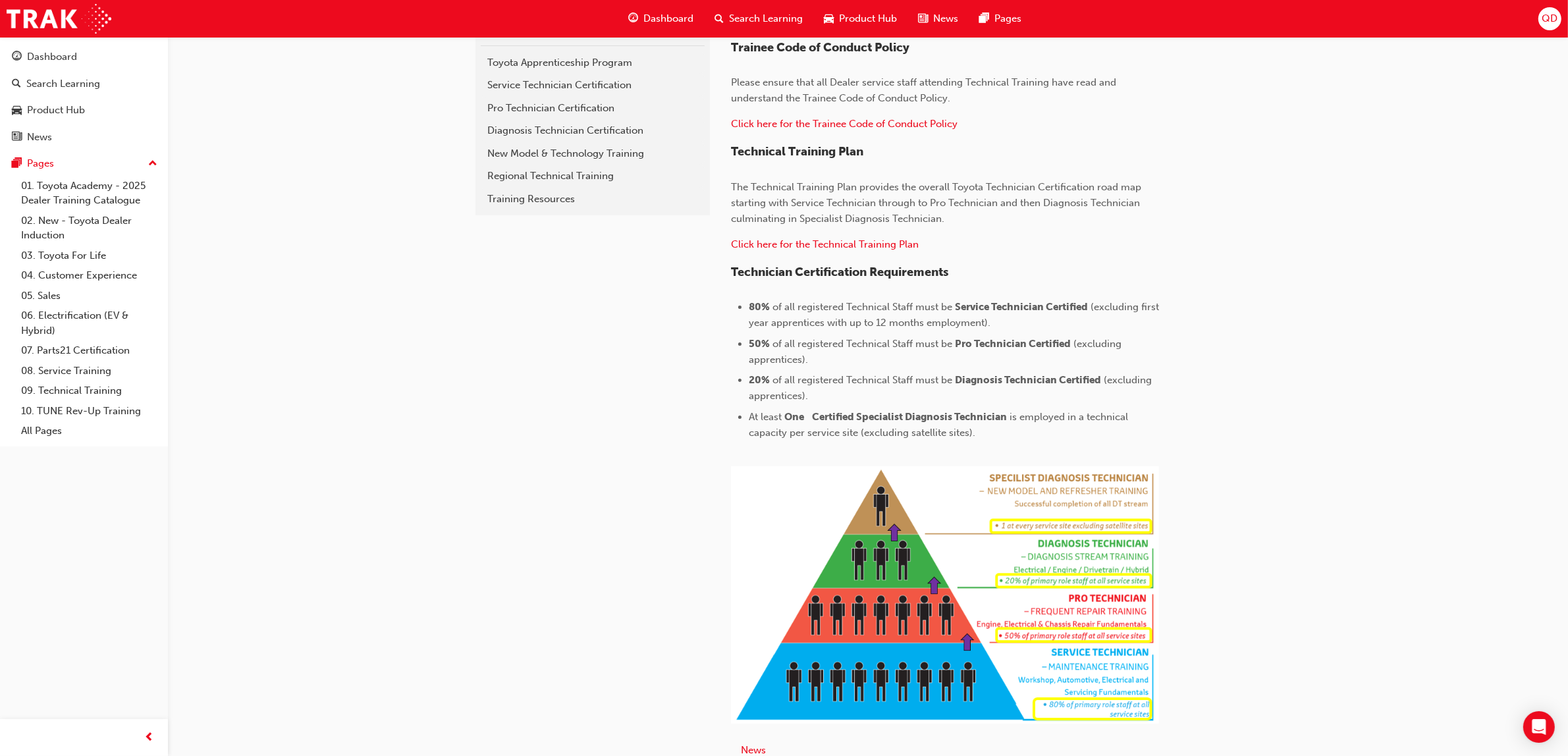
scroll to position [8, 0]
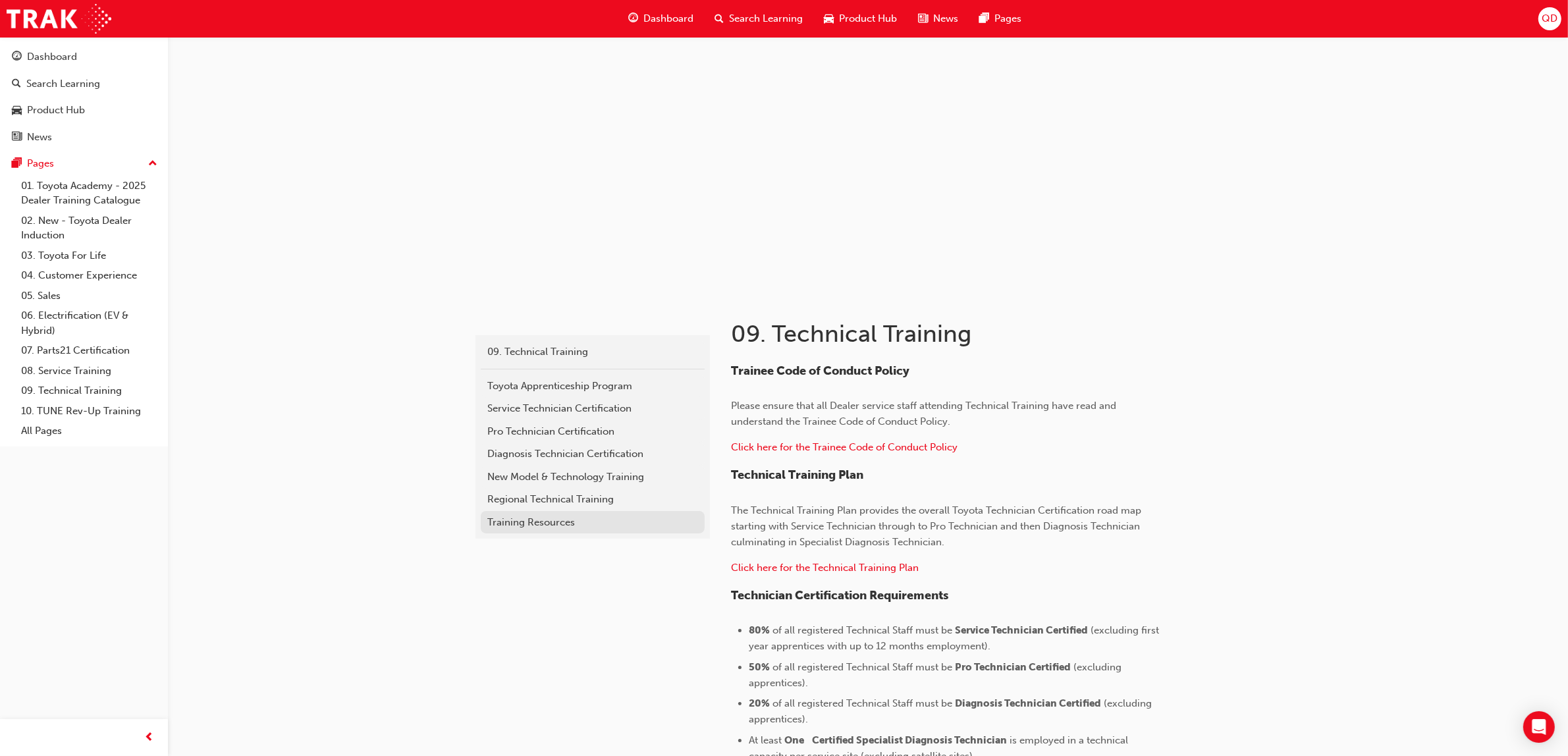
click at [549, 521] on div "Training Resources" at bounding box center [593, 523] width 211 height 15
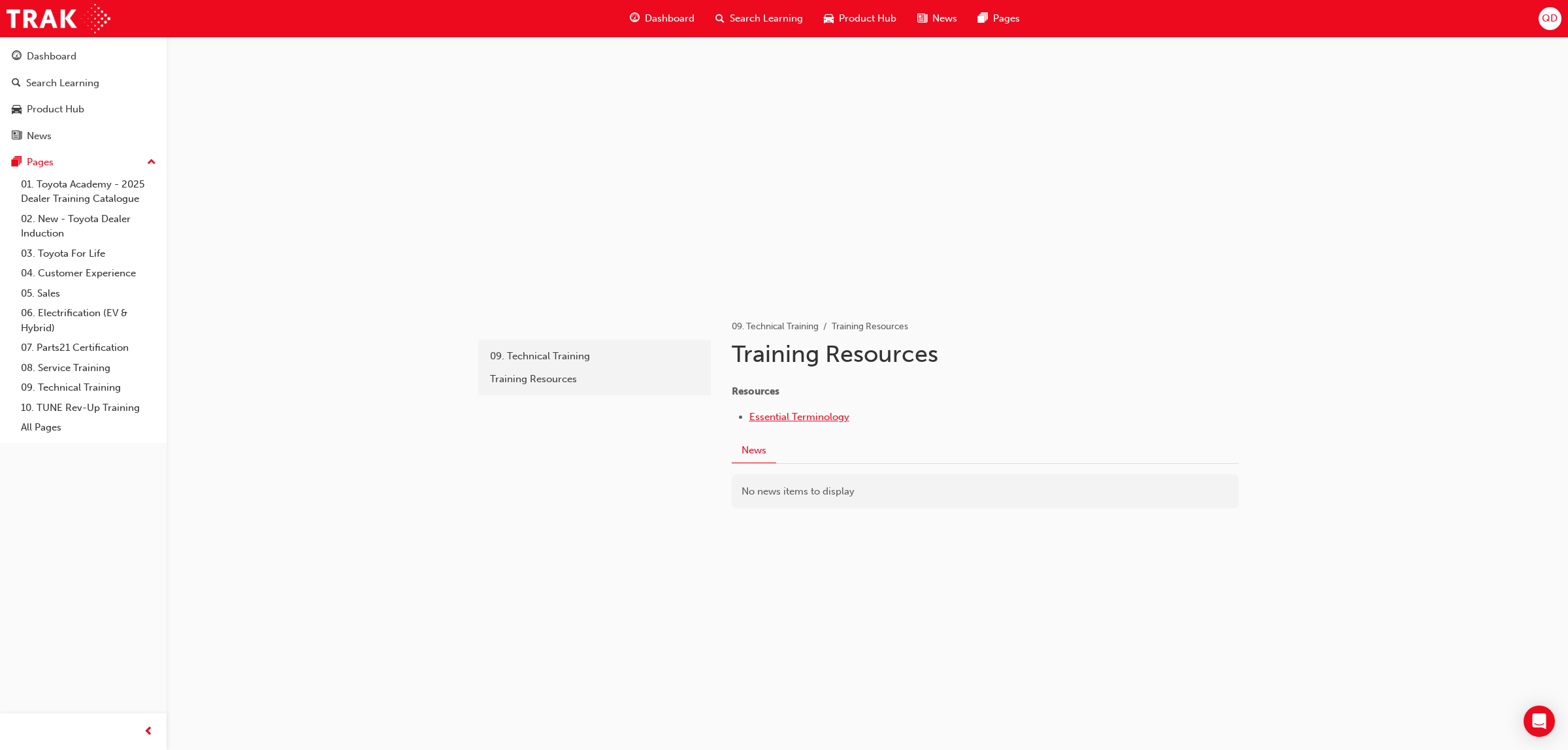
click at [804, 419] on span "Essential Terminology" at bounding box center [799, 417] width 100 height 12
